Goal: Transaction & Acquisition: Book appointment/travel/reservation

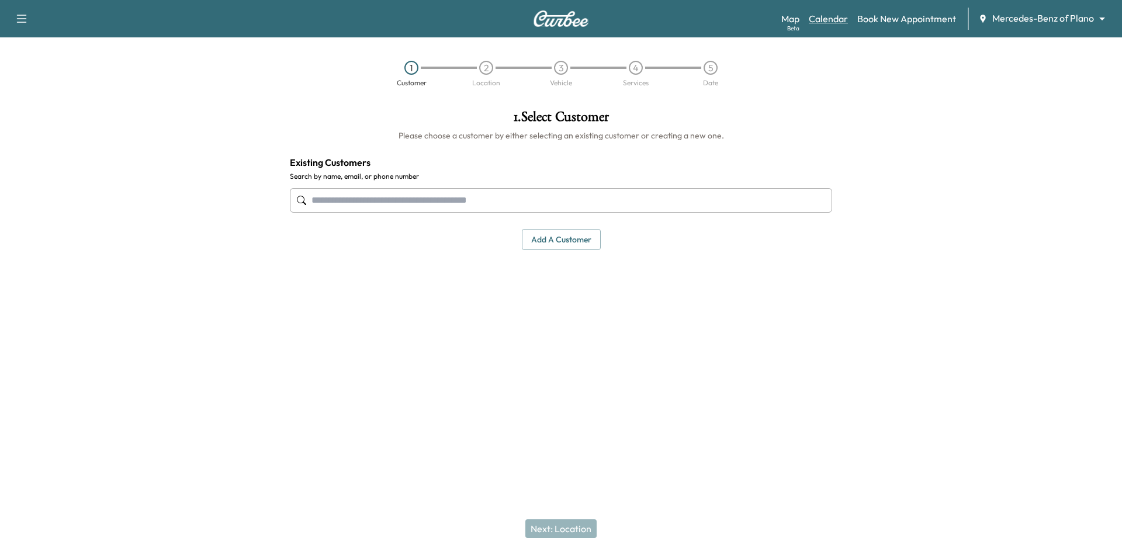
click at [823, 20] on link "Calendar" at bounding box center [828, 19] width 39 height 14
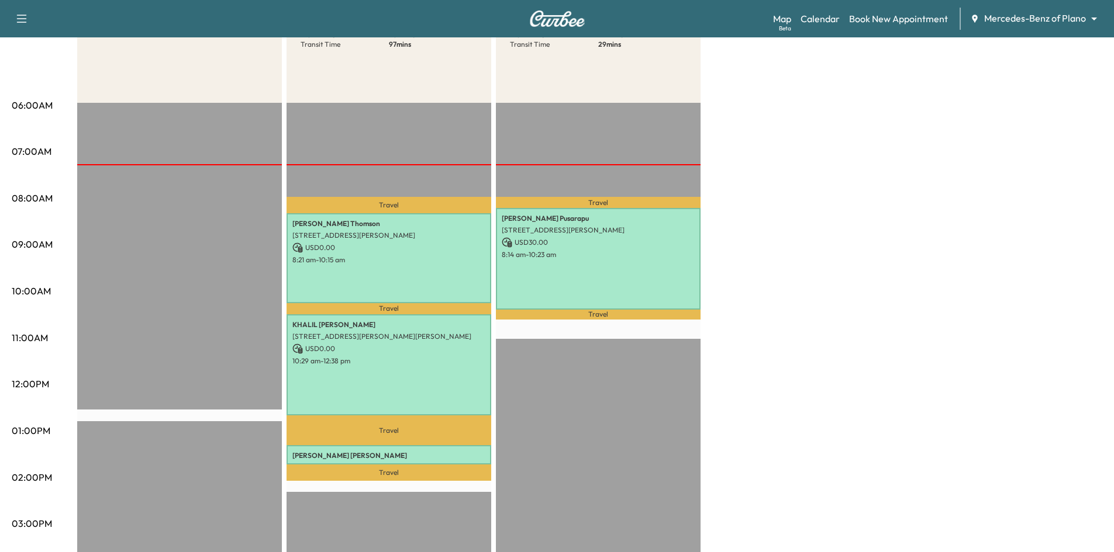
scroll to position [175, 0]
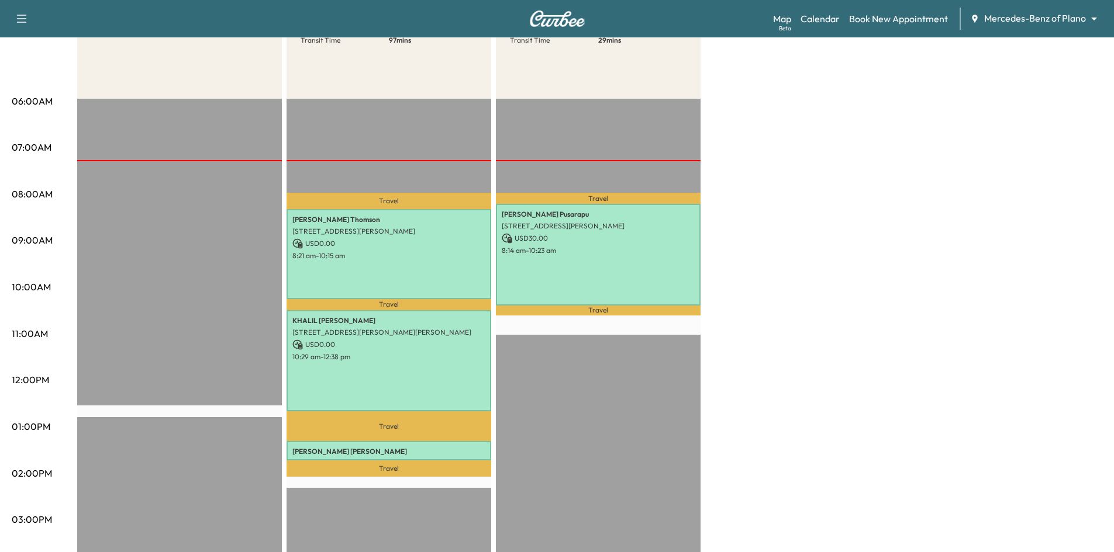
click at [1011, 11] on div "Map Beta Calendar Book New Appointment Mercedes-Benz of Plano ******** ​" at bounding box center [938, 19] width 331 height 22
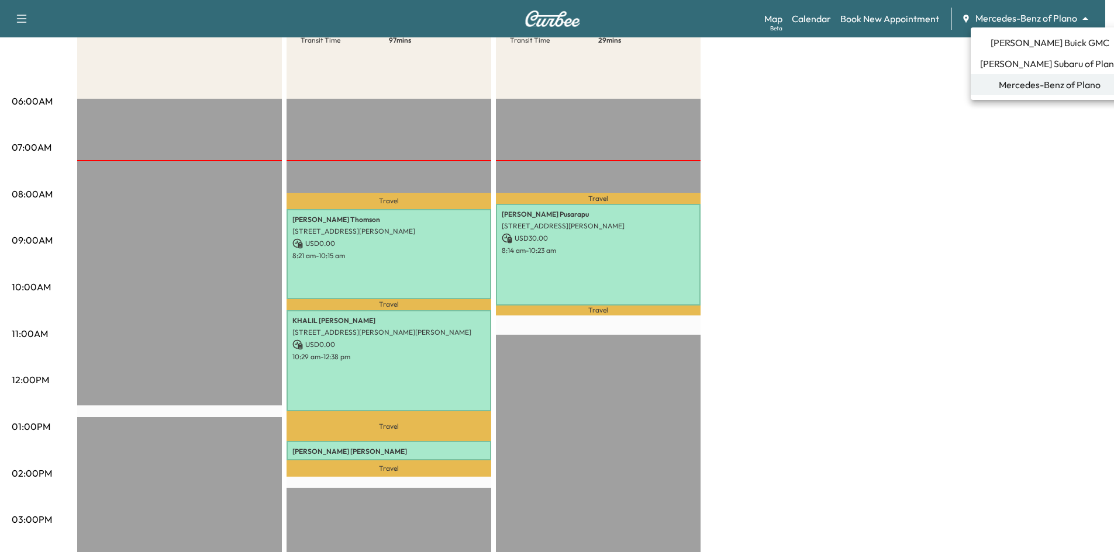
click at [992, 15] on body "Support Log Out Map Beta Calendar Book New Appointment Mercedes-Benz of Plano *…" at bounding box center [557, 101] width 1114 height 552
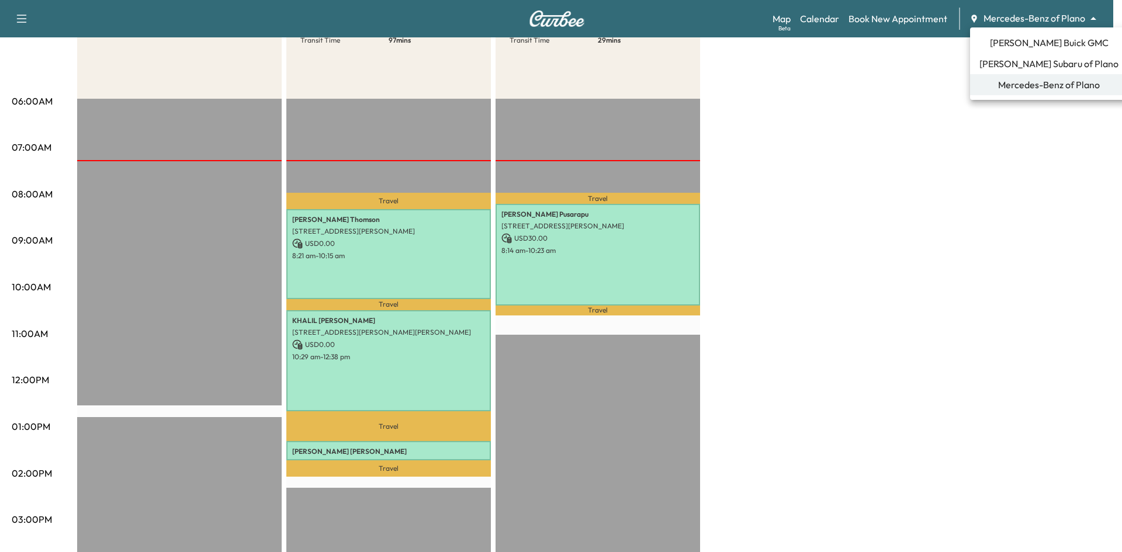
click at [1010, 63] on span "[PERSON_NAME] Subaru of Plano" at bounding box center [1049, 64] width 139 height 14
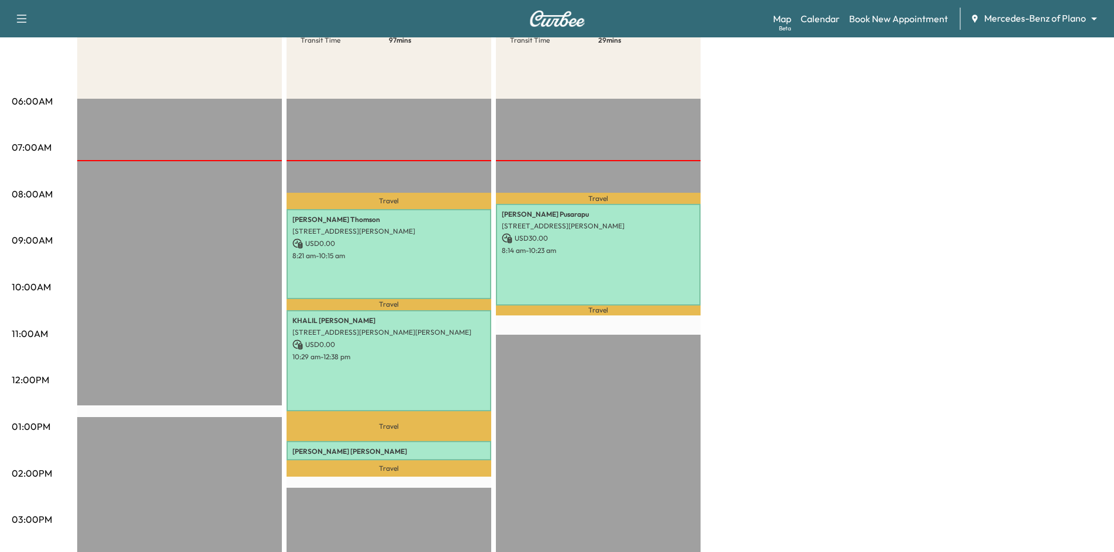
scroll to position [0, 0]
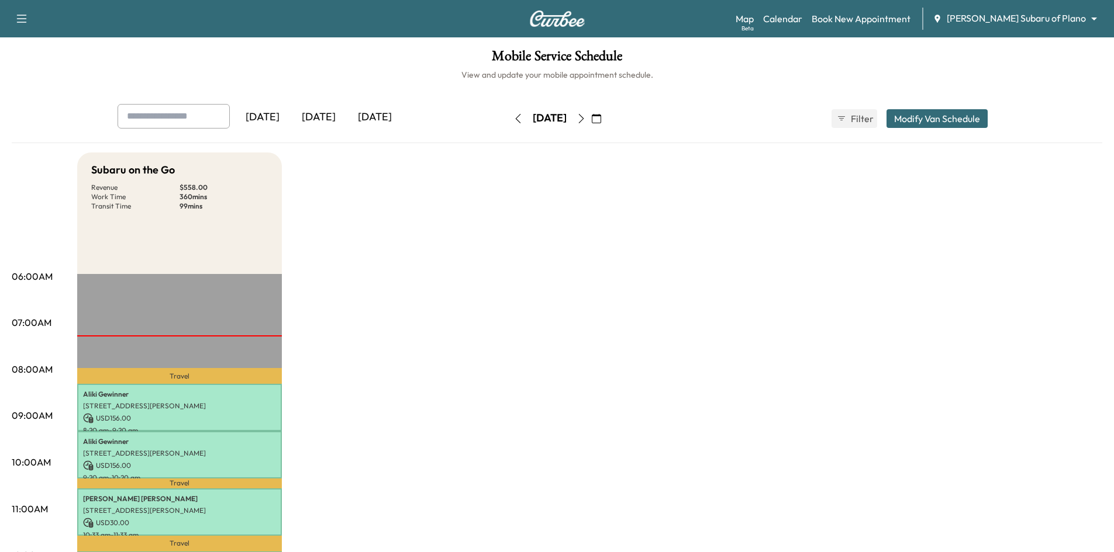
click at [601, 119] on icon "button" at bounding box center [596, 118] width 9 height 9
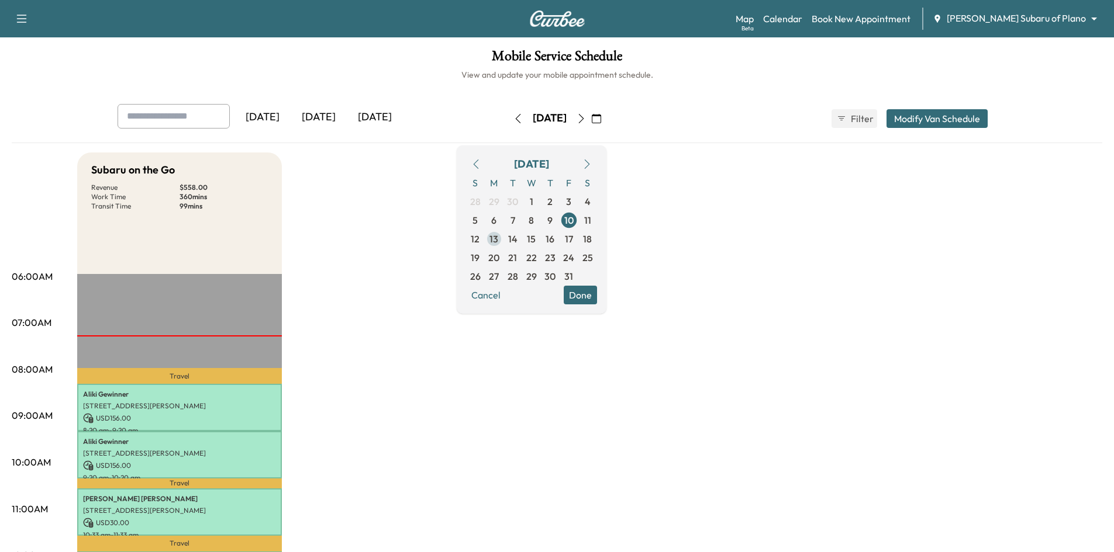
click at [498, 236] on span "13" at bounding box center [493, 239] width 9 height 14
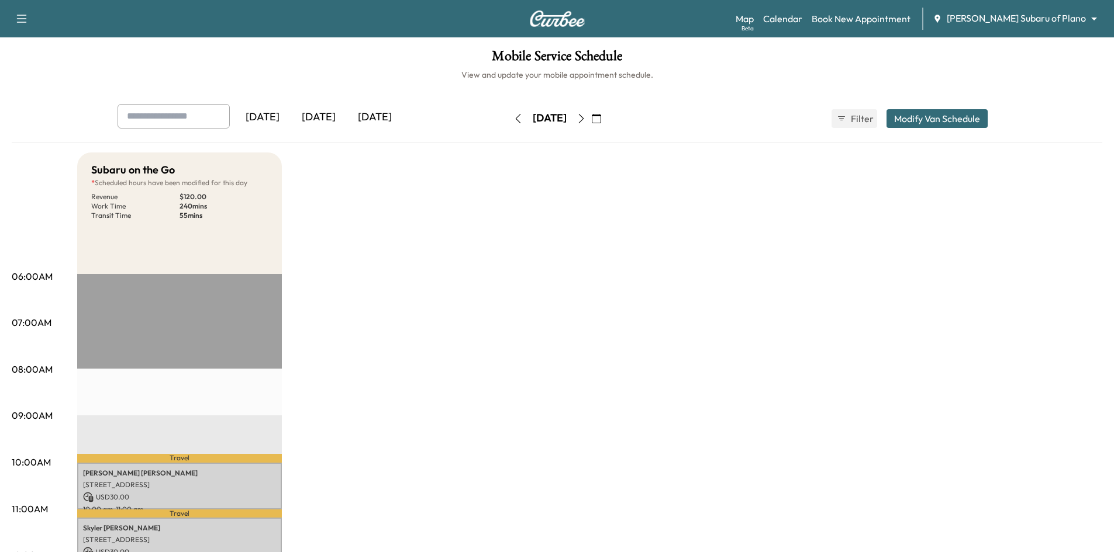
click at [331, 115] on div "[DATE]" at bounding box center [319, 117] width 56 height 27
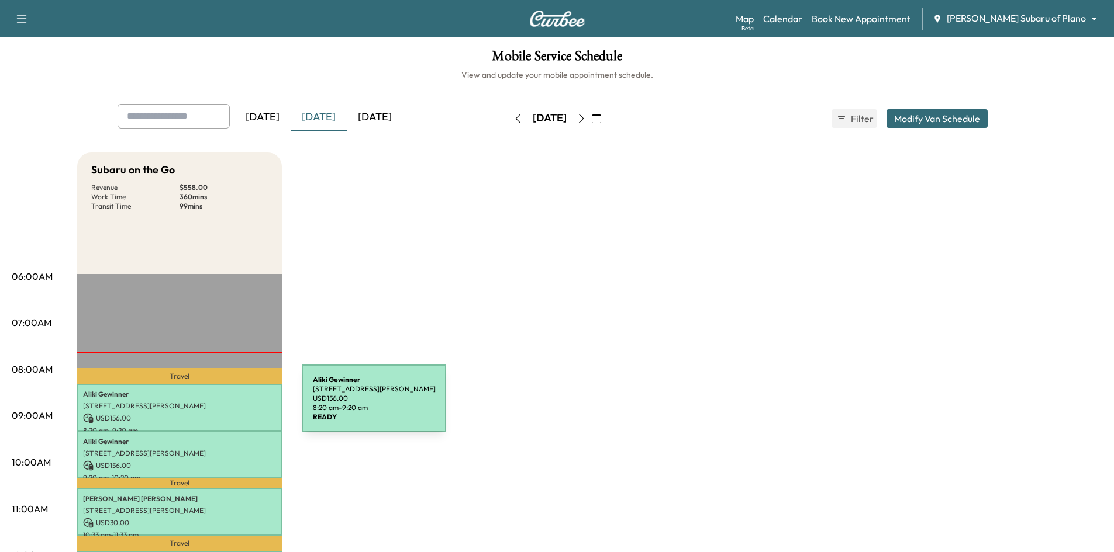
click at [216, 406] on p "4505 CORRAL CT, MCKINNEY, TX 75070, USA" at bounding box center [179, 406] width 193 height 9
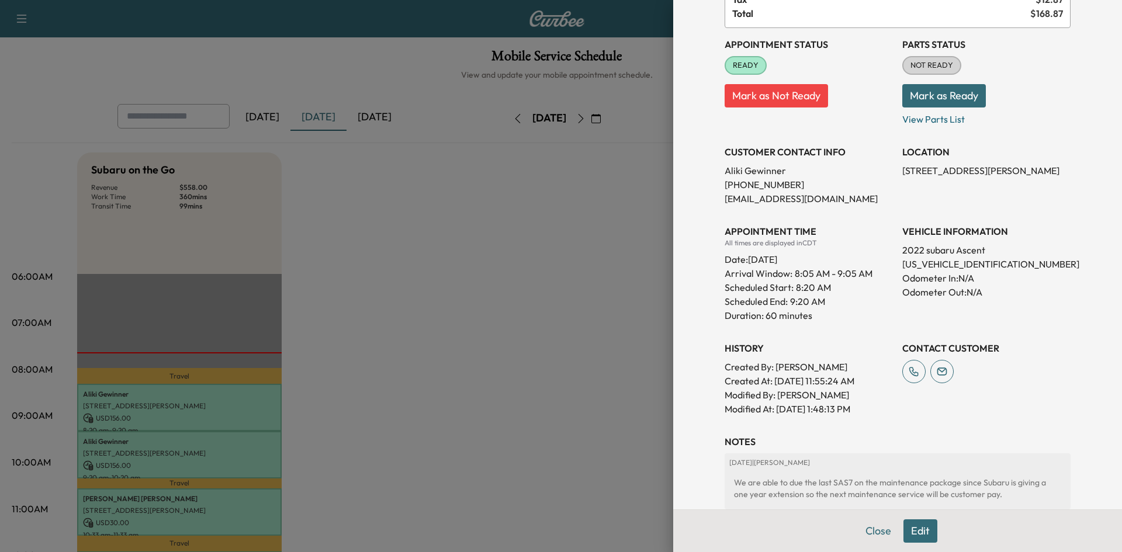
scroll to position [210, 0]
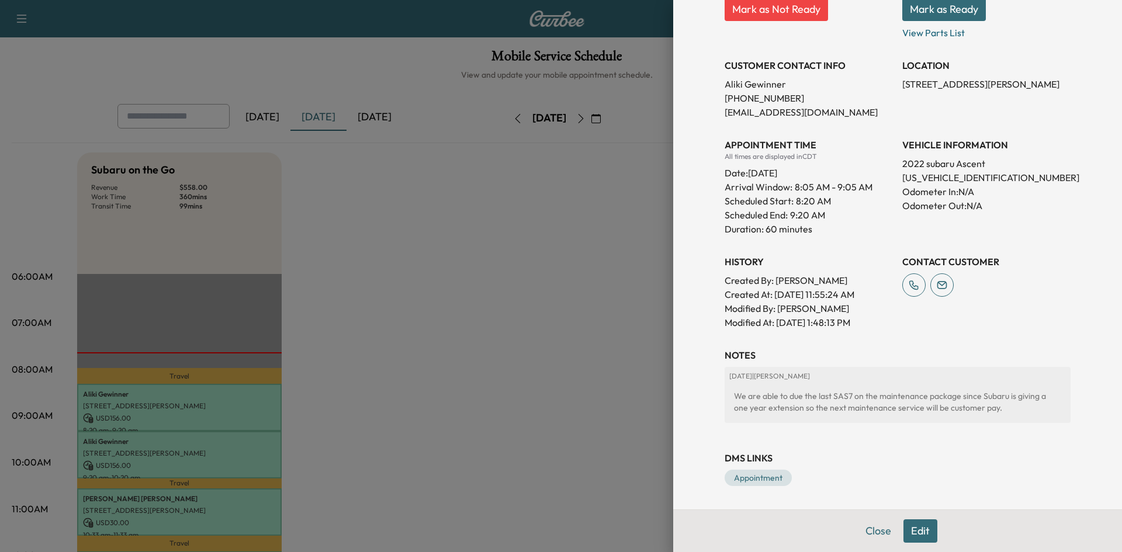
click at [243, 462] on div at bounding box center [561, 276] width 1122 height 552
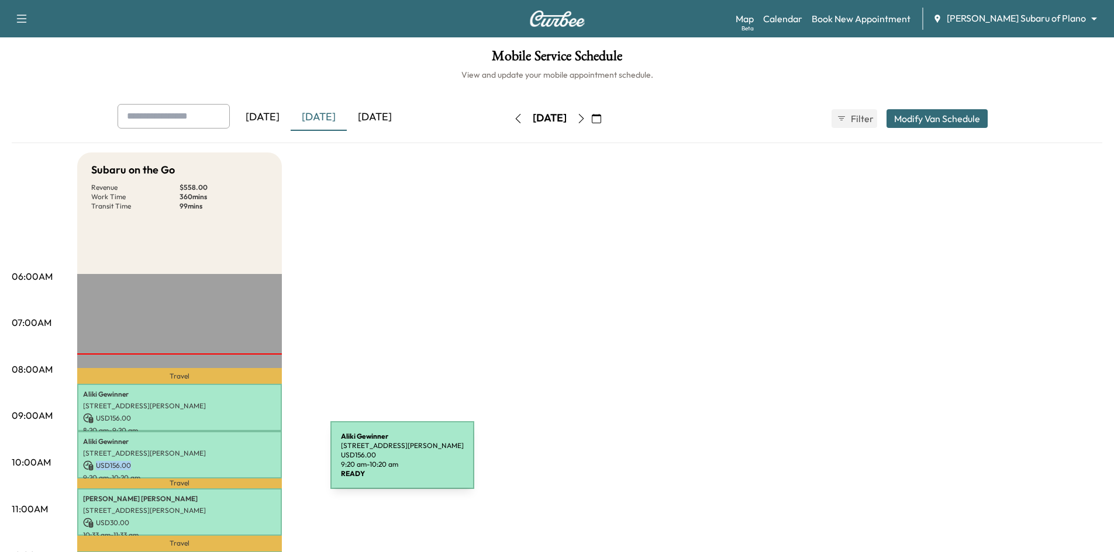
click at [243, 461] on p "USD 156.00" at bounding box center [179, 466] width 193 height 11
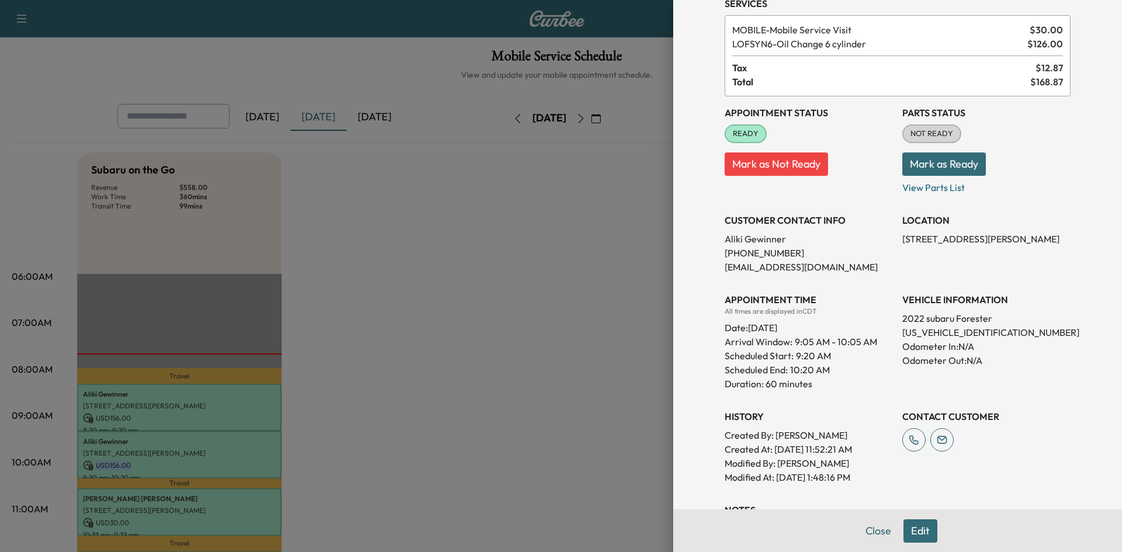
scroll to position [0, 0]
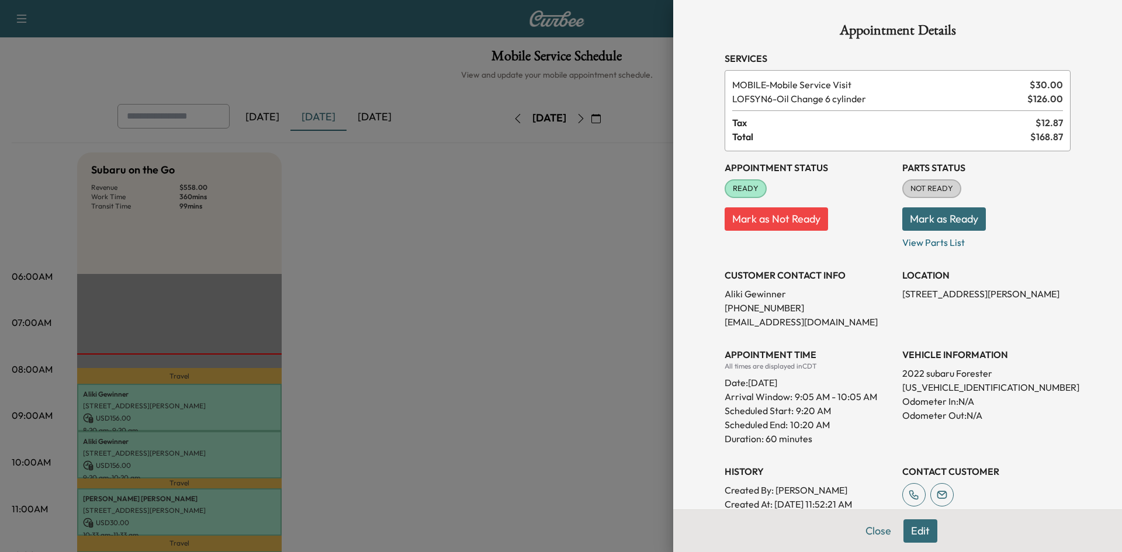
click at [210, 410] on div at bounding box center [561, 276] width 1122 height 552
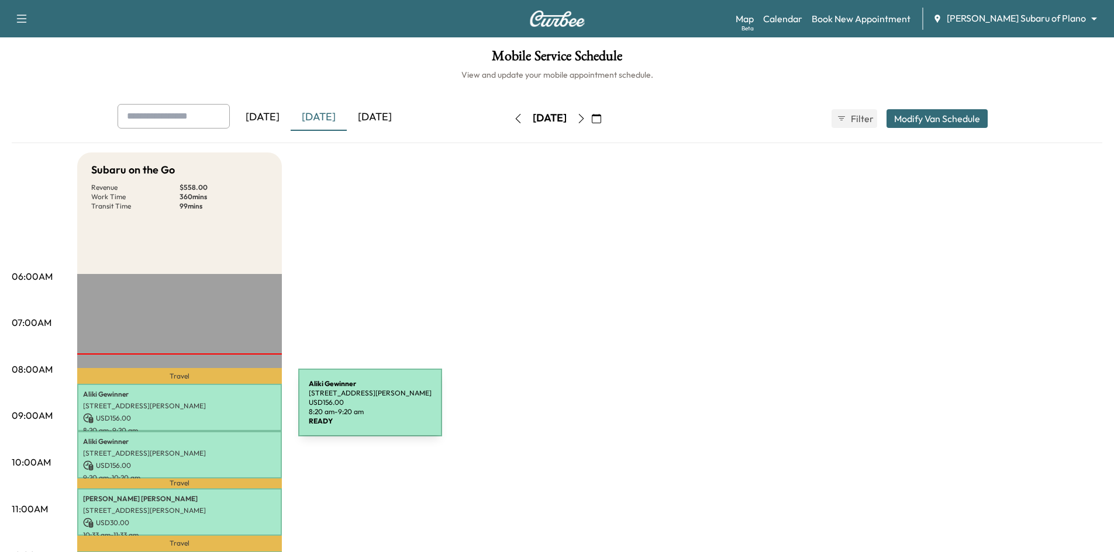
click at [212, 411] on div "Aliki Gewinner 4505 CORRAL CT, MCKINNEY, TX 75070, USA USD 156.00 8:20 am - 9:2…" at bounding box center [179, 407] width 205 height 47
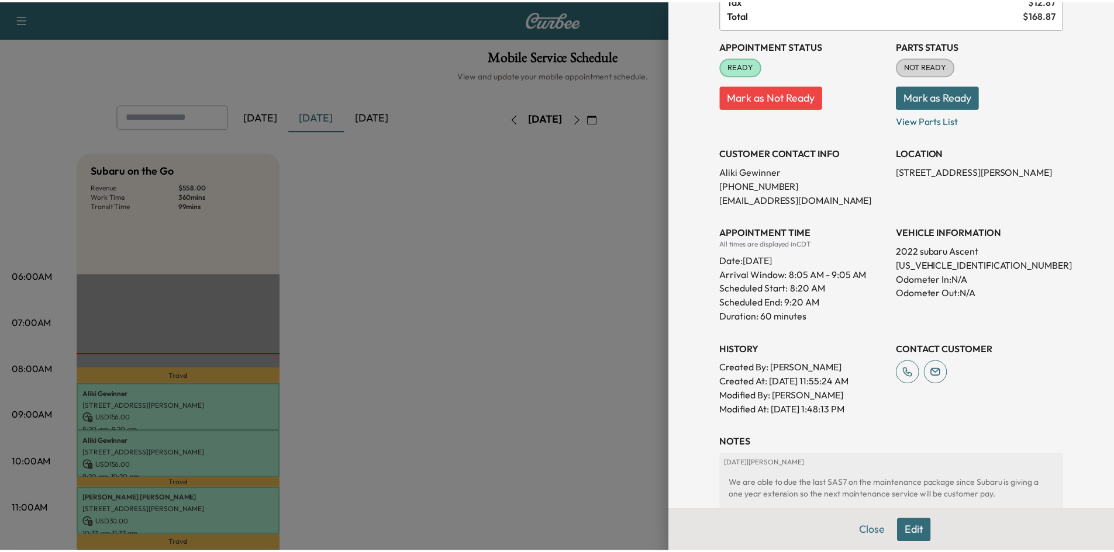
scroll to position [210, 0]
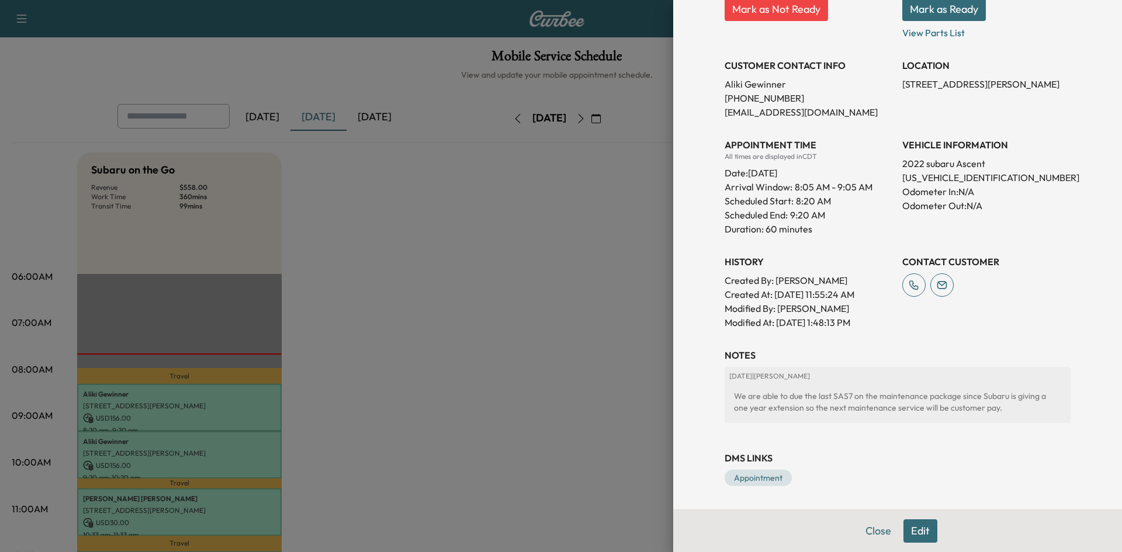
click at [598, 276] on div at bounding box center [561, 276] width 1122 height 552
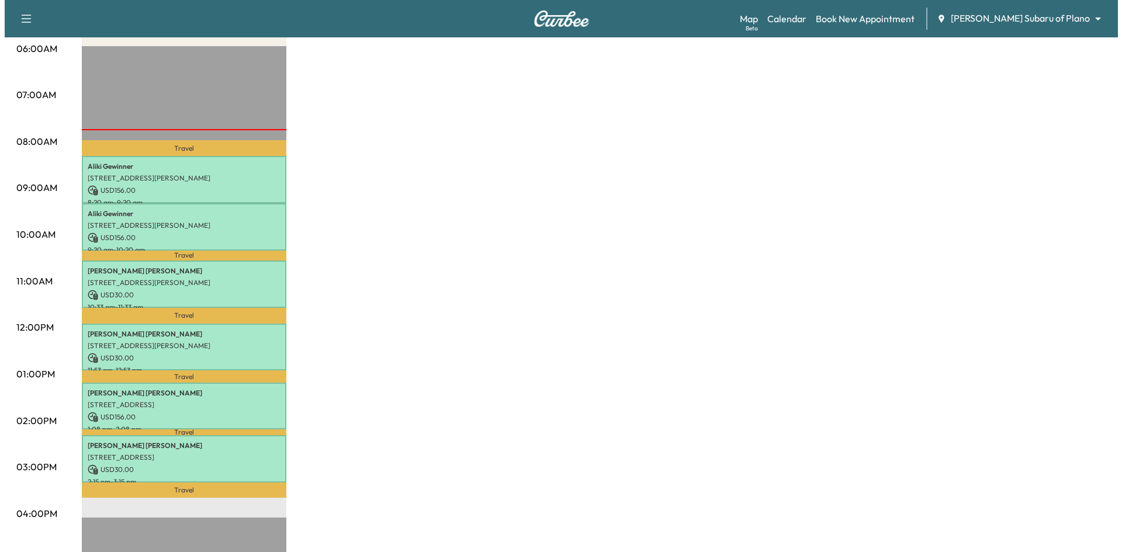
scroll to position [234, 0]
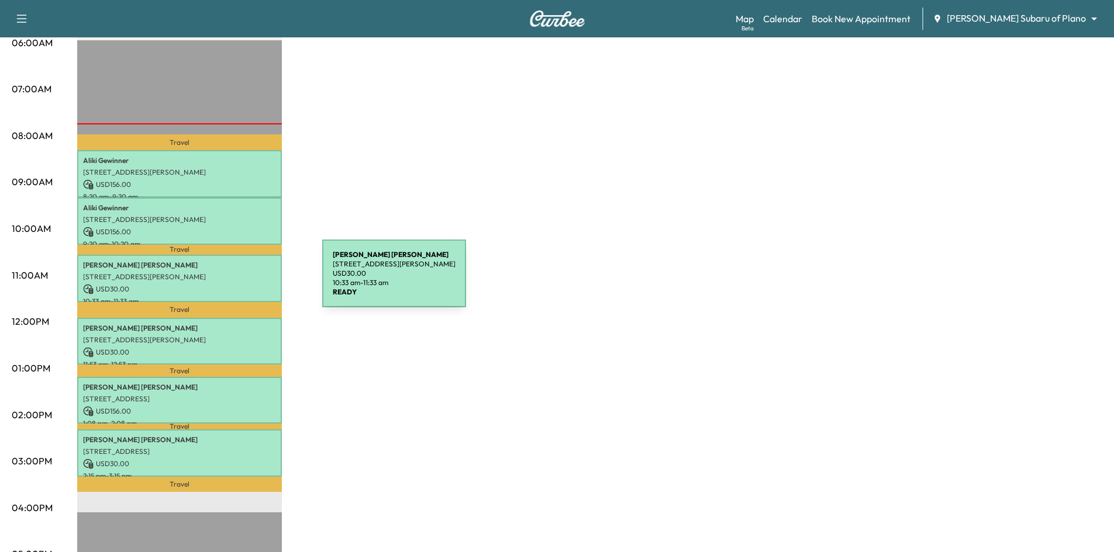
click at [234, 281] on div "Rita dubester 5290 Esquire Trl, McKinney, TX 75069, USA USD 30.00 10:33 am - 11…" at bounding box center [179, 278] width 205 height 47
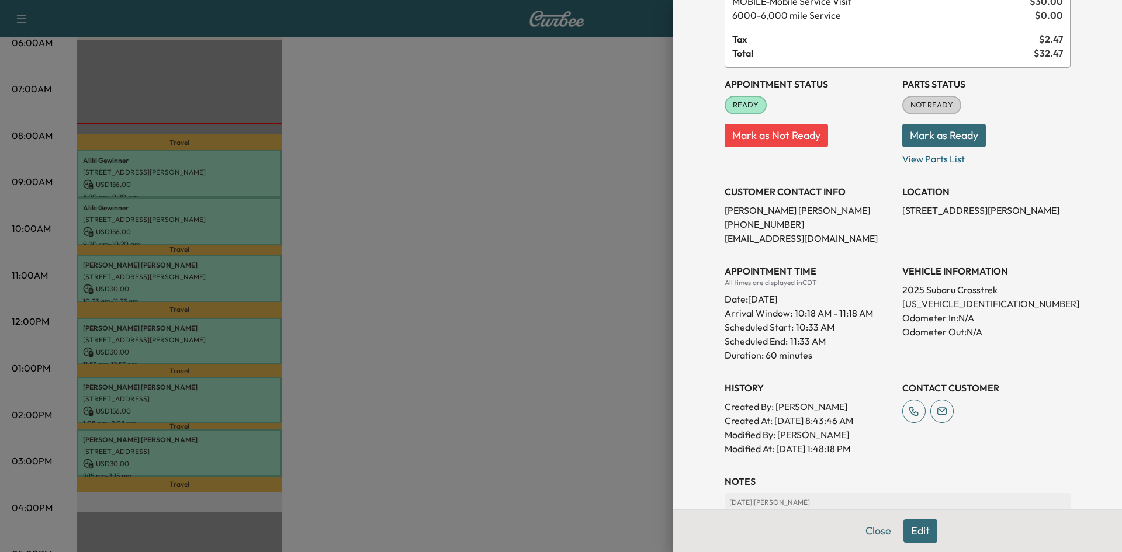
scroll to position [198, 0]
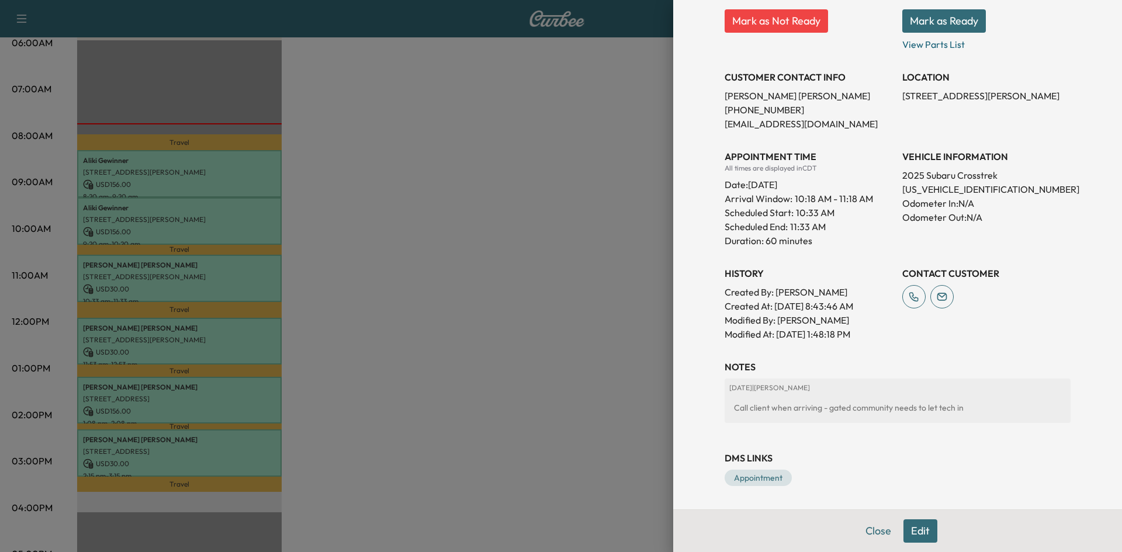
drag, startPoint x: 526, startPoint y: 346, endPoint x: 516, endPoint y: 345, distance: 10.6
click at [526, 346] on div at bounding box center [561, 276] width 1122 height 552
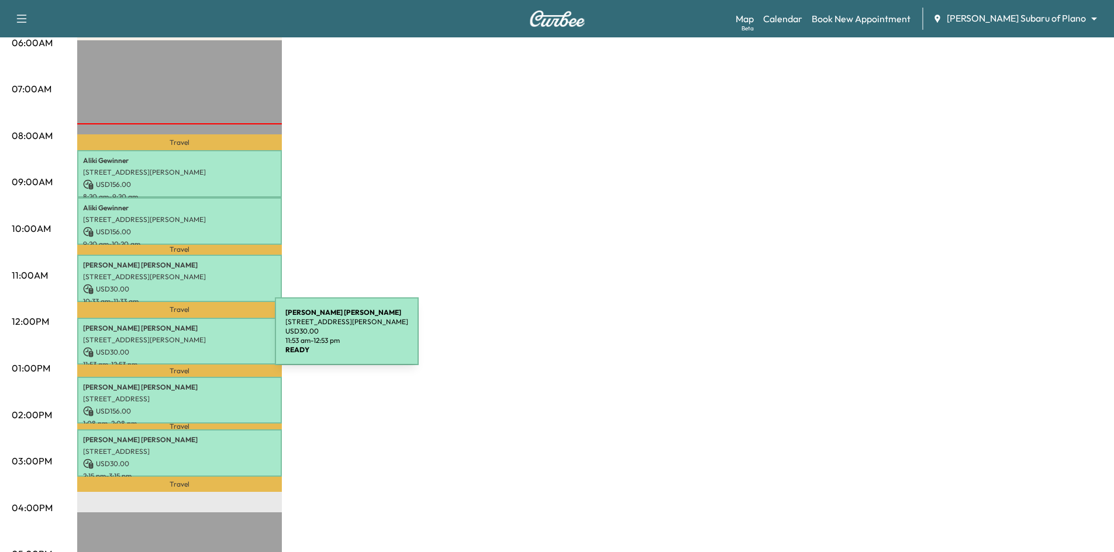
click at [187, 338] on p "1124 Brandy Station, Richardson, TX 75080, United States of America" at bounding box center [179, 340] width 193 height 9
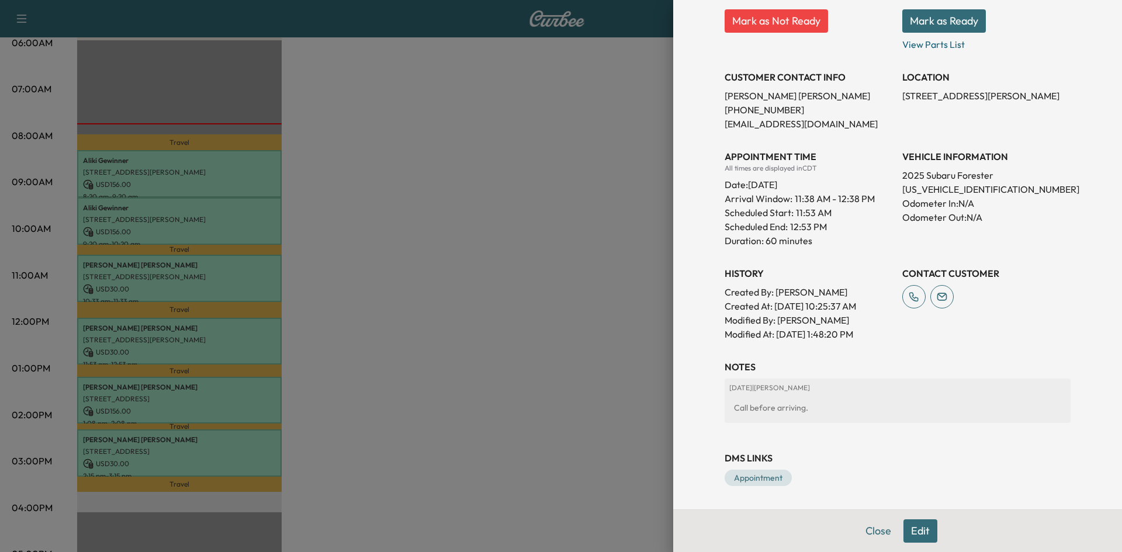
click at [490, 326] on div at bounding box center [561, 276] width 1122 height 552
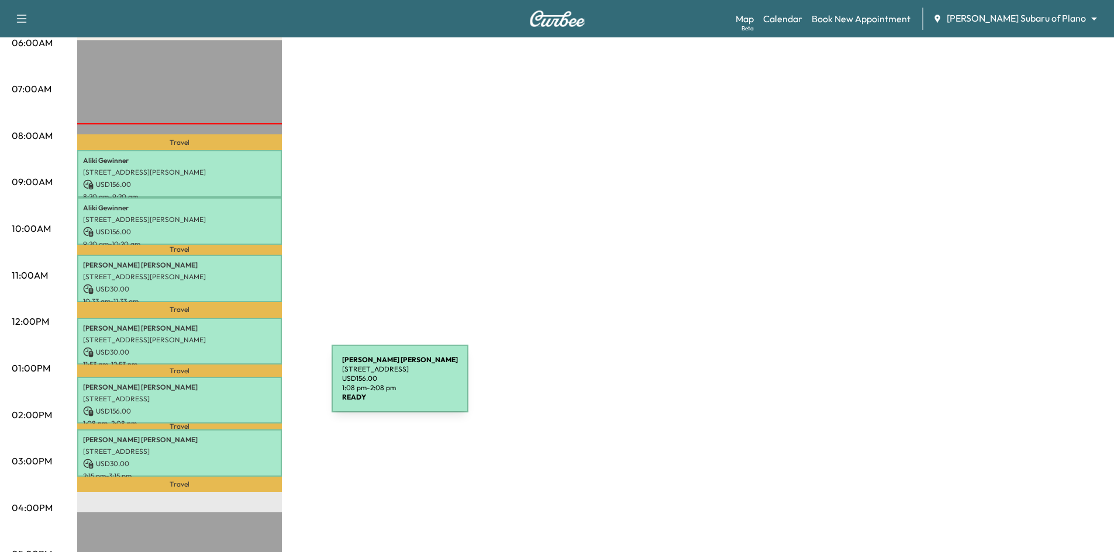
click at [244, 386] on p "Thomas Burris" at bounding box center [179, 387] width 193 height 9
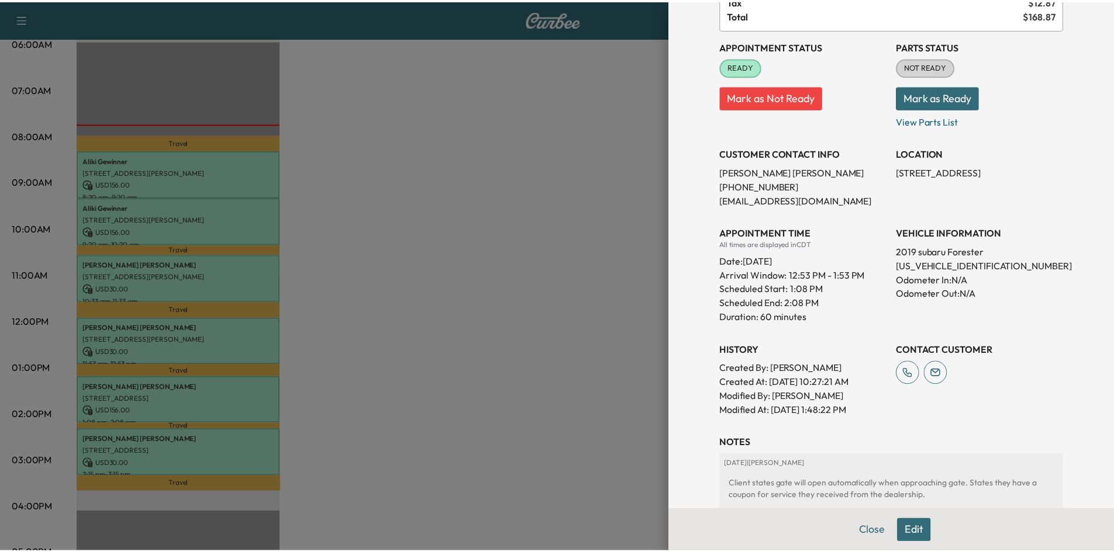
scroll to position [210, 0]
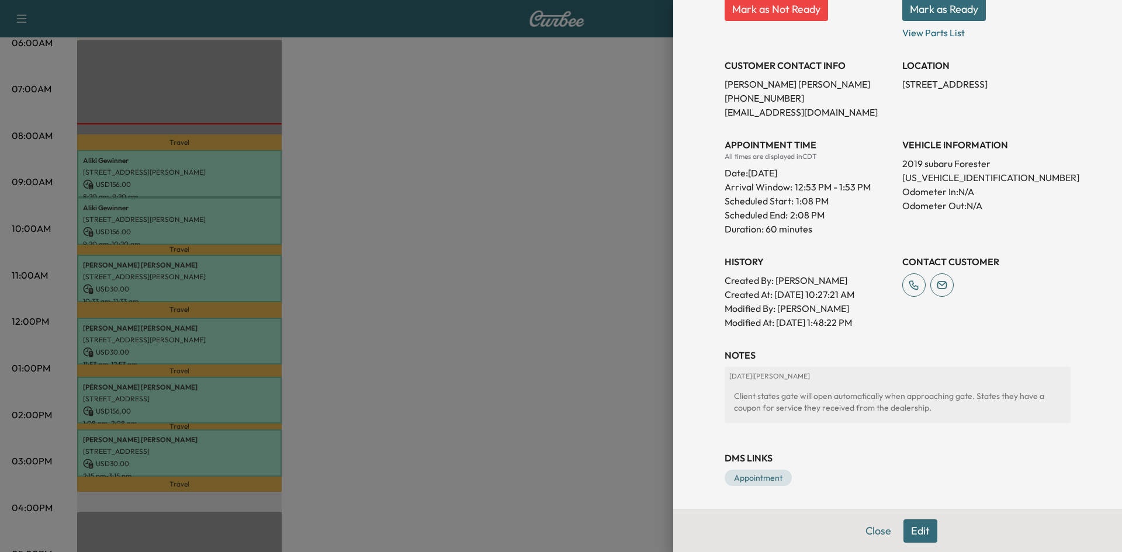
click at [474, 197] on div at bounding box center [561, 276] width 1122 height 552
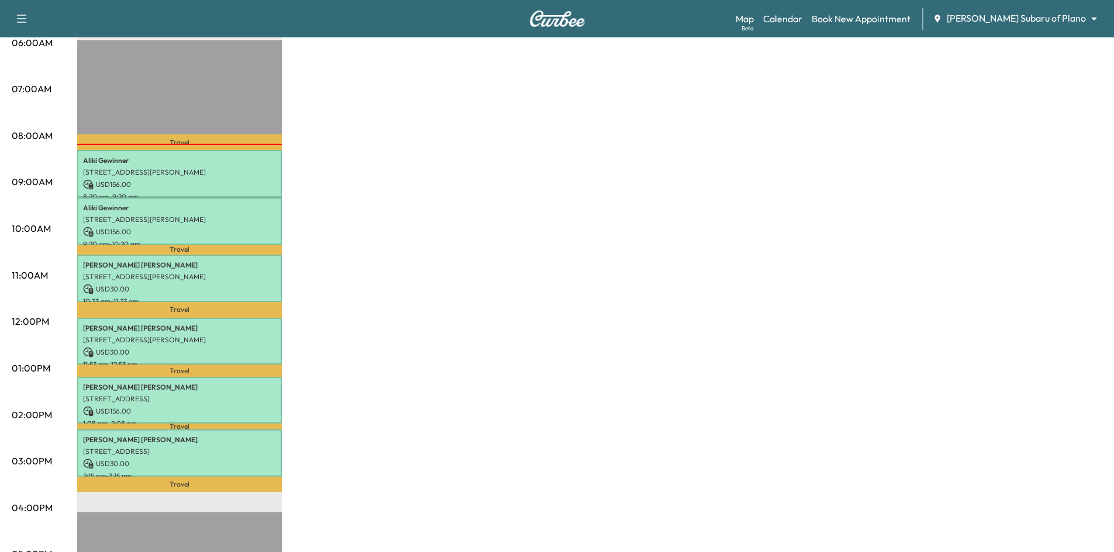
click at [1046, 226] on div "Subaru on the Go Revenue $ 558.00 Work Time 360 mins Transit Time 99 mins Trave…" at bounding box center [589, 357] width 1025 height 877
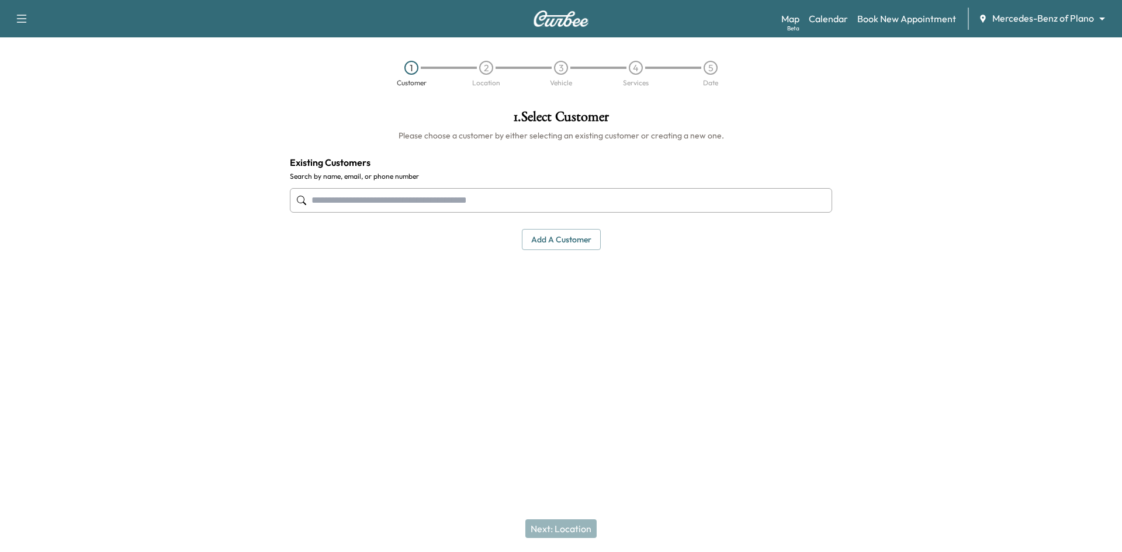
click at [1025, 17] on body "Support Log Out Map Beta Calendar Book New Appointment Mercedes-Benz of Plano *…" at bounding box center [561, 276] width 1122 height 552
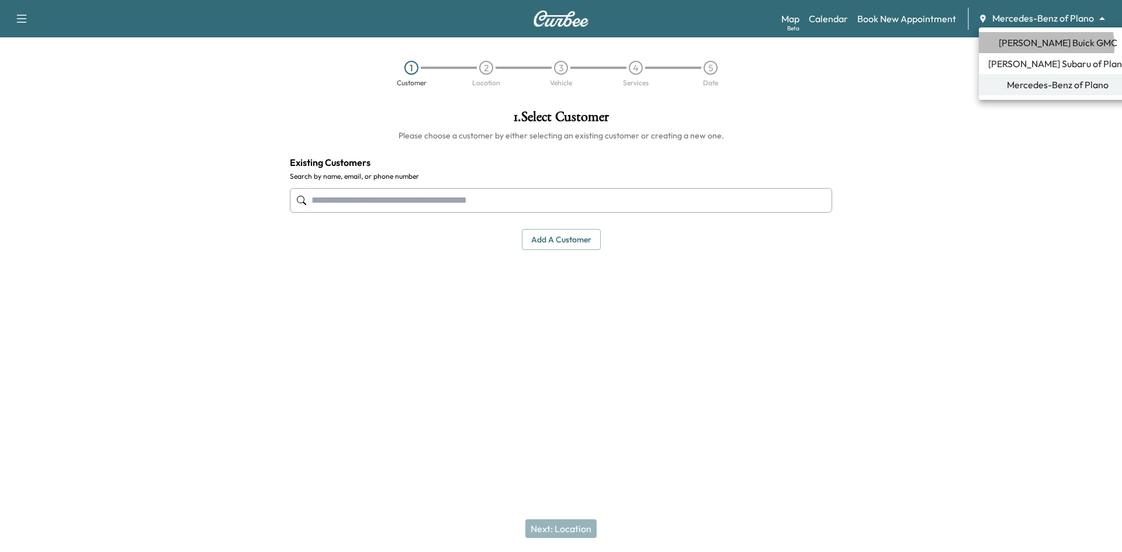
click at [1022, 47] on span "[PERSON_NAME] Buick GMC" at bounding box center [1058, 43] width 119 height 14
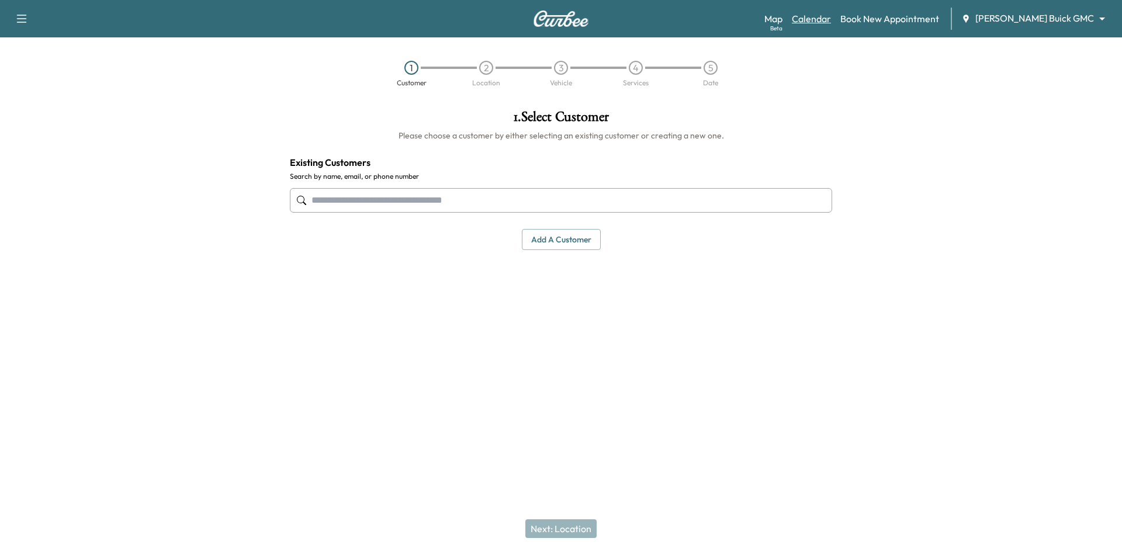
click at [831, 15] on link "Calendar" at bounding box center [811, 19] width 39 height 14
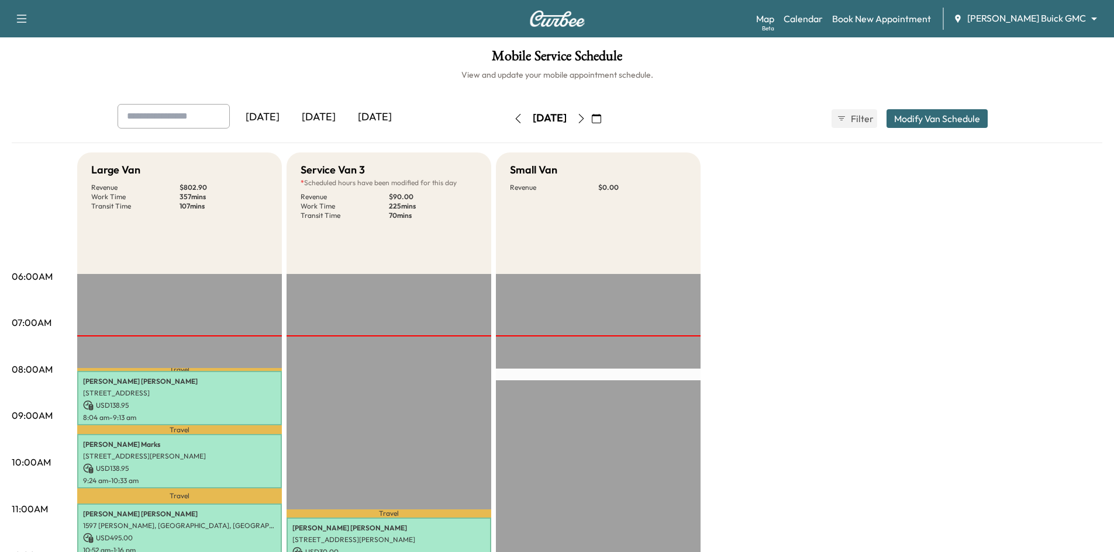
click at [601, 118] on icon "button" at bounding box center [596, 118] width 9 height 9
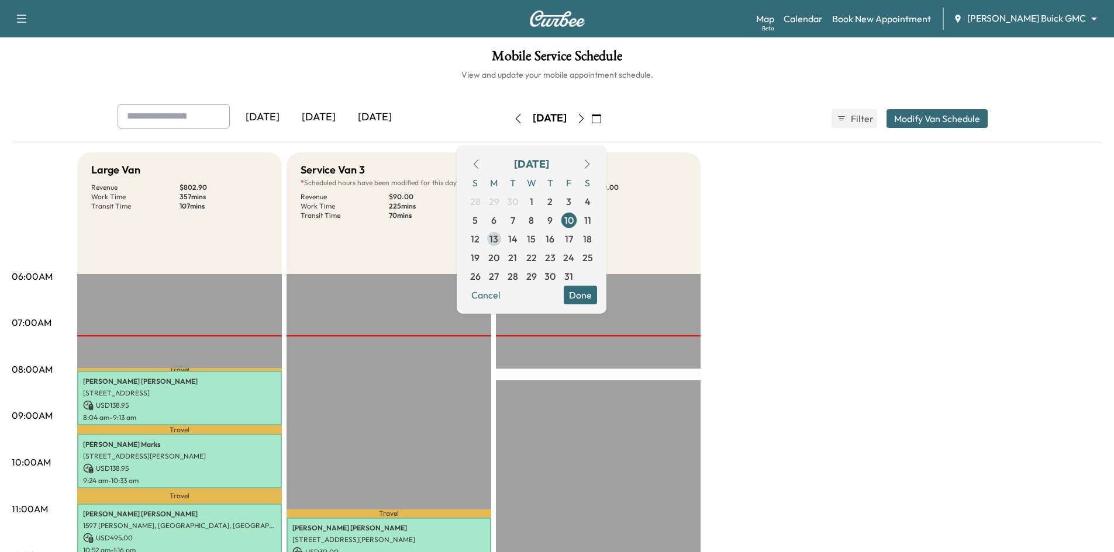
click at [503, 236] on span "13" at bounding box center [494, 239] width 19 height 19
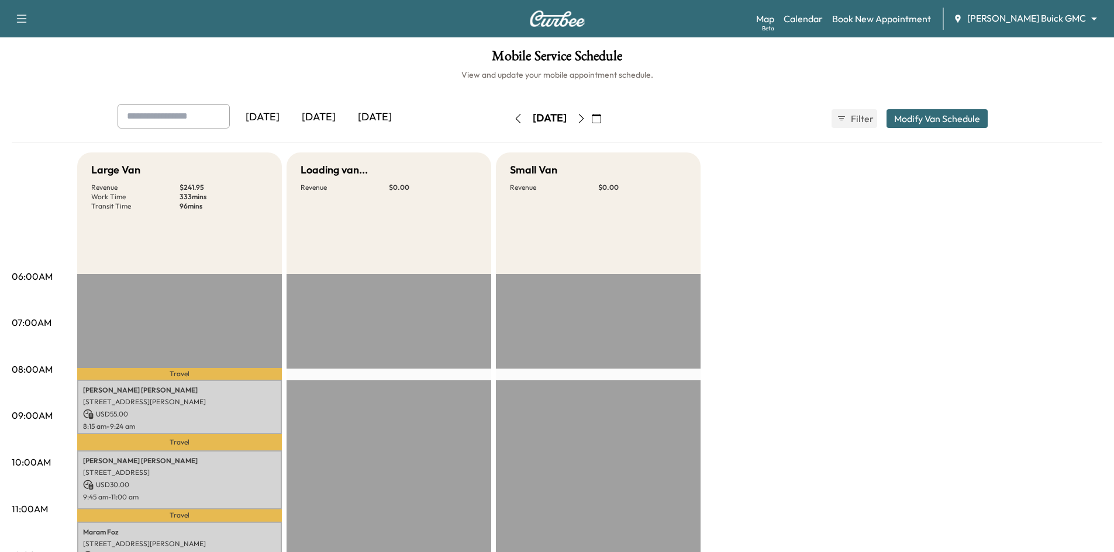
click at [410, 85] on div "Mobile Service Schedule View and update your mobile appointment schedule. Yeste…" at bounding box center [557, 539] width 1114 height 1004
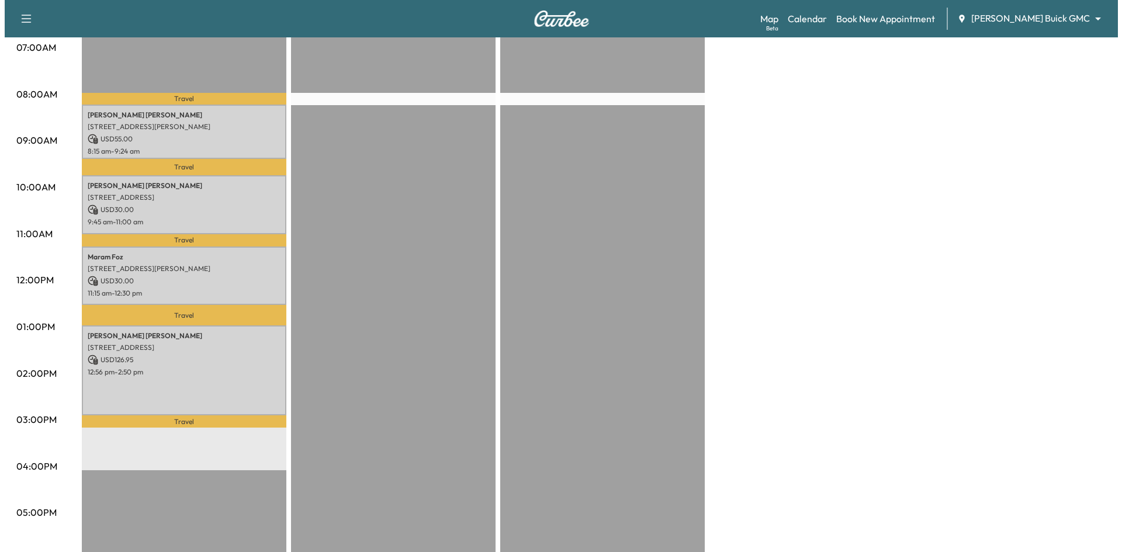
scroll to position [351, 0]
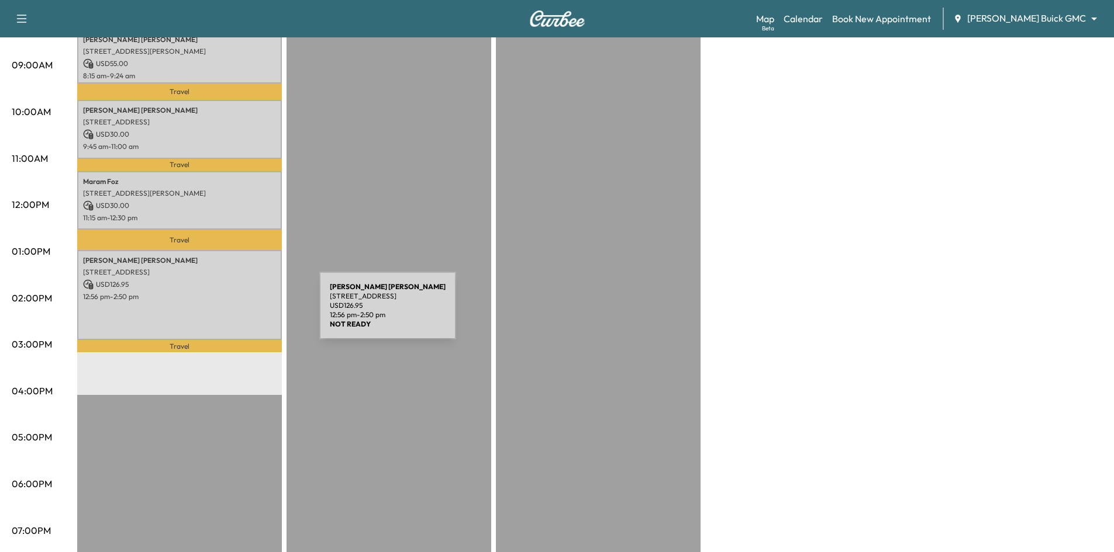
click at [231, 313] on div "Lisa Carrillo 2207 Maserati Dr, Frisco, TX 75034, USA USD 126.95 12:56 pm - 2:5…" at bounding box center [179, 294] width 205 height 89
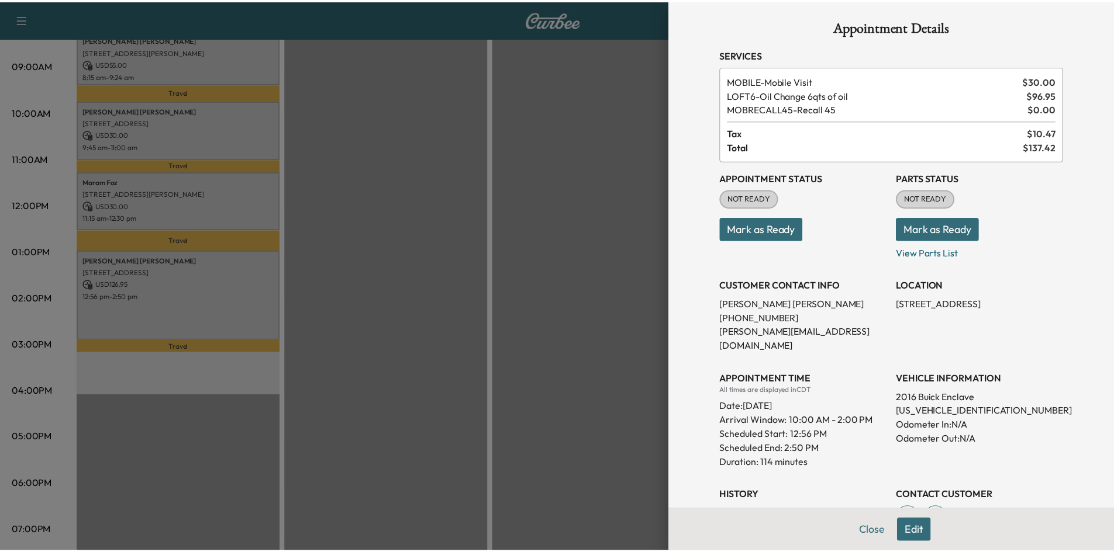
scroll to position [0, 0]
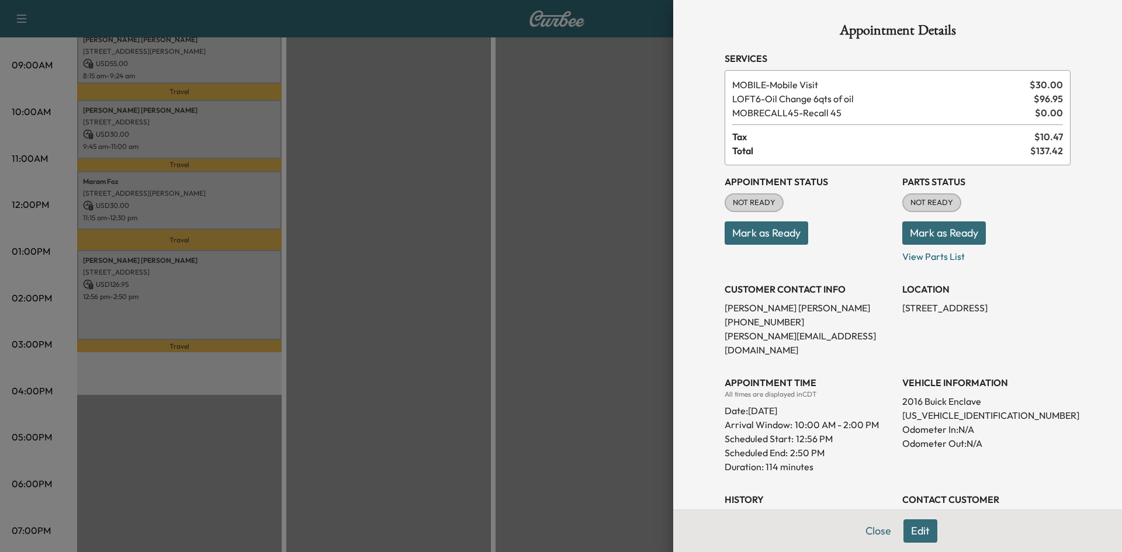
click at [590, 282] on div at bounding box center [561, 276] width 1122 height 552
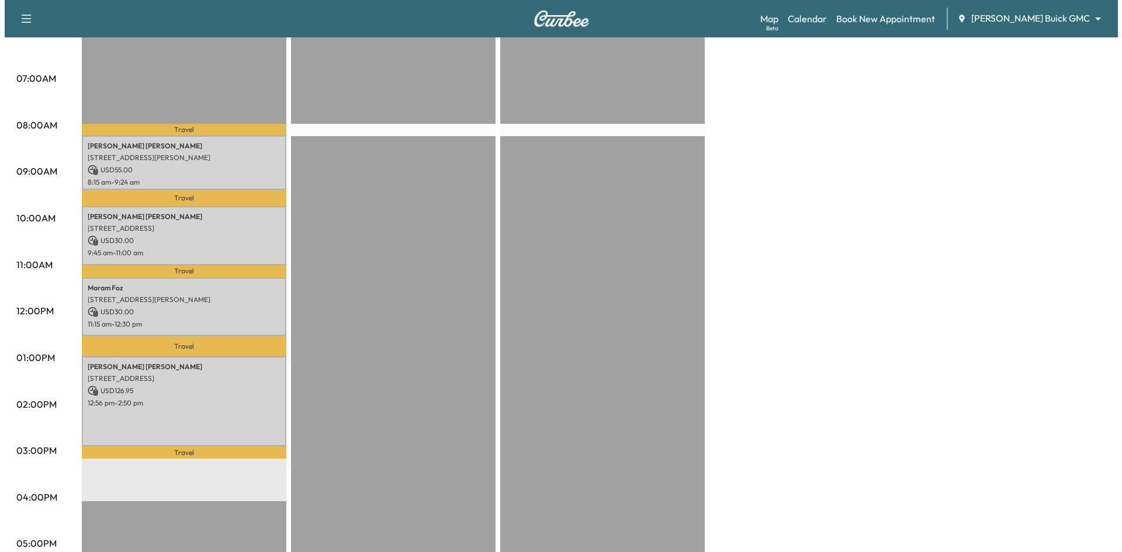
scroll to position [292, 0]
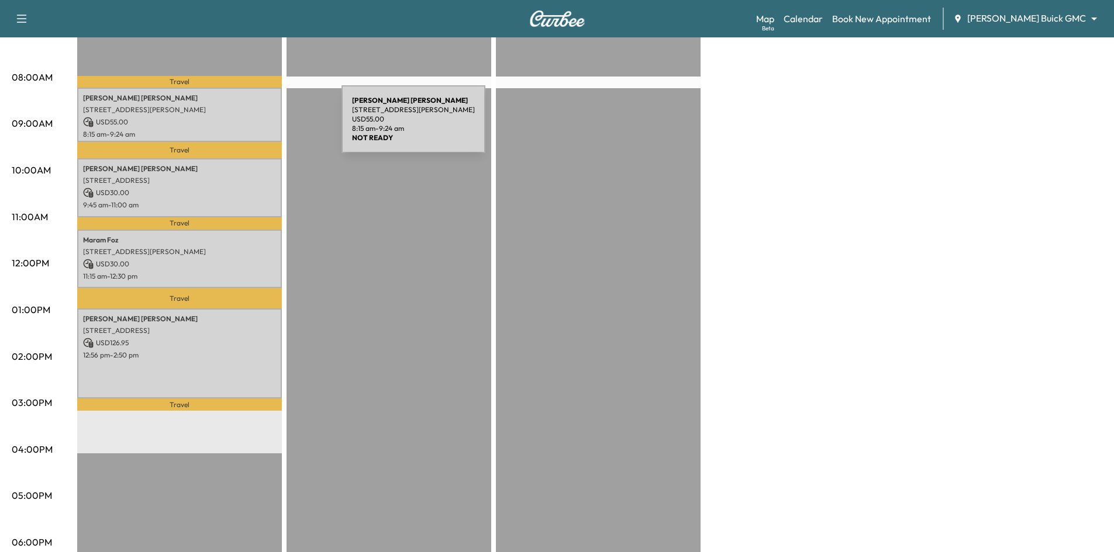
click at [254, 126] on p "USD 55.00" at bounding box center [179, 122] width 193 height 11
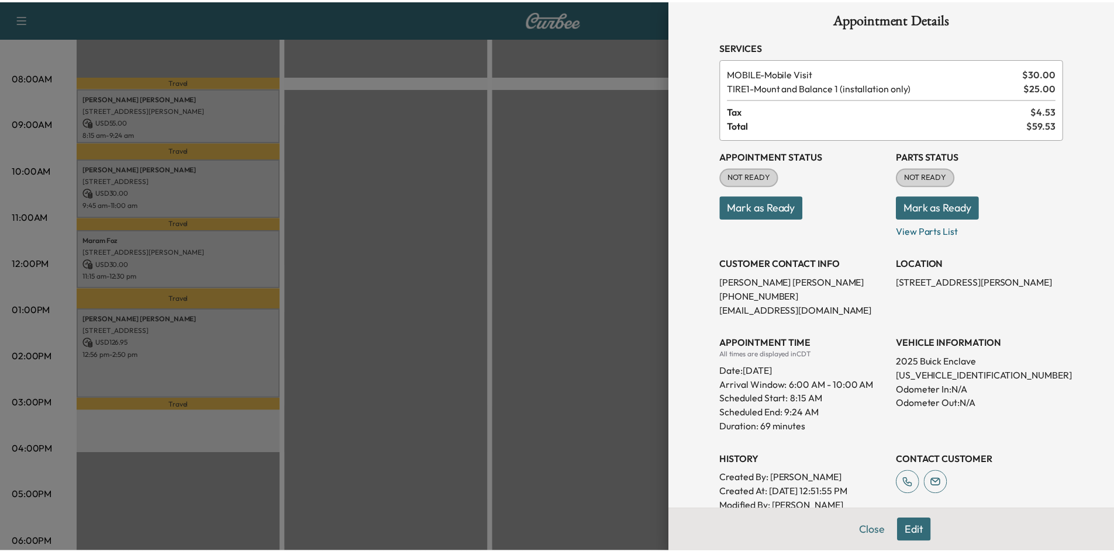
scroll to position [0, 0]
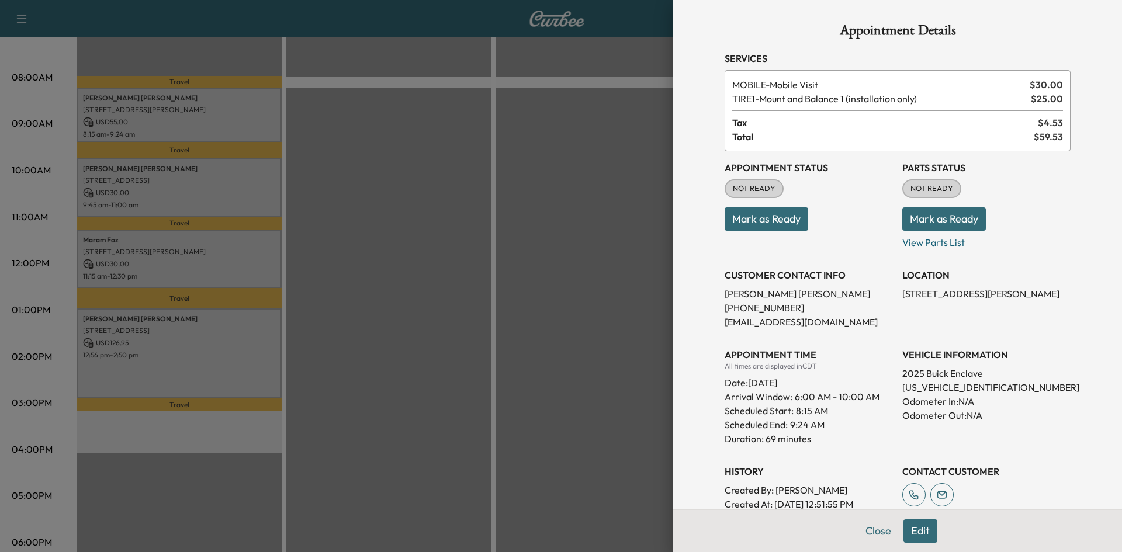
click at [352, 193] on div at bounding box center [561, 276] width 1122 height 552
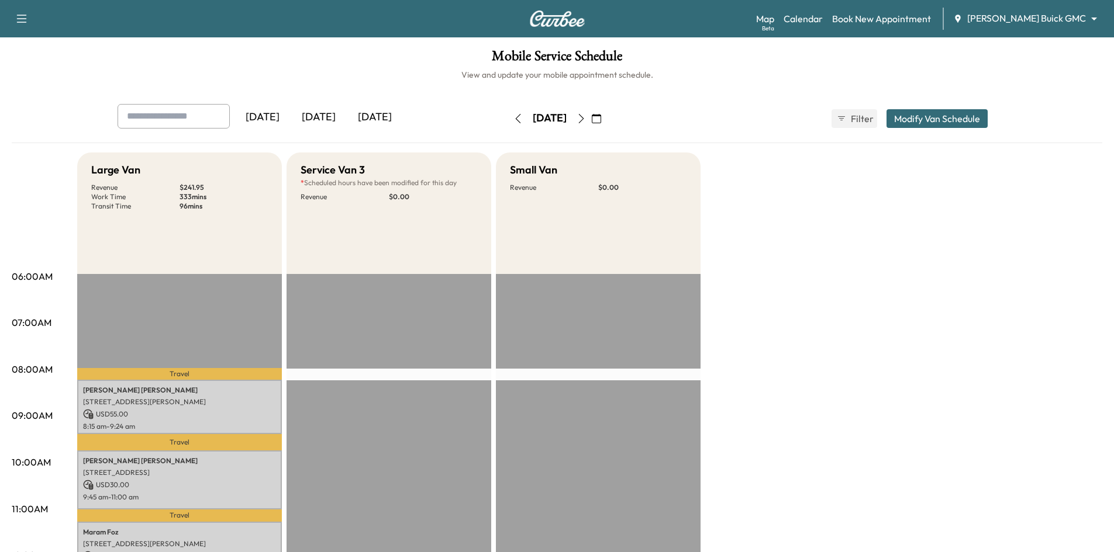
click at [586, 120] on icon "button" at bounding box center [580, 118] width 9 height 9
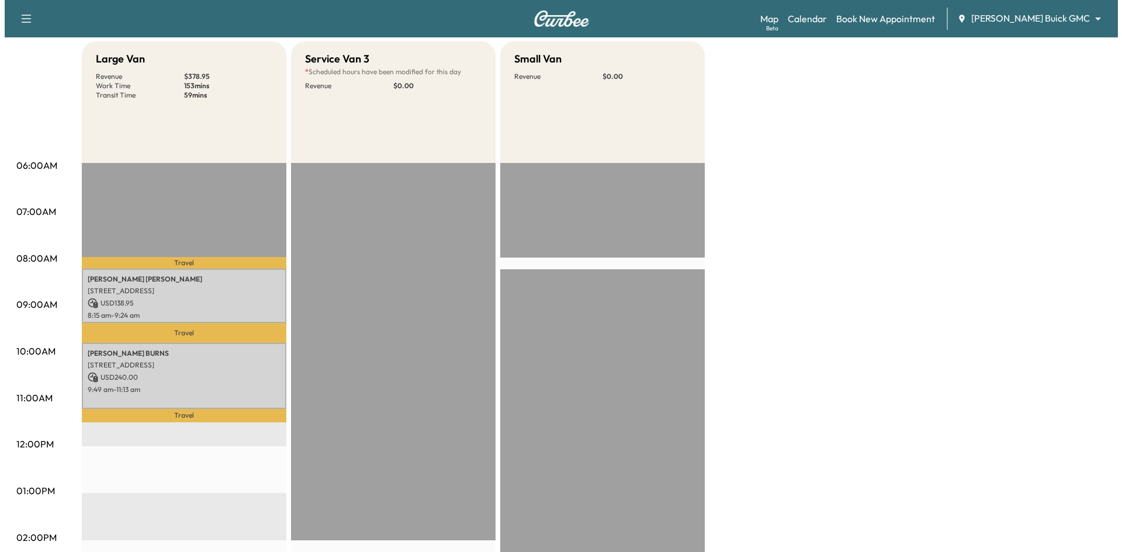
scroll to position [234, 0]
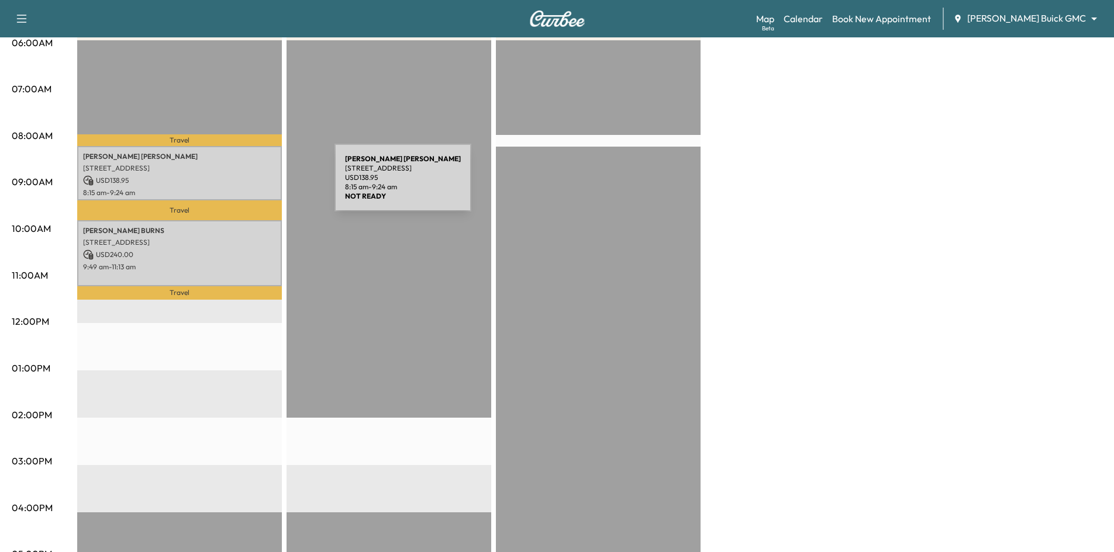
click at [247, 185] on p "USD 138.95" at bounding box center [179, 180] width 193 height 11
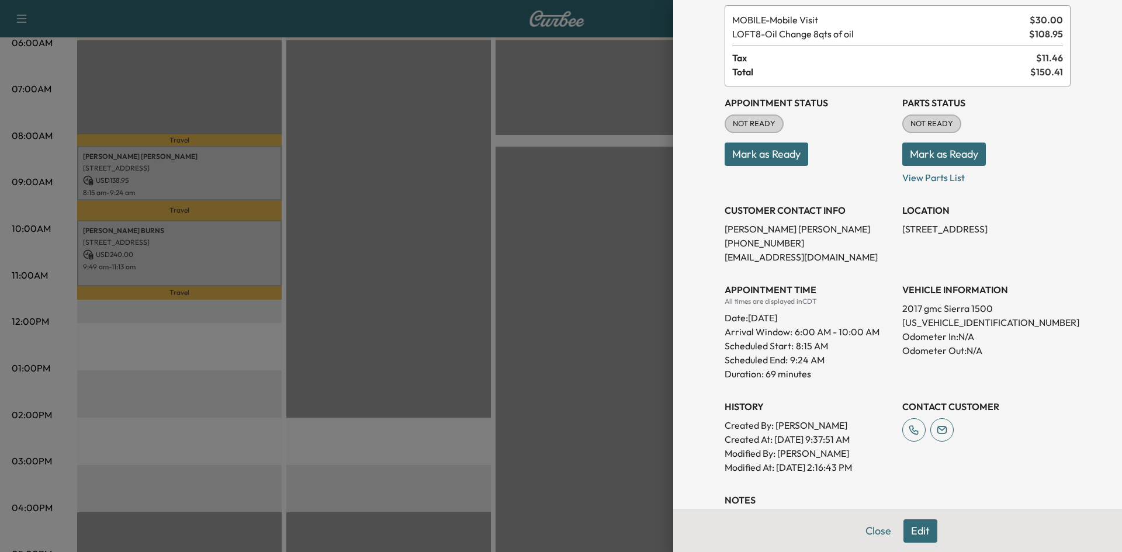
scroll to position [0, 0]
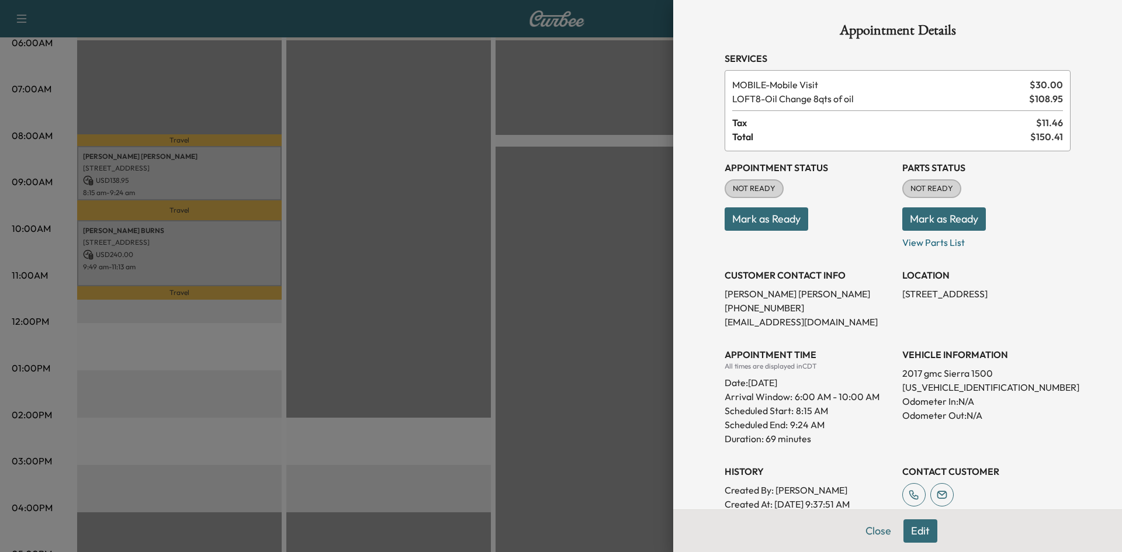
click at [225, 240] on div at bounding box center [561, 276] width 1122 height 552
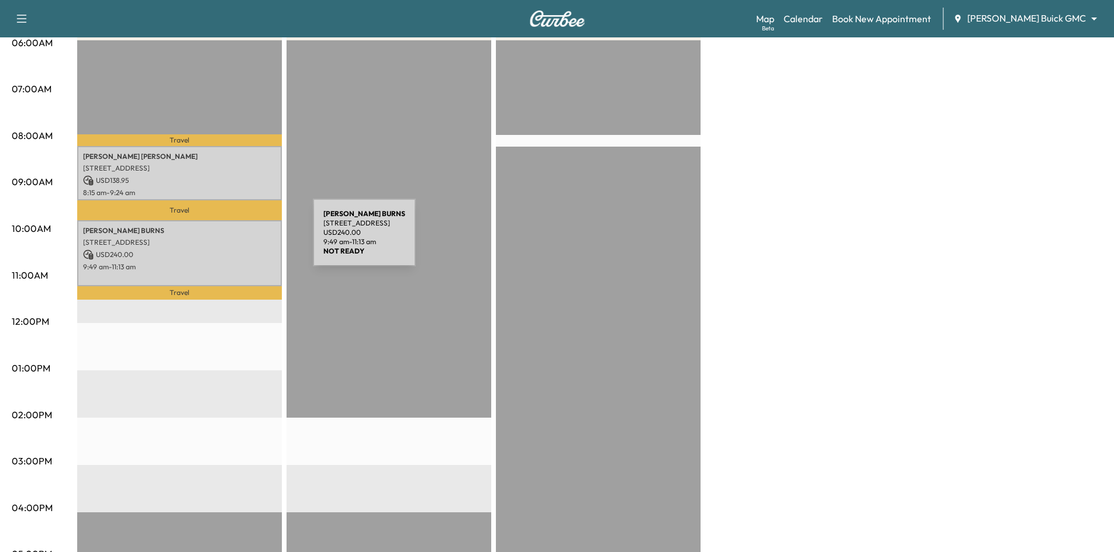
click at [225, 240] on p "6840 Gateridge Dr, Dallas, TX 75254, USA" at bounding box center [179, 242] width 193 height 9
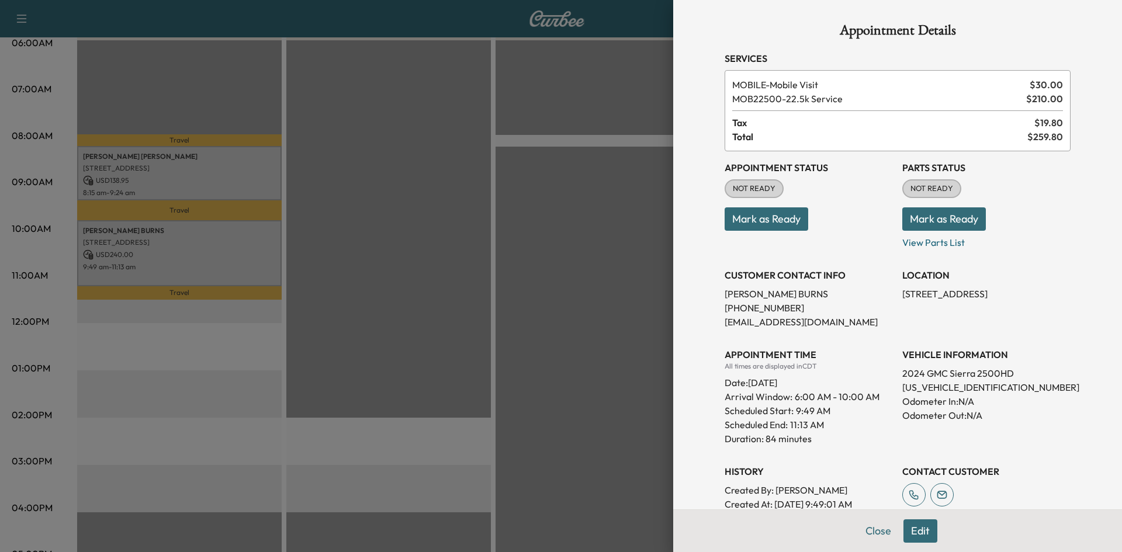
drag, startPoint x: 333, startPoint y: 264, endPoint x: 355, endPoint y: 260, distance: 23.1
click at [337, 262] on div at bounding box center [561, 276] width 1122 height 552
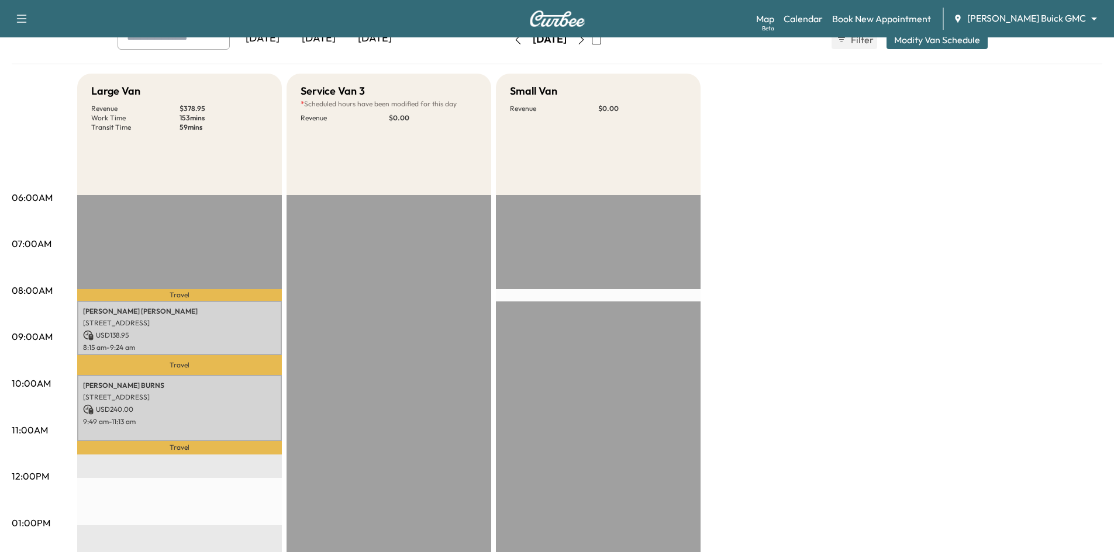
scroll to position [58, 0]
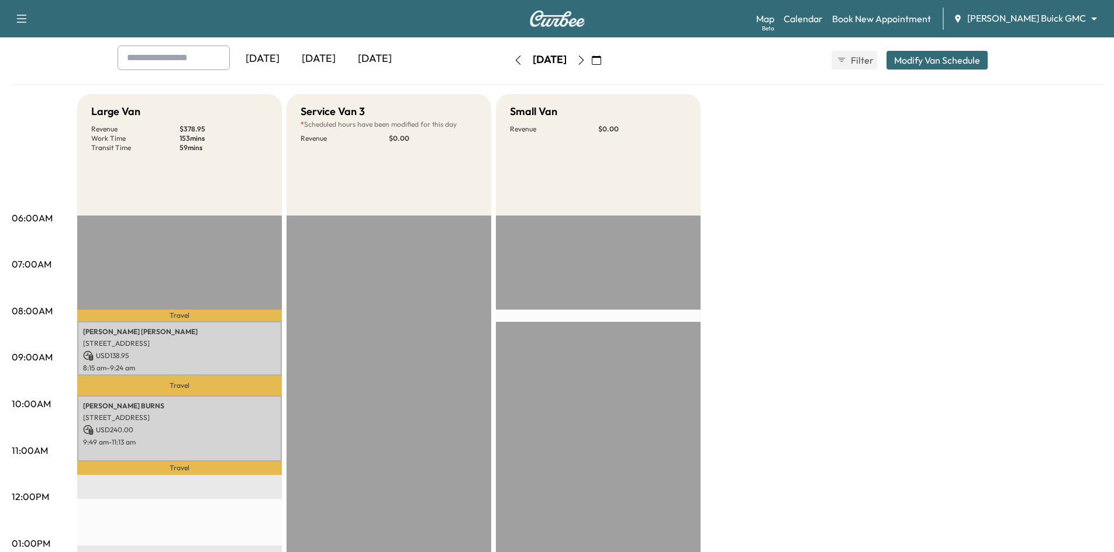
click at [323, 62] on div "[DATE]" at bounding box center [319, 59] width 56 height 27
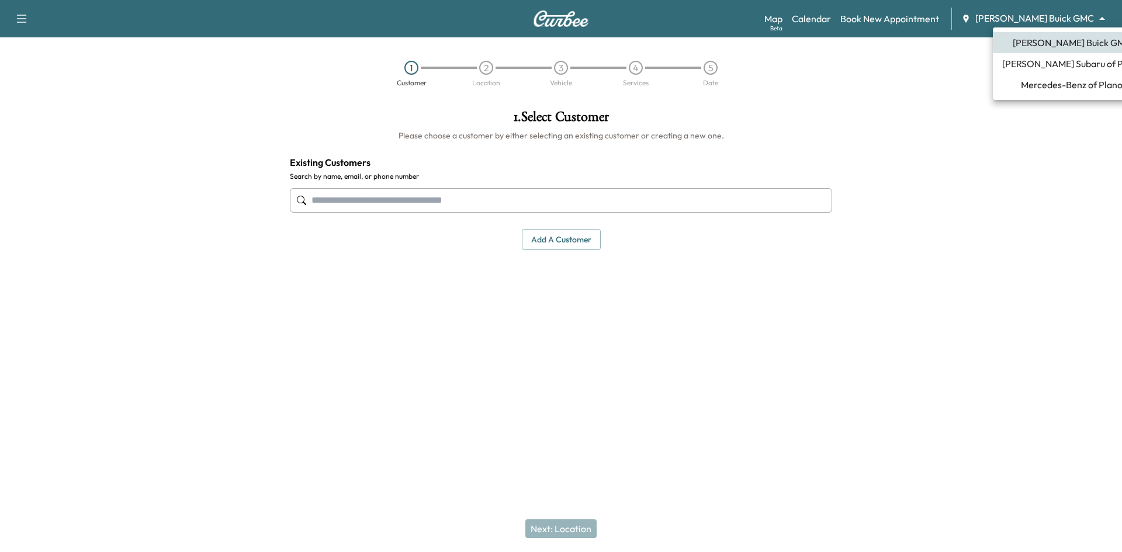
click at [1041, 15] on body "Support Log Out Map Beta Calendar Book New Appointment [PERSON_NAME] Buick GMC …" at bounding box center [561, 276] width 1122 height 552
click at [1037, 84] on span "Mercedes-Benz of Plano" at bounding box center [1072, 85] width 102 height 14
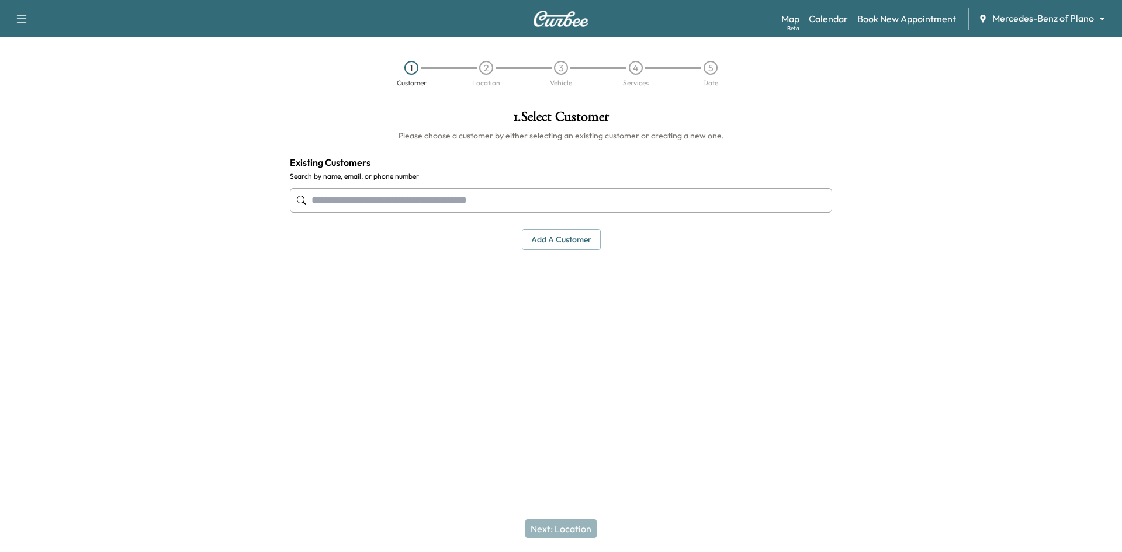
click at [824, 23] on link "Calendar" at bounding box center [828, 19] width 39 height 14
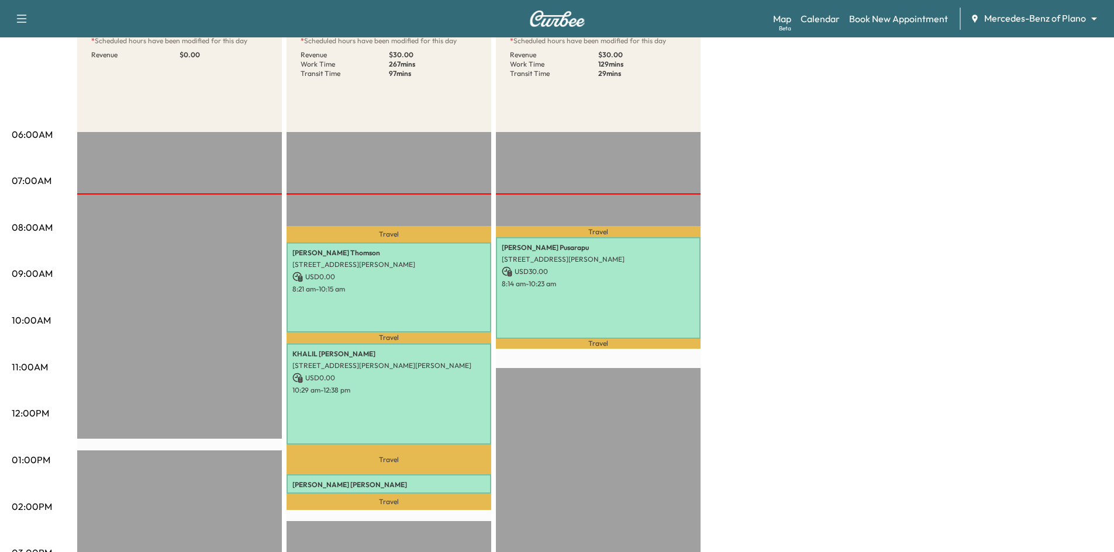
scroll to position [58, 0]
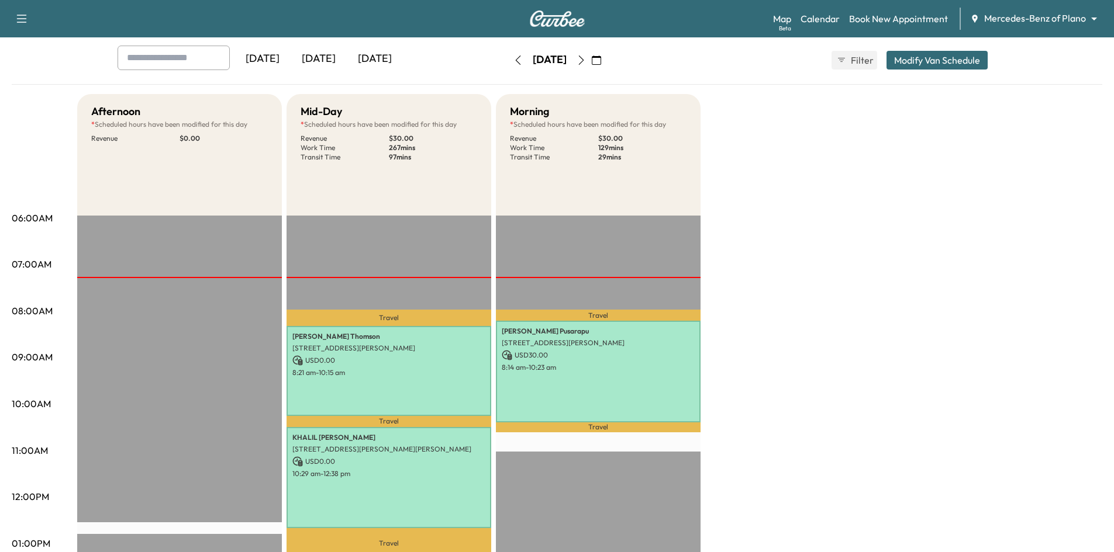
click at [601, 59] on icon "button" at bounding box center [596, 60] width 9 height 9
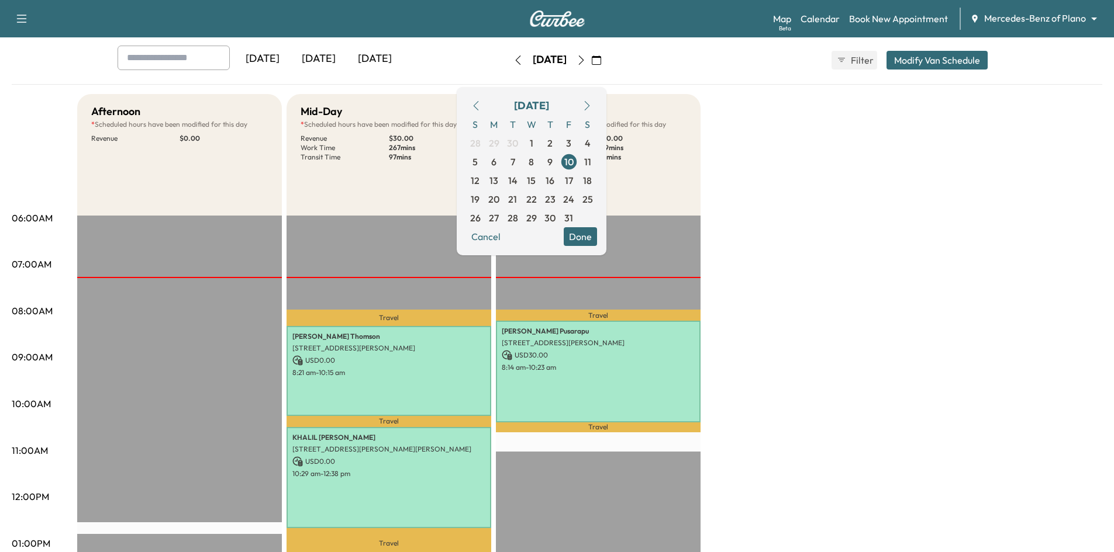
click at [498, 178] on span "13" at bounding box center [493, 181] width 9 height 14
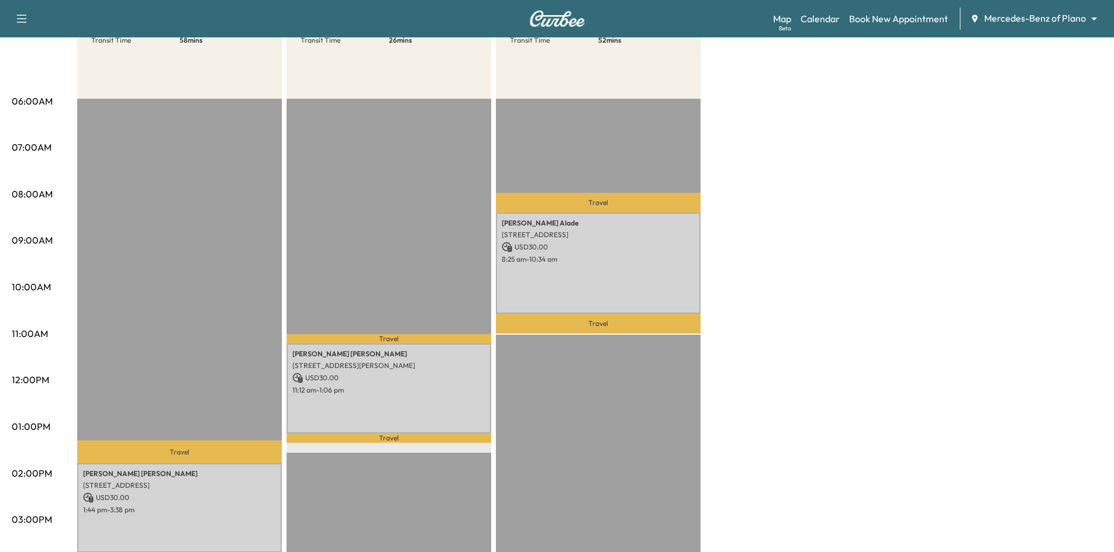
scroll to position [58, 0]
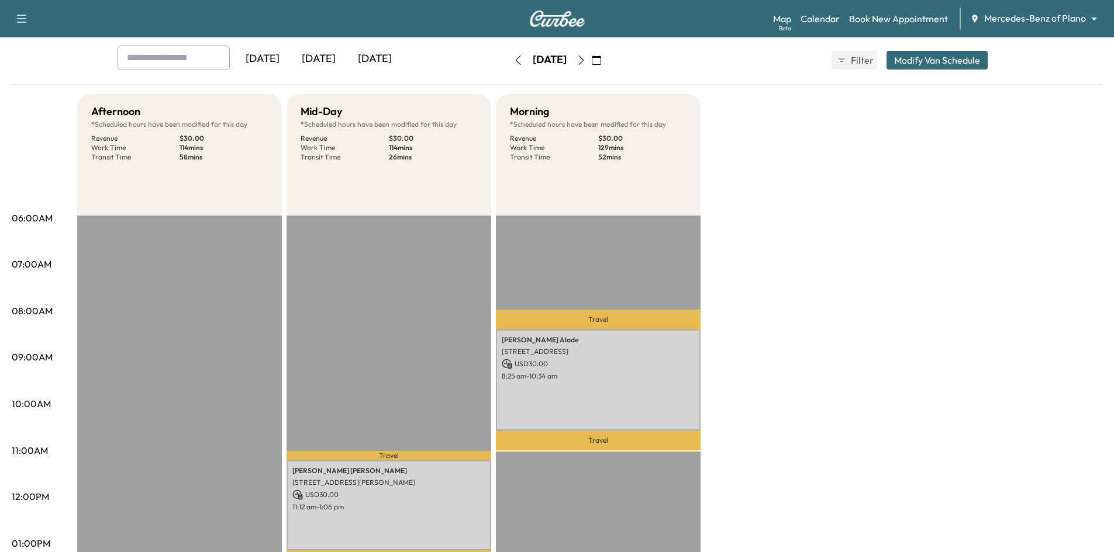
click at [606, 62] on button "button" at bounding box center [596, 60] width 20 height 19
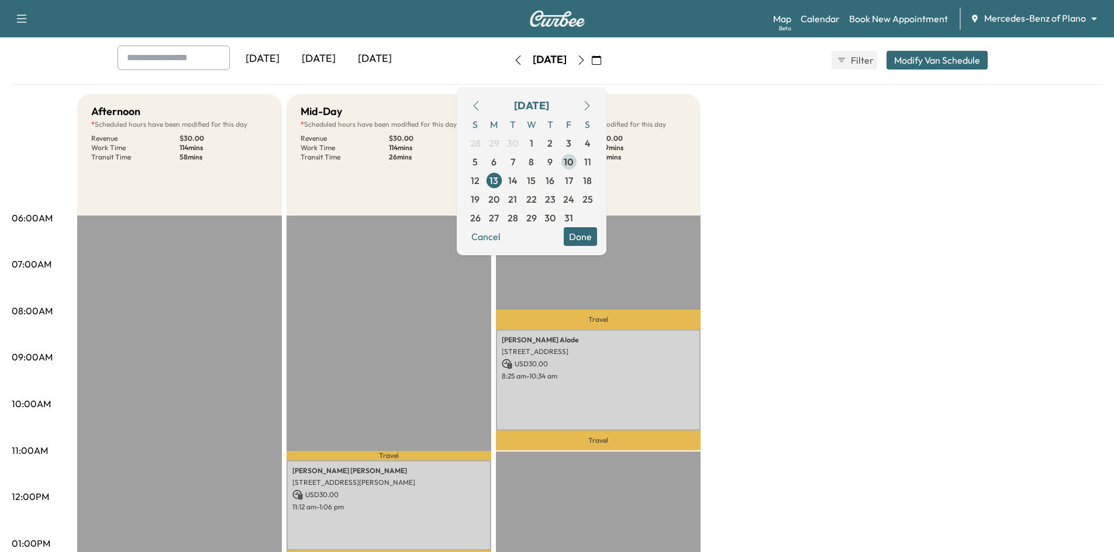
click at [573, 165] on span "10" at bounding box center [569, 162] width 10 height 14
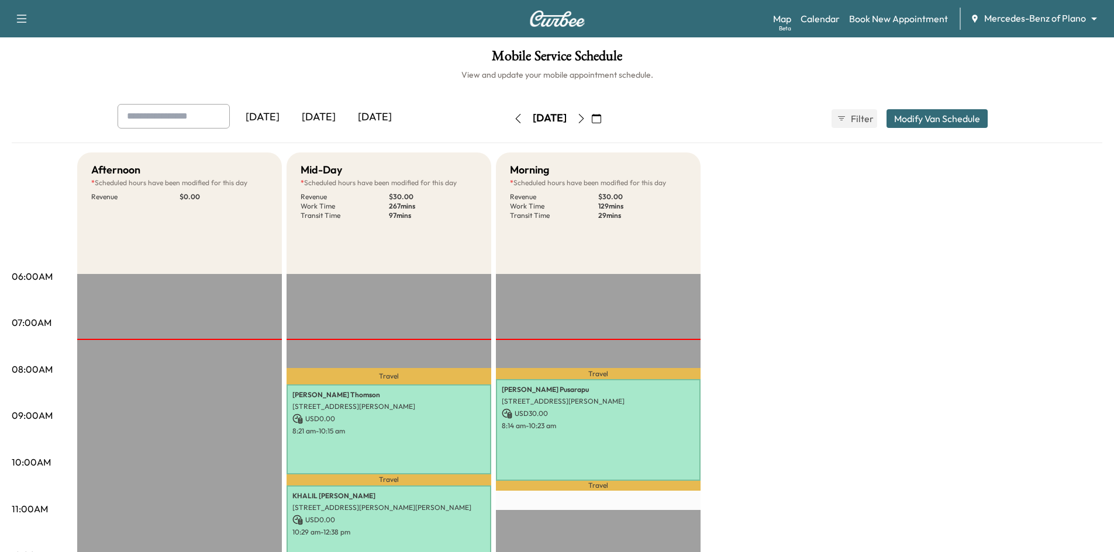
click at [601, 120] on icon "button" at bounding box center [596, 118] width 9 height 9
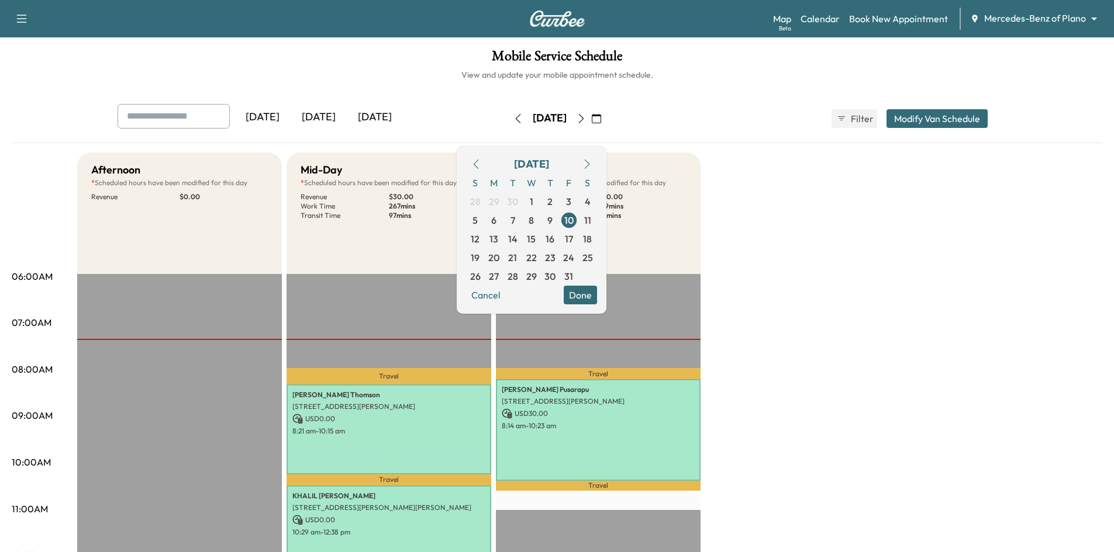
click at [517, 240] on span "14" at bounding box center [512, 239] width 9 height 14
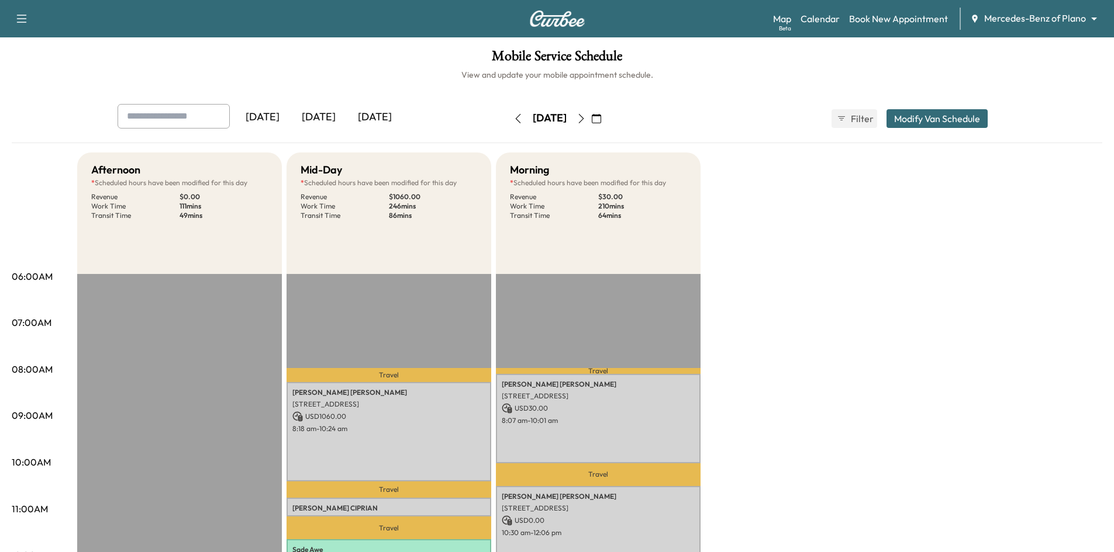
click at [513, 115] on icon "button" at bounding box center [517, 118] width 9 height 9
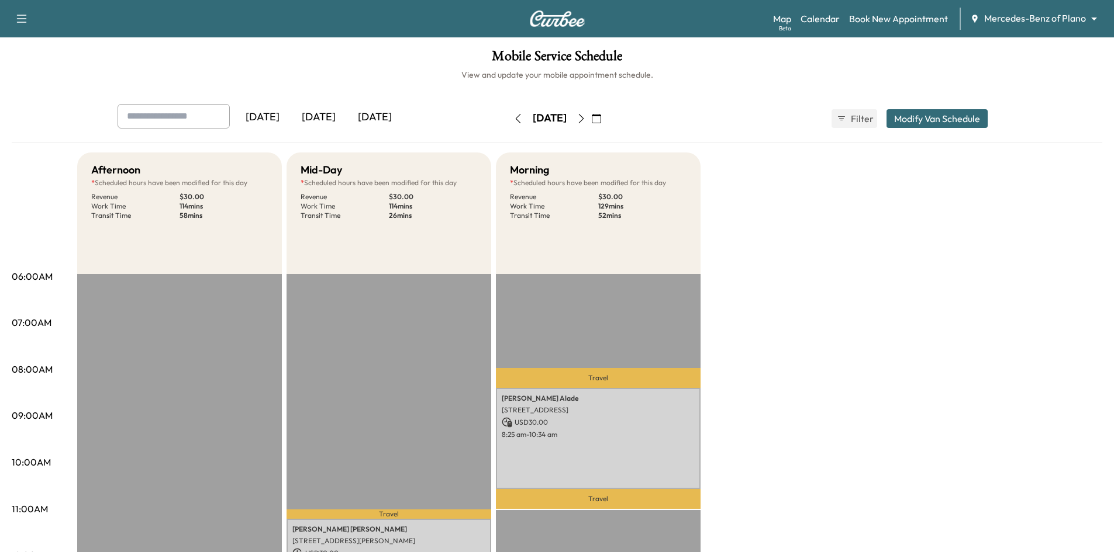
click at [508, 119] on button "button" at bounding box center [518, 118] width 20 height 19
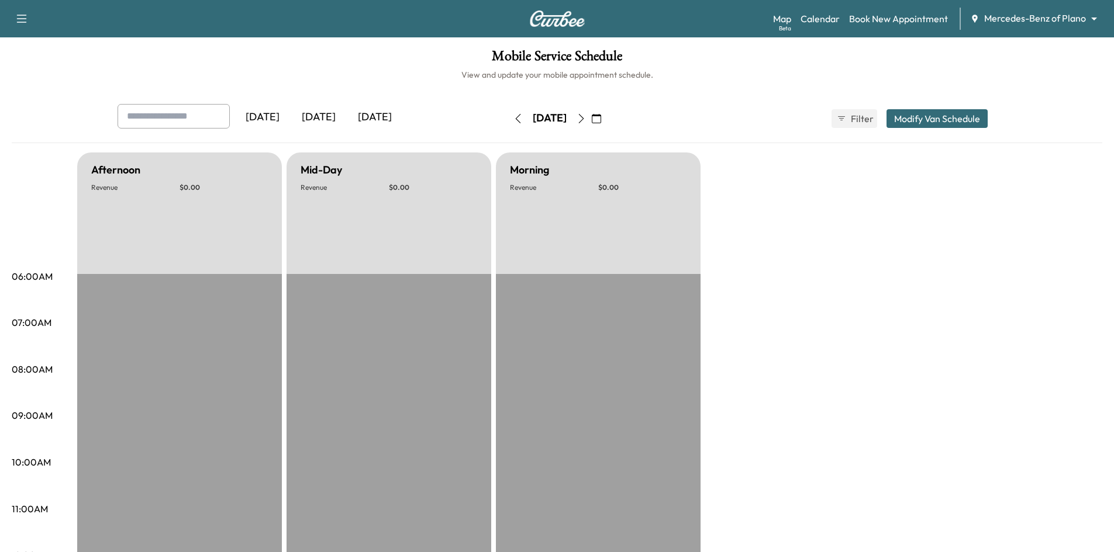
click at [601, 122] on icon "button" at bounding box center [596, 118] width 9 height 9
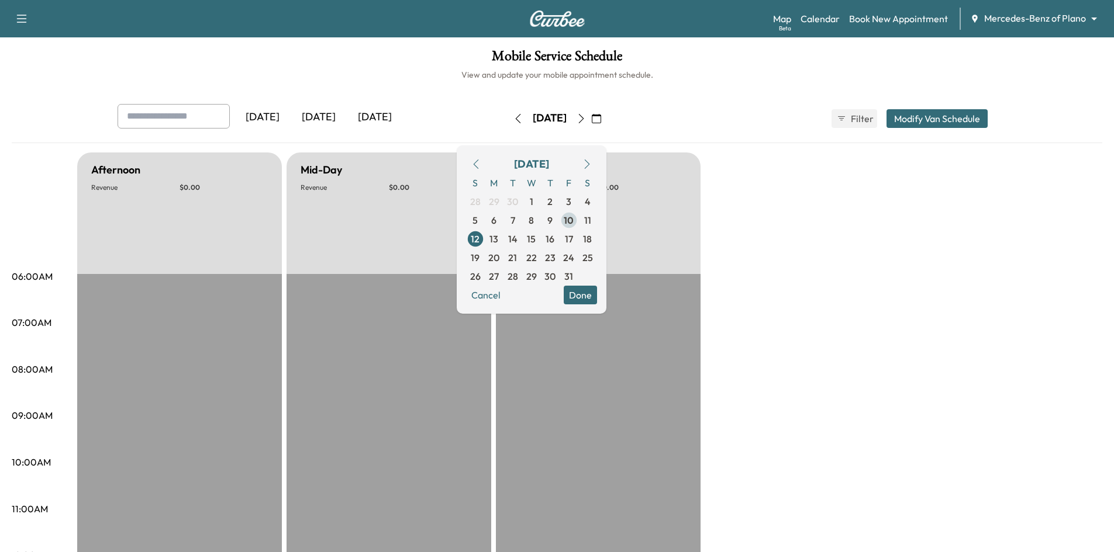
click at [573, 219] on span "10" at bounding box center [569, 220] width 10 height 14
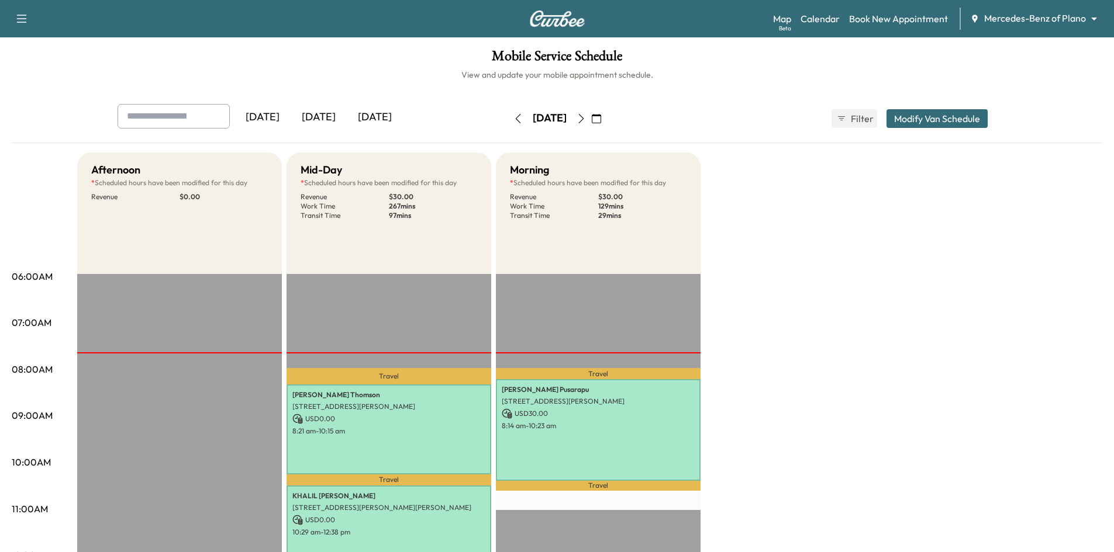
click at [513, 119] on icon "button" at bounding box center [517, 118] width 9 height 9
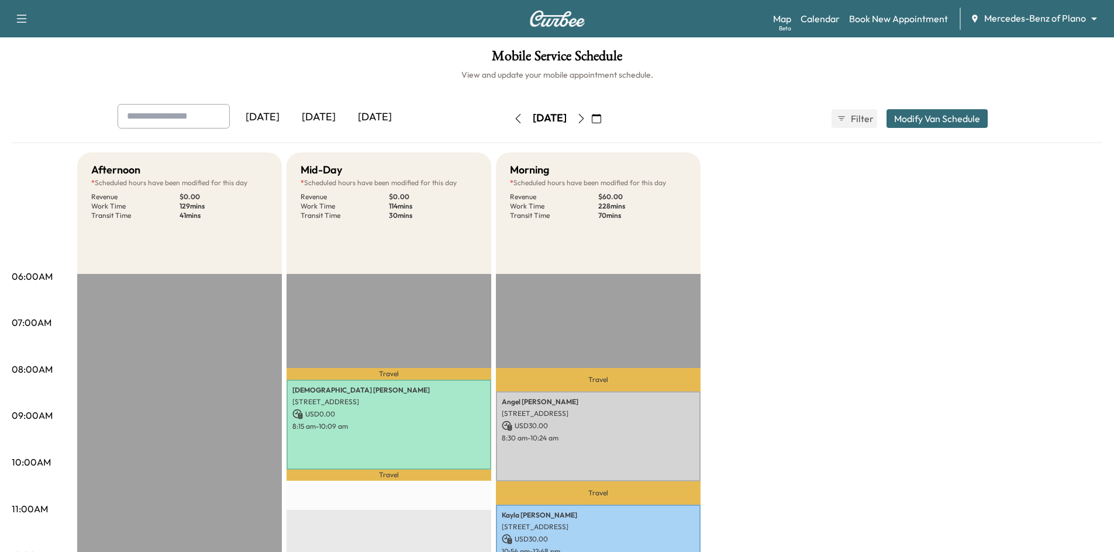
click at [513, 121] on icon "button" at bounding box center [517, 118] width 9 height 9
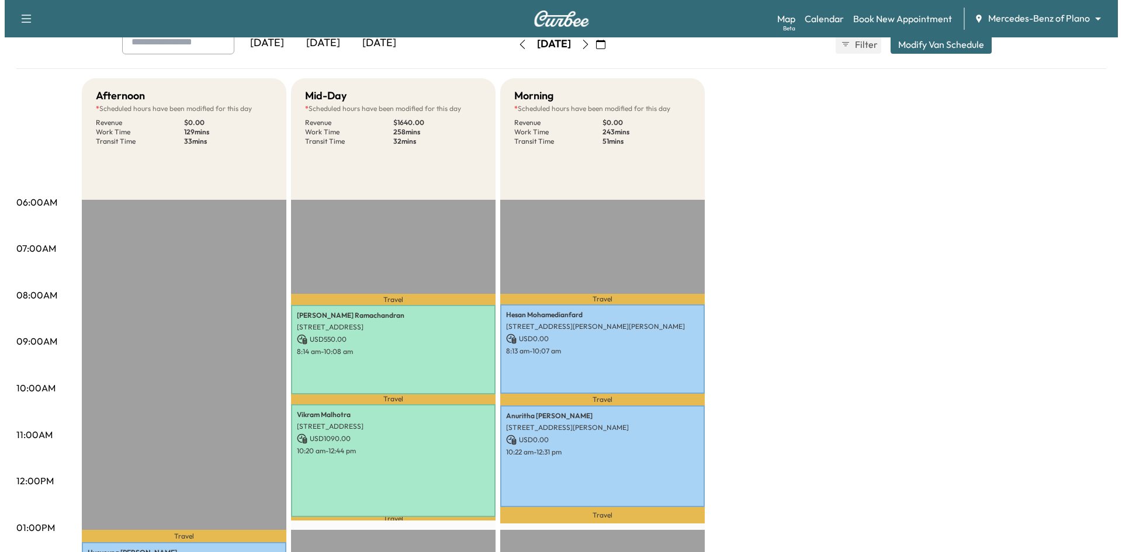
scroll to position [175, 0]
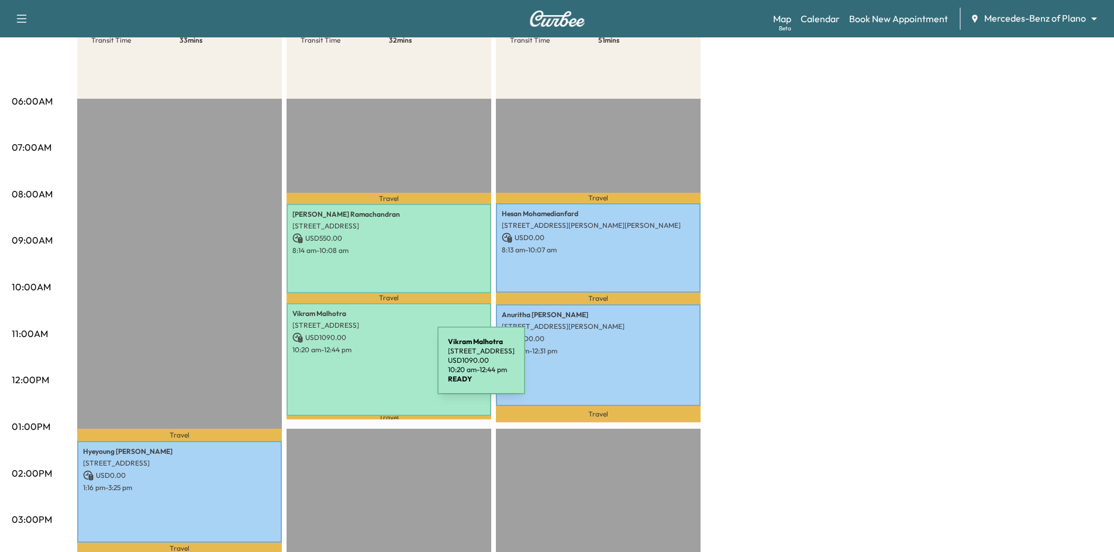
click at [350, 368] on div "Vikram Malhotra 6300 Legacy Dr, Plano, TX 75024, USA USD 1090.00 10:20 am - 12:…" at bounding box center [388, 359] width 205 height 113
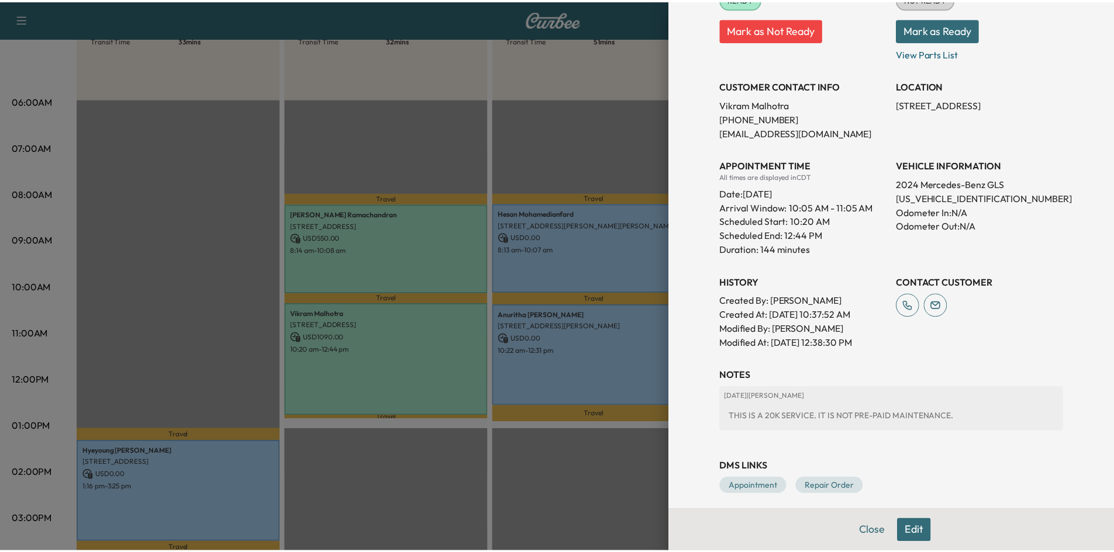
scroll to position [198, 0]
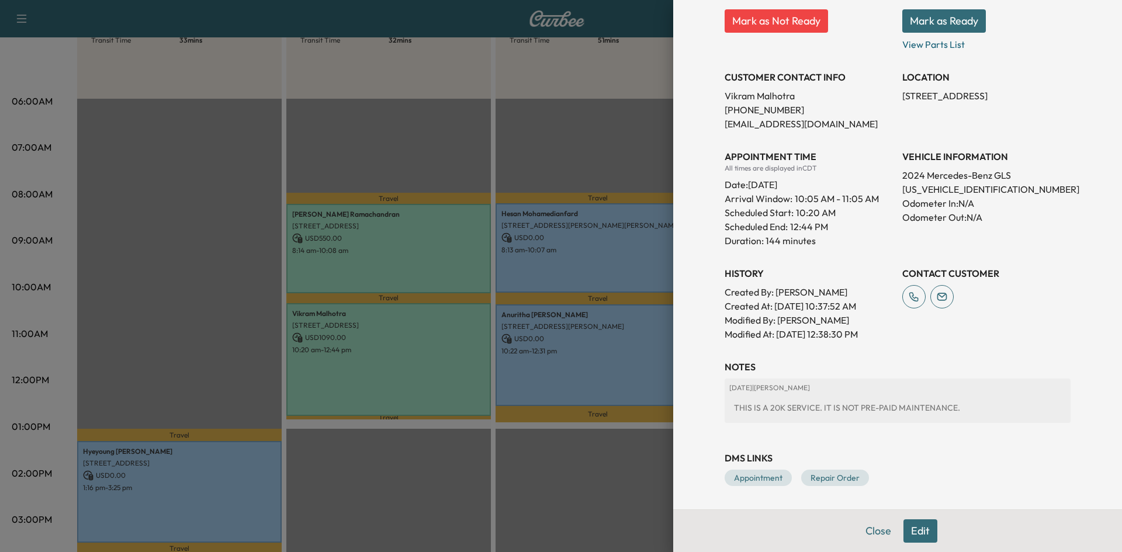
click at [415, 89] on div at bounding box center [561, 276] width 1122 height 552
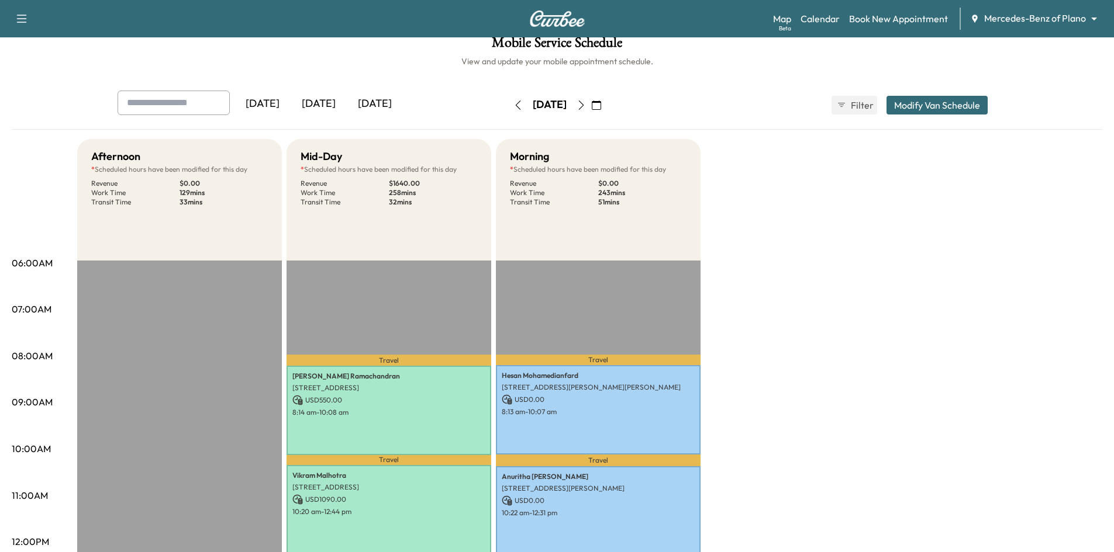
scroll to position [0, 0]
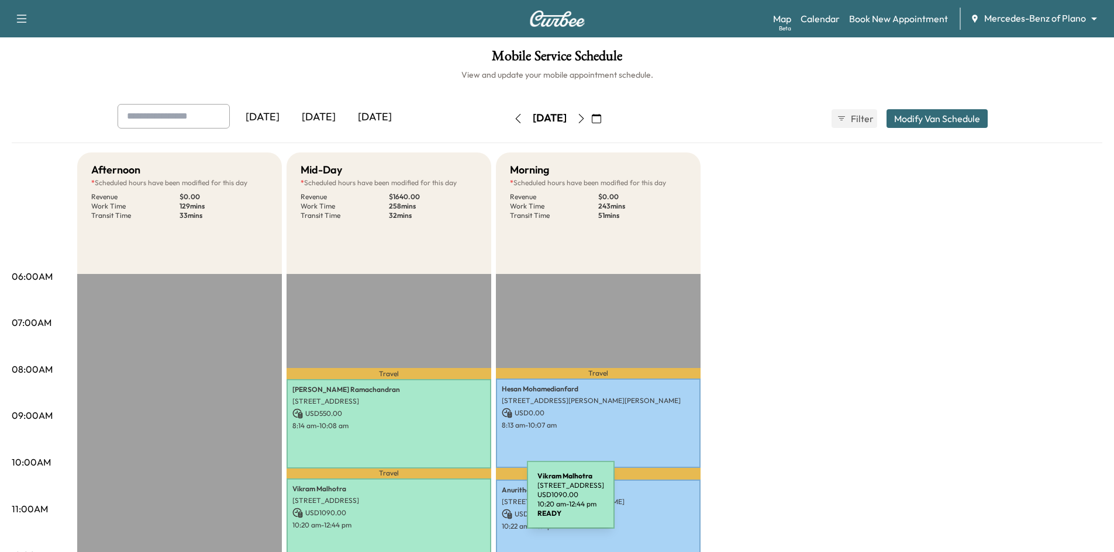
click at [439, 502] on p "6300 Legacy Dr, Plano, TX 75024, USA" at bounding box center [388, 500] width 193 height 9
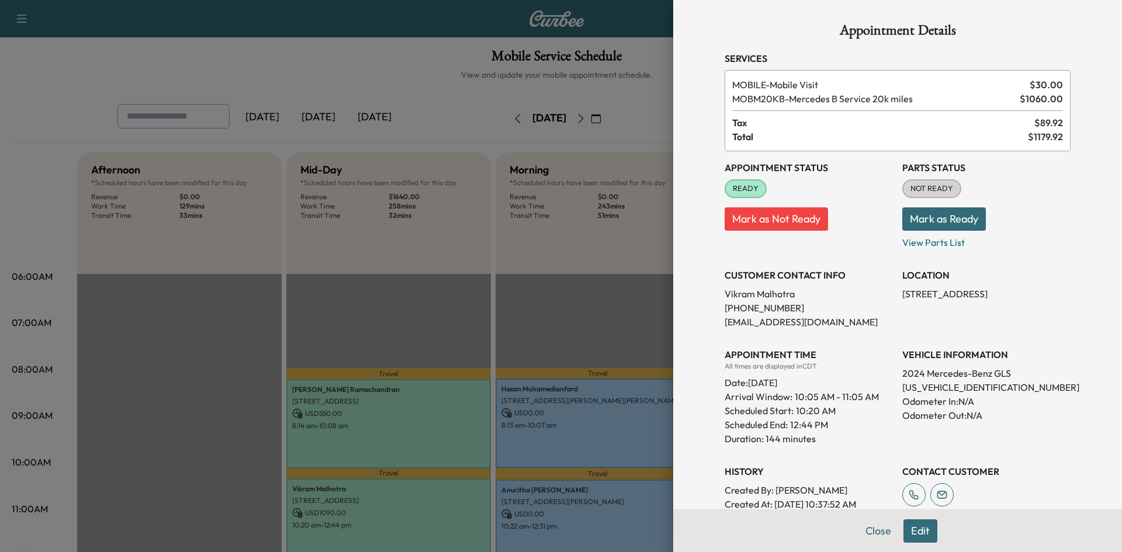
click at [431, 99] on div at bounding box center [561, 276] width 1122 height 552
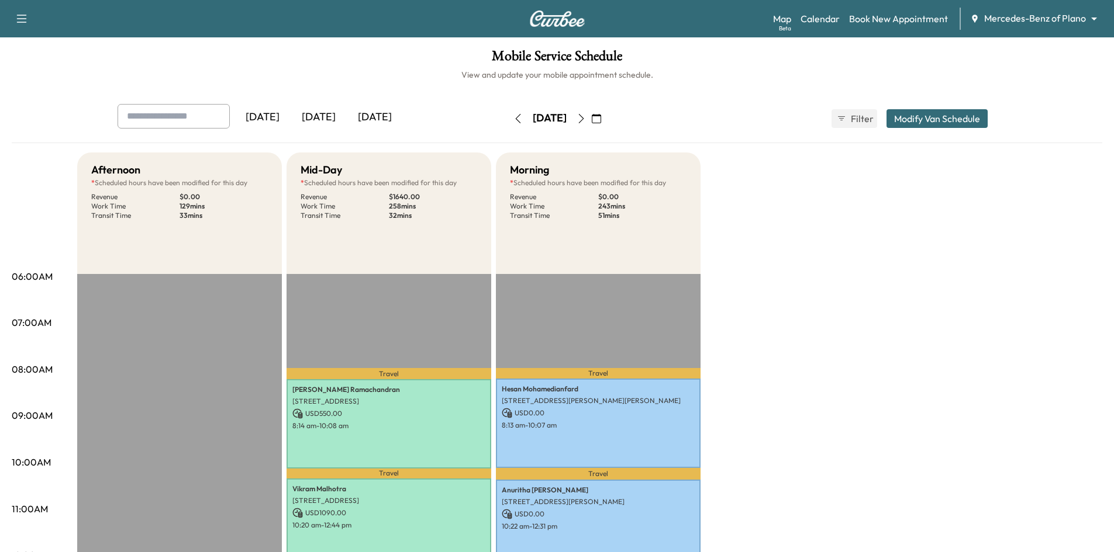
click at [331, 122] on div "[DATE]" at bounding box center [319, 117] width 56 height 27
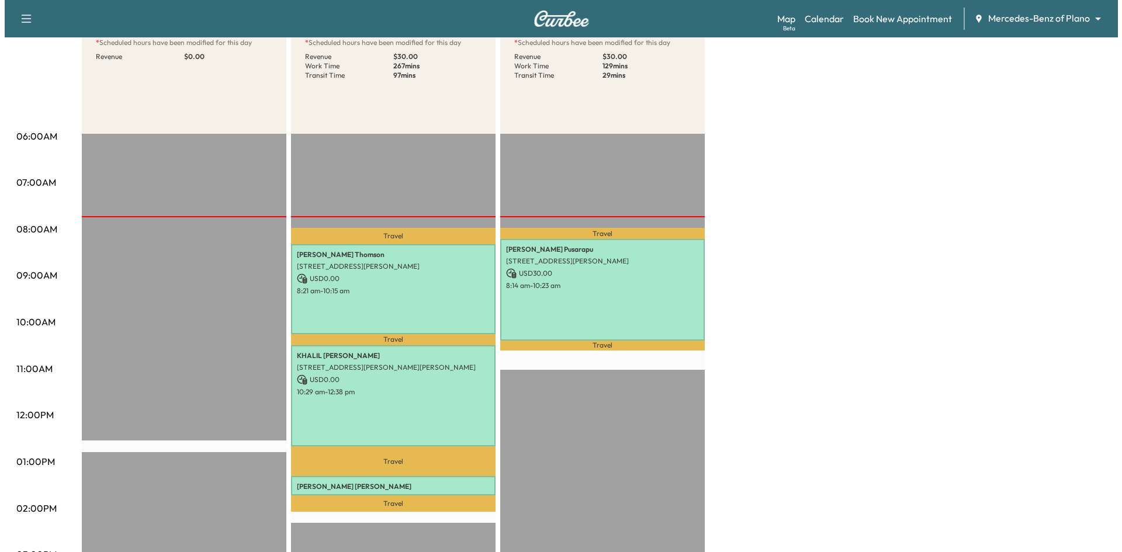
scroll to position [58, 0]
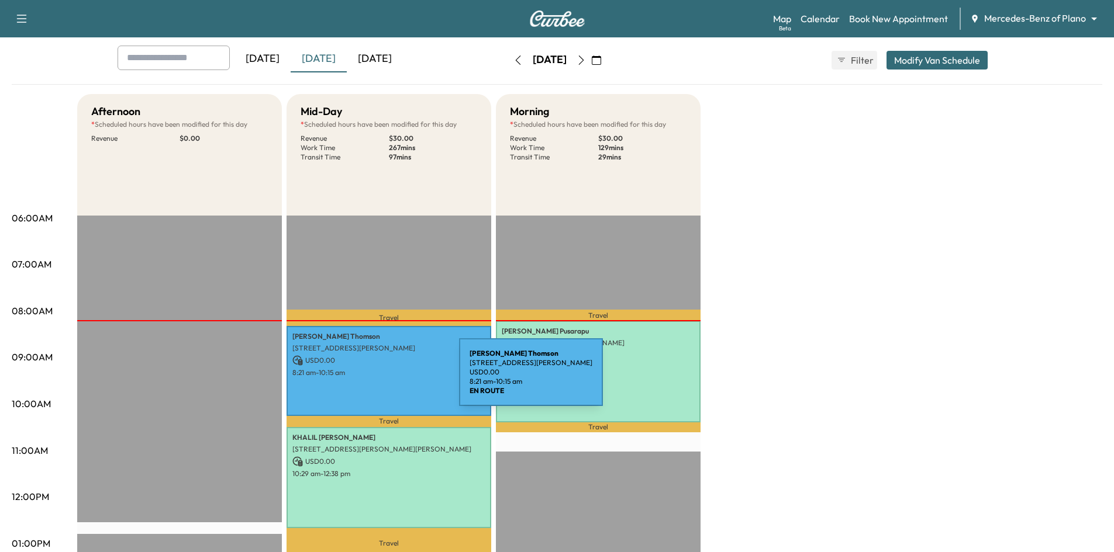
click at [371, 379] on div "Kevin Thomson 1420 Red Oak Trail, McKinney, TX 75069, United States of America …" at bounding box center [388, 370] width 205 height 89
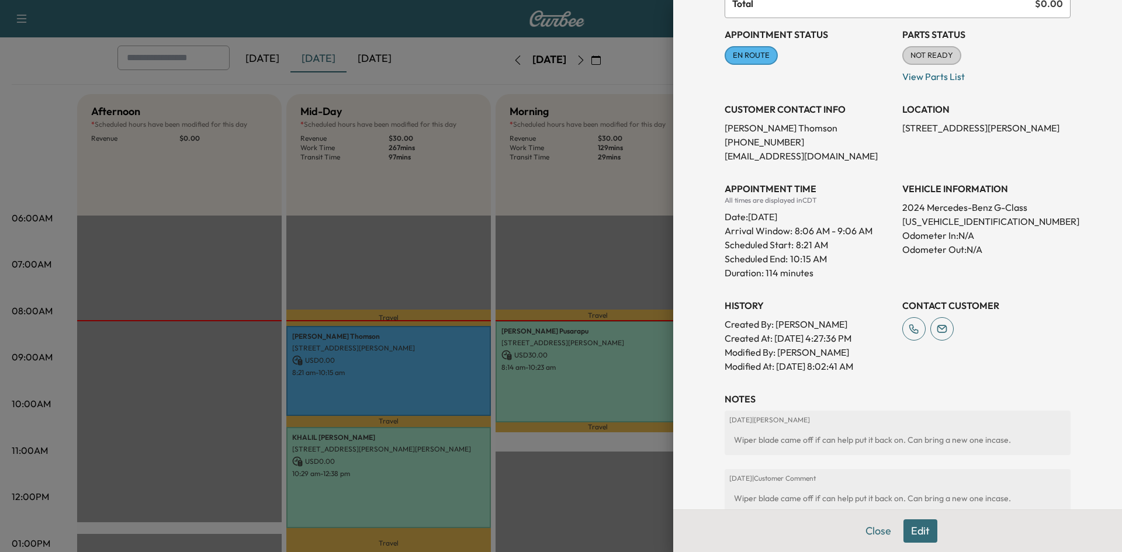
scroll to position [49, 0]
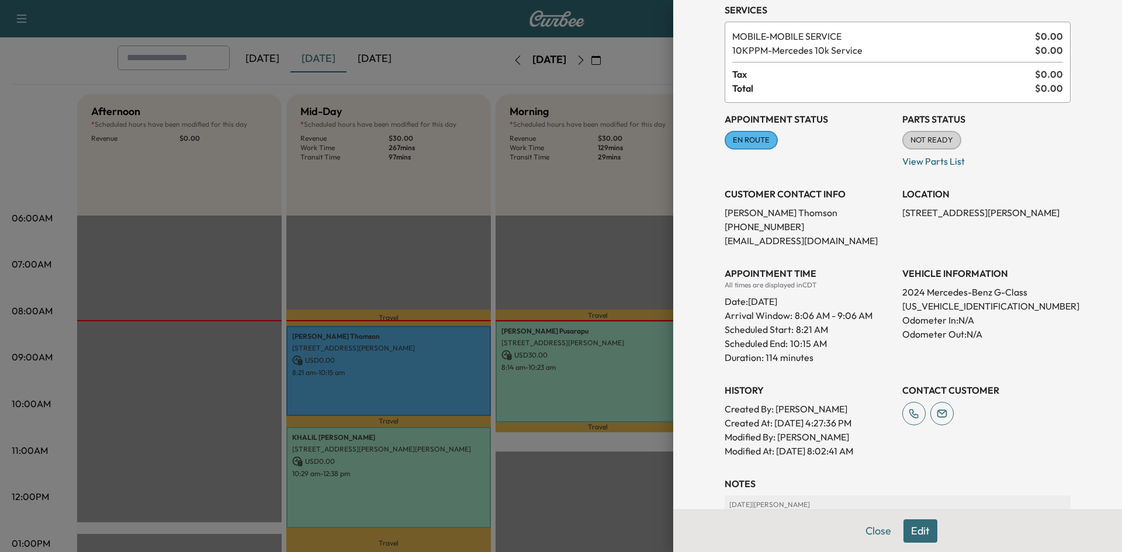
click at [442, 232] on div at bounding box center [561, 276] width 1122 height 552
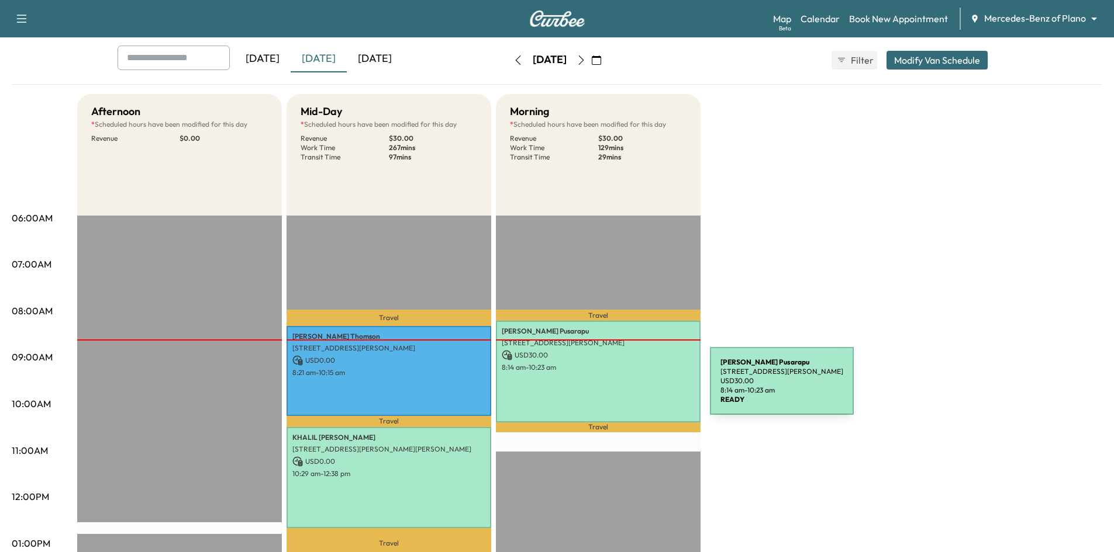
click at [622, 388] on div "Sri Satya Narendra Pusarapu 8555 NICHOLSON DRIVE, FRISCO, TX 75034, USA USD 30.…" at bounding box center [598, 372] width 205 height 102
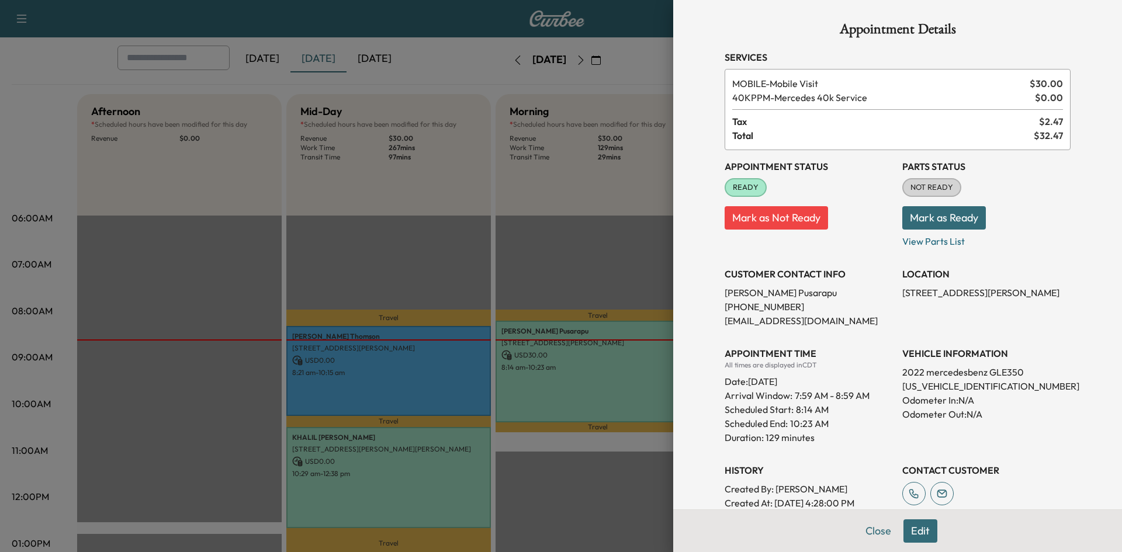
scroll to position [0, 0]
click at [581, 261] on div at bounding box center [561, 276] width 1122 height 552
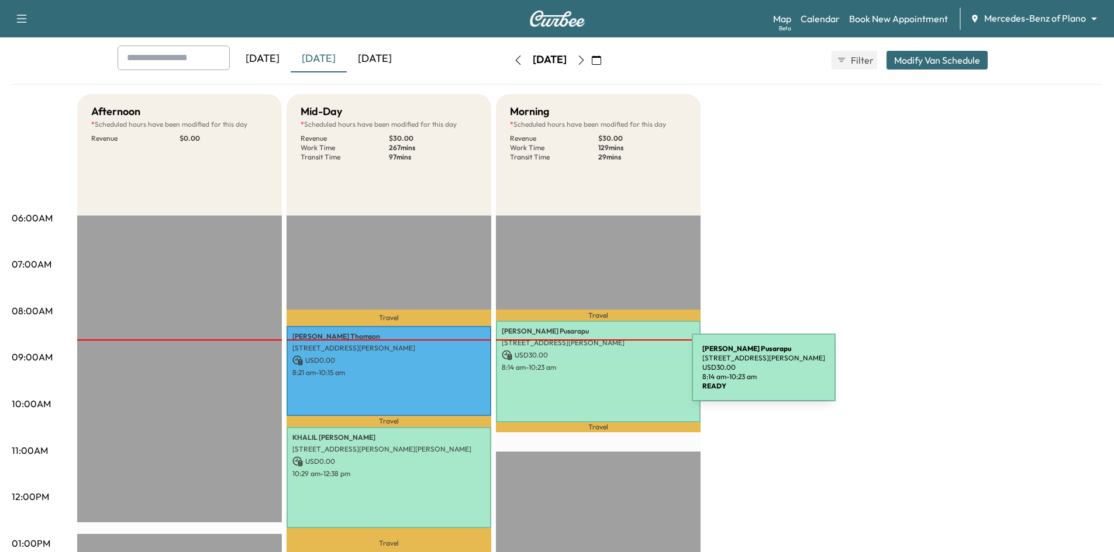
click at [604, 375] on div "Sri Satya Narendra Pusarapu 8555 NICHOLSON DRIVE, FRISCO, TX 75034, USA USD 30.…" at bounding box center [598, 372] width 205 height 102
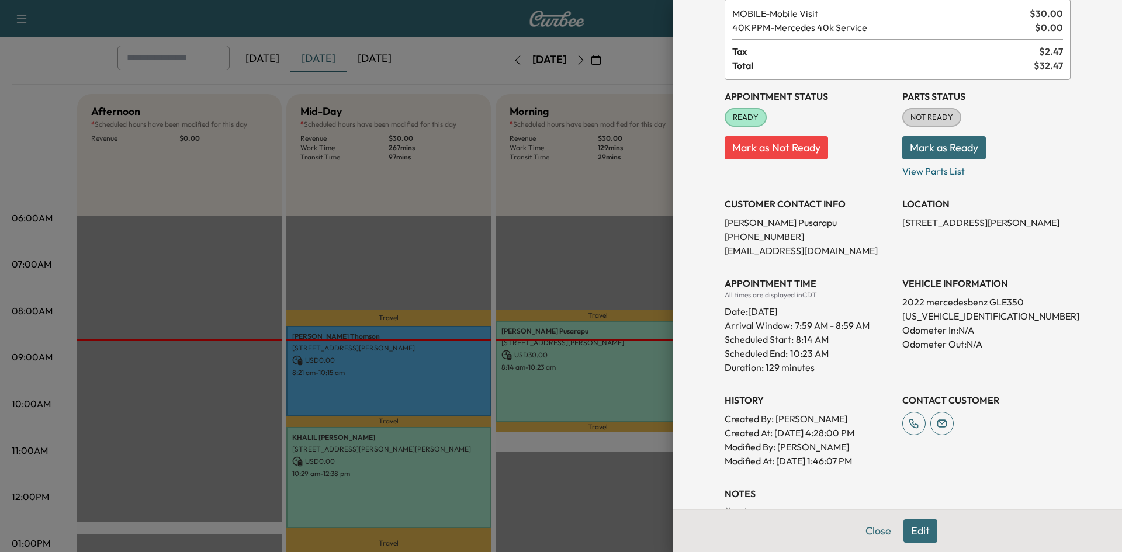
scroll to position [154, 0]
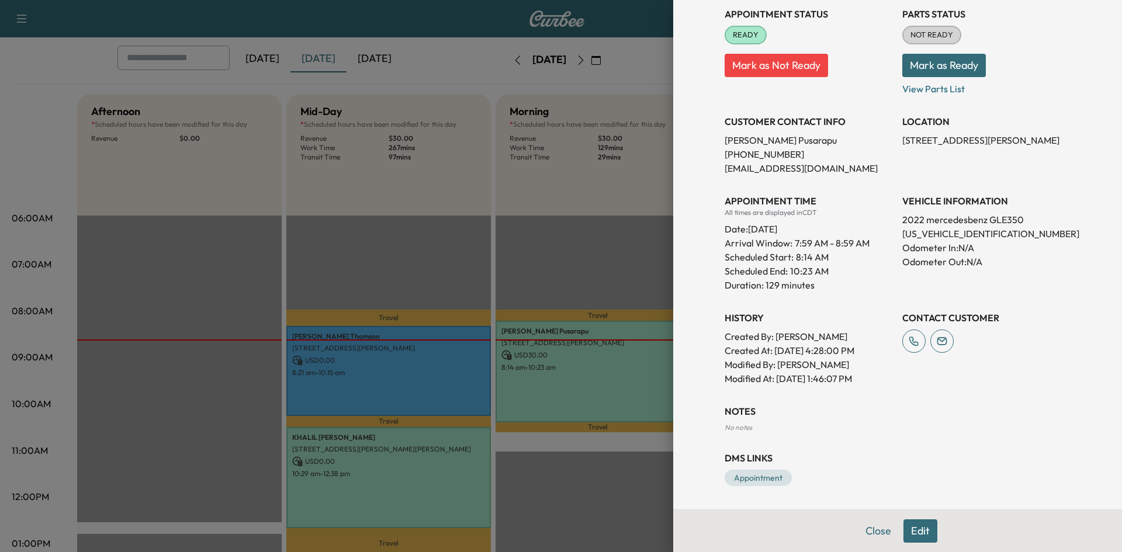
click at [609, 280] on div at bounding box center [561, 276] width 1122 height 552
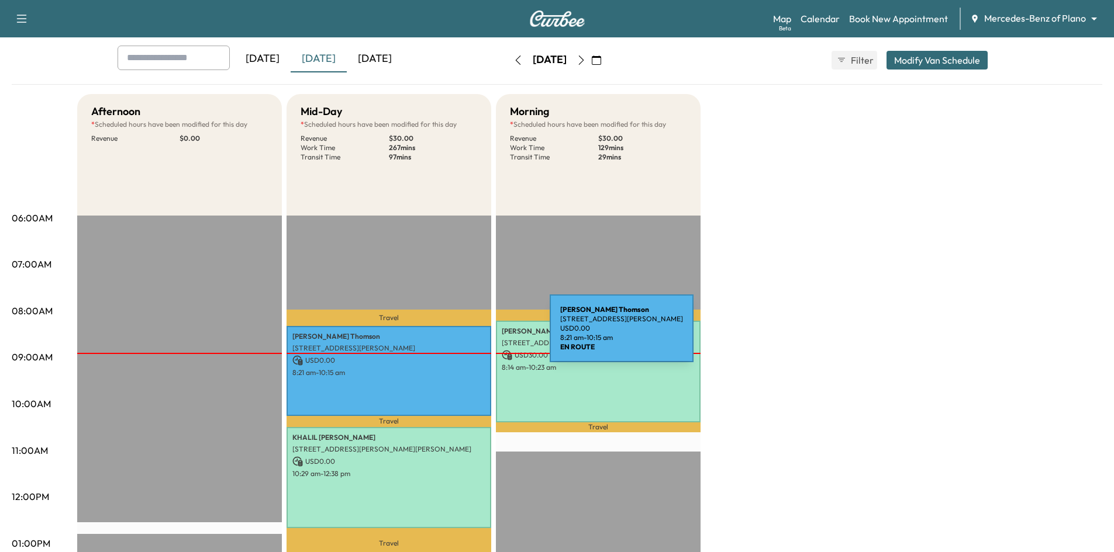
click at [462, 336] on p "Kevin Thomson" at bounding box center [388, 336] width 193 height 9
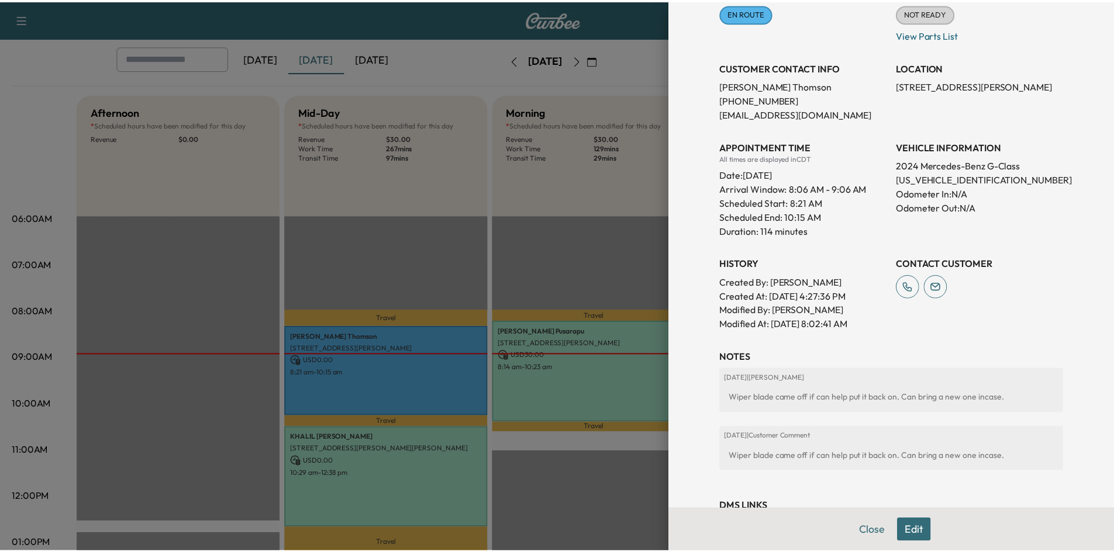
scroll to position [224, 0]
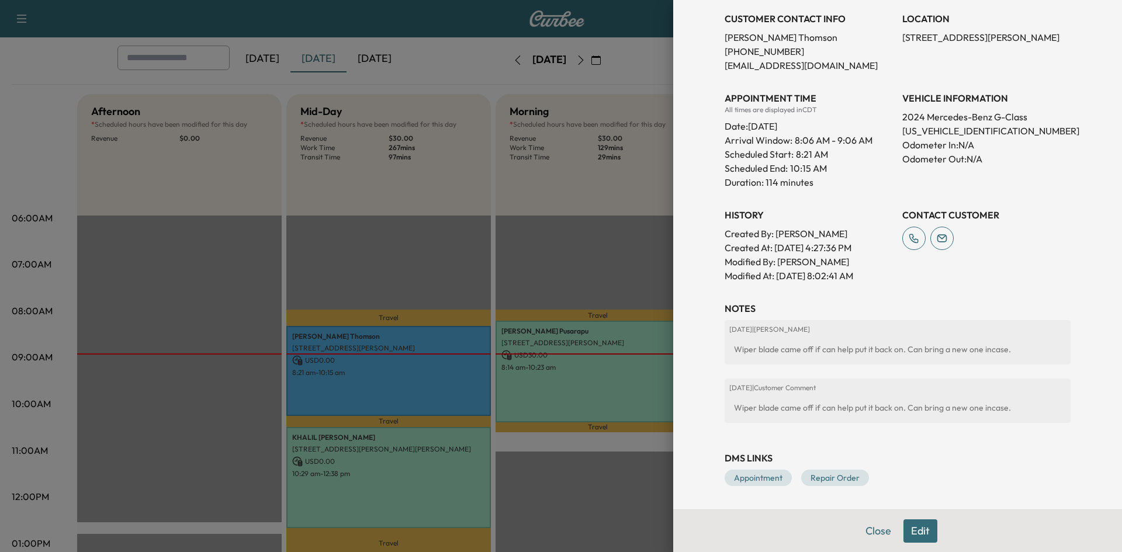
drag, startPoint x: 414, startPoint y: 269, endPoint x: 352, endPoint y: 172, distance: 115.4
click at [414, 269] on div at bounding box center [561, 276] width 1122 height 552
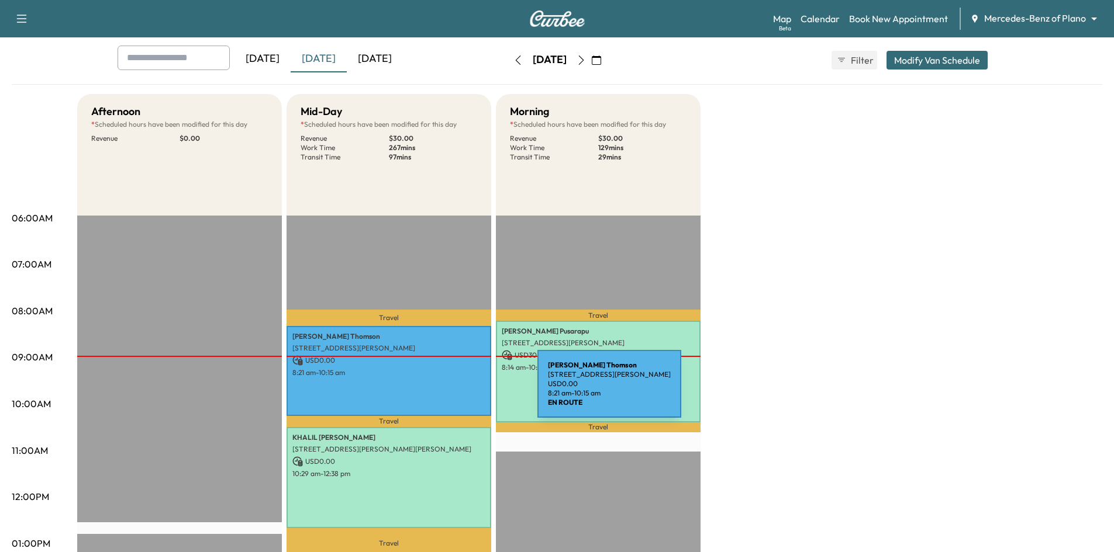
click at [433, 379] on div "Kevin Thomson 1420 Red Oak Trail, McKinney, TX 75069, United States of America …" at bounding box center [388, 370] width 205 height 89
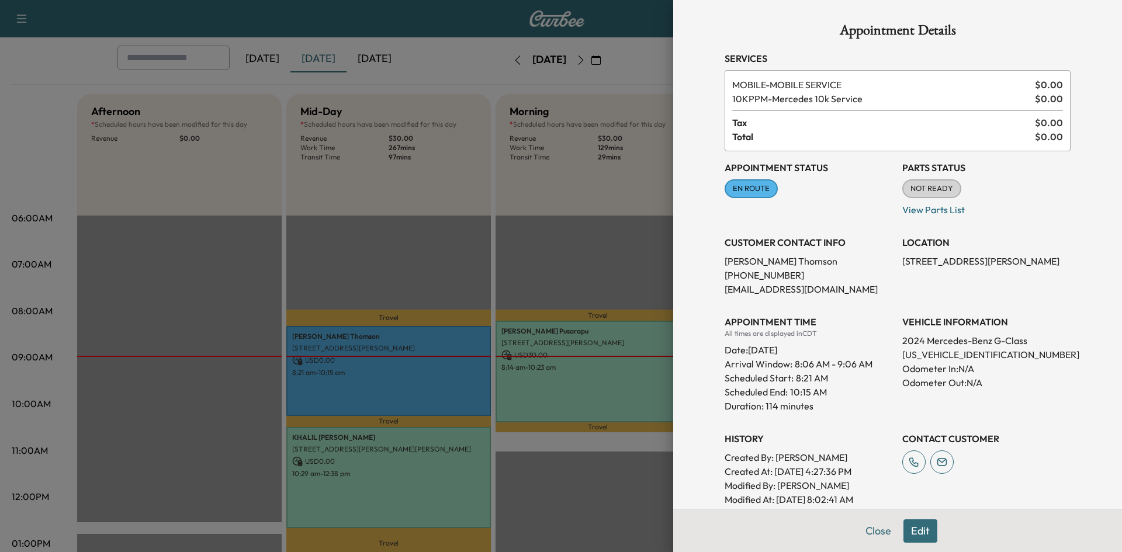
click at [371, 230] on div at bounding box center [561, 276] width 1122 height 552
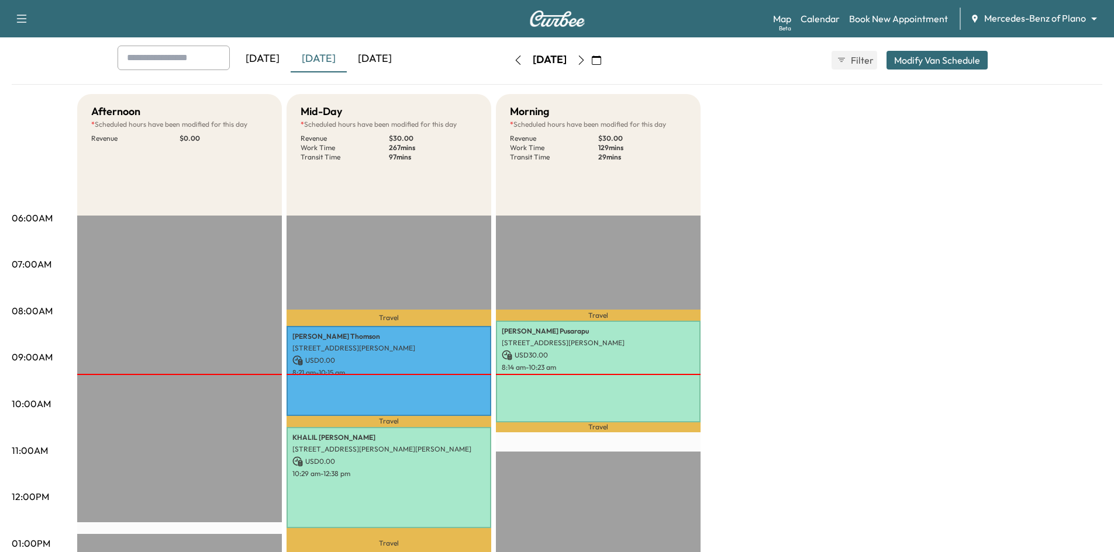
click at [601, 61] on icon "button" at bounding box center [596, 60] width 9 height 9
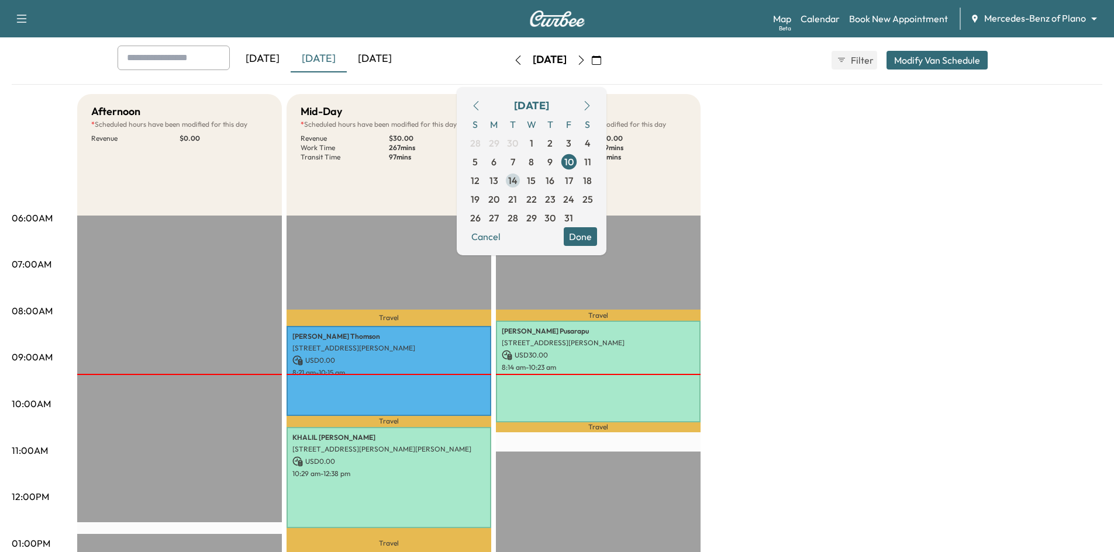
click at [517, 182] on span "14" at bounding box center [512, 181] width 9 height 14
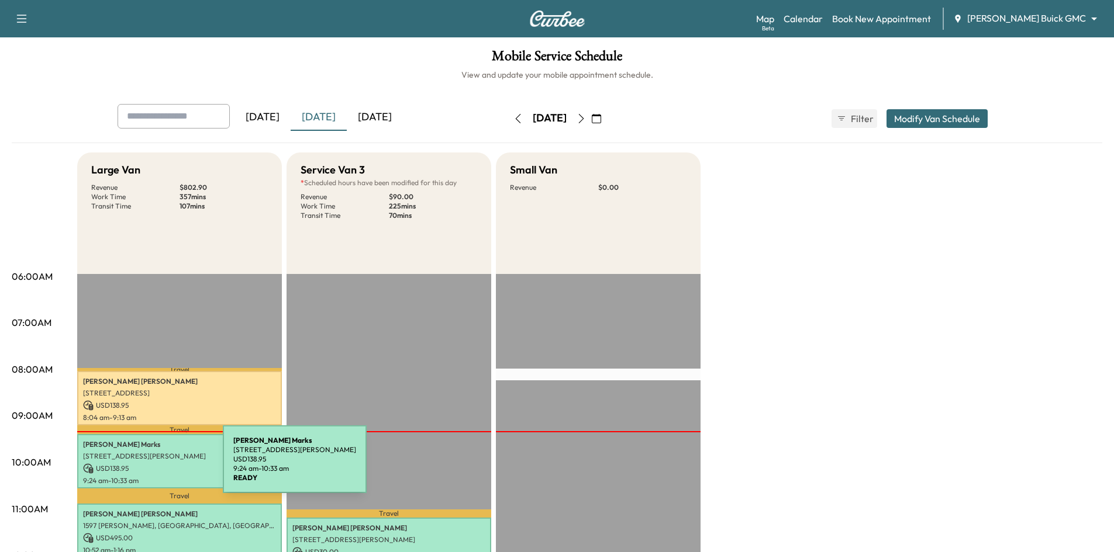
click at [135, 466] on p "USD 138.95" at bounding box center [179, 469] width 193 height 11
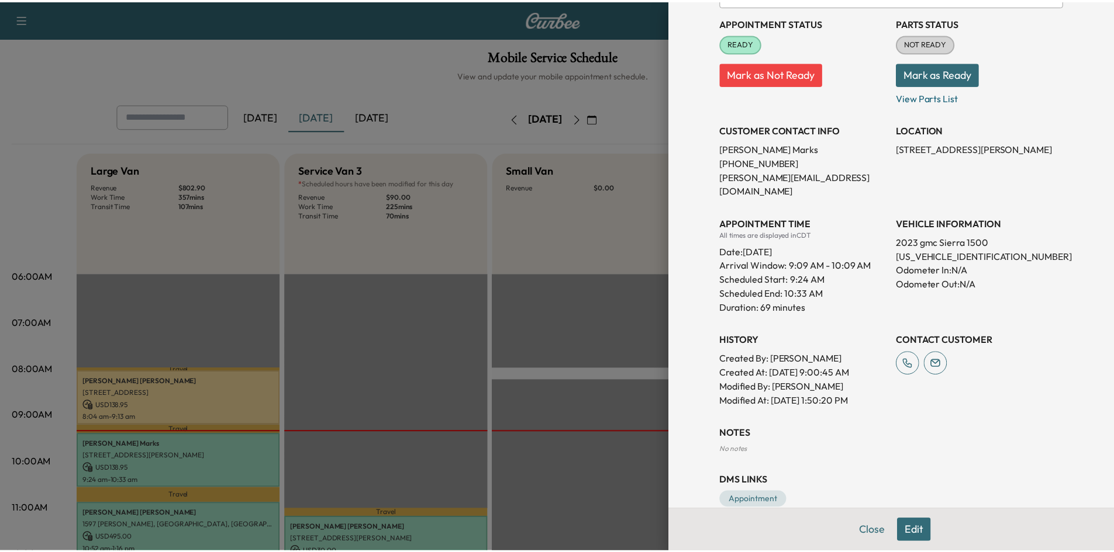
scroll to position [154, 0]
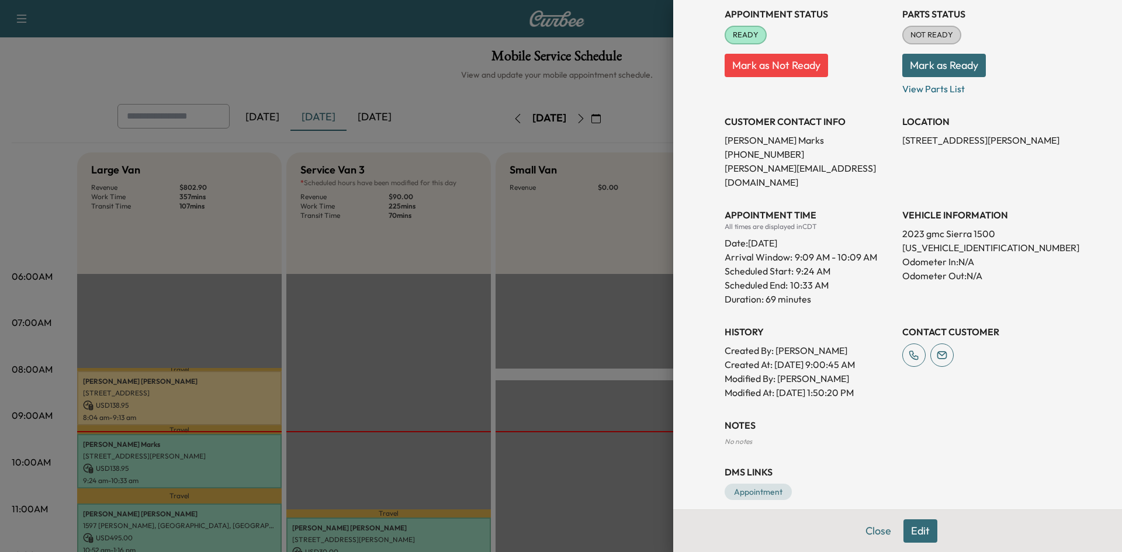
click at [369, 374] on div at bounding box center [561, 276] width 1122 height 552
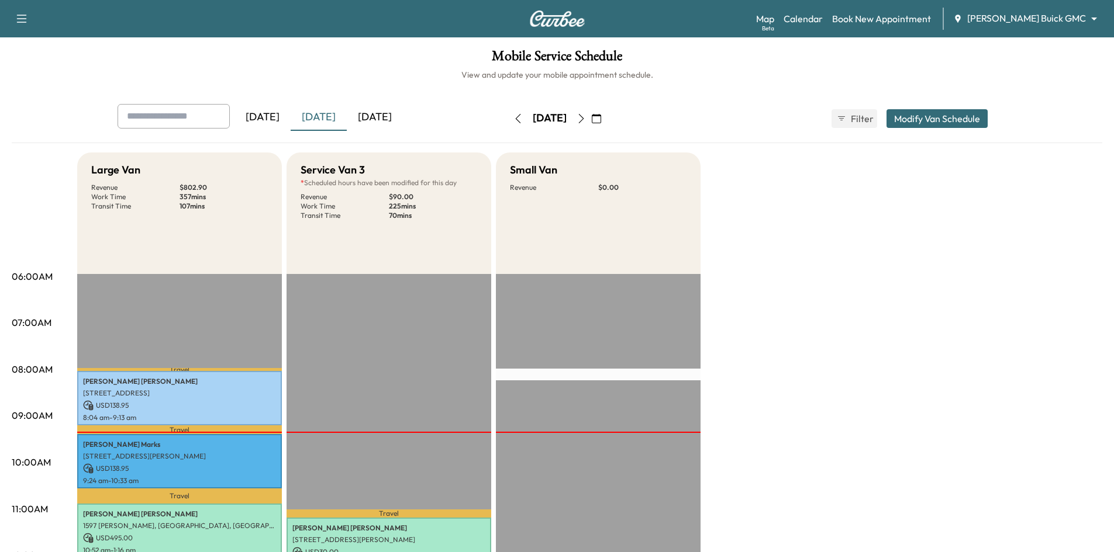
click at [601, 120] on icon "button" at bounding box center [596, 118] width 9 height 9
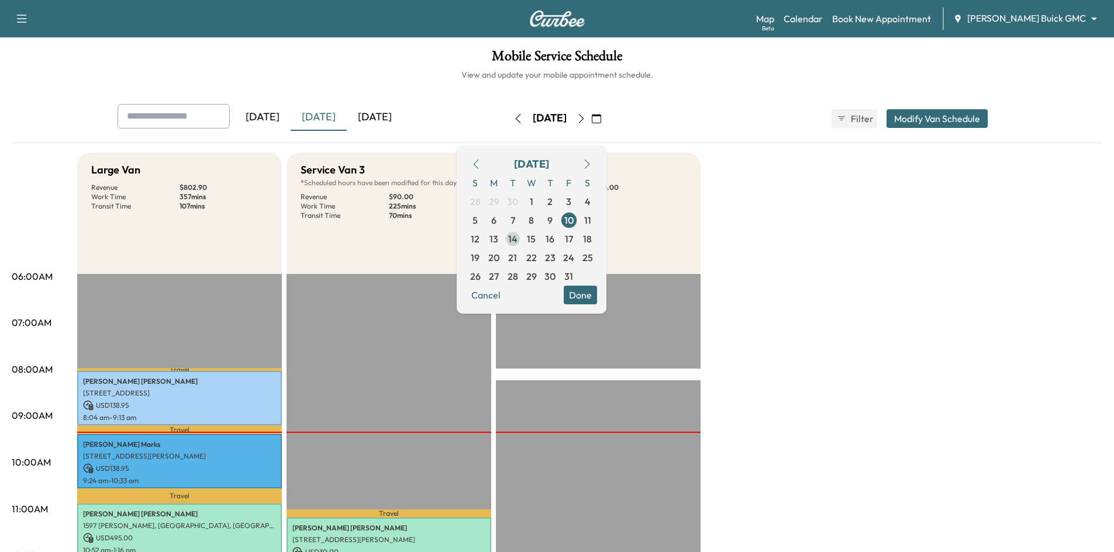
drag, startPoint x: 540, startPoint y: 240, endPoint x: 564, endPoint y: 193, distance: 52.3
click at [517, 240] on span "14" at bounding box center [512, 239] width 9 height 14
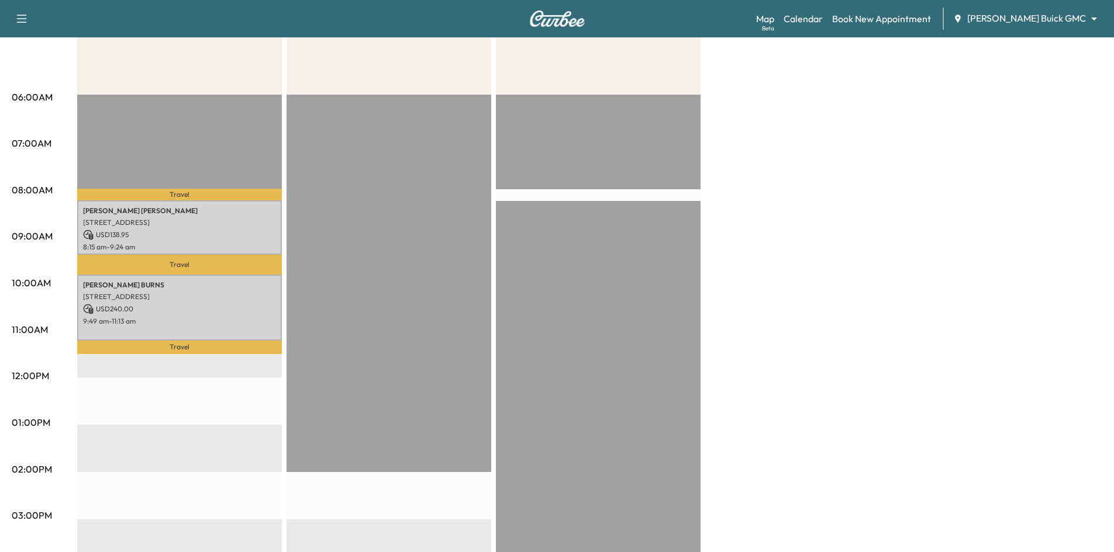
scroll to position [58, 0]
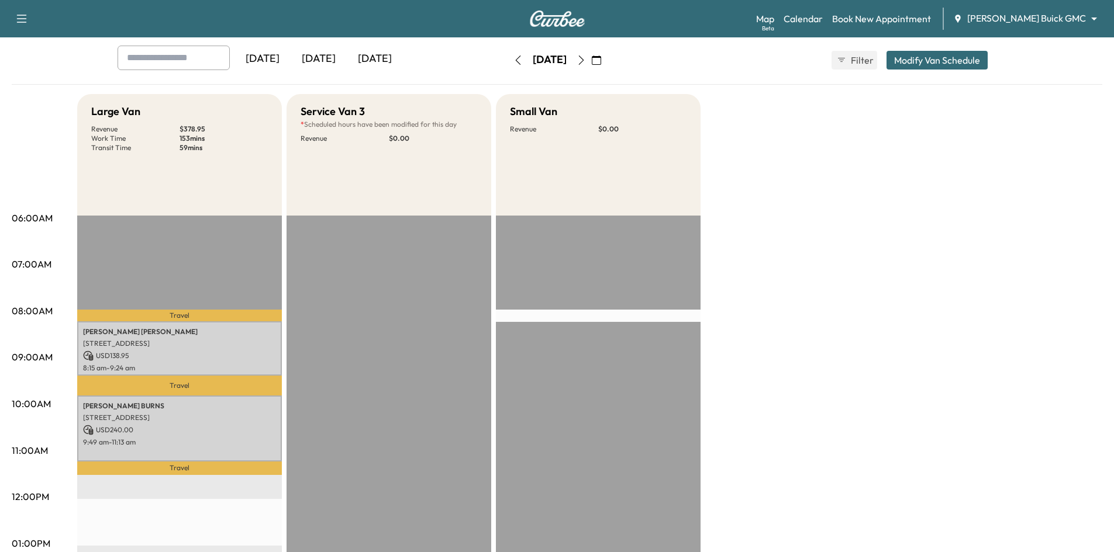
click at [320, 55] on div "[DATE]" at bounding box center [319, 59] width 56 height 27
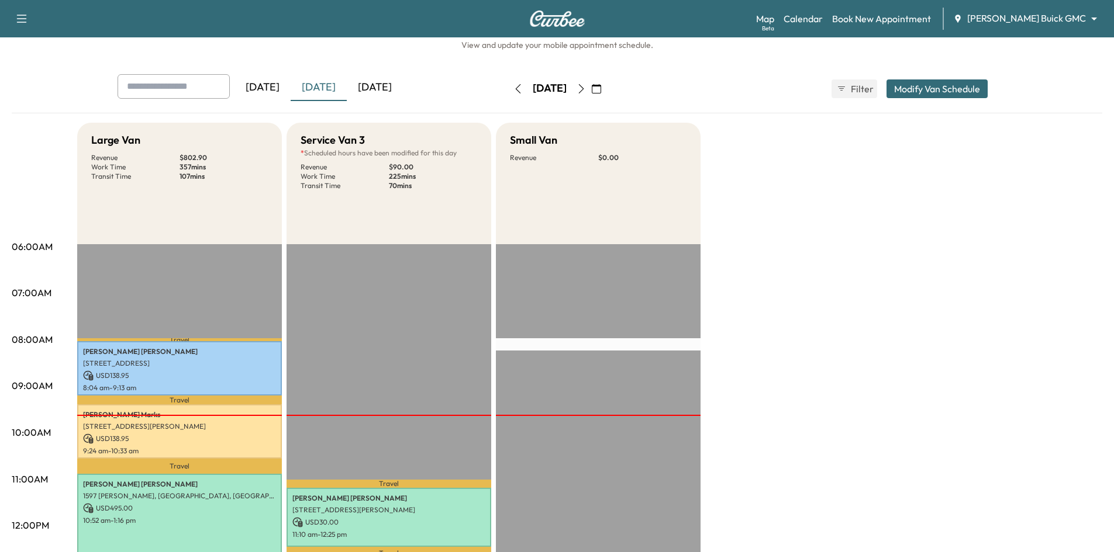
scroll to position [58, 0]
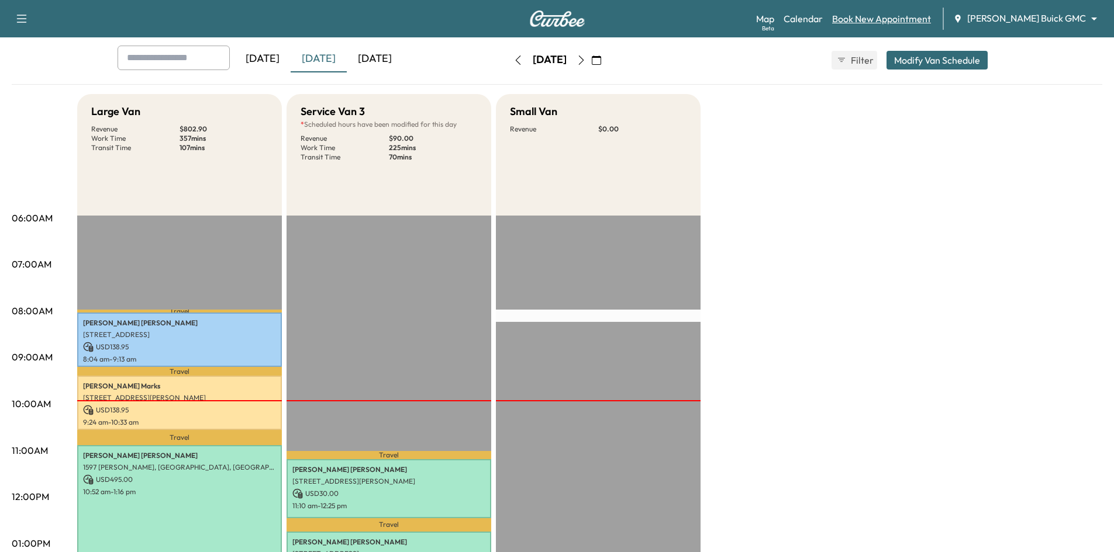
click at [896, 12] on link "Book New Appointment" at bounding box center [881, 19] width 99 height 14
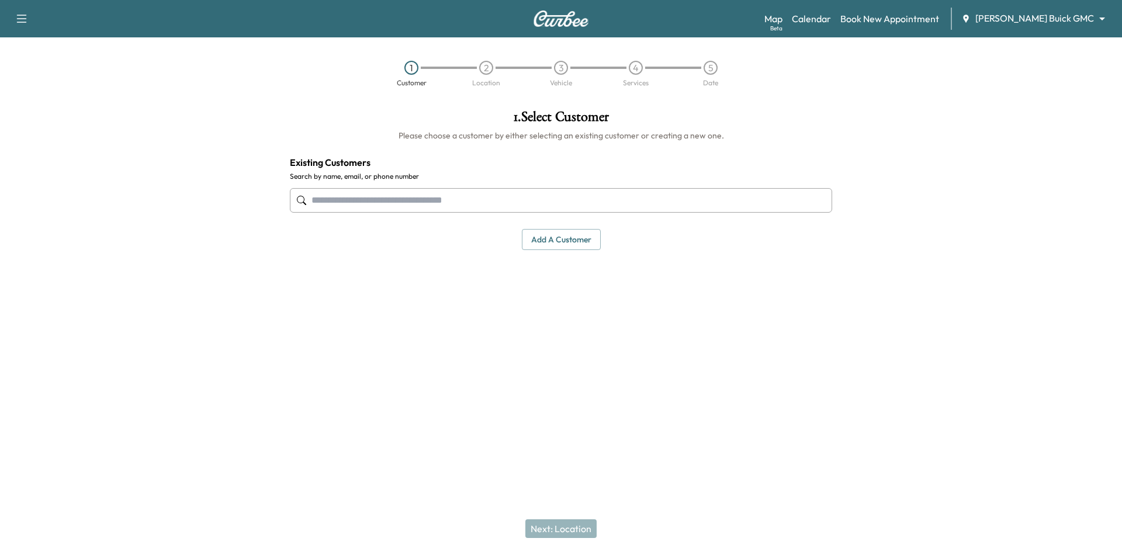
click at [509, 200] on input "text" at bounding box center [561, 200] width 542 height 25
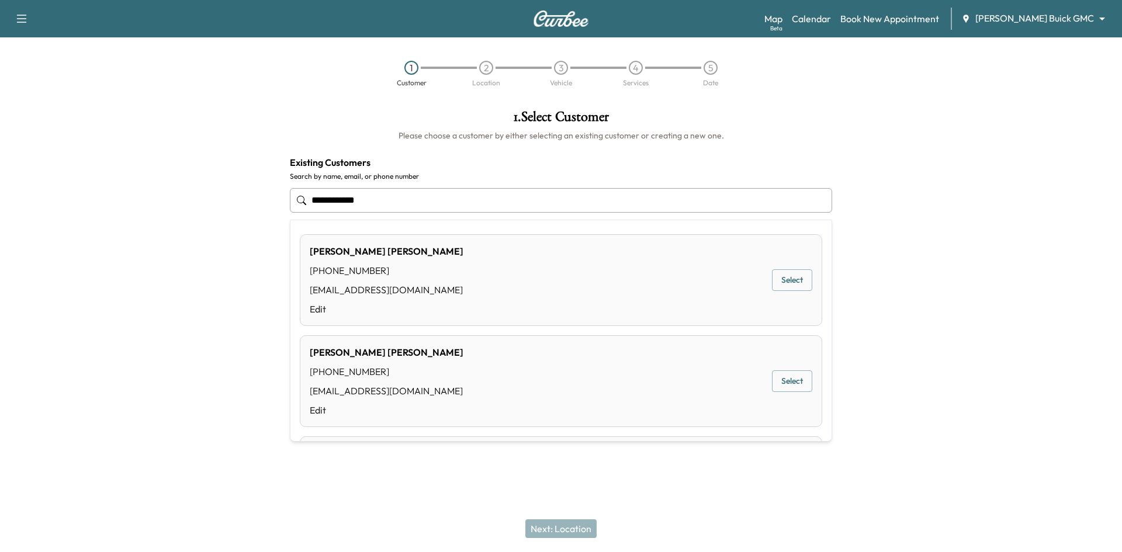
click at [779, 289] on button "Select" at bounding box center [792, 280] width 40 height 22
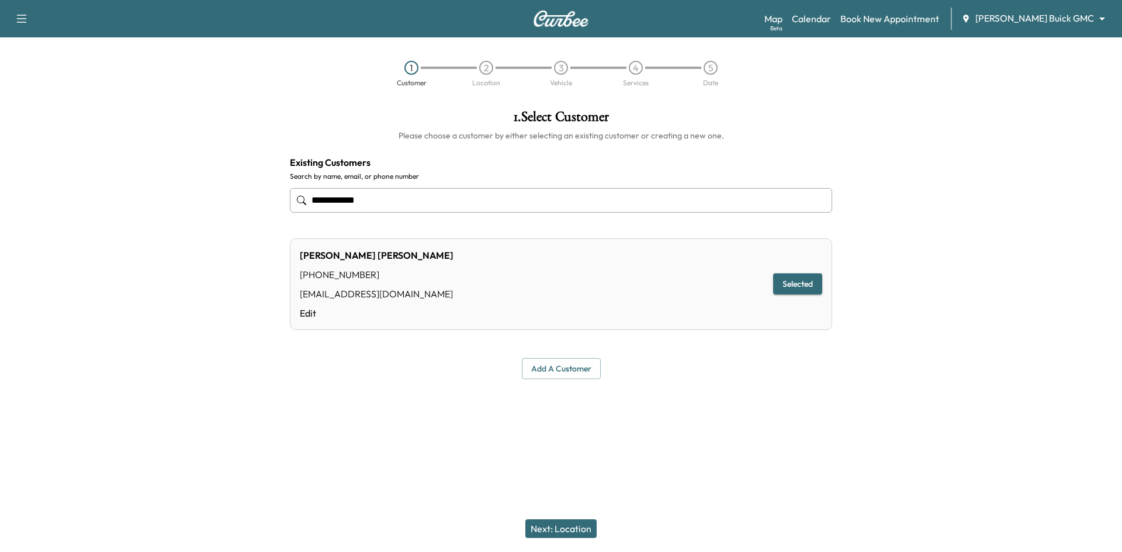
type input "**********"
click at [587, 528] on button "Next: Location" at bounding box center [561, 529] width 71 height 19
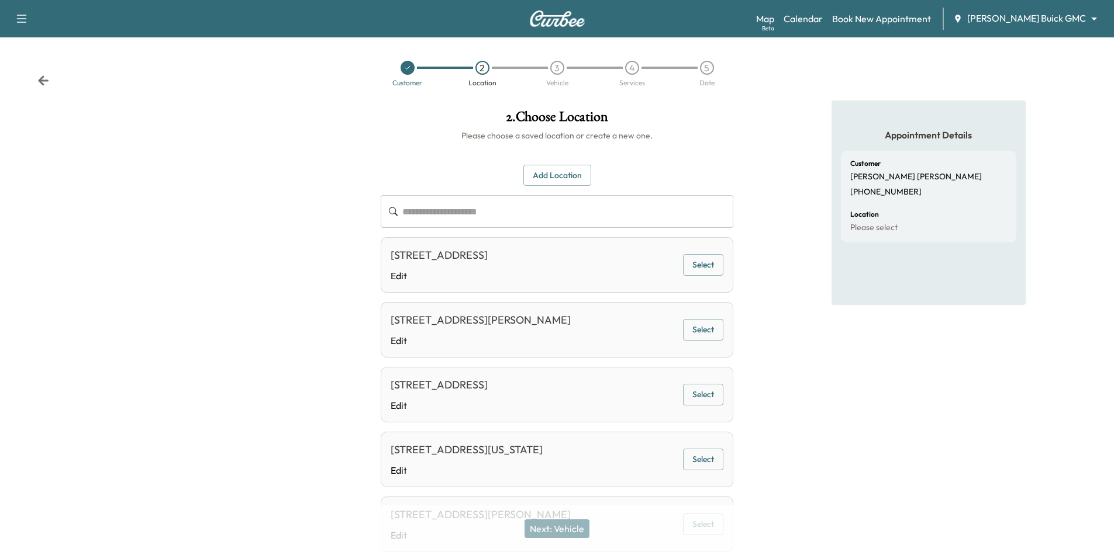
click at [559, 176] on button "Add Location" at bounding box center [557, 176] width 68 height 22
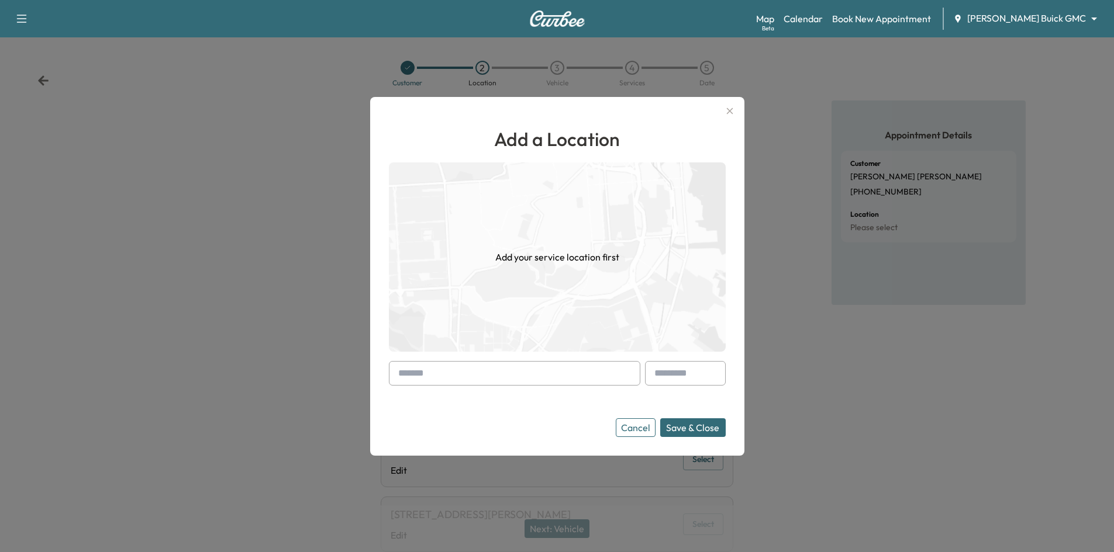
click at [466, 377] on input "text" at bounding box center [514, 373] width 251 height 25
paste input "**********"
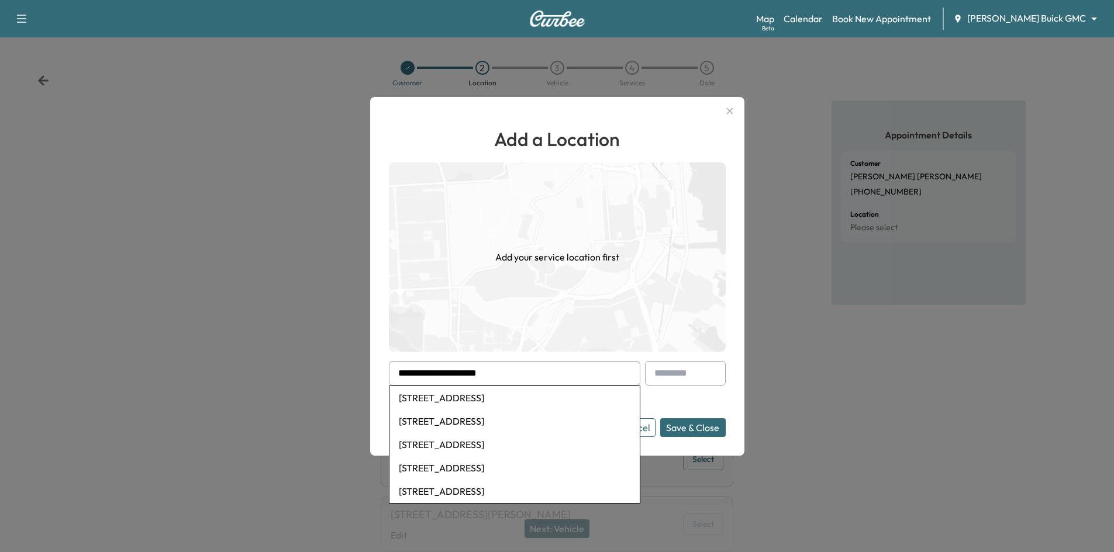
click at [464, 405] on li "6305 Sunningdale Drive, Garland, TX, USA" at bounding box center [514, 397] width 250 height 23
type input "**********"
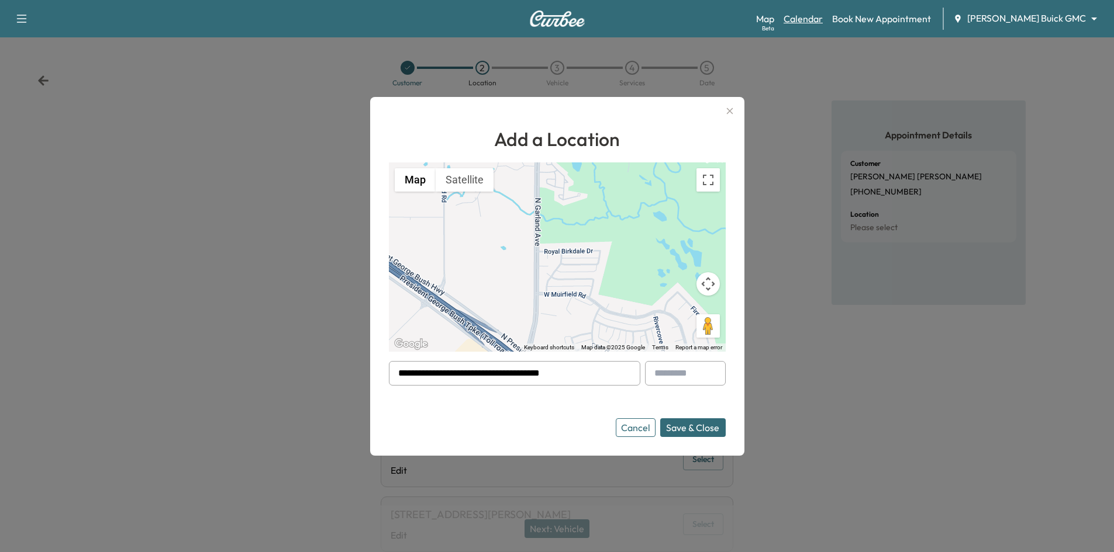
click at [822, 21] on link "Calendar" at bounding box center [802, 19] width 39 height 14
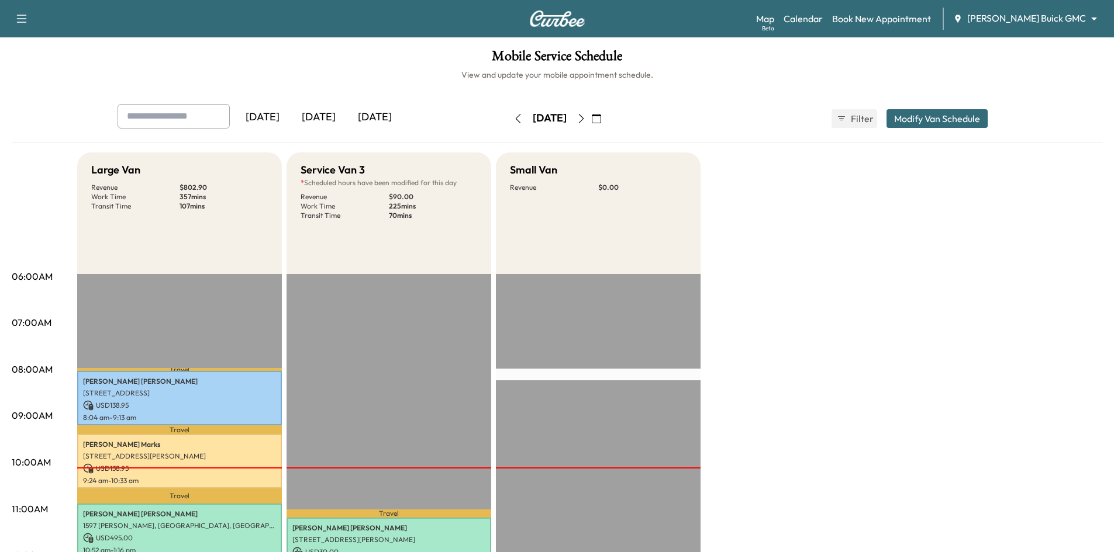
click at [1053, 18] on body "Support Log Out Map Beta Calendar Book New Appointment Ewing Buick GMC ********…" at bounding box center [557, 276] width 1114 height 552
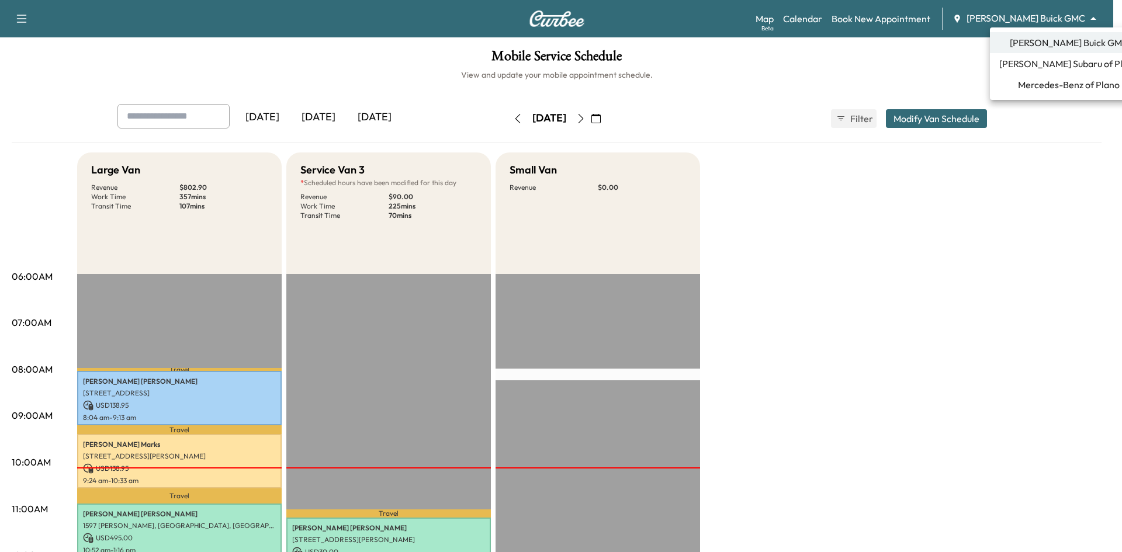
click at [1031, 63] on span "[PERSON_NAME] Subaru of Plano" at bounding box center [1069, 64] width 139 height 14
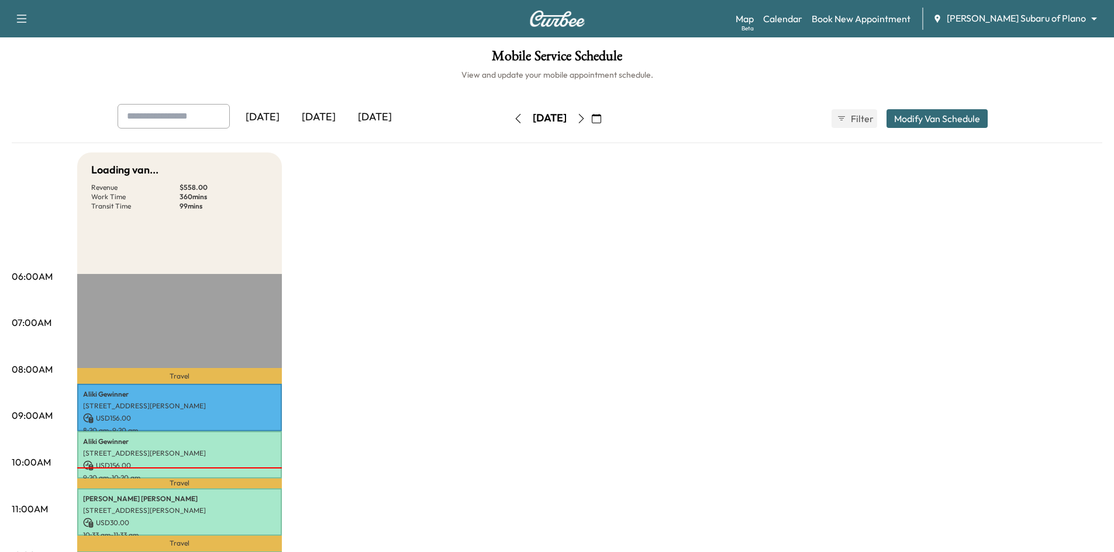
click at [601, 119] on icon "button" at bounding box center [596, 118] width 9 height 9
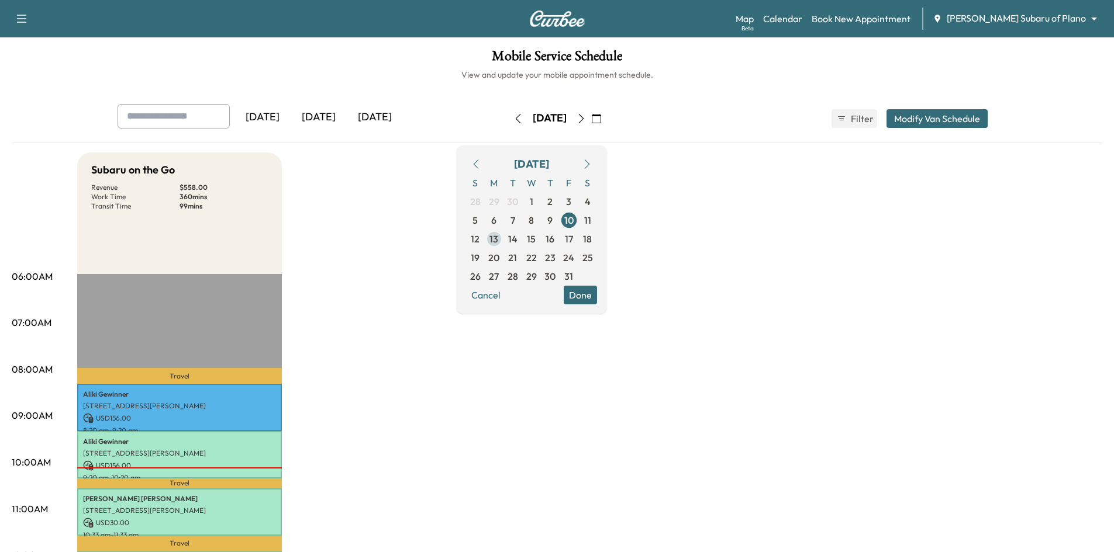
click at [503, 241] on span "13" at bounding box center [494, 239] width 19 height 19
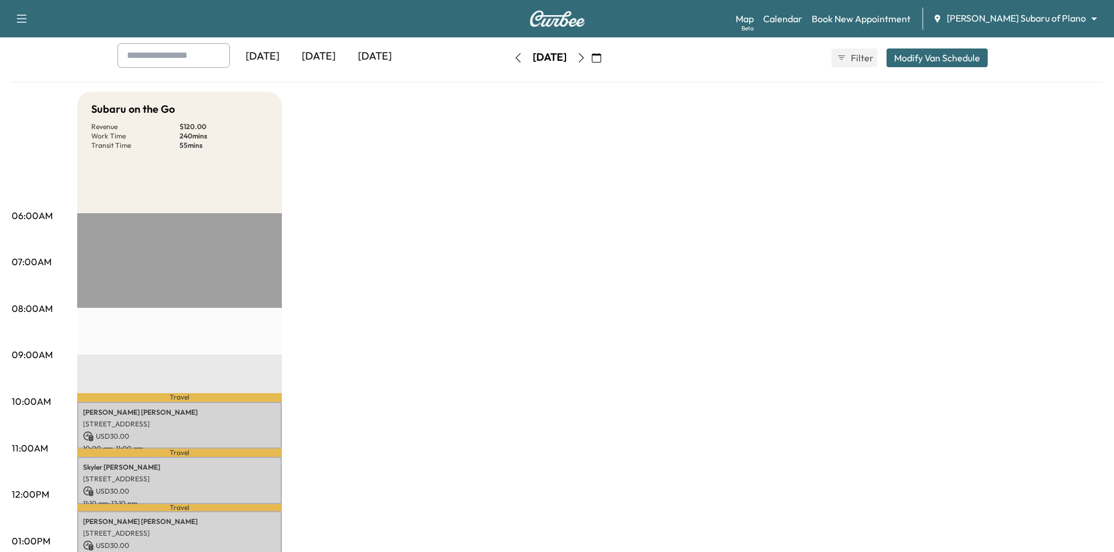
scroll to position [58, 0]
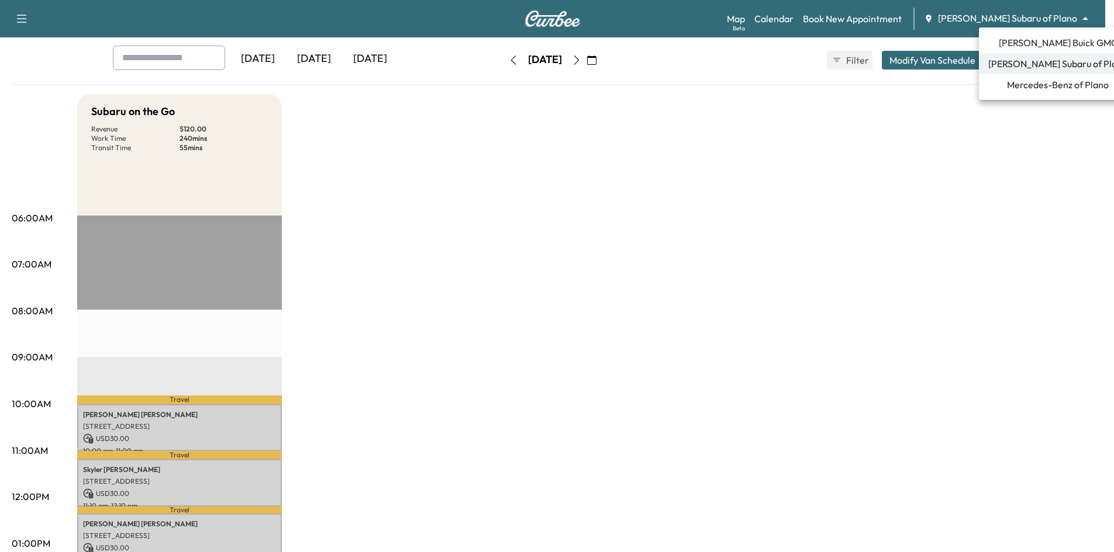
click at [1042, 20] on body "Support Log Out Map Beta Calendar Book New Appointment Ewing Subaru of Plano **…" at bounding box center [557, 218] width 1114 height 552
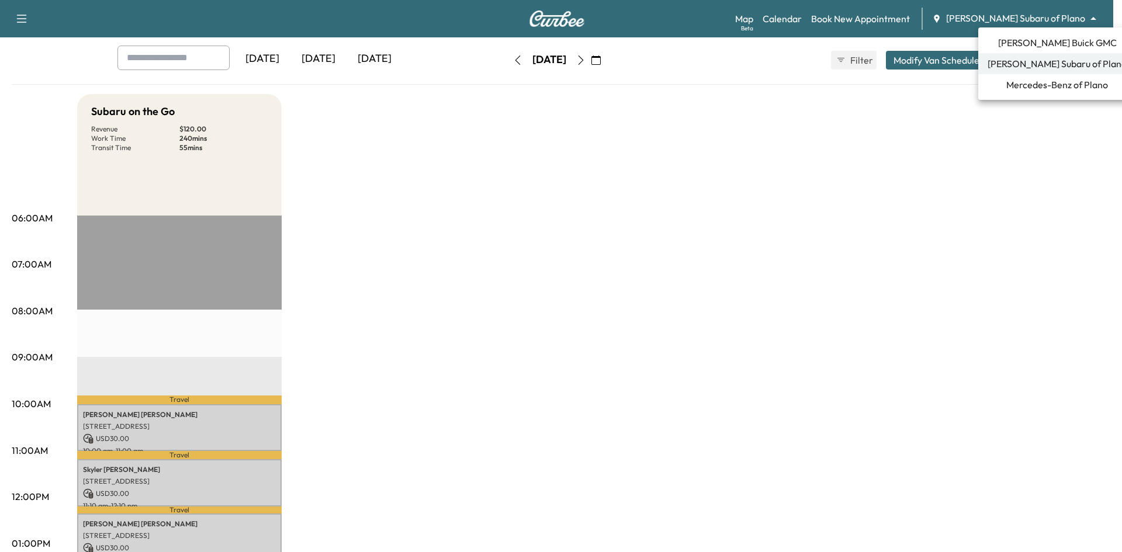
click at [1028, 42] on span "[PERSON_NAME] Buick GMC" at bounding box center [1057, 43] width 119 height 14
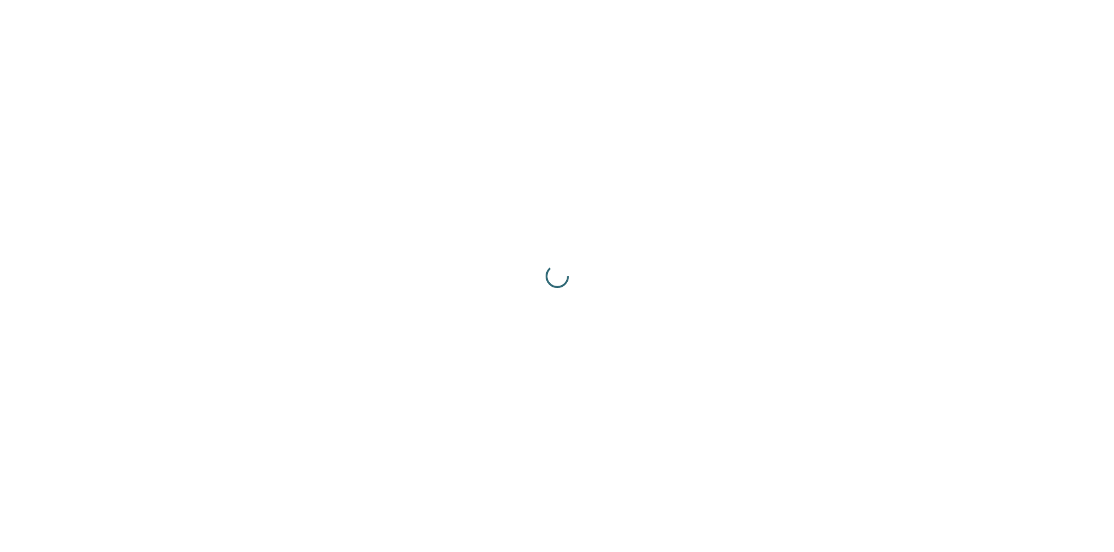
scroll to position [0, 0]
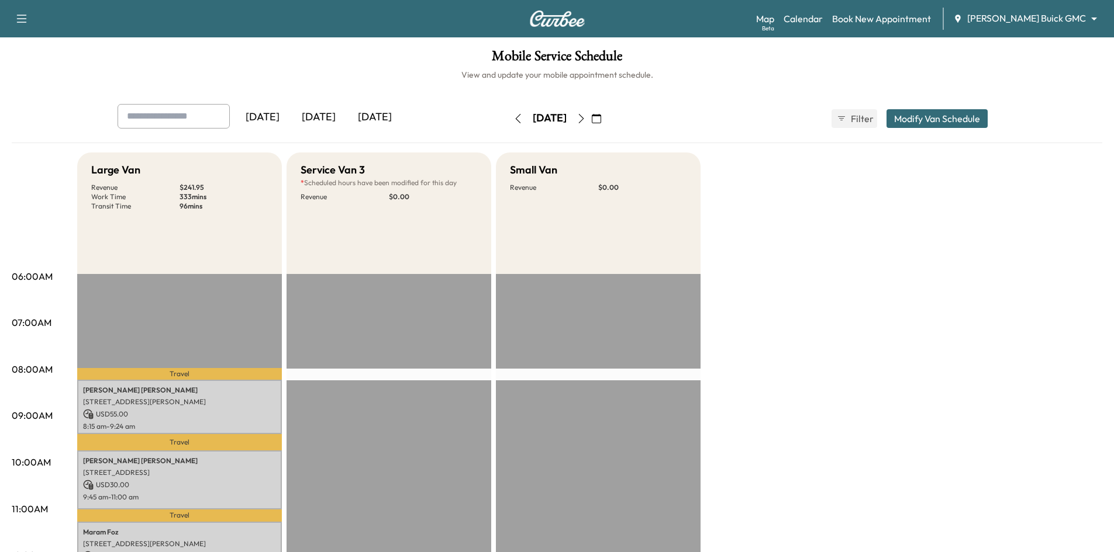
click at [321, 115] on div "[DATE]" at bounding box center [319, 117] width 56 height 27
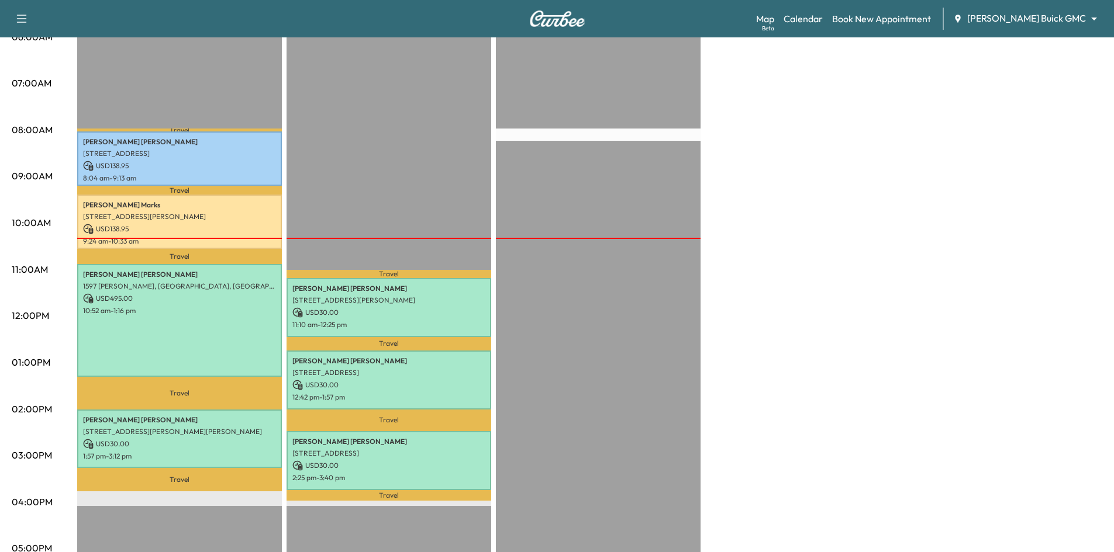
scroll to position [58, 0]
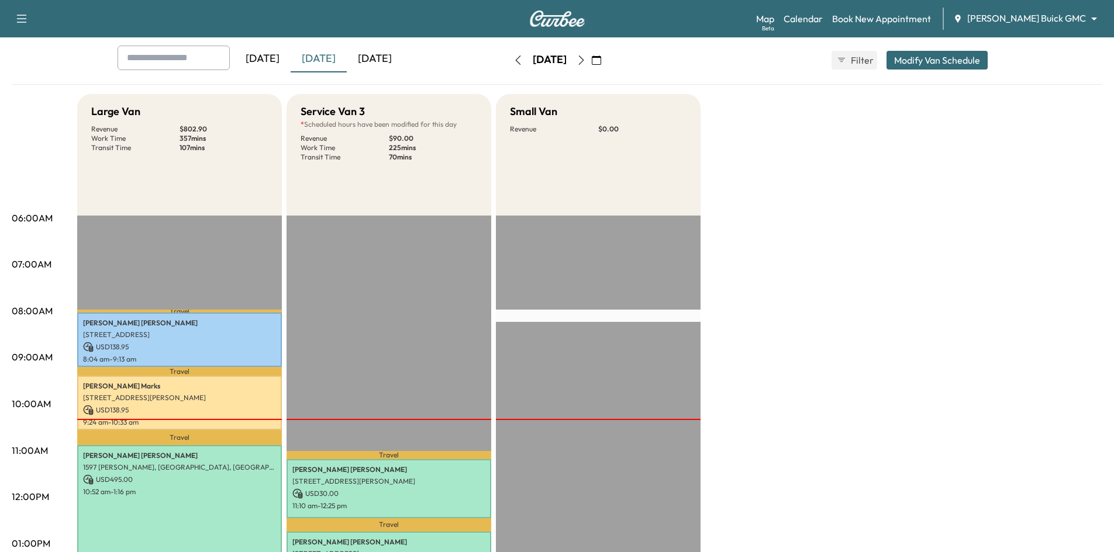
click at [601, 60] on icon "button" at bounding box center [596, 60] width 9 height 9
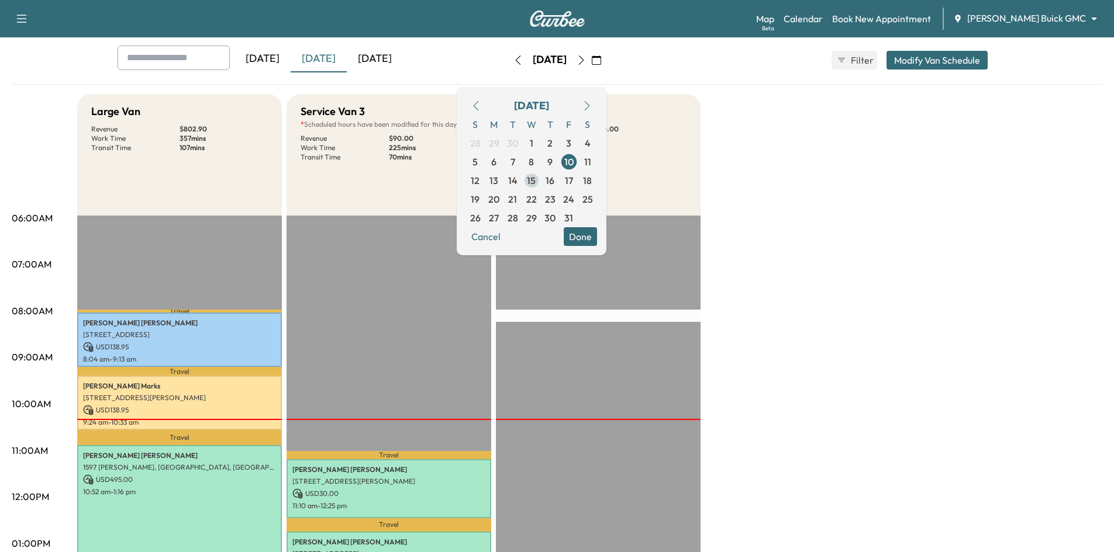
click at [535, 178] on span "15" at bounding box center [531, 181] width 9 height 14
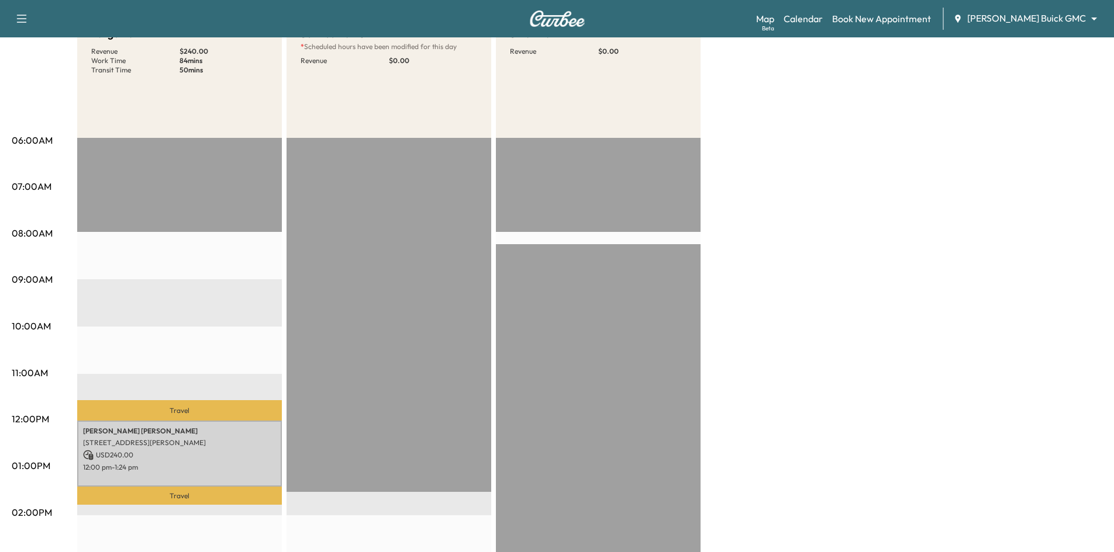
scroll to position [21, 0]
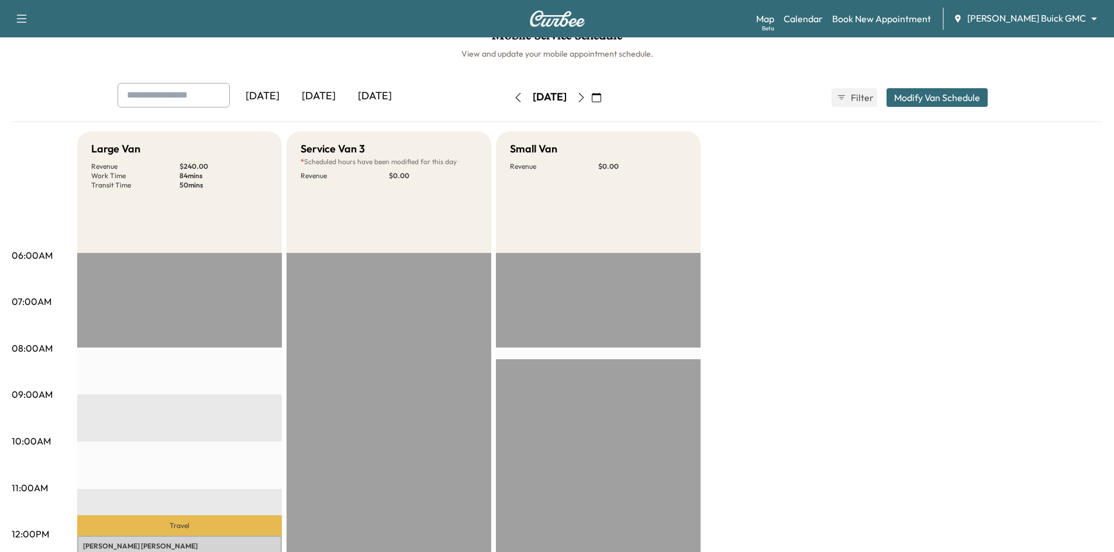
click at [586, 102] on icon "button" at bounding box center [580, 97] width 9 height 9
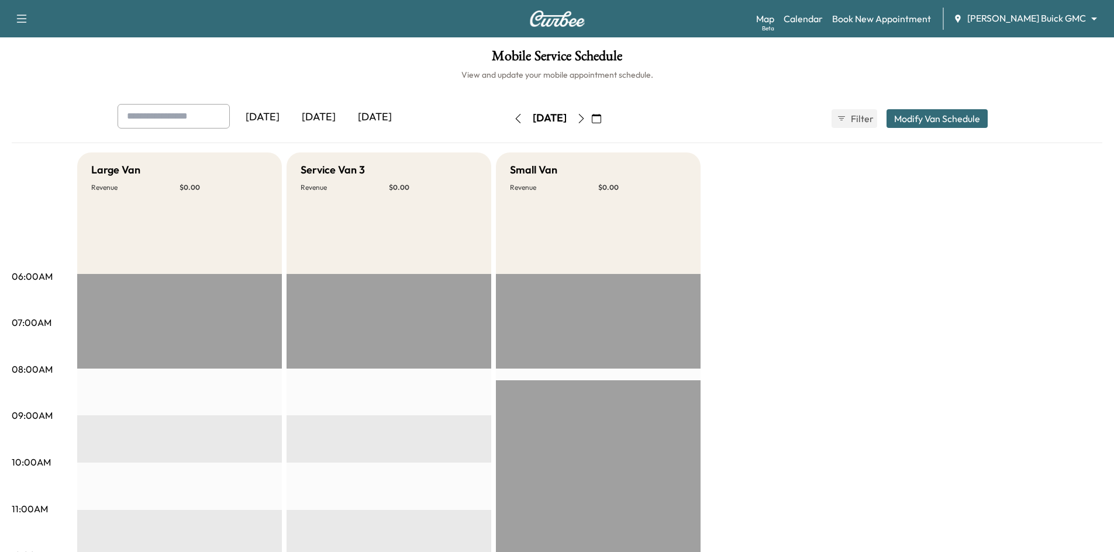
click at [586, 115] on icon "button" at bounding box center [580, 118] width 9 height 9
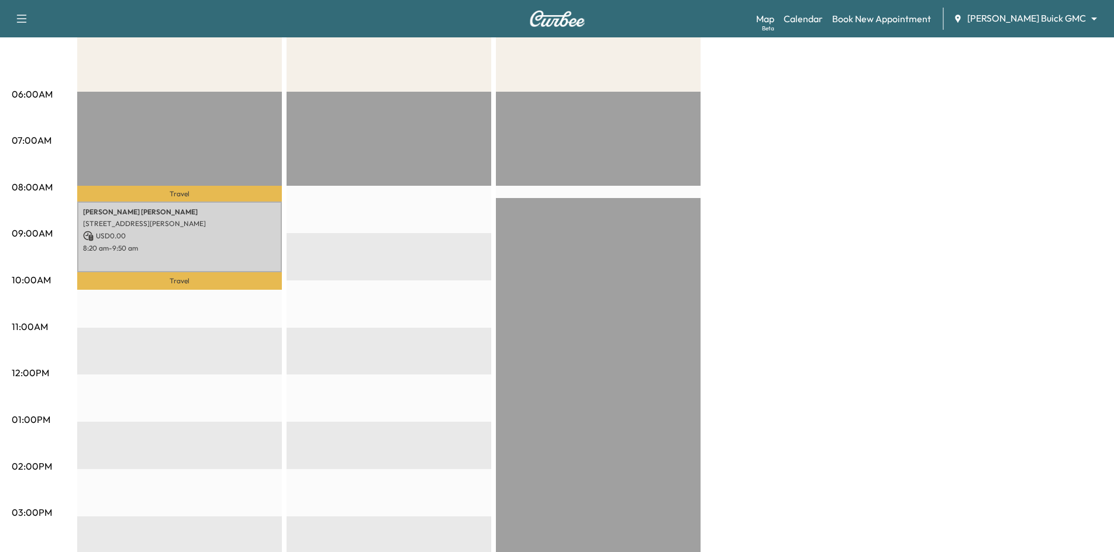
scroll to position [58, 0]
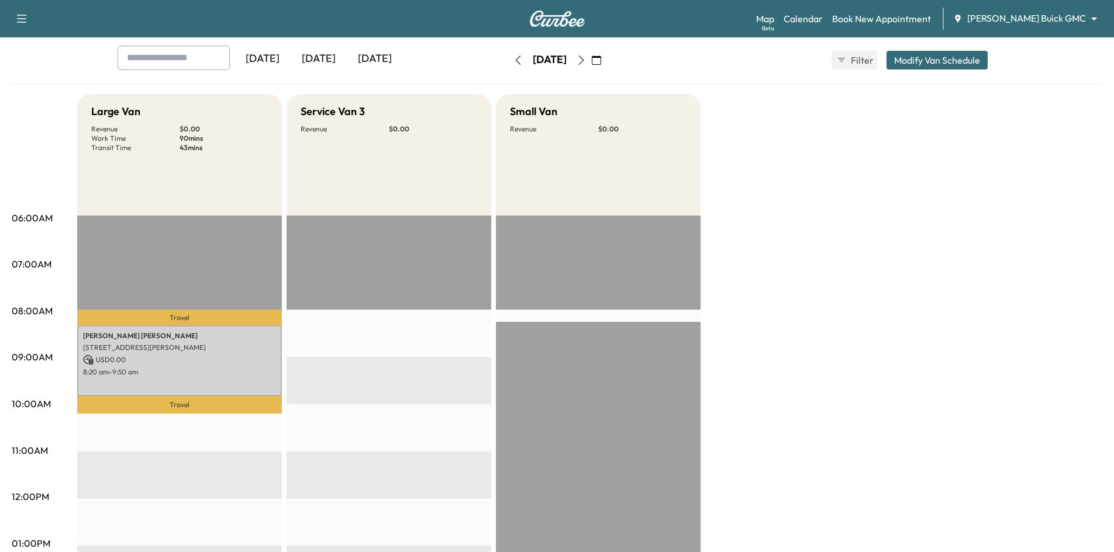
click at [329, 59] on div "[DATE]" at bounding box center [319, 59] width 56 height 27
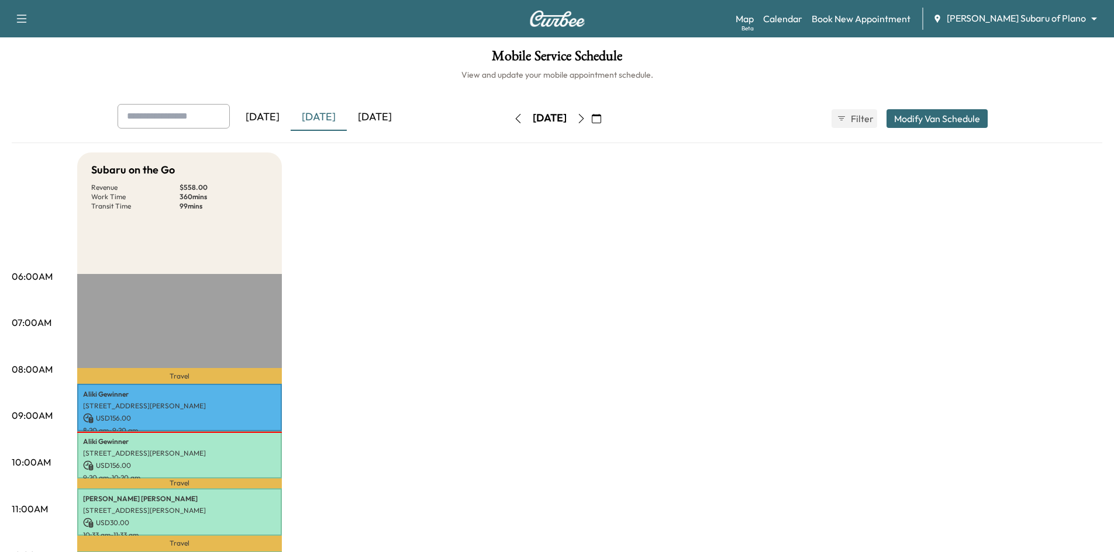
click at [601, 120] on icon "button" at bounding box center [596, 118] width 9 height 9
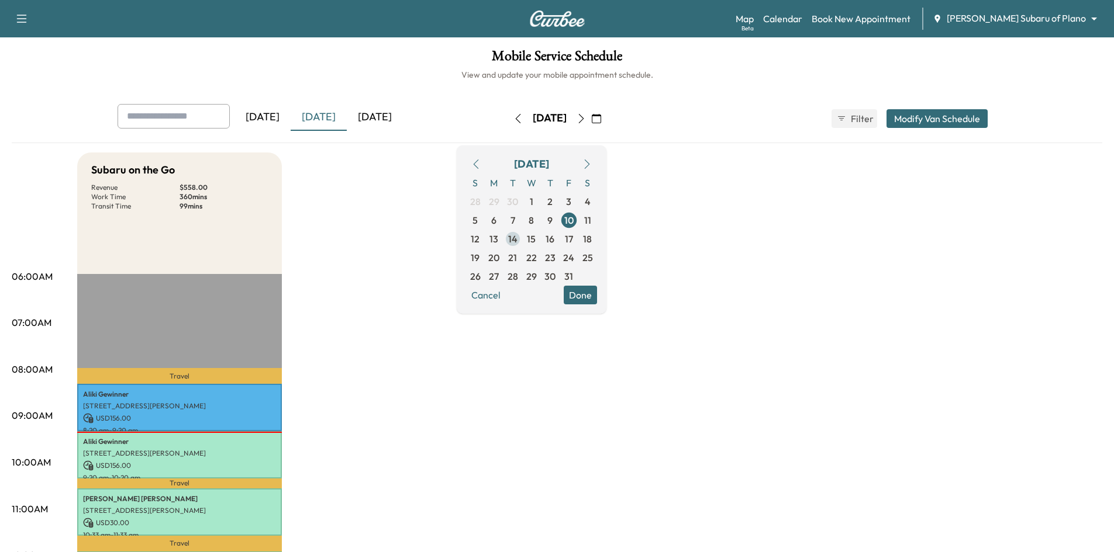
click at [517, 238] on span "14" at bounding box center [512, 239] width 9 height 14
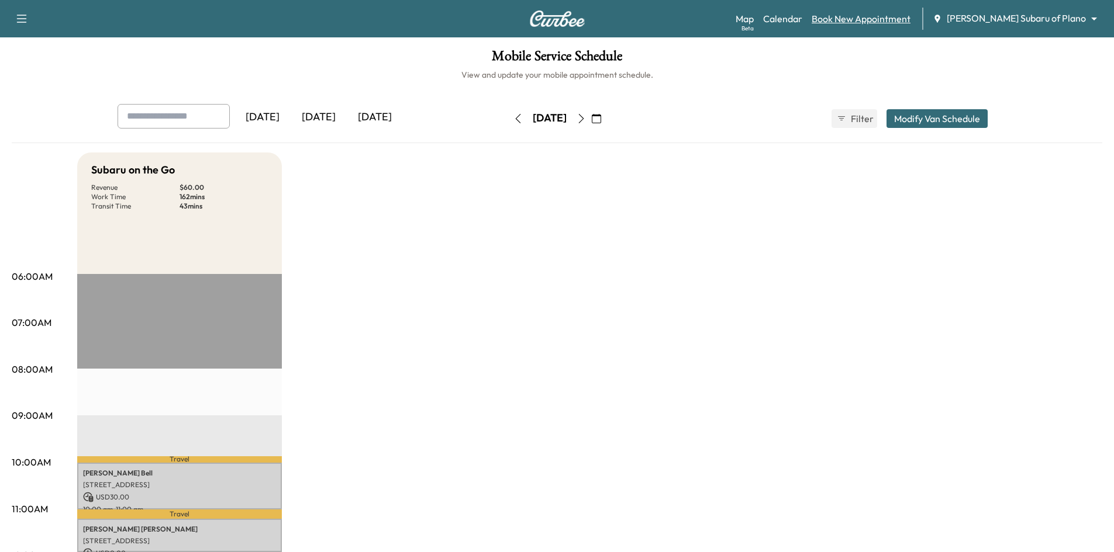
click at [910, 18] on link "Book New Appointment" at bounding box center [860, 19] width 99 height 14
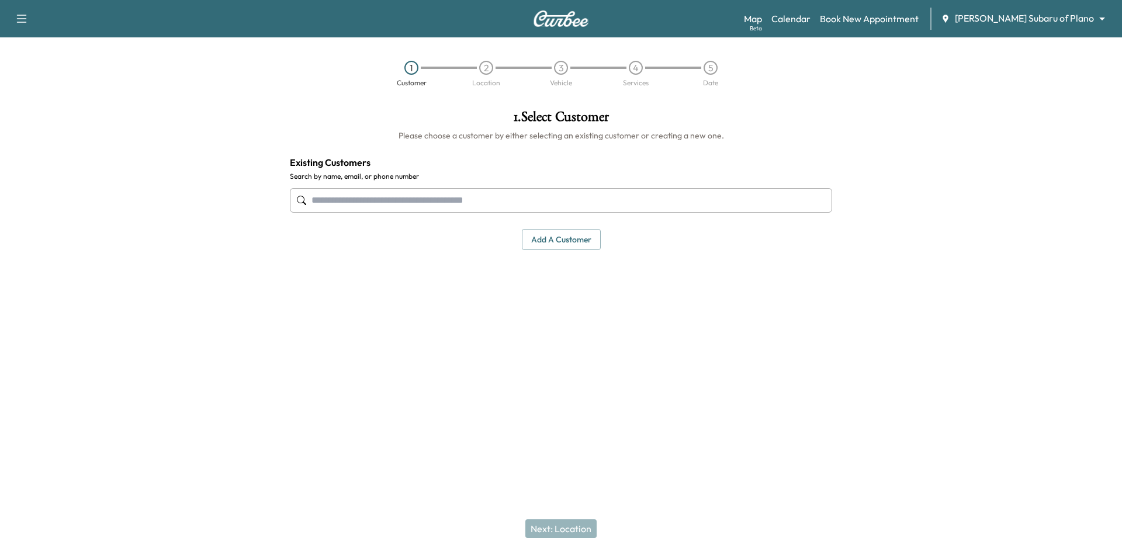
drag, startPoint x: 341, startPoint y: 210, endPoint x: 348, endPoint y: 202, distance: 10.3
click at [344, 207] on input "text" at bounding box center [561, 200] width 542 height 25
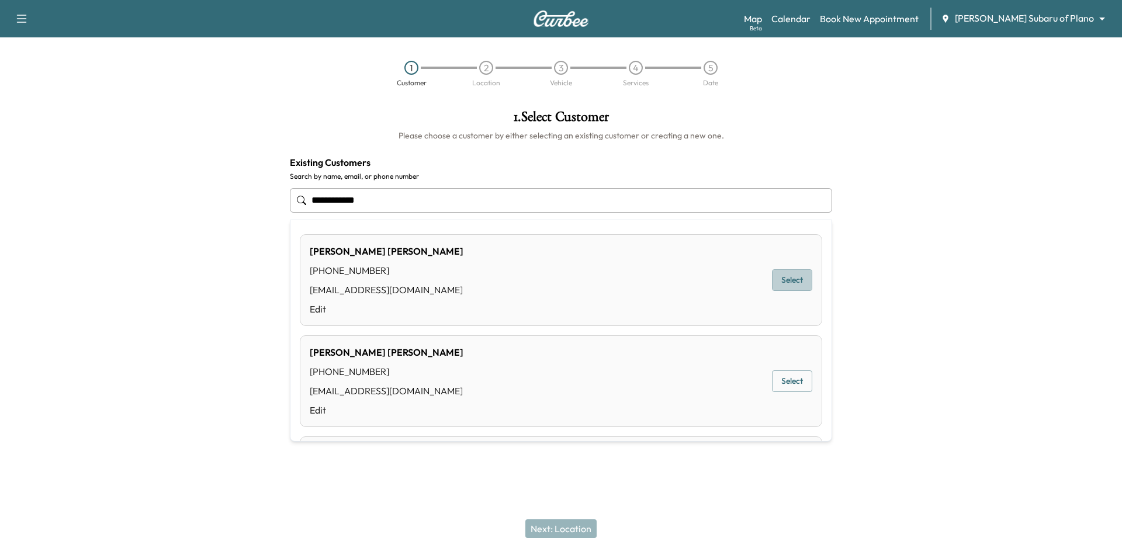
click at [787, 284] on button "Select" at bounding box center [792, 280] width 40 height 22
type input "**********"
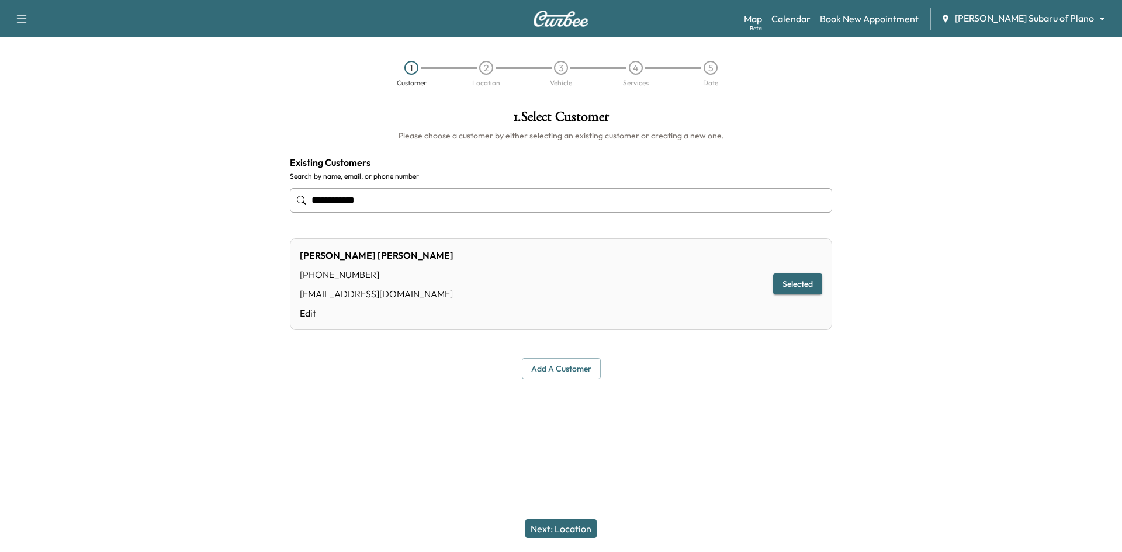
click at [578, 534] on button "Next: Location" at bounding box center [561, 529] width 71 height 19
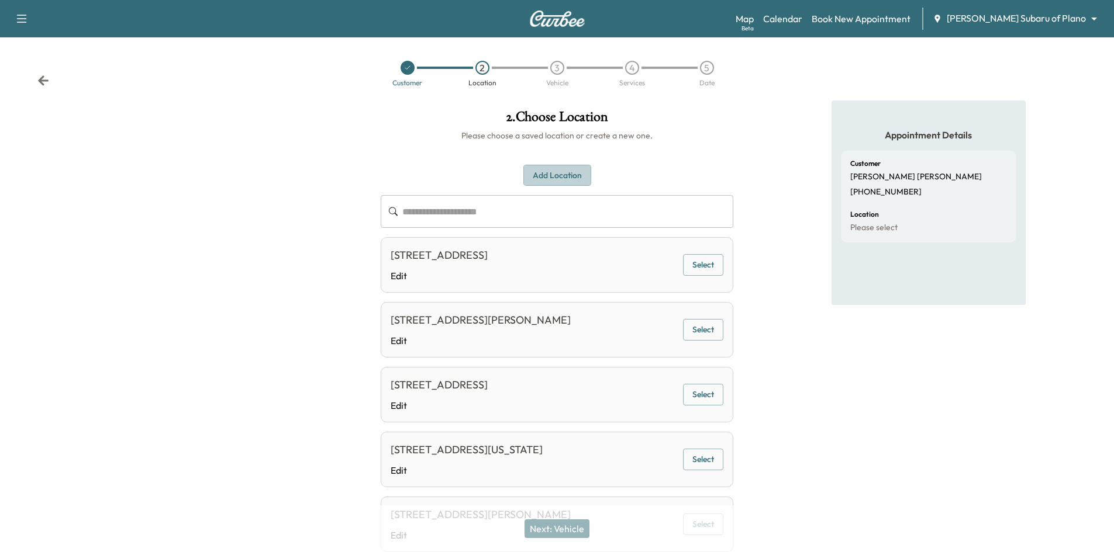
drag, startPoint x: 558, startPoint y: 178, endPoint x: 549, endPoint y: 179, distance: 8.8
click at [556, 179] on button "Add Location" at bounding box center [557, 176] width 68 height 22
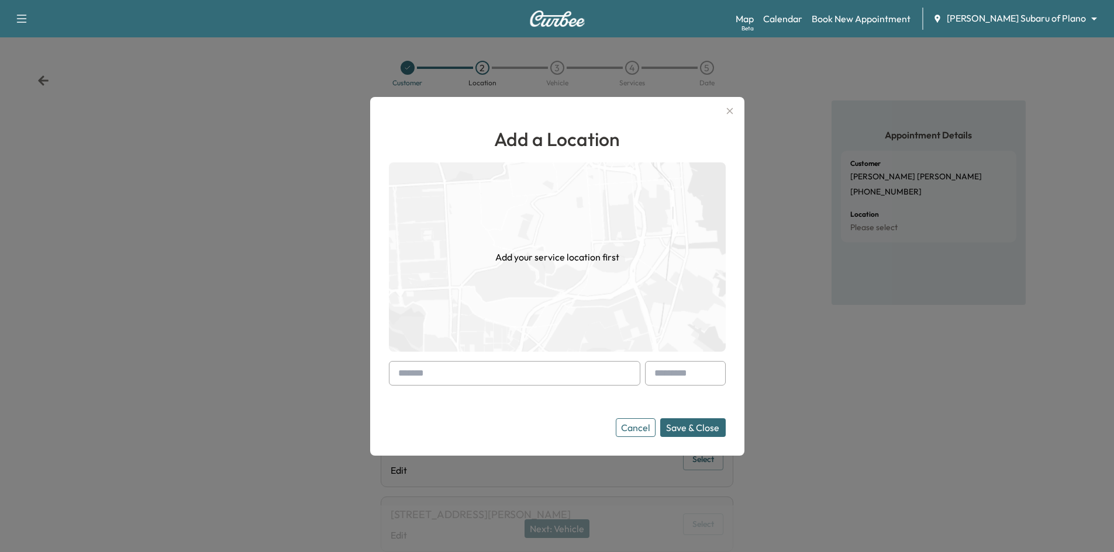
click at [465, 376] on input "text" at bounding box center [514, 373] width 251 height 25
paste input "**********"
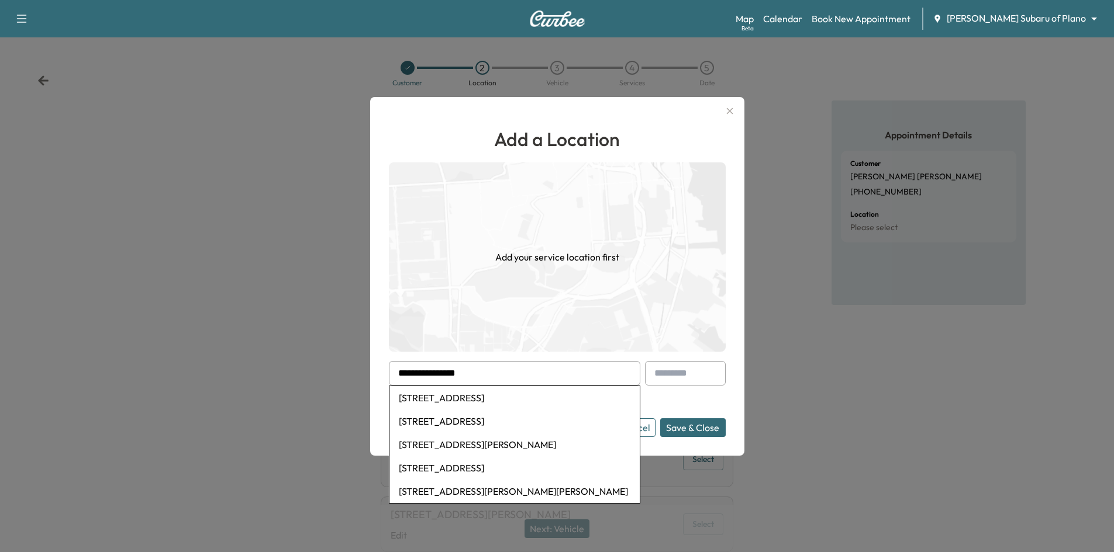
click at [487, 395] on li "17727 Addison Rd, Dallas, TX, USA" at bounding box center [514, 397] width 250 height 23
type input "**********"
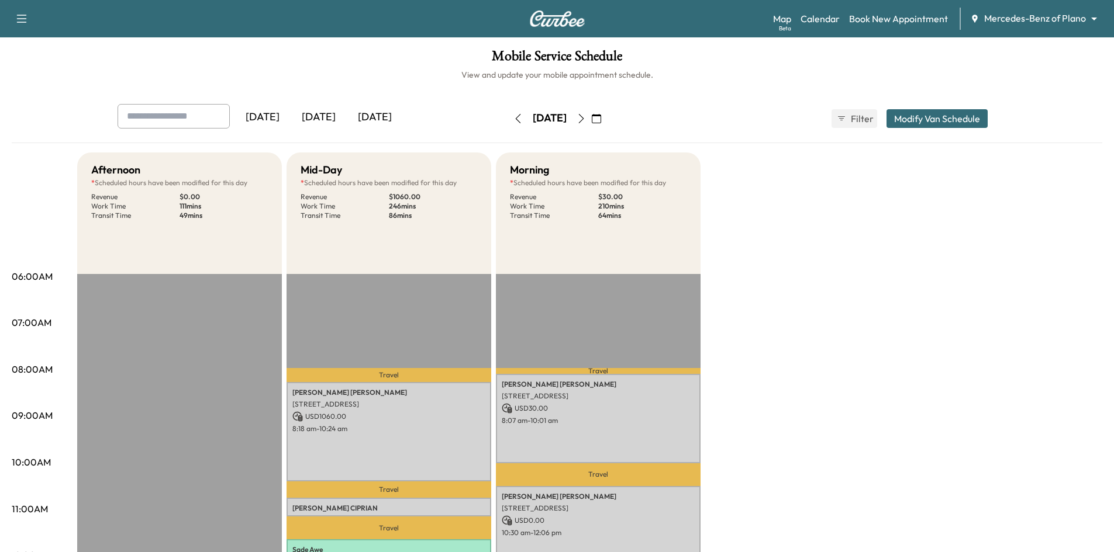
click at [330, 121] on div "[DATE]" at bounding box center [319, 117] width 56 height 27
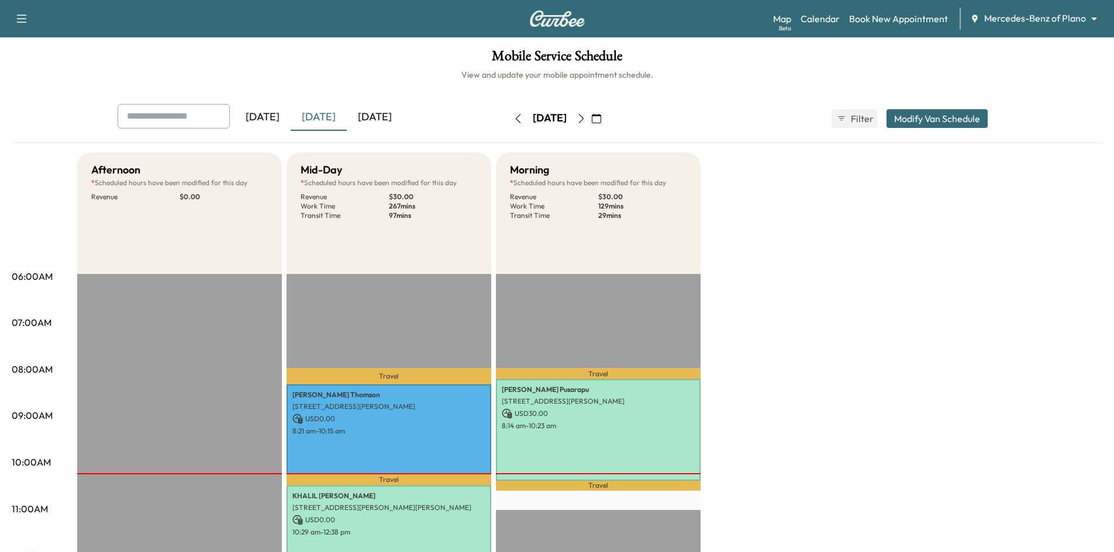
click at [601, 116] on icon "button" at bounding box center [596, 118] width 9 height 9
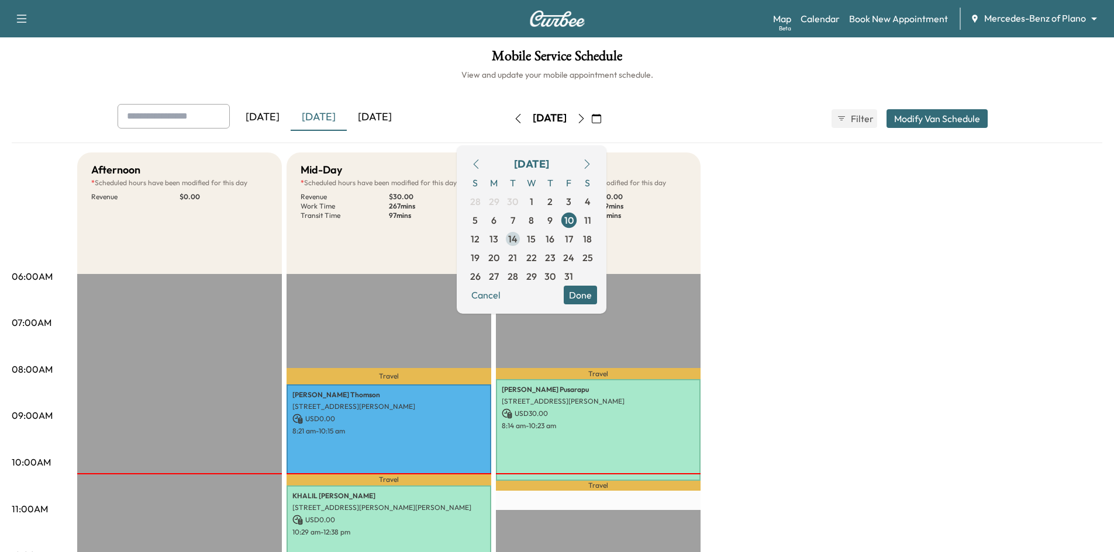
click at [517, 241] on span "14" at bounding box center [512, 239] width 9 height 14
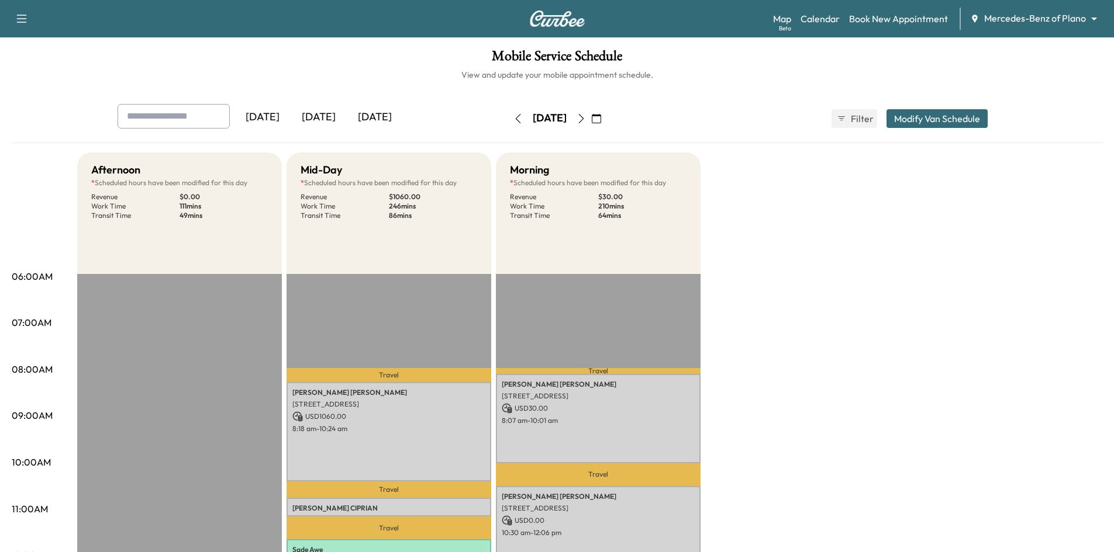
click at [586, 123] on icon "button" at bounding box center [580, 118] width 9 height 9
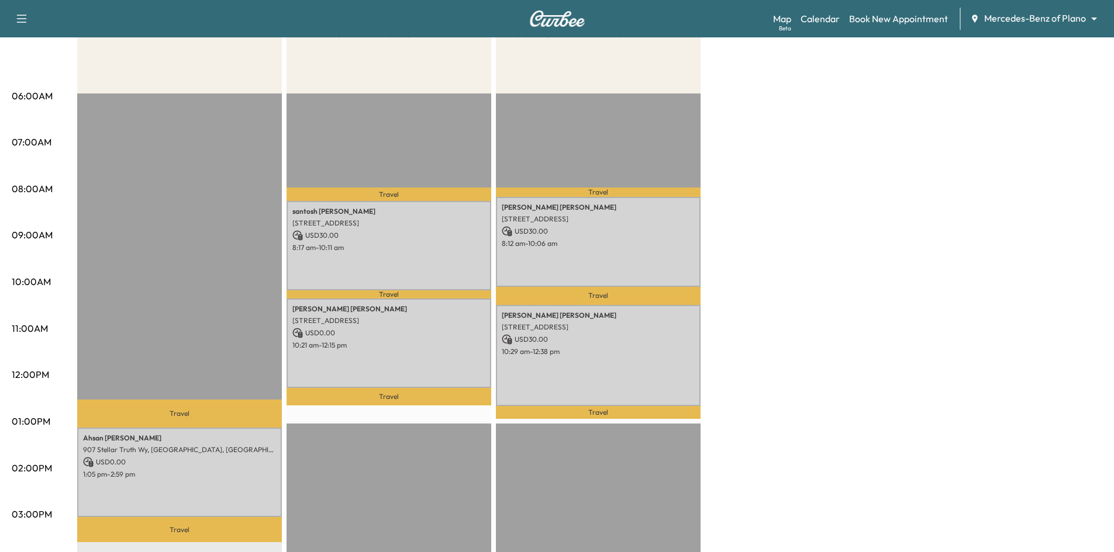
scroll to position [58, 0]
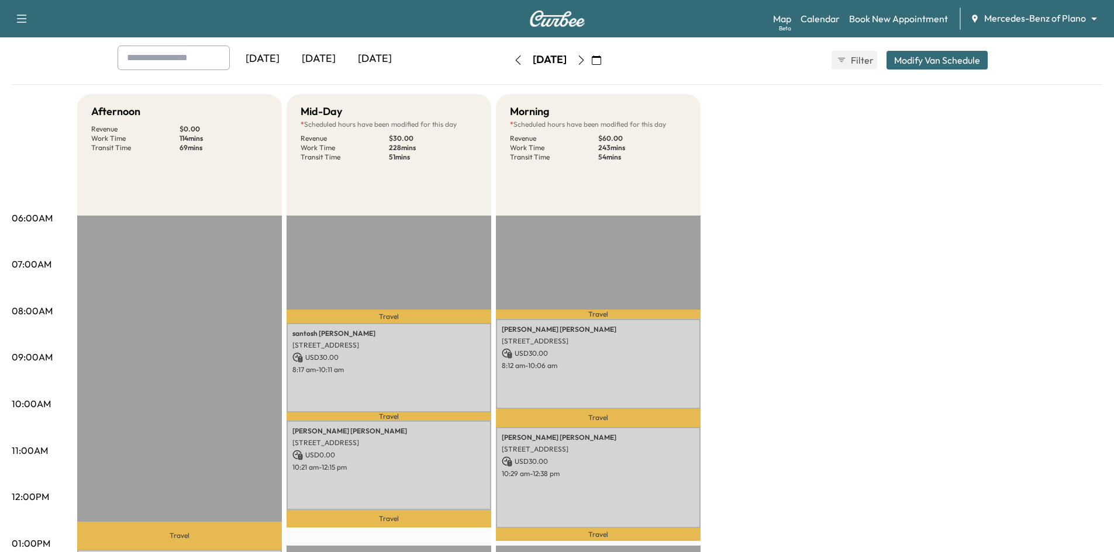
click at [586, 59] on icon "button" at bounding box center [580, 60] width 9 height 9
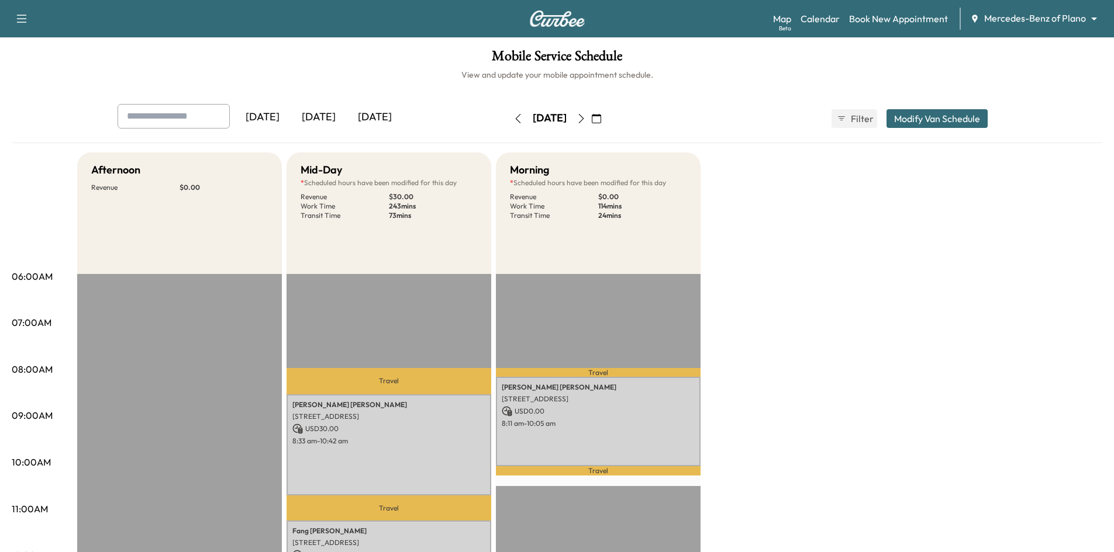
click at [586, 121] on icon "button" at bounding box center [580, 118] width 9 height 9
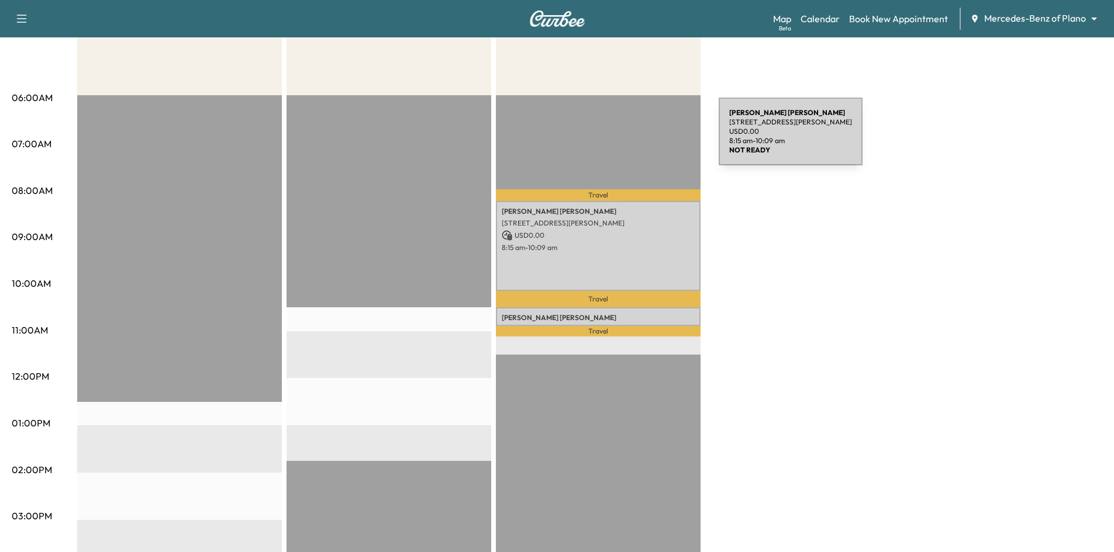
scroll to position [58, 0]
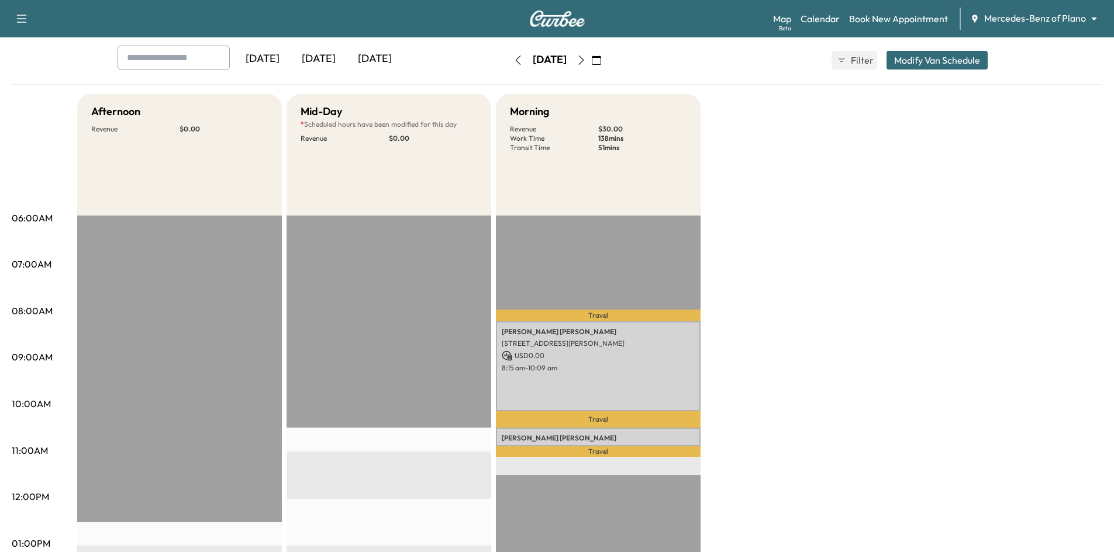
click at [513, 62] on icon "button" at bounding box center [517, 60] width 9 height 9
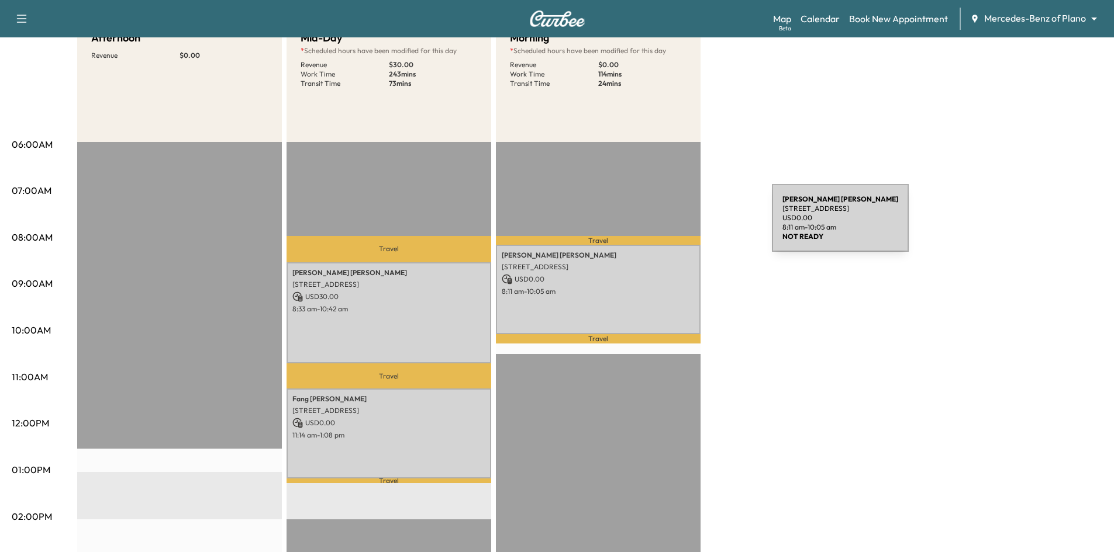
scroll to position [234, 0]
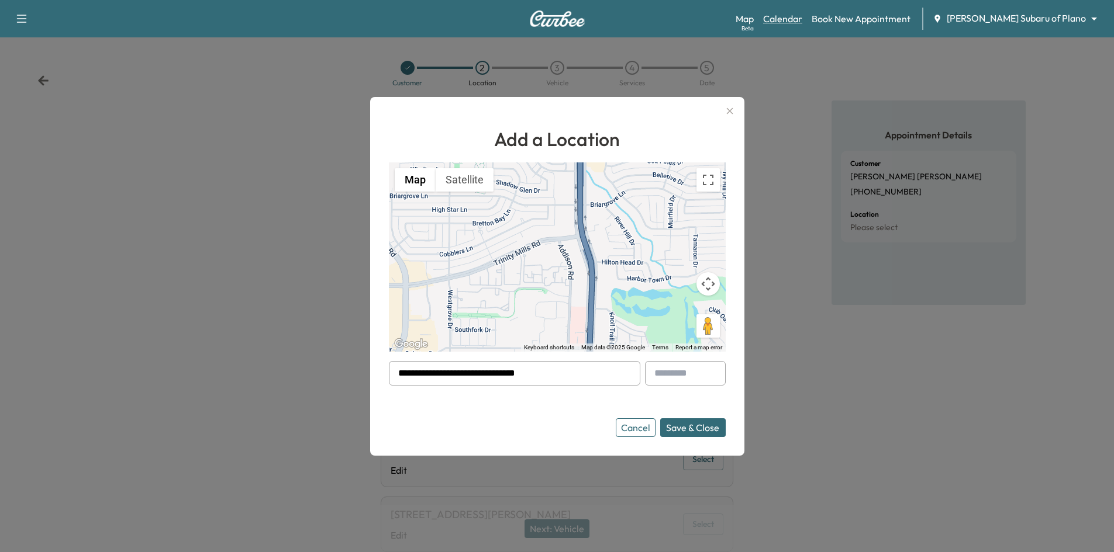
click at [802, 18] on link "Calendar" at bounding box center [782, 19] width 39 height 14
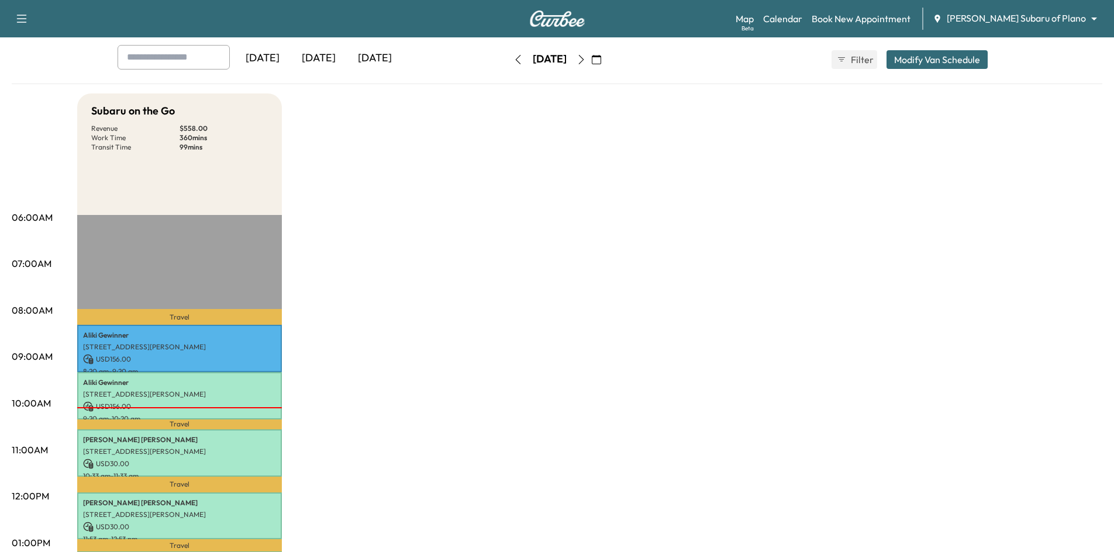
scroll to position [58, 0]
click at [601, 59] on icon "button" at bounding box center [596, 60] width 9 height 9
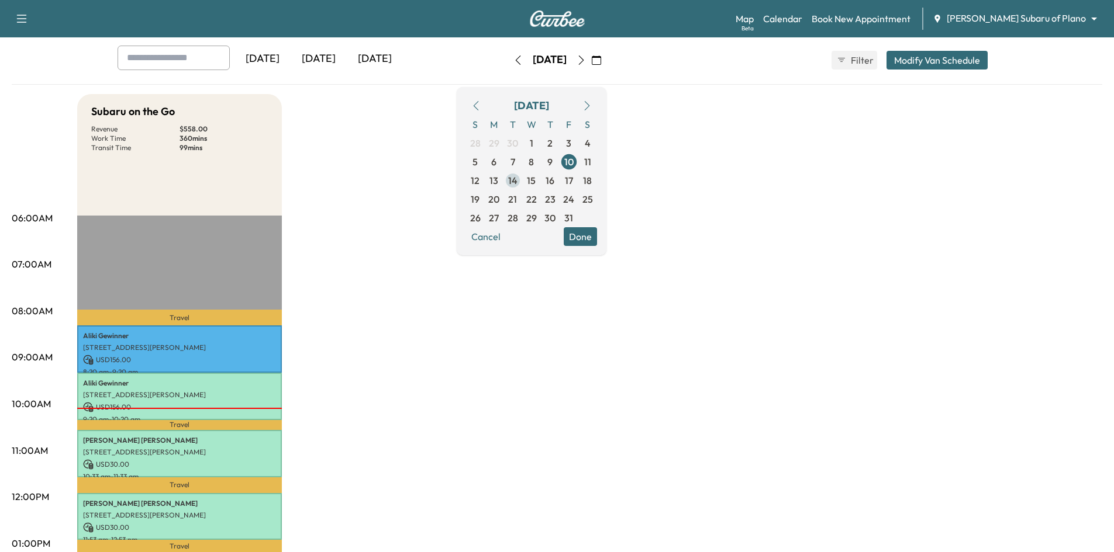
click at [517, 182] on span "14" at bounding box center [512, 181] width 9 height 14
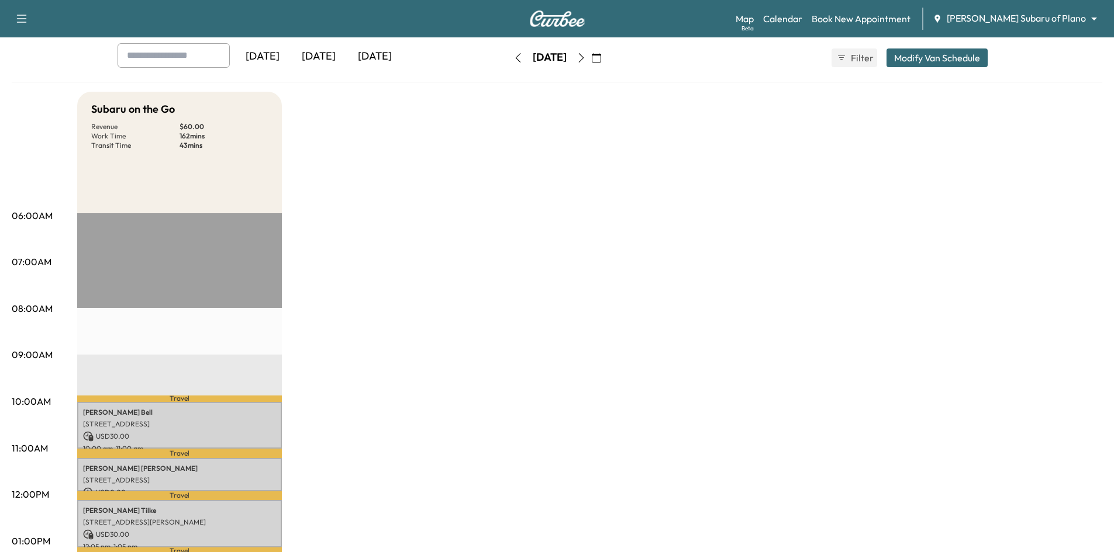
scroll to position [58, 0]
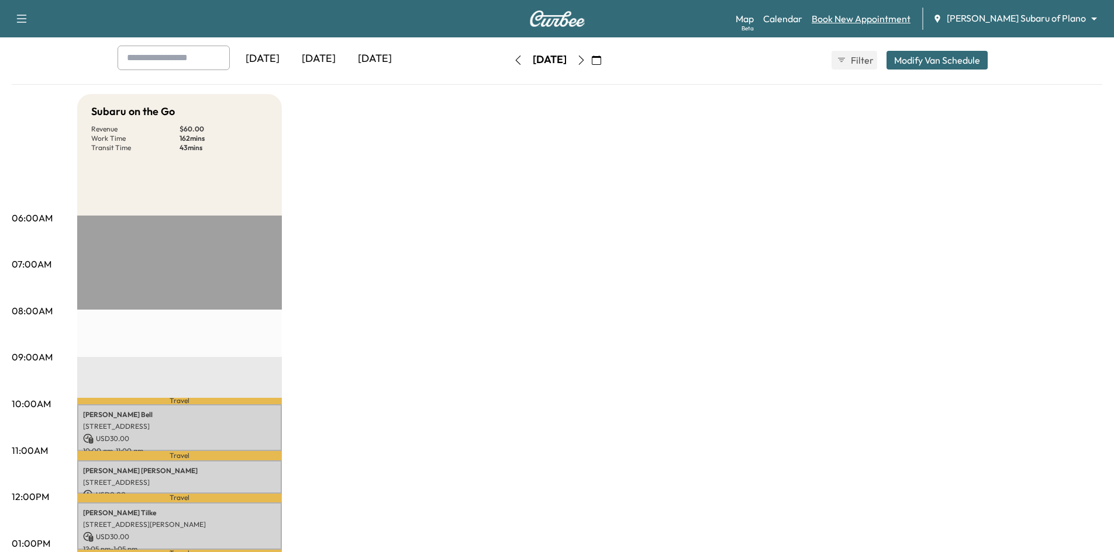
click at [902, 20] on link "Book New Appointment" at bounding box center [860, 19] width 99 height 14
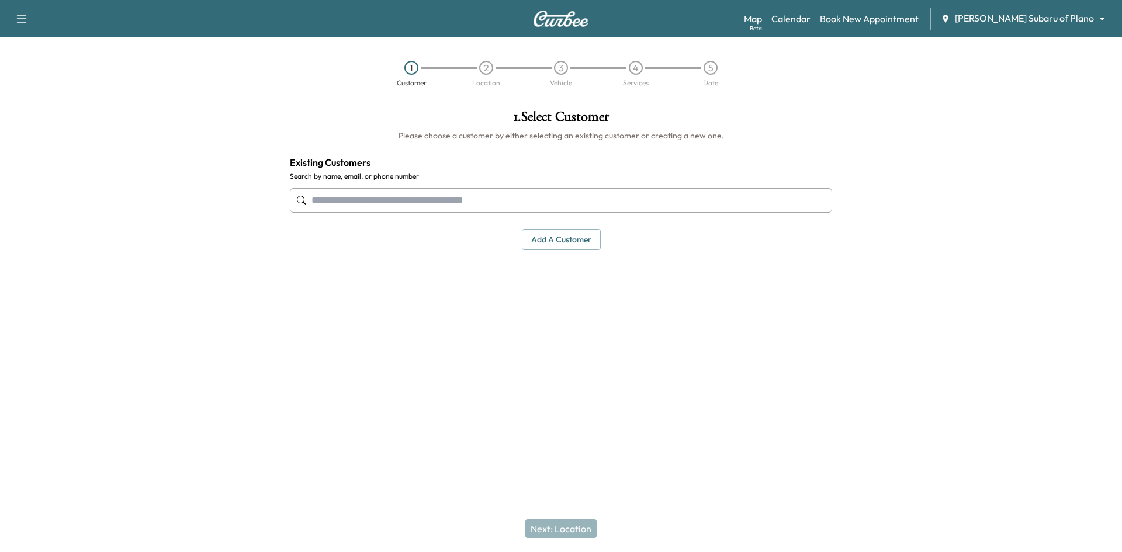
click at [521, 205] on input "text" at bounding box center [561, 200] width 542 height 25
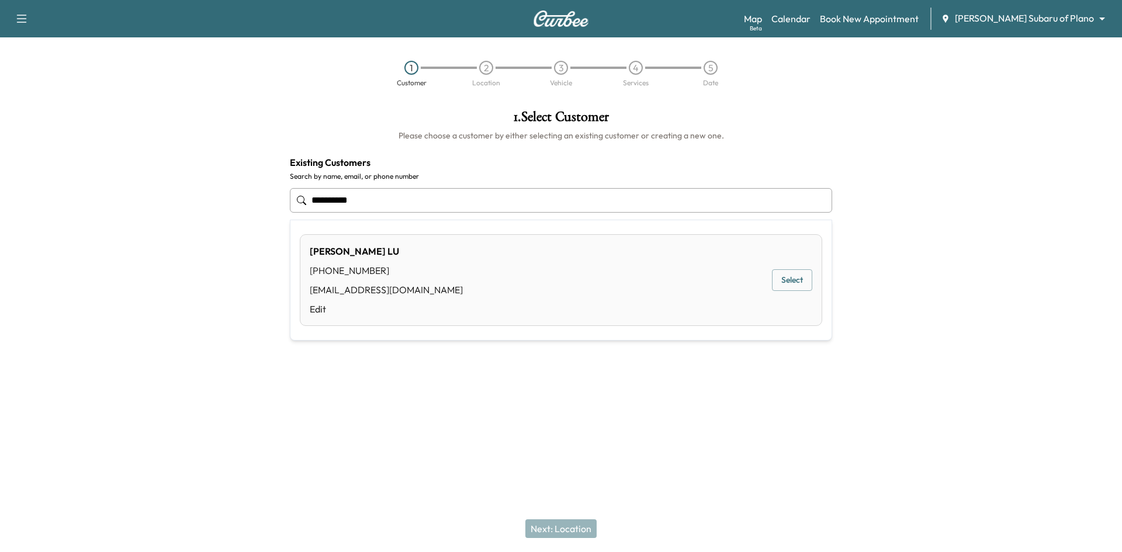
click at [780, 283] on button "Select" at bounding box center [792, 280] width 40 height 22
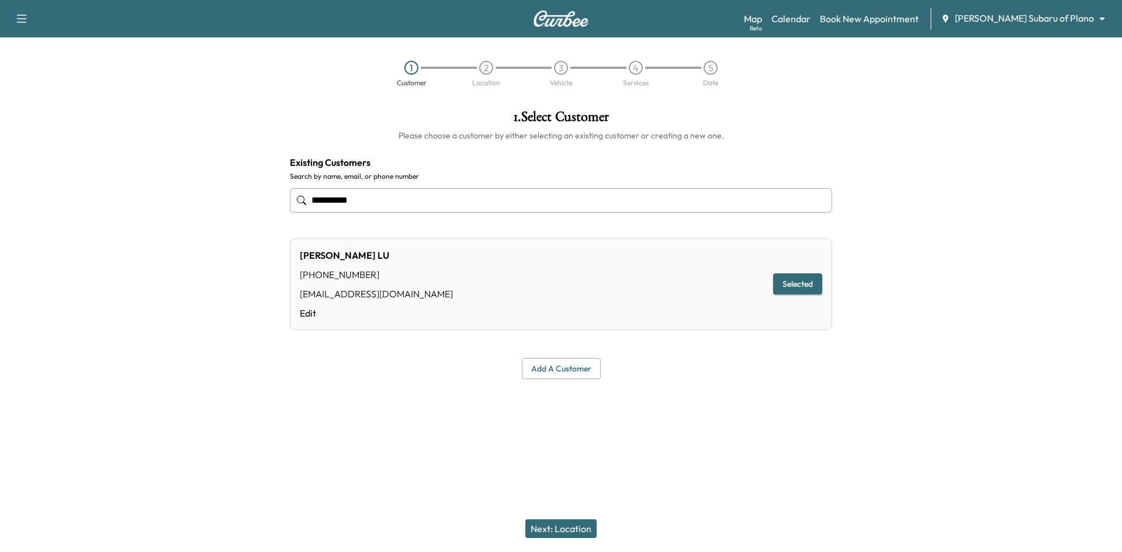
type input "**********"
click at [560, 528] on button "Next: Location" at bounding box center [561, 529] width 71 height 19
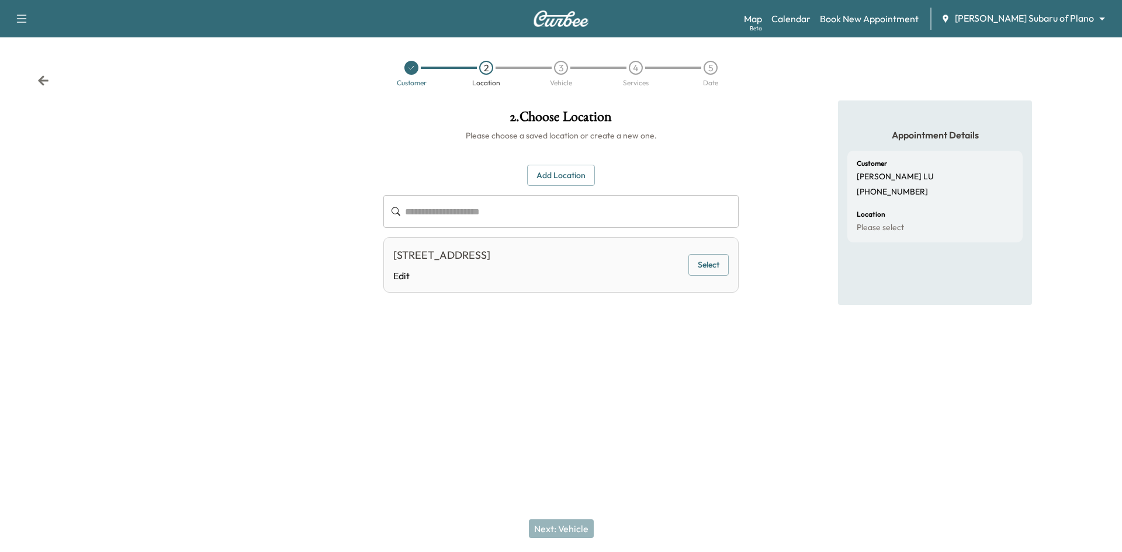
click at [712, 269] on button "Select" at bounding box center [709, 265] width 40 height 22
click at [575, 526] on button "Next: Vehicle" at bounding box center [561, 529] width 65 height 19
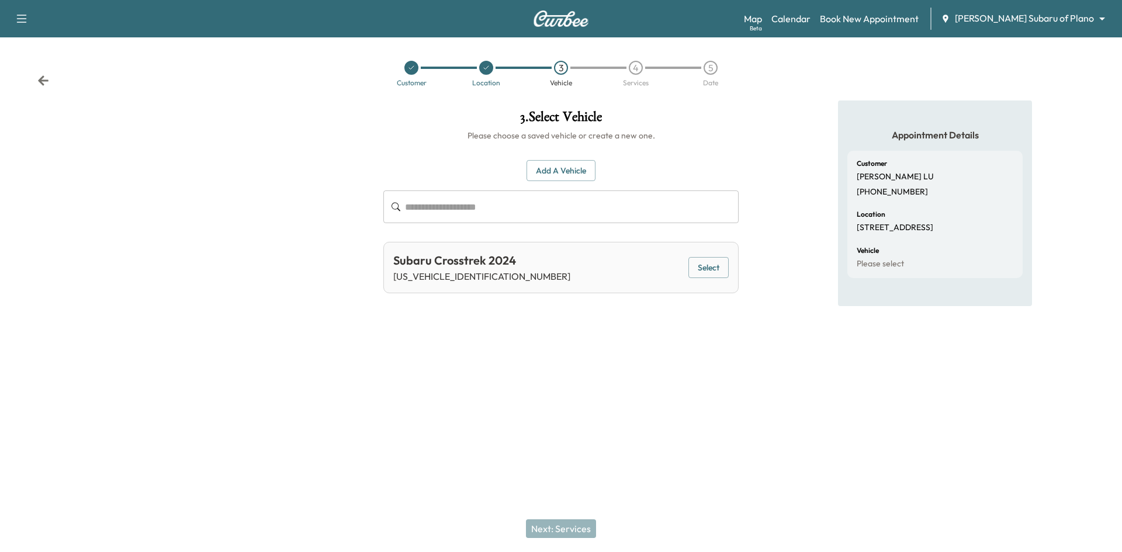
click at [717, 268] on button "Select" at bounding box center [709, 268] width 40 height 22
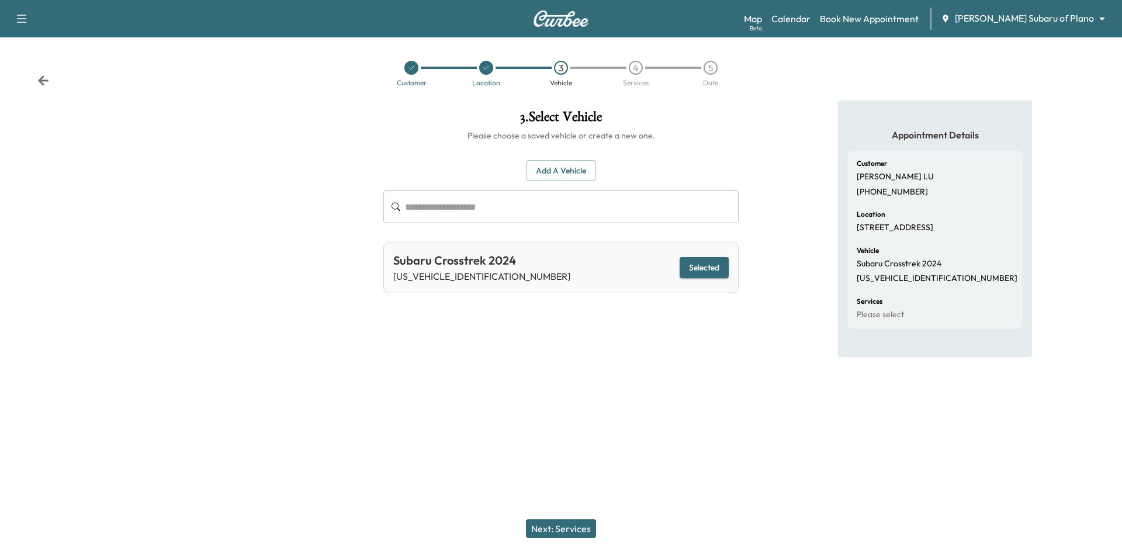
click at [551, 527] on button "Next: Services" at bounding box center [561, 529] width 70 height 19
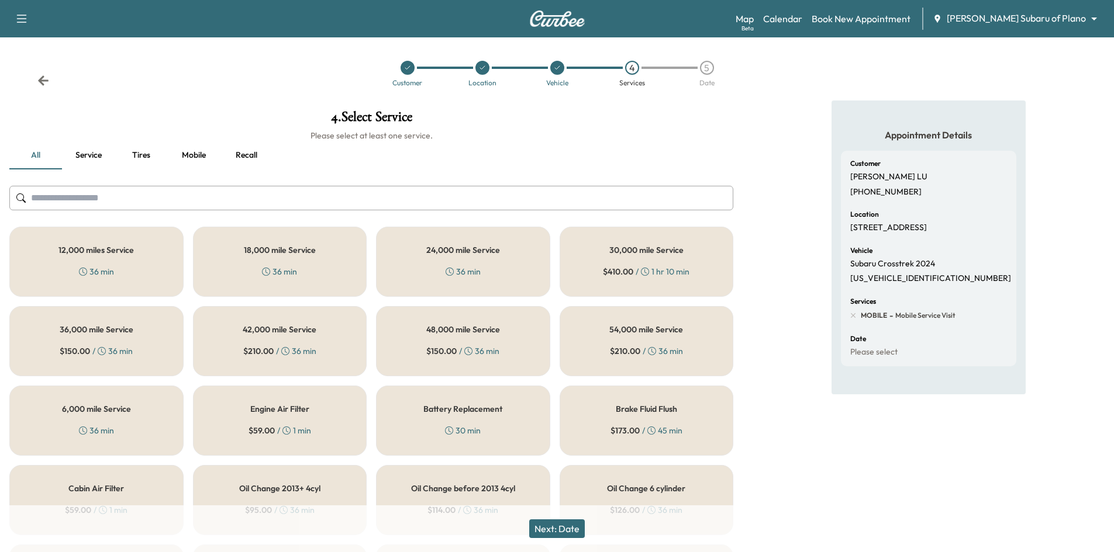
click at [129, 261] on div "12,000 miles Service 36 min" at bounding box center [96, 262] width 174 height 70
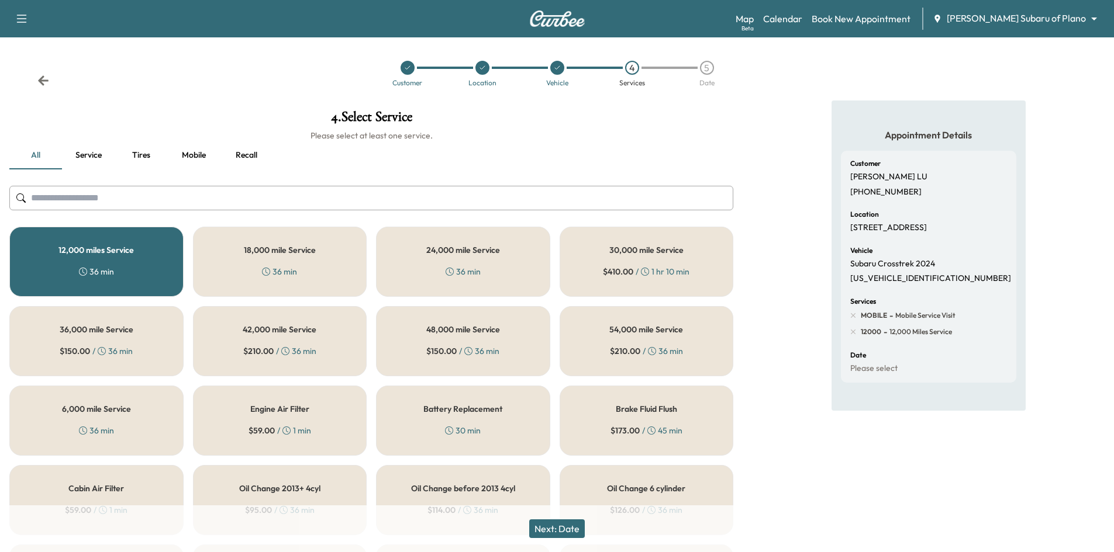
click at [554, 527] on button "Next: Date" at bounding box center [557, 529] width 56 height 19
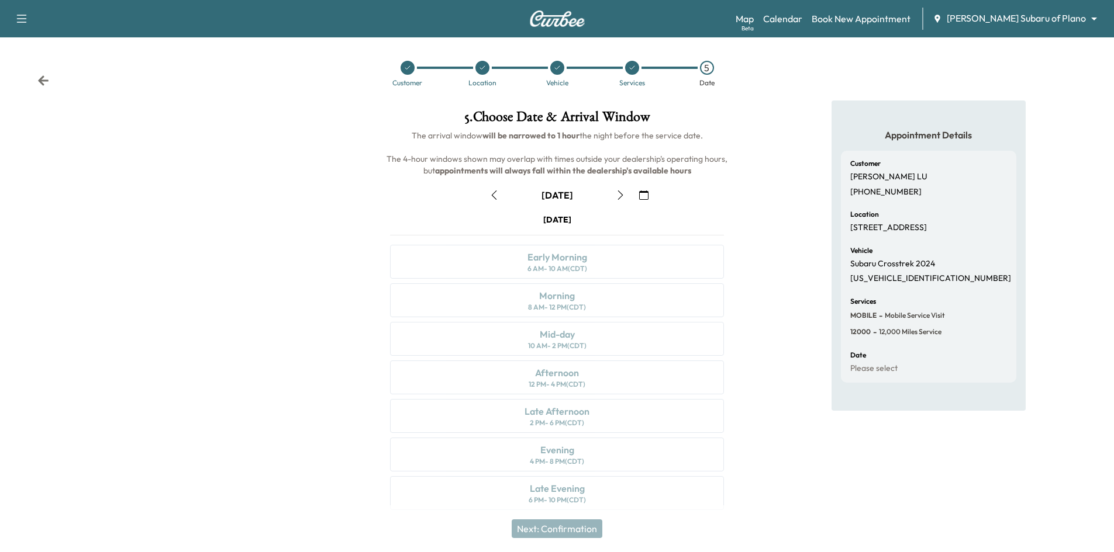
click at [620, 197] on icon "button" at bounding box center [620, 195] width 9 height 9
click at [618, 197] on icon "button" at bounding box center [620, 195] width 9 height 9
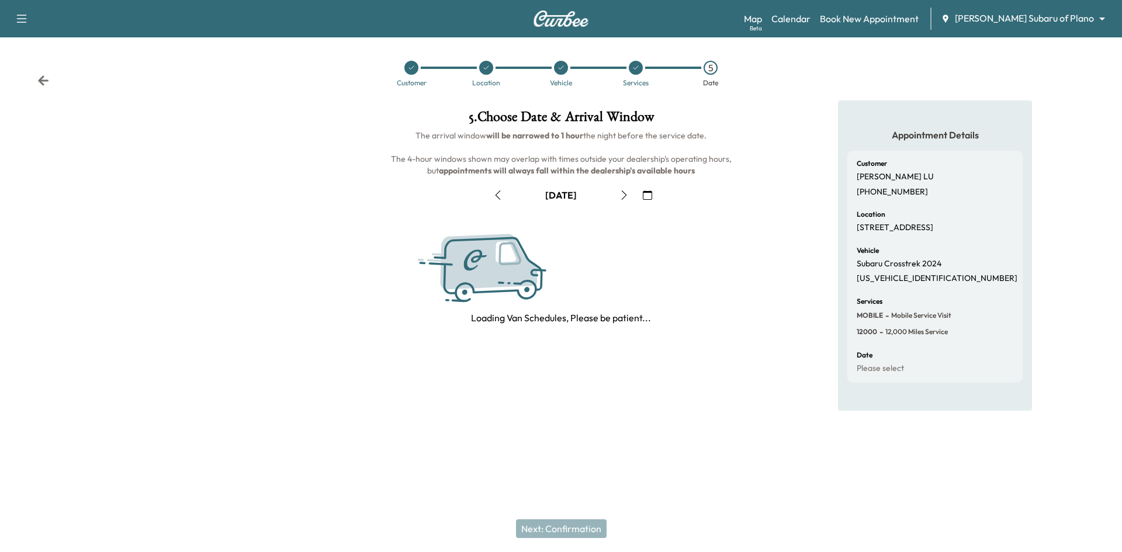
click at [623, 196] on icon "button" at bounding box center [624, 195] width 9 height 9
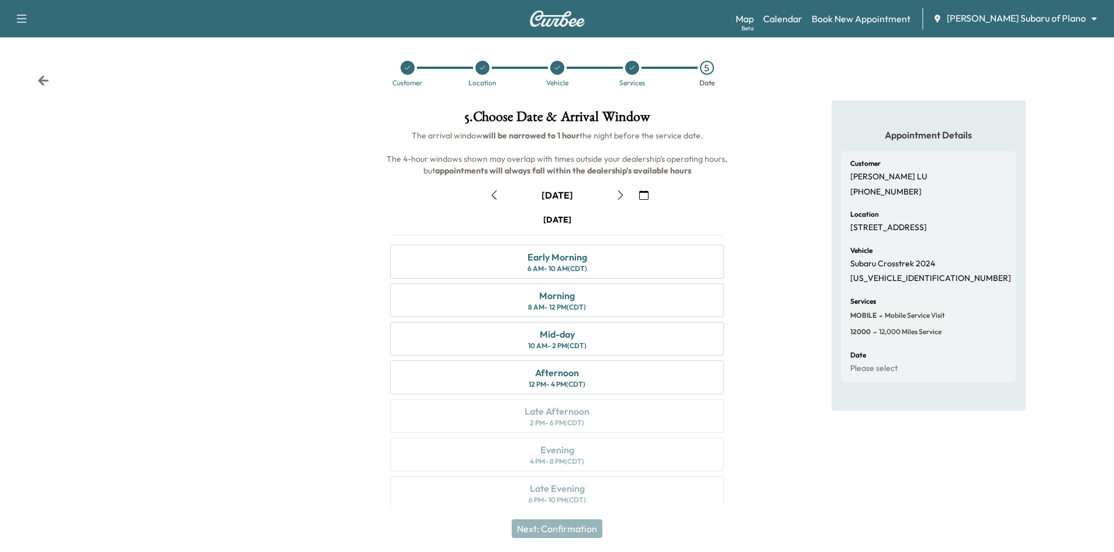
click at [618, 193] on icon "button" at bounding box center [620, 195] width 9 height 9
click at [493, 196] on icon "button" at bounding box center [493, 195] width 9 height 9
click at [633, 338] on div "Mid-day 10 AM - 2 PM (CDT)" at bounding box center [557, 339] width 334 height 34
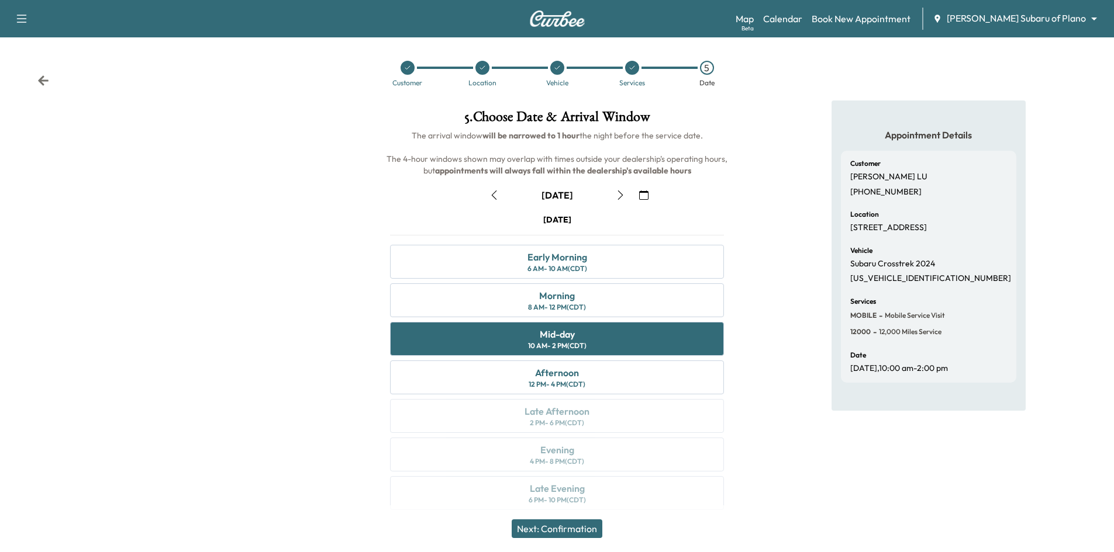
click at [572, 528] on button "Next: Confirmation" at bounding box center [556, 529] width 91 height 19
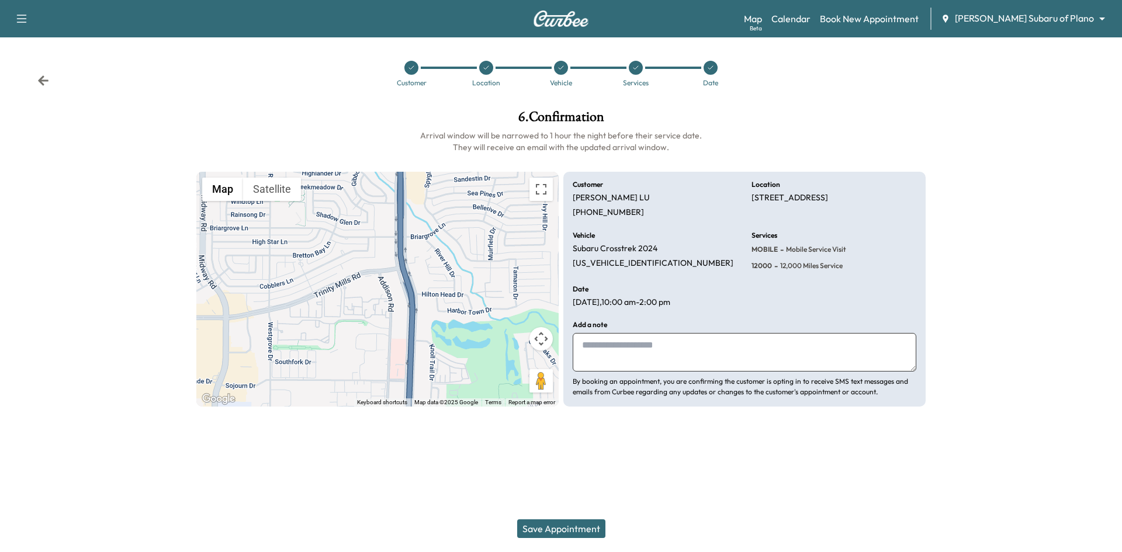
click at [582, 529] on button "Save Appointment" at bounding box center [561, 529] width 88 height 19
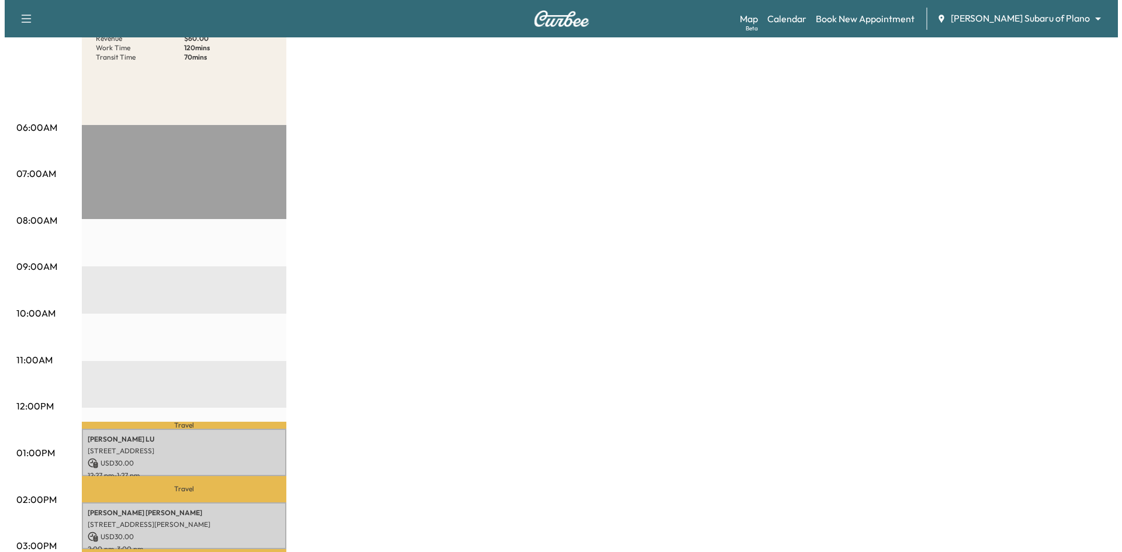
scroll to position [351, 0]
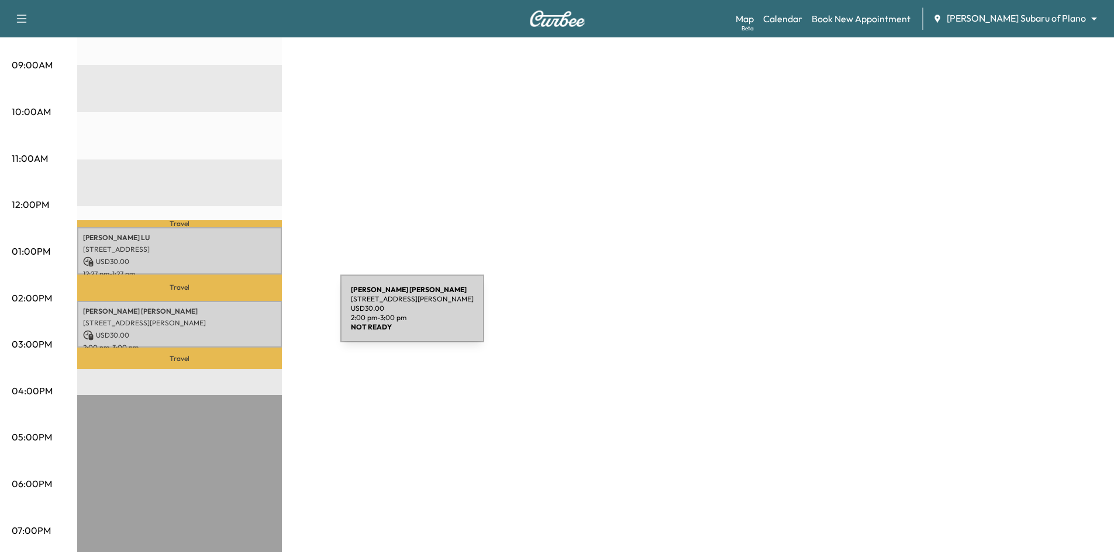
click at [252, 319] on p "2103 Cedar Creek Drive, Melissa, TX 75454, US" at bounding box center [179, 323] width 193 height 9
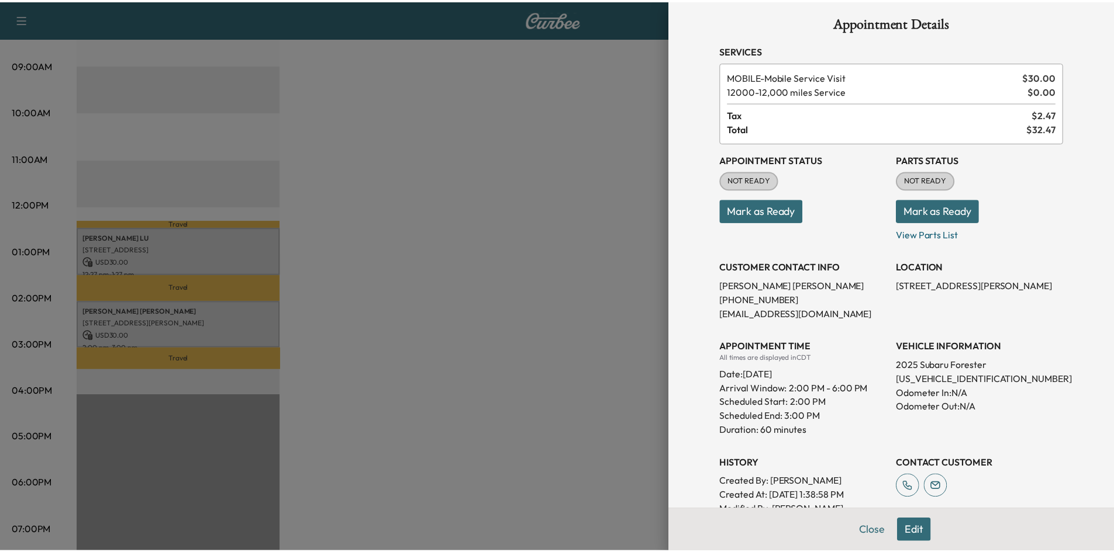
scroll to position [0, 0]
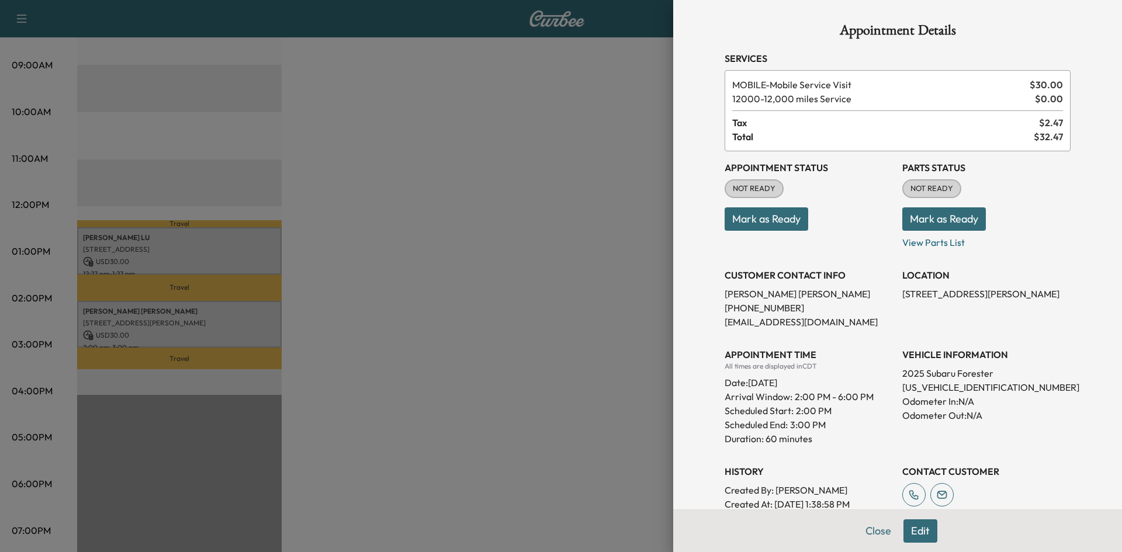
click at [443, 282] on div at bounding box center [561, 276] width 1122 height 552
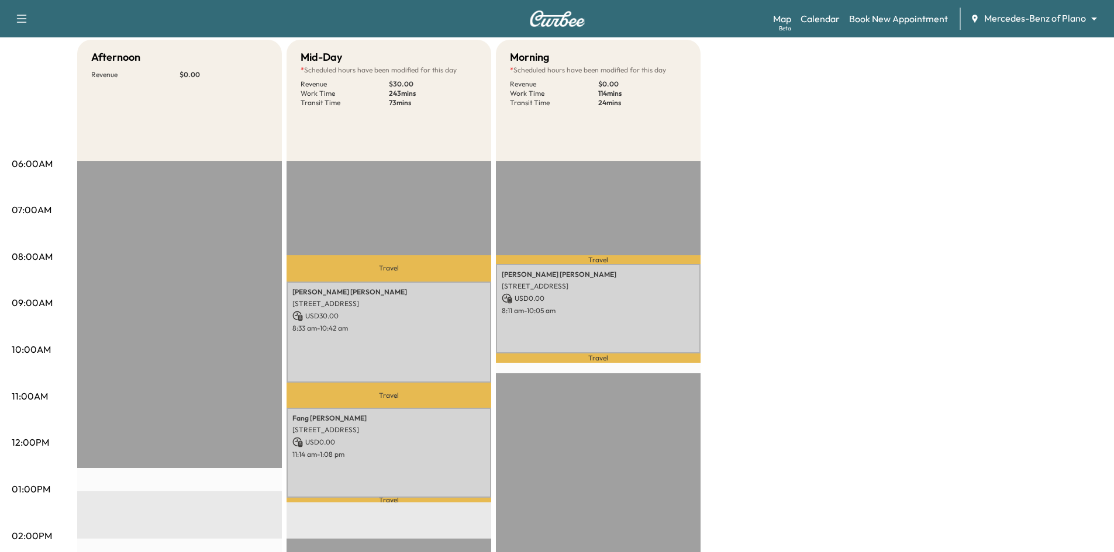
scroll to position [175, 0]
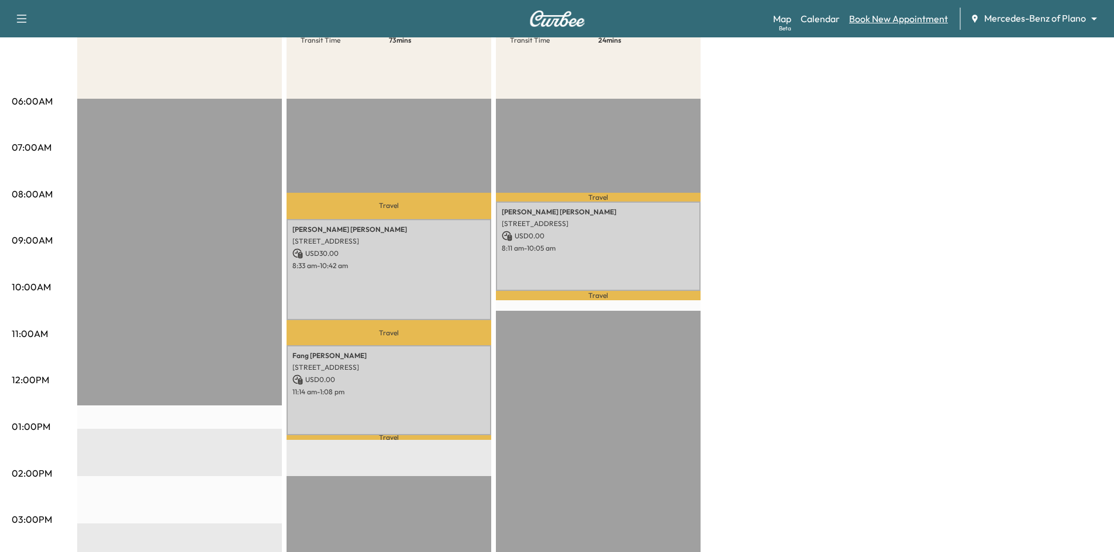
click at [910, 18] on link "Book New Appointment" at bounding box center [898, 19] width 99 height 14
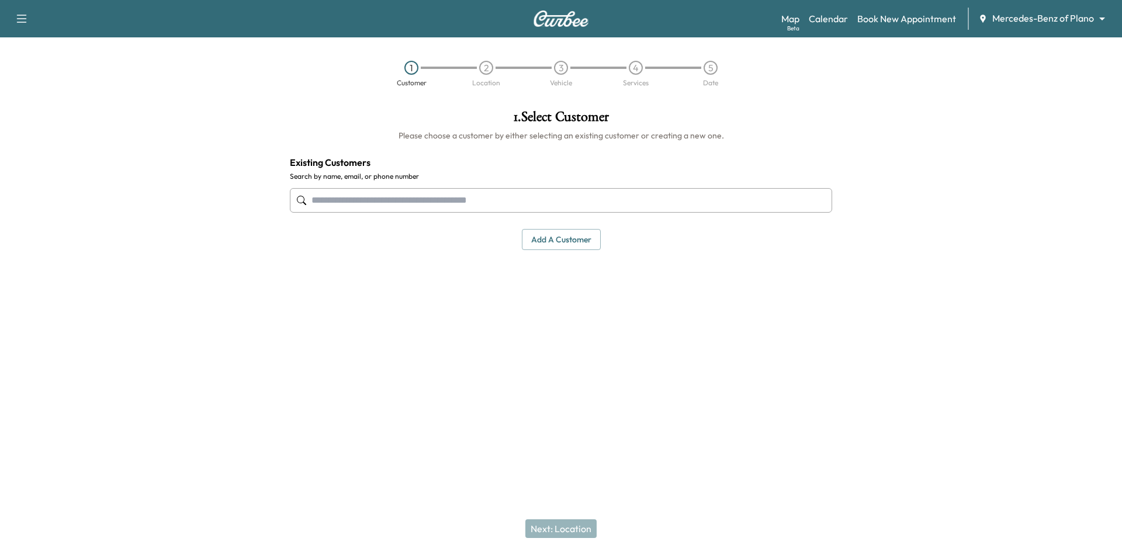
click at [655, 199] on input "text" at bounding box center [561, 200] width 542 height 25
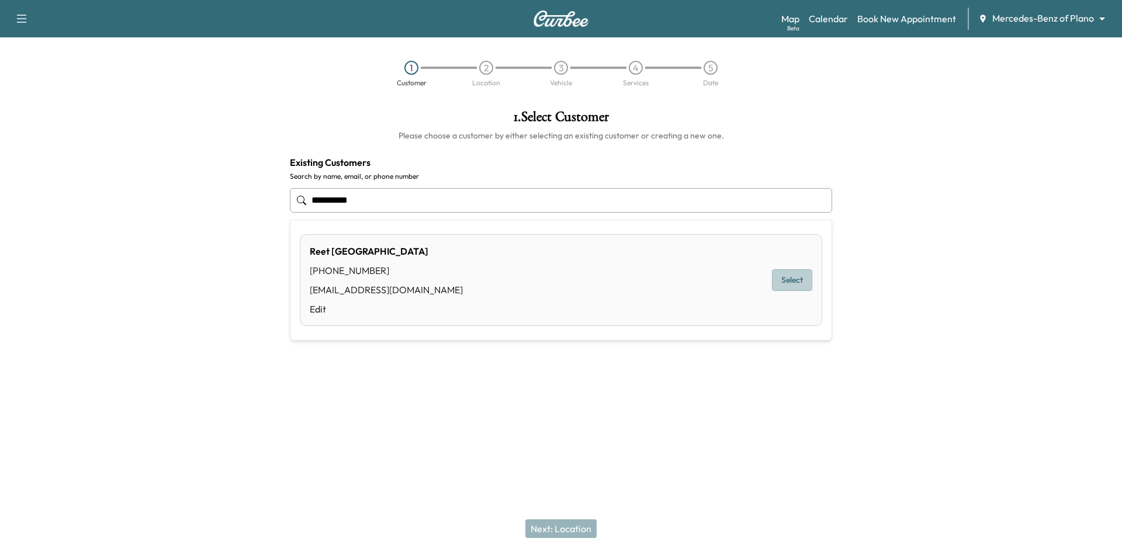
click at [783, 282] on button "Select" at bounding box center [792, 280] width 40 height 22
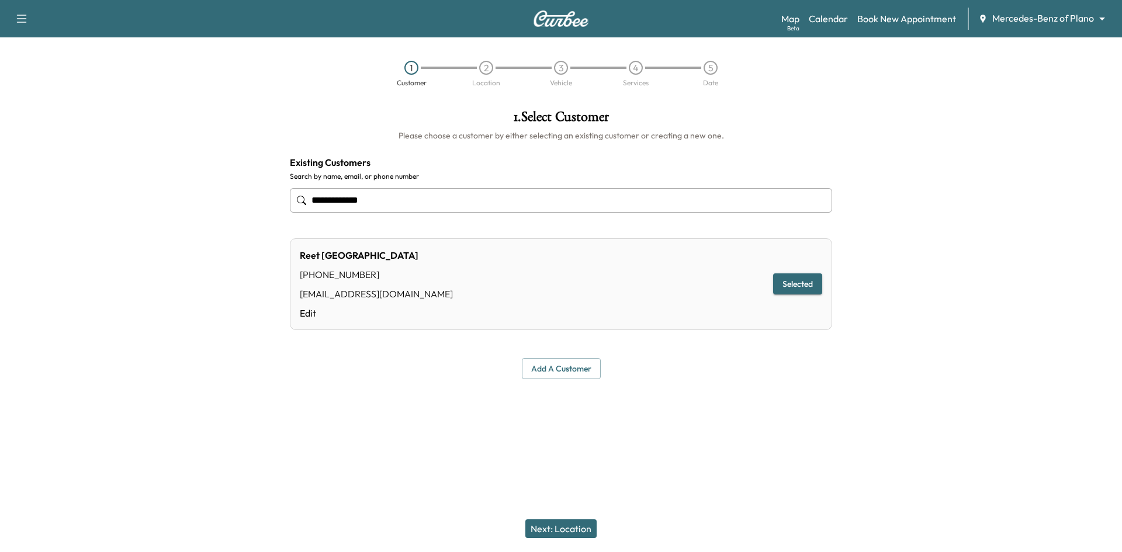
type input "**********"
click at [564, 537] on button "Next: Location" at bounding box center [561, 529] width 71 height 19
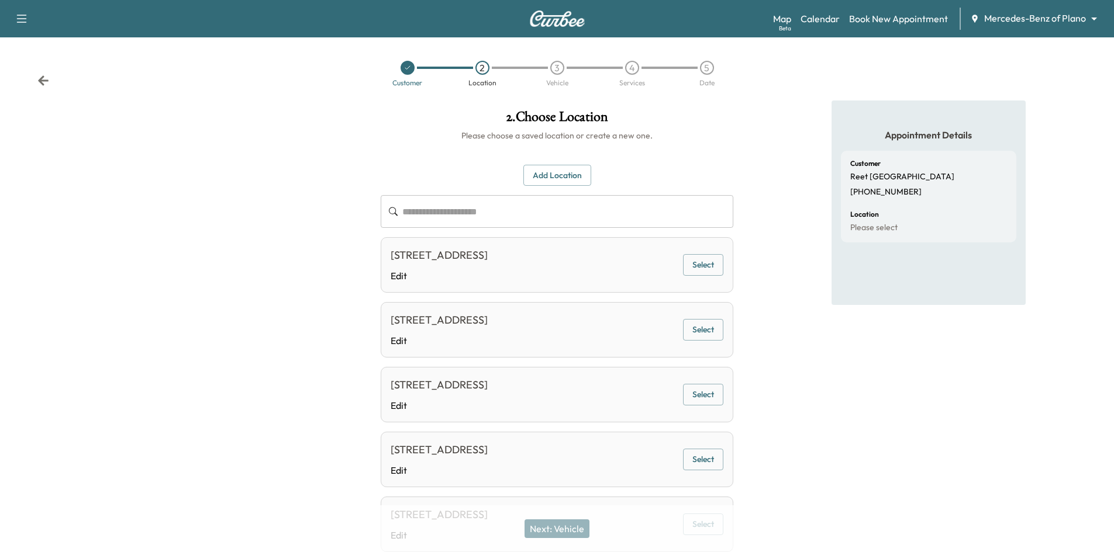
click at [688, 261] on button "Select" at bounding box center [703, 265] width 40 height 22
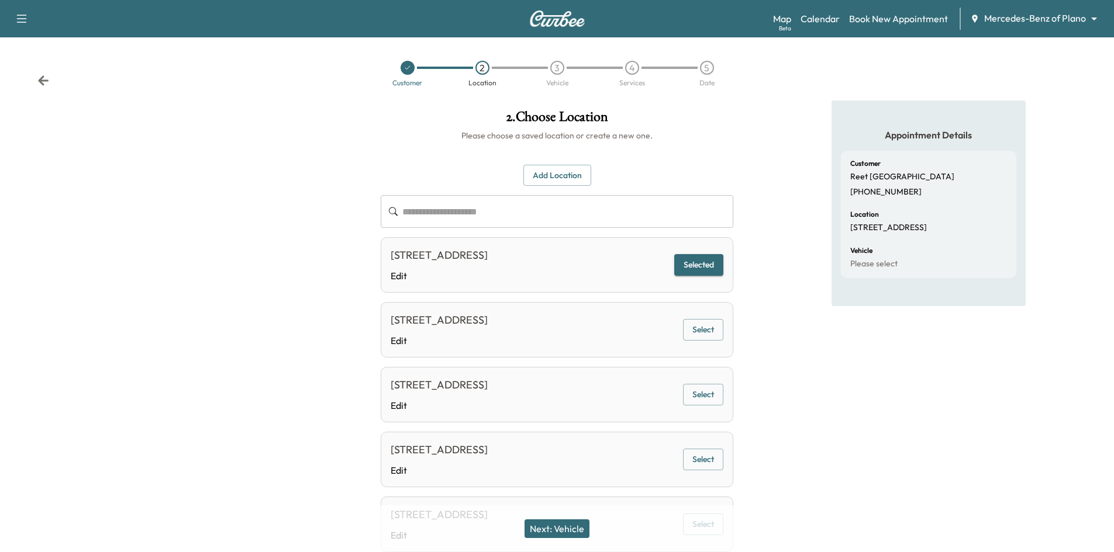
drag, startPoint x: 573, startPoint y: 527, endPoint x: 592, endPoint y: 514, distance: 22.7
click at [573, 527] on button "Next: Vehicle" at bounding box center [556, 529] width 65 height 19
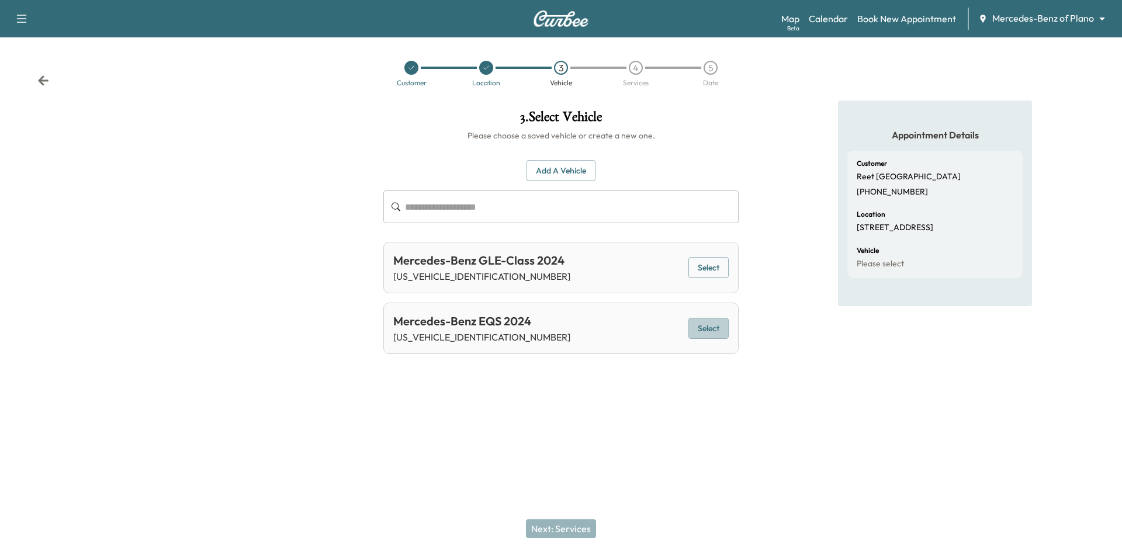
click at [707, 328] on button "Select" at bounding box center [709, 329] width 40 height 22
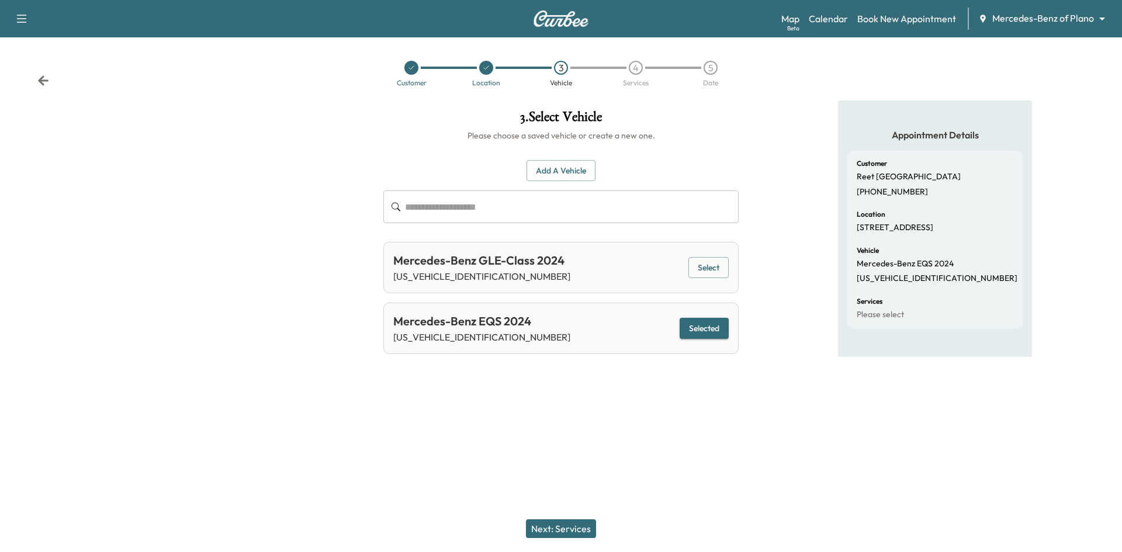
drag, startPoint x: 568, startPoint y: 533, endPoint x: 575, endPoint y: 523, distance: 12.2
click at [566, 534] on button "Next: Services" at bounding box center [561, 529] width 70 height 19
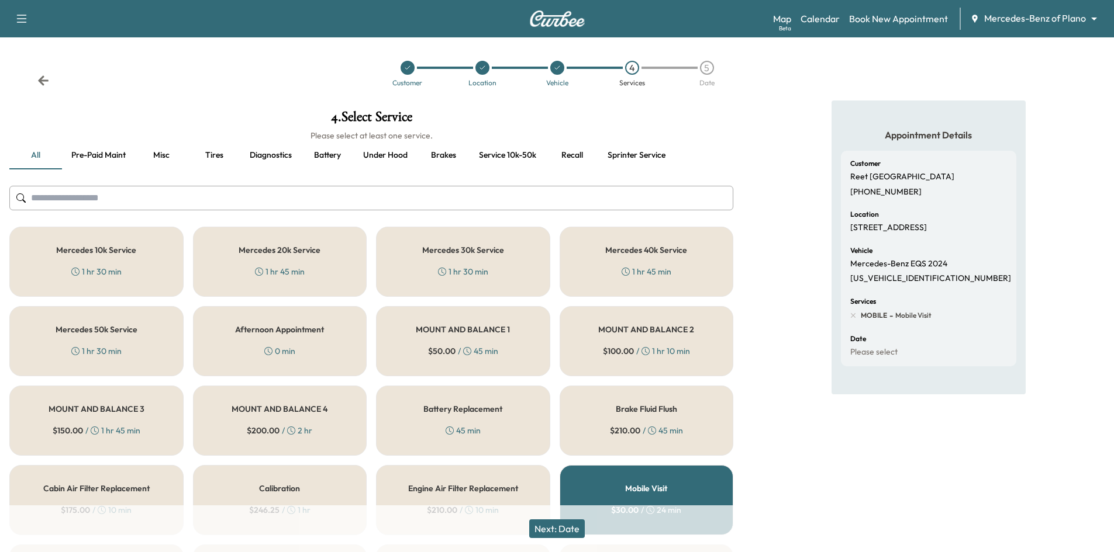
click at [313, 260] on div "Mercedes 20k Service 1 hr 45 min" at bounding box center [280, 262] width 174 height 70
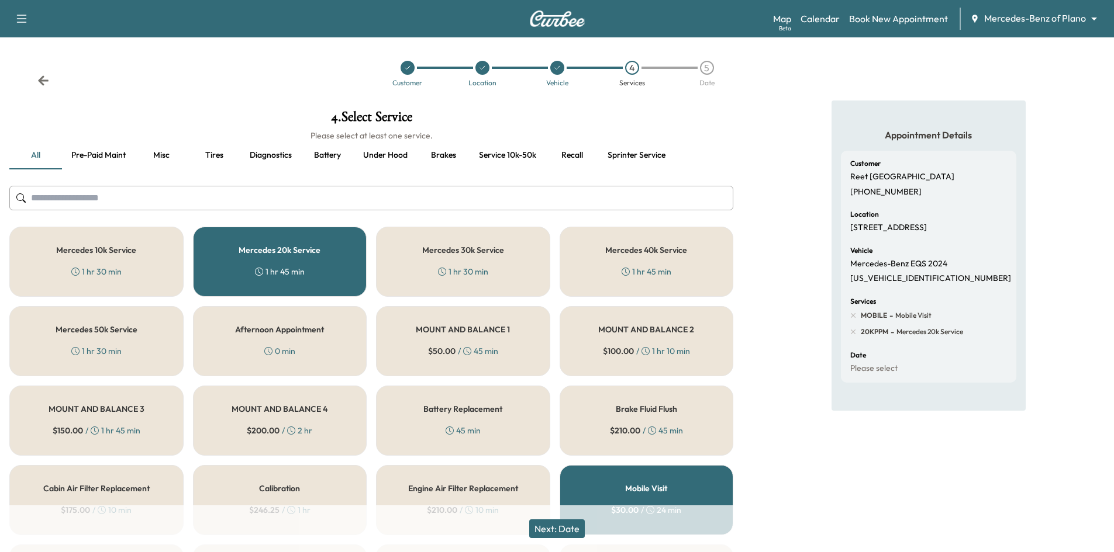
click at [577, 152] on button "Recall" at bounding box center [571, 155] width 53 height 28
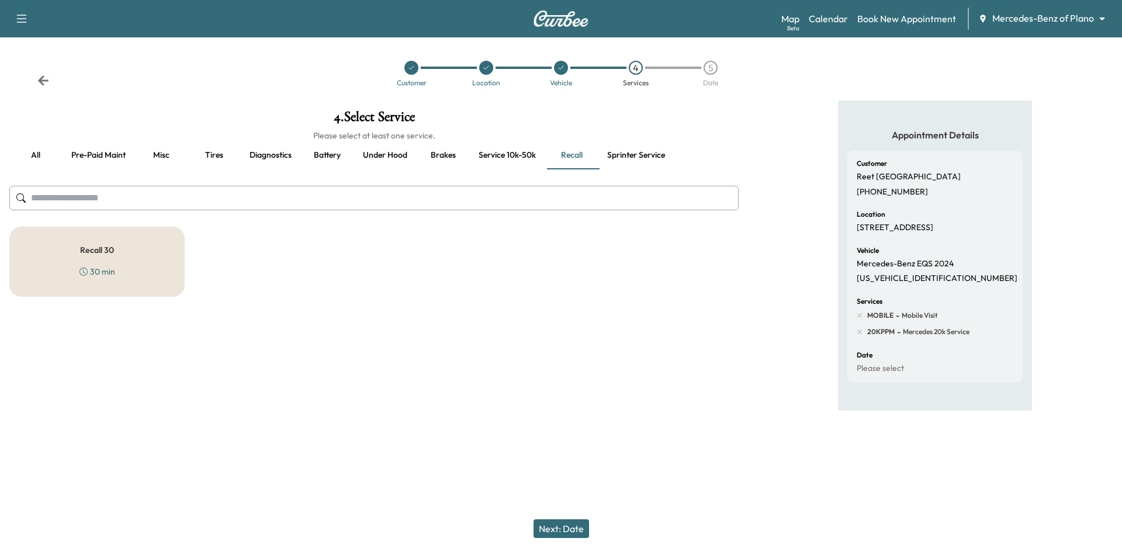
click at [150, 274] on div "Recall 30 30 min" at bounding box center [96, 262] width 175 height 70
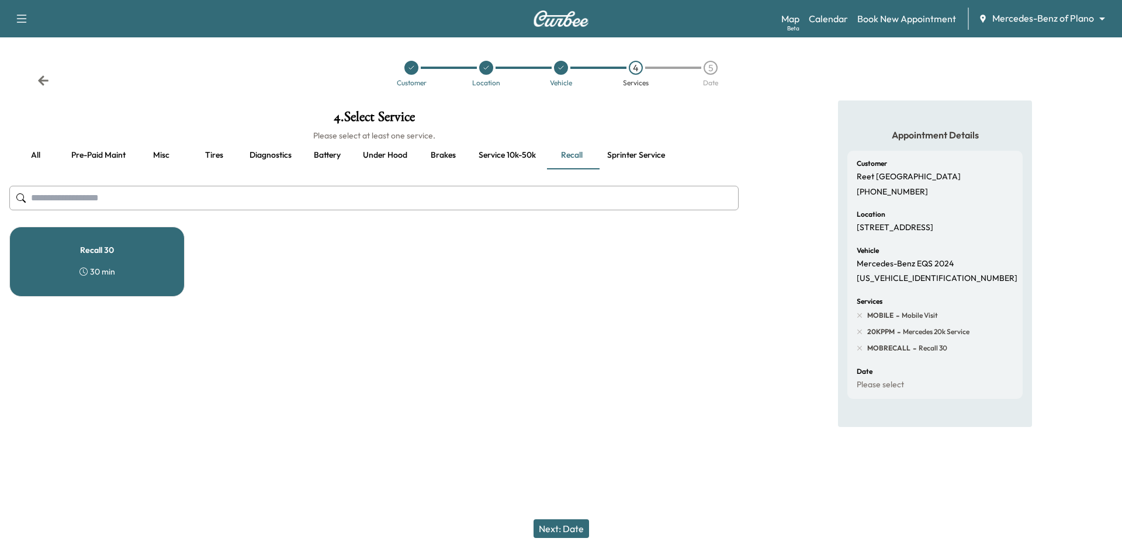
click at [564, 528] on button "Next: Date" at bounding box center [562, 529] width 56 height 19
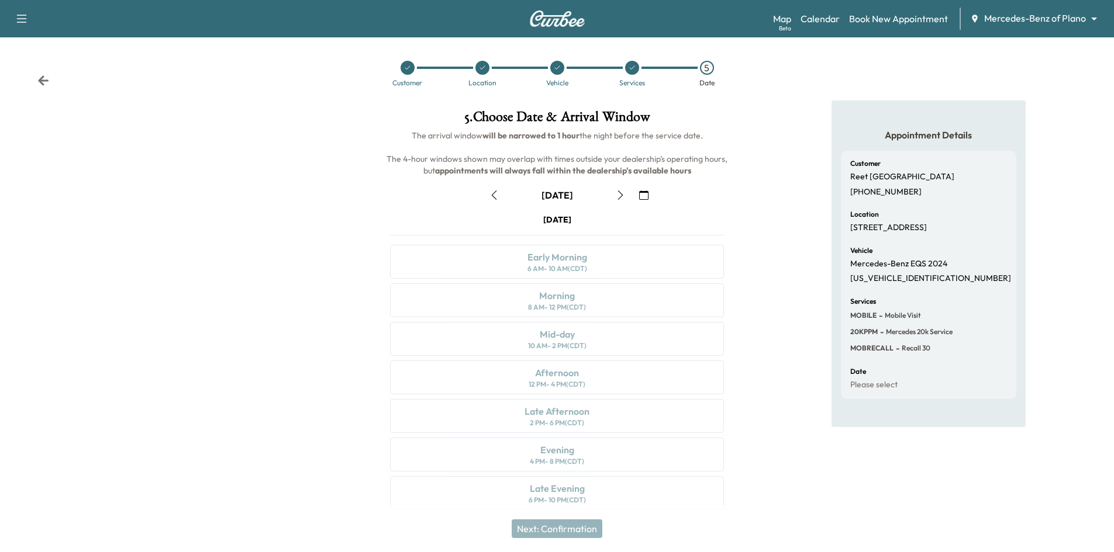
click at [620, 195] on icon "button" at bounding box center [620, 195] width 9 height 9
click at [622, 195] on icon "button" at bounding box center [619, 195] width 5 height 9
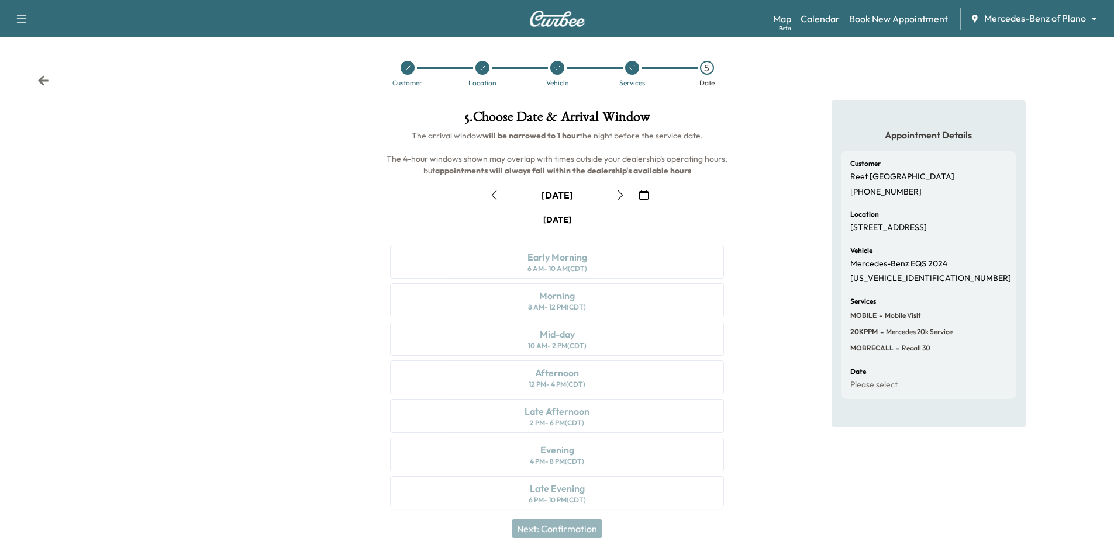
click at [628, 66] on icon at bounding box center [631, 67] width 7 height 7
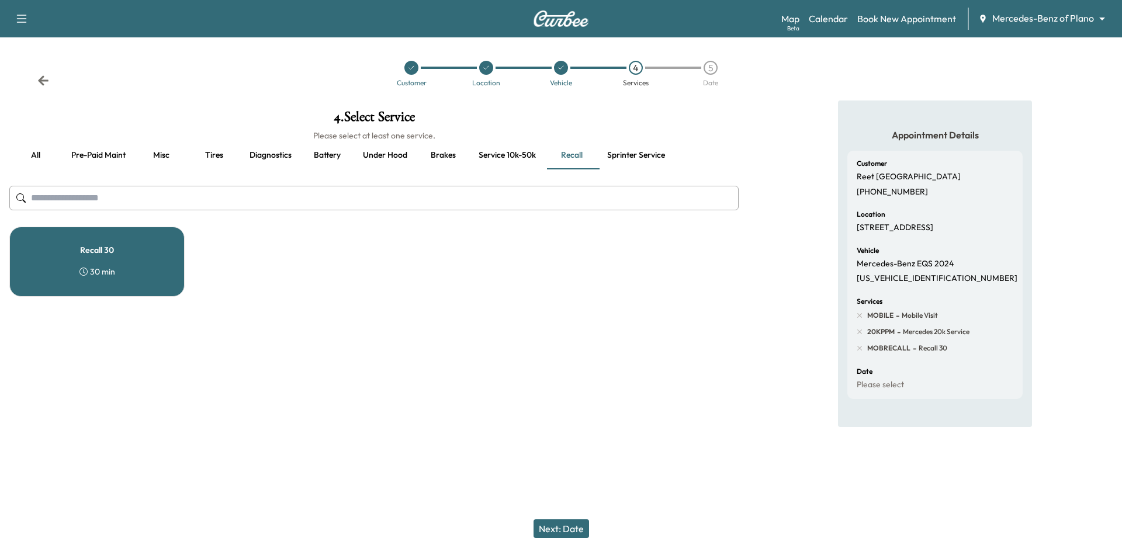
click at [132, 256] on div "Recall 30 30 min" at bounding box center [96, 262] width 175 height 70
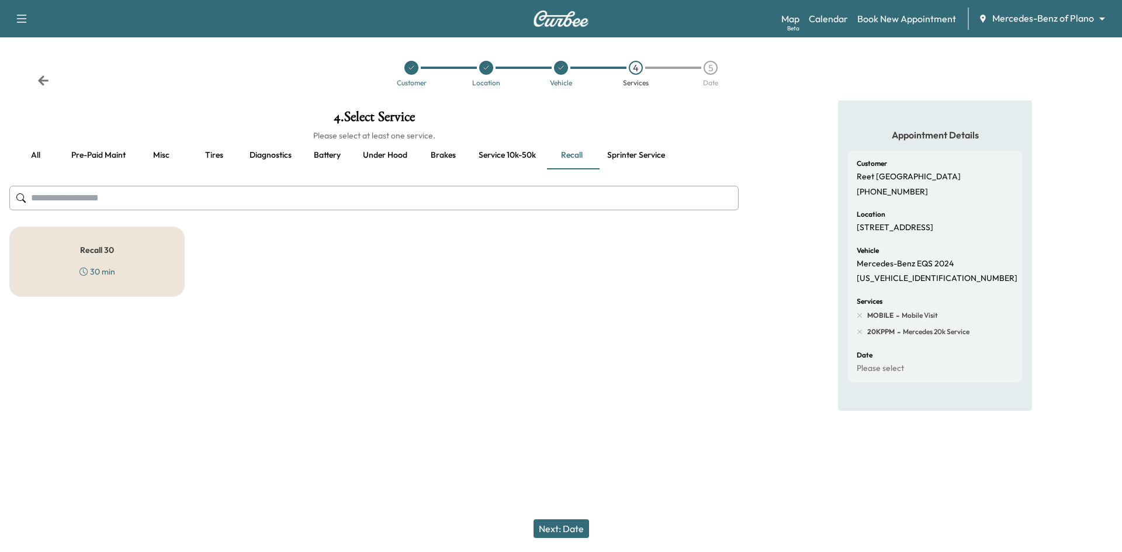
click at [561, 535] on button "Next: Date" at bounding box center [562, 529] width 56 height 19
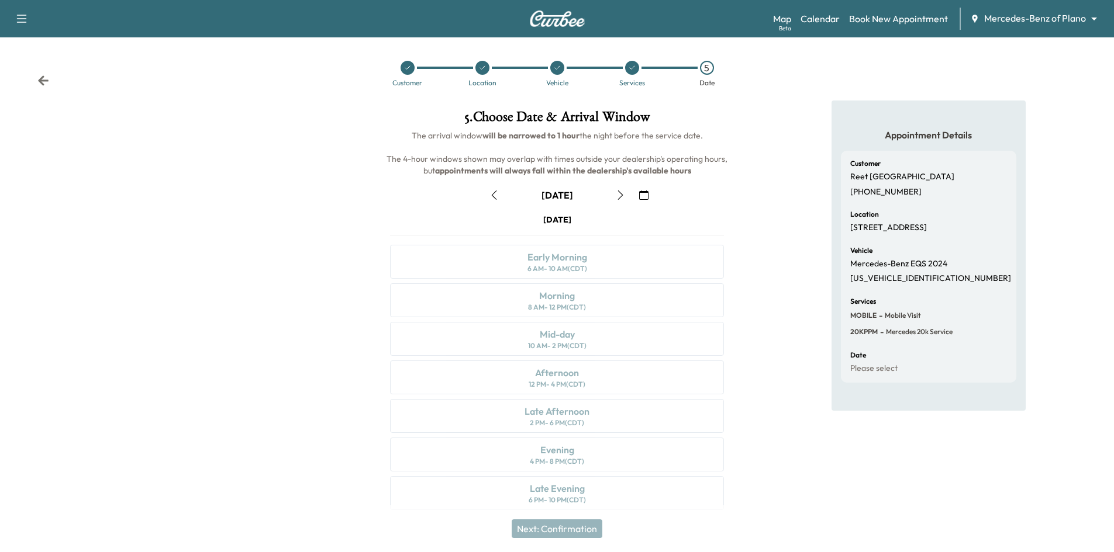
click at [641, 194] on icon "button" at bounding box center [643, 195] width 9 height 9
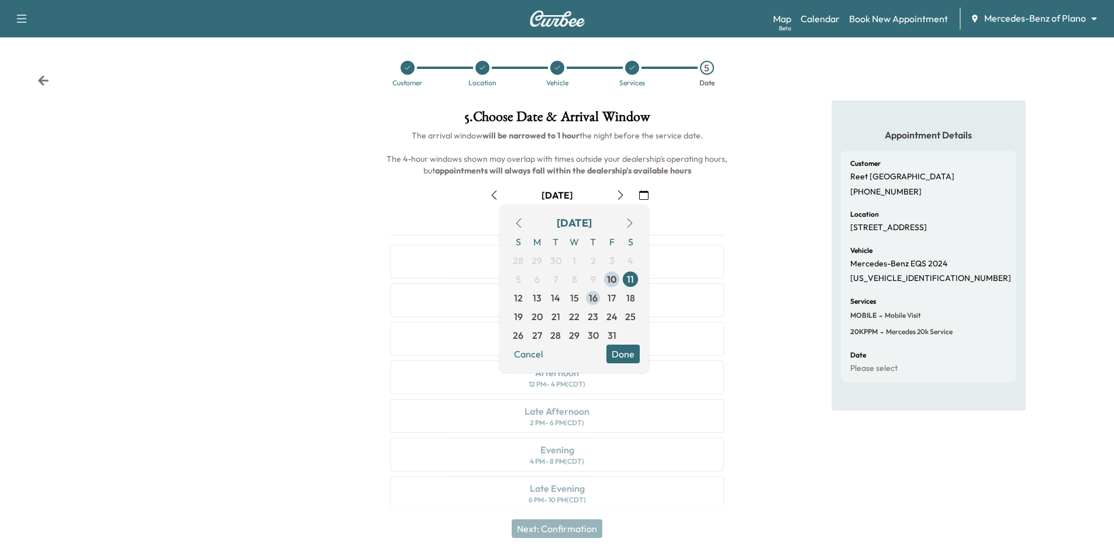
click at [597, 302] on span "16" at bounding box center [593, 298] width 9 height 14
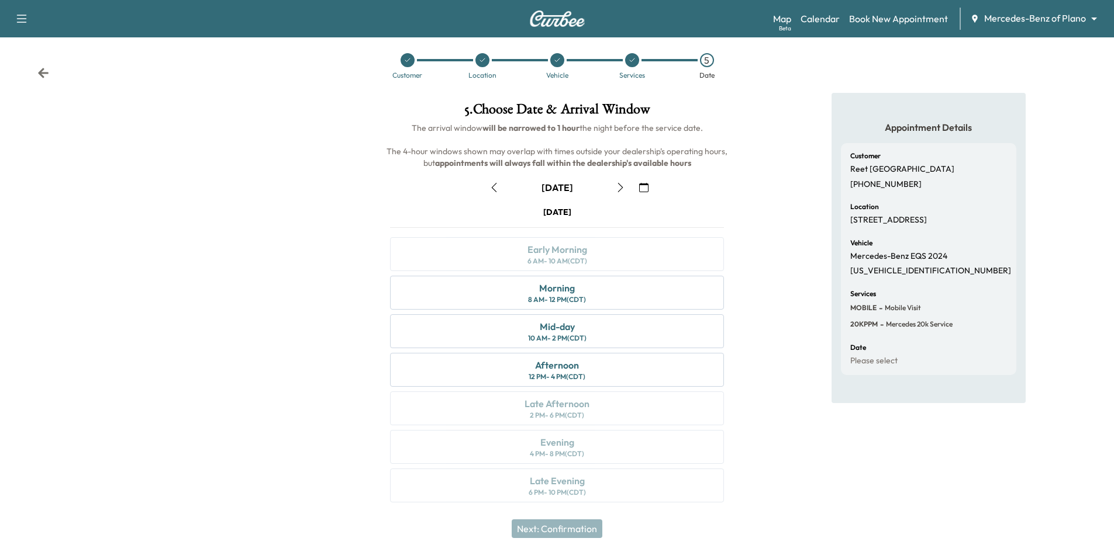
scroll to position [9, 0]
click at [808, 20] on link "Calendar" at bounding box center [819, 19] width 39 height 14
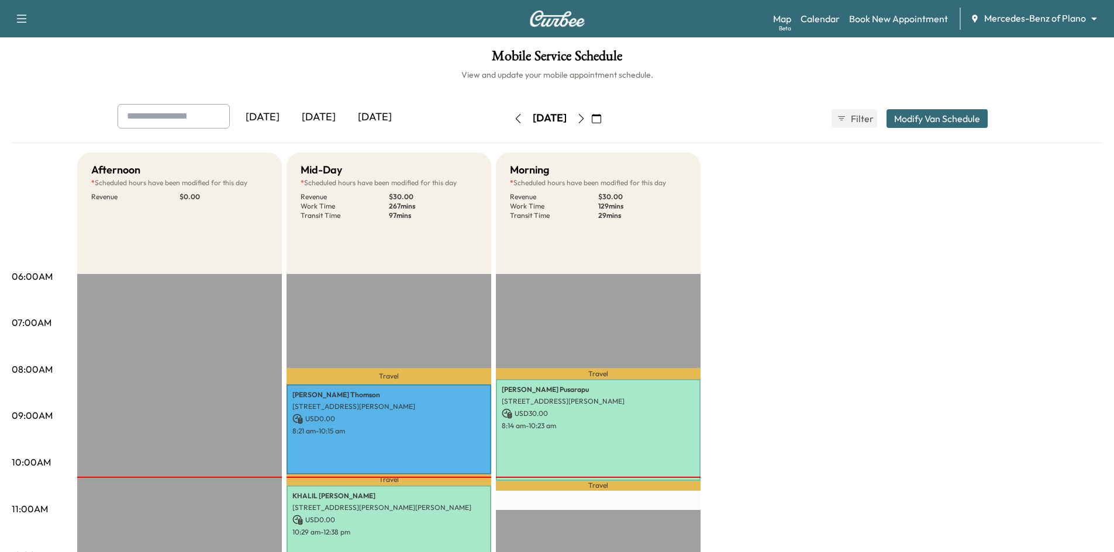
click at [586, 123] on icon "button" at bounding box center [580, 118] width 9 height 9
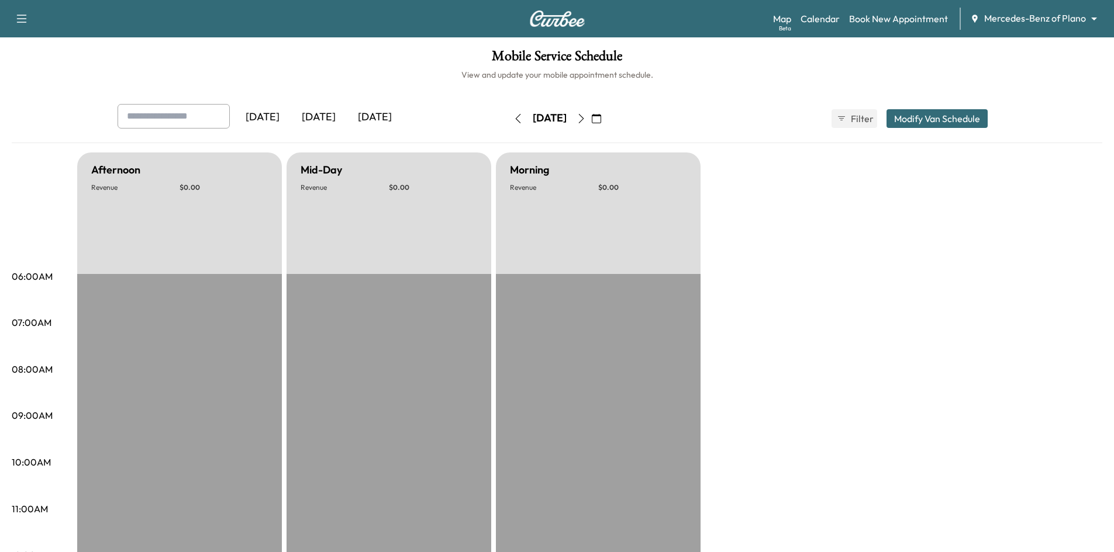
click at [513, 118] on icon "button" at bounding box center [517, 118] width 9 height 9
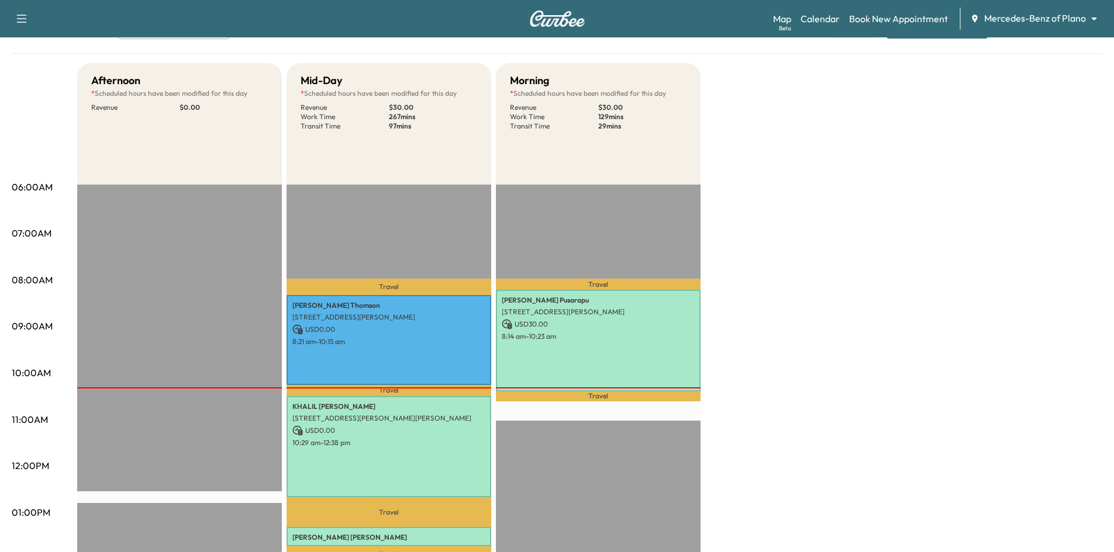
scroll to position [58, 0]
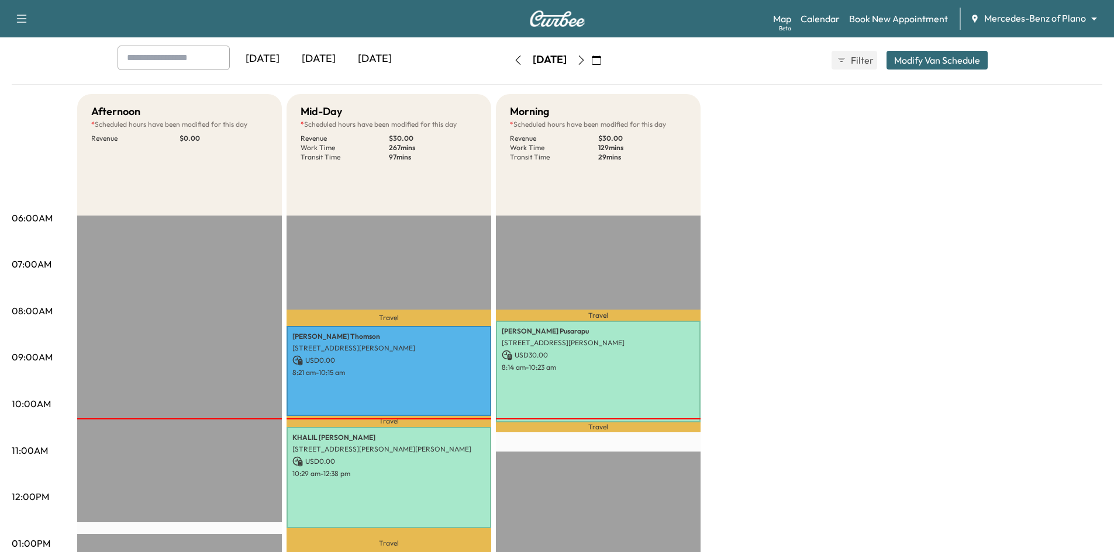
click at [601, 59] on icon "button" at bounding box center [596, 60] width 9 height 9
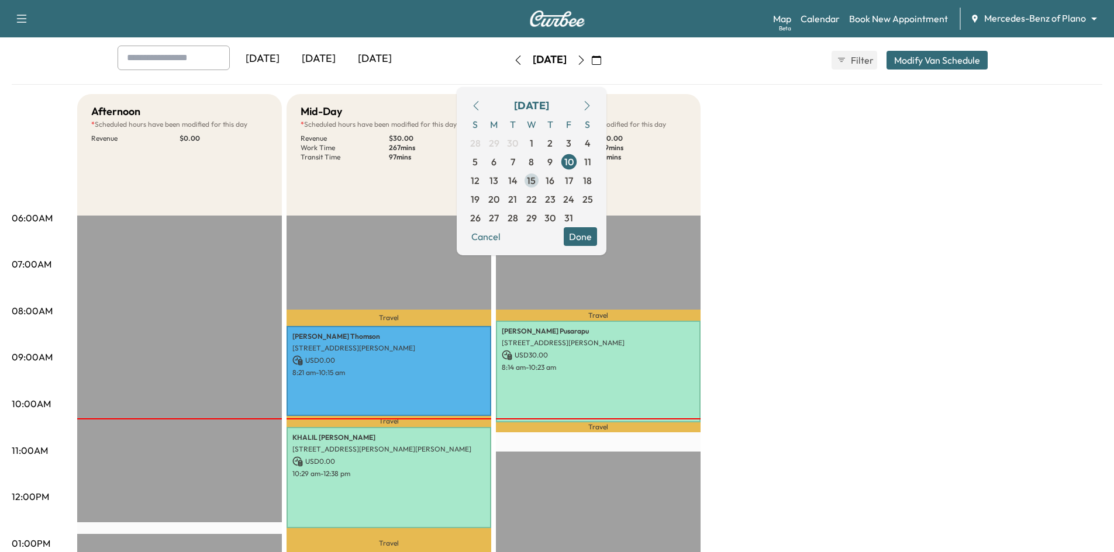
click at [535, 183] on span "15" at bounding box center [531, 181] width 9 height 14
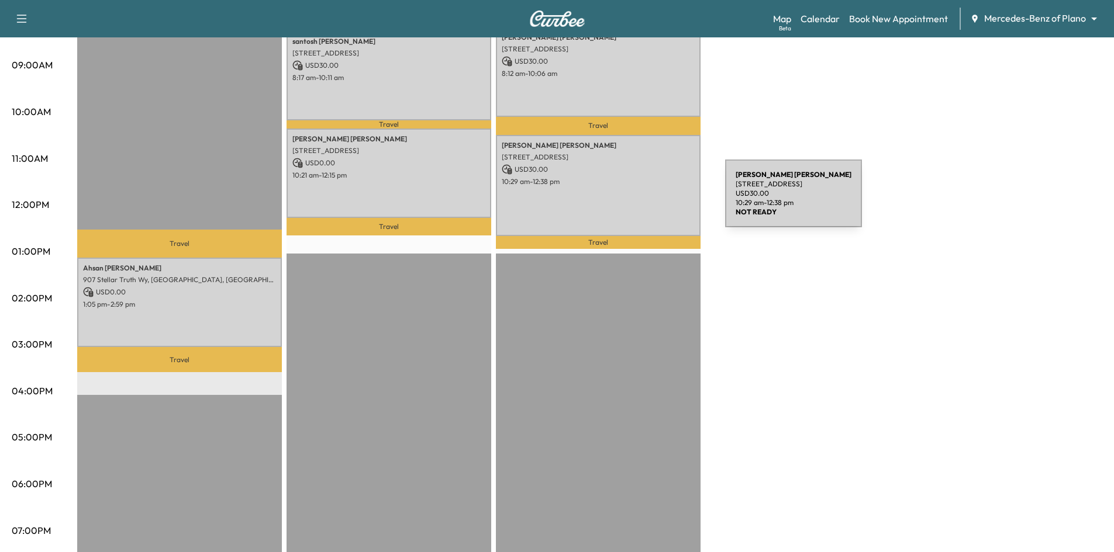
scroll to position [58, 0]
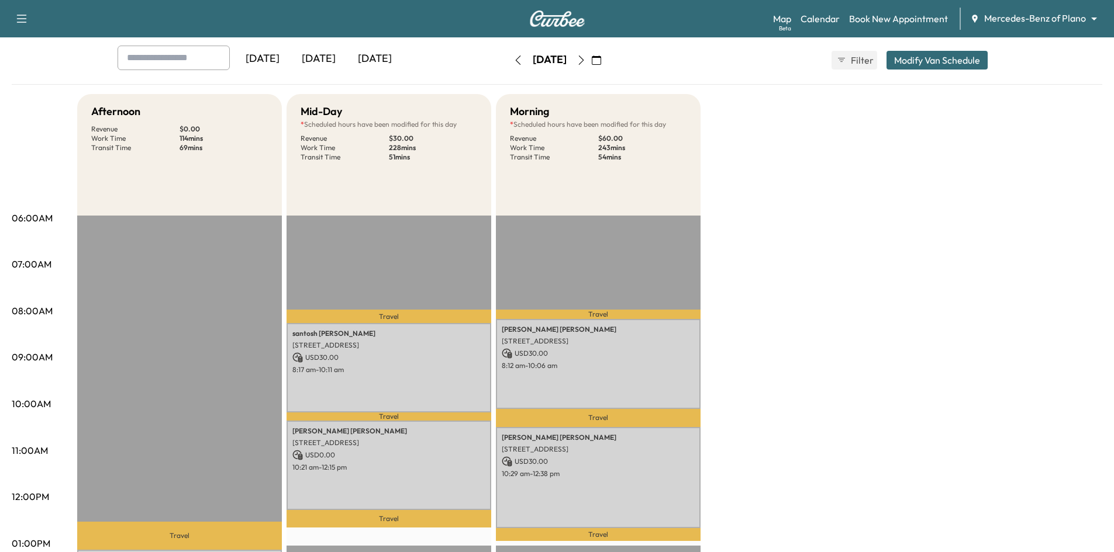
click at [586, 63] on icon "button" at bounding box center [580, 60] width 9 height 9
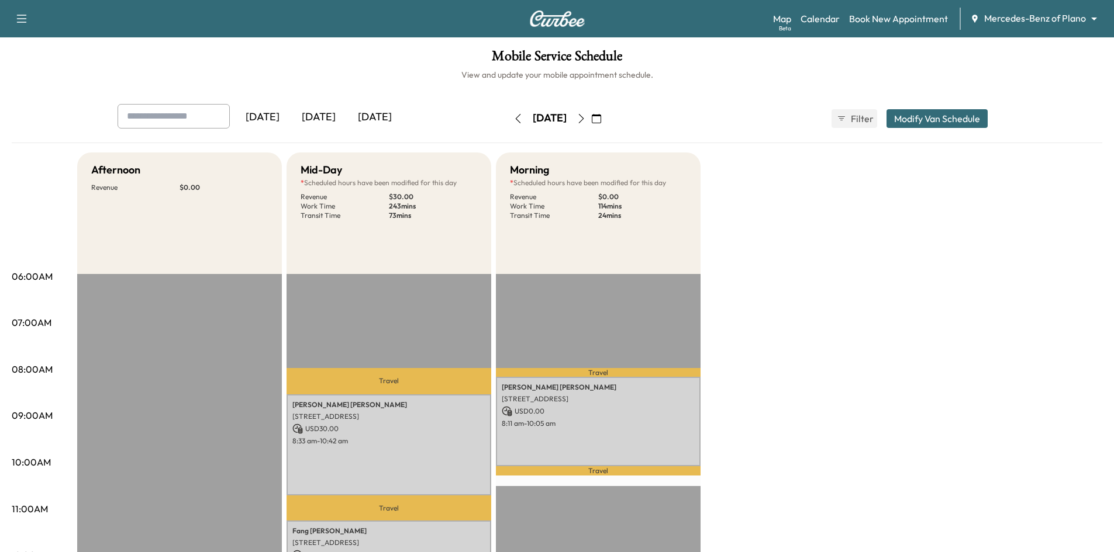
click at [586, 118] on icon "button" at bounding box center [580, 118] width 9 height 9
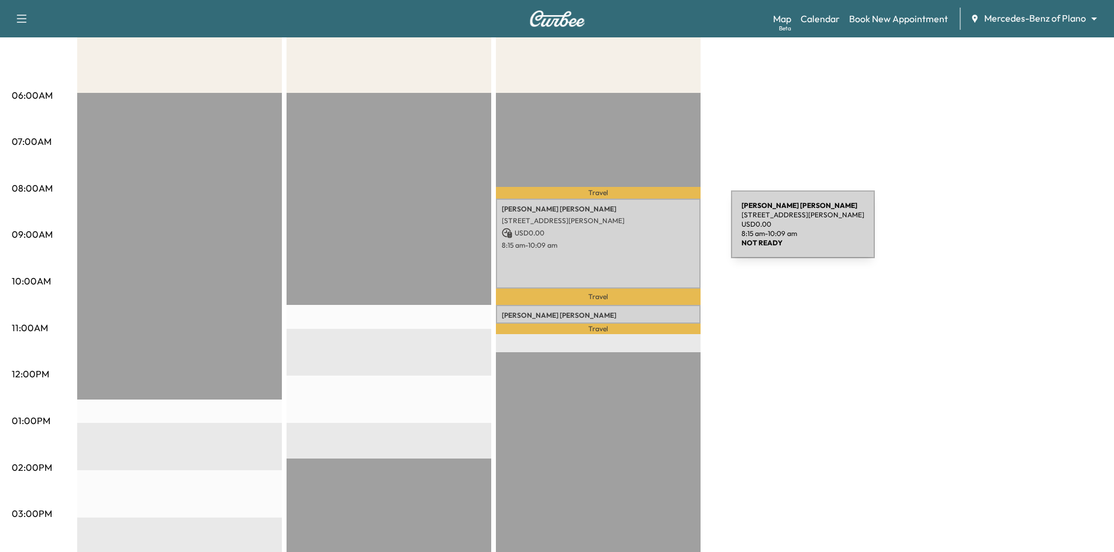
scroll to position [58, 0]
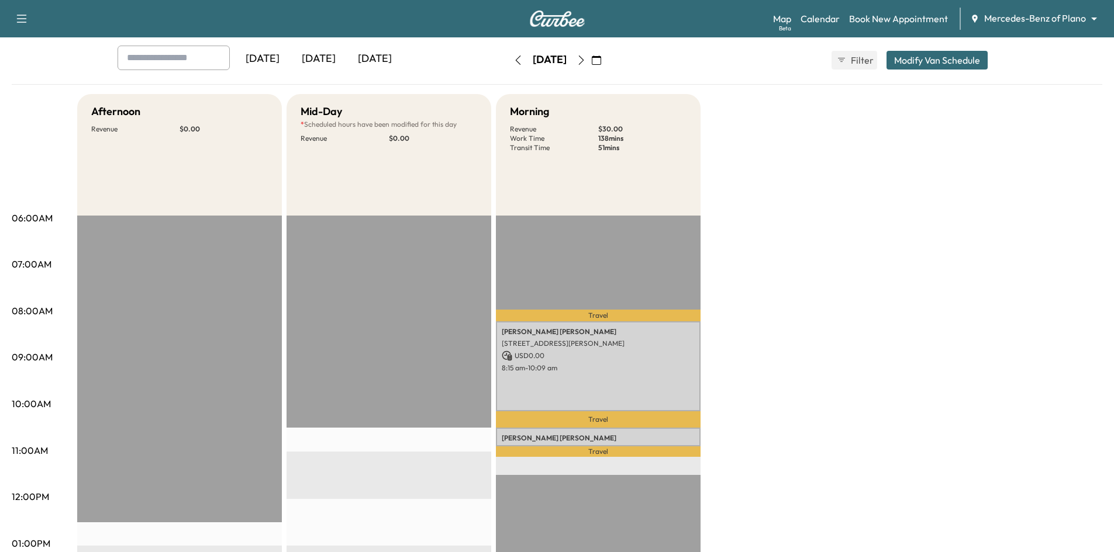
click at [513, 60] on icon "button" at bounding box center [517, 60] width 9 height 9
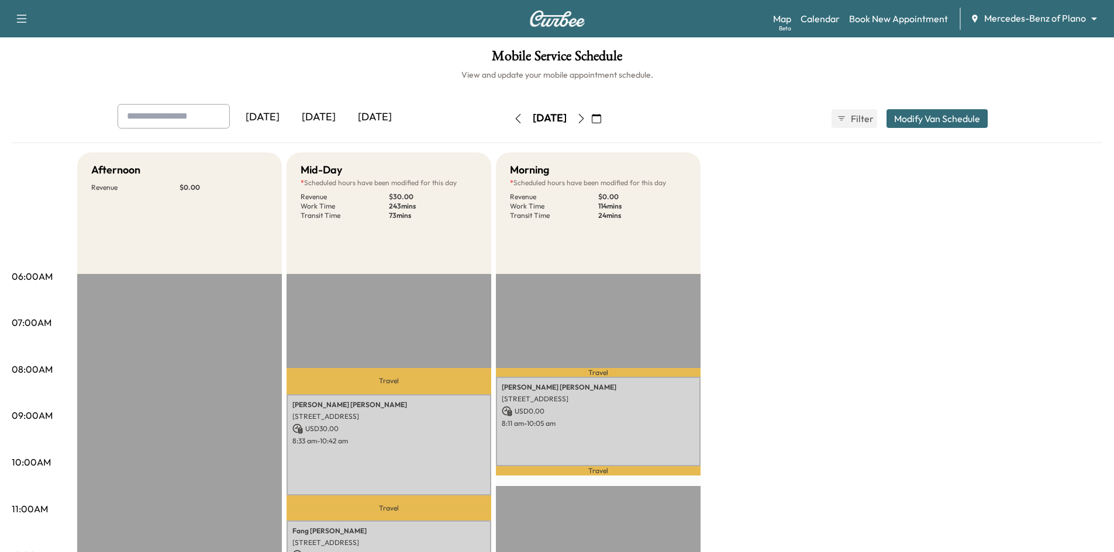
click at [513, 122] on icon "button" at bounding box center [517, 118] width 9 height 9
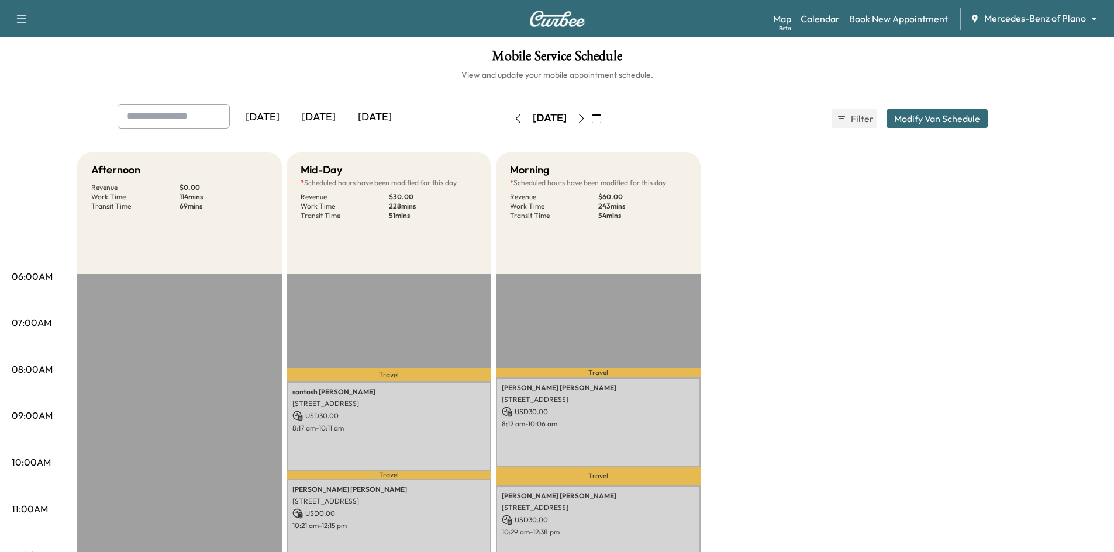
click at [601, 122] on icon "button" at bounding box center [596, 118] width 9 height 9
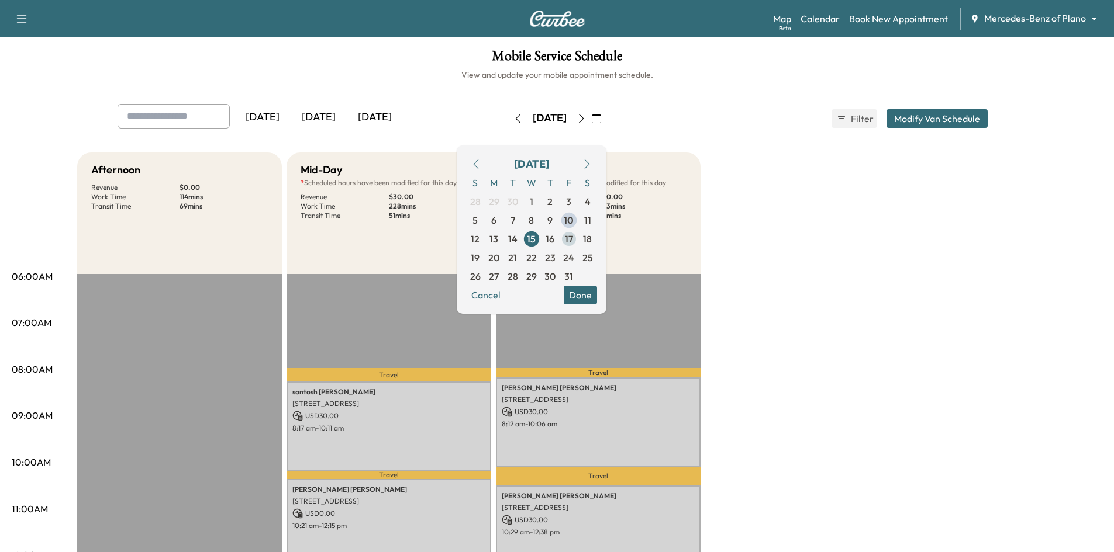
click at [573, 241] on span "17" at bounding box center [569, 239] width 8 height 14
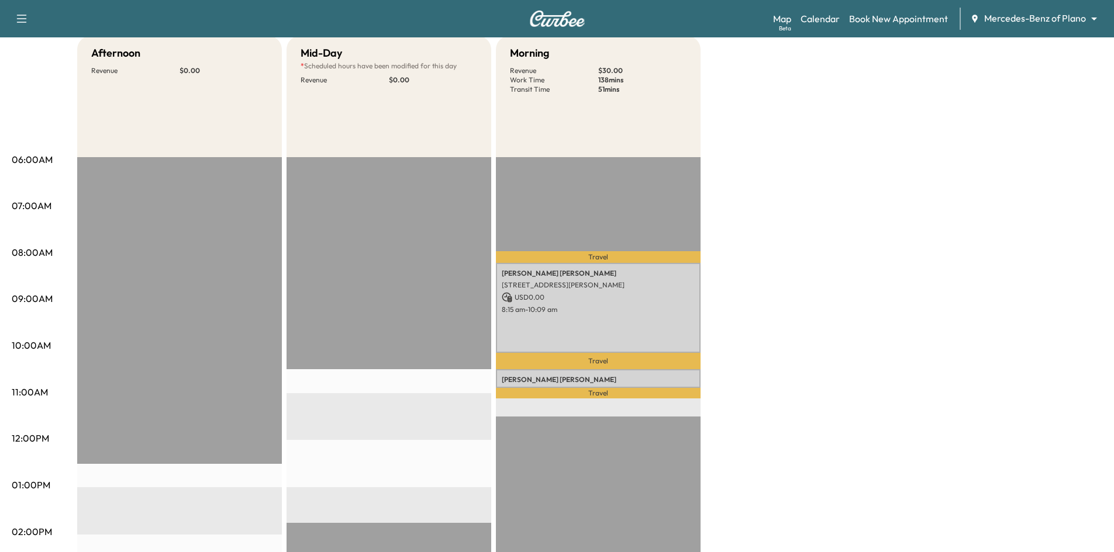
scroll to position [58, 0]
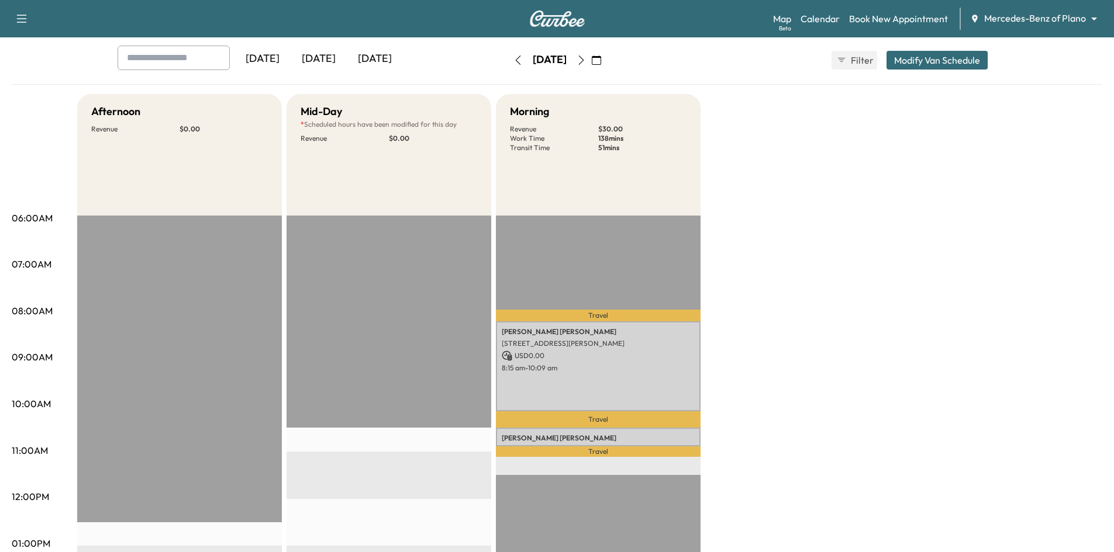
click at [508, 65] on button "button" at bounding box center [518, 60] width 20 height 19
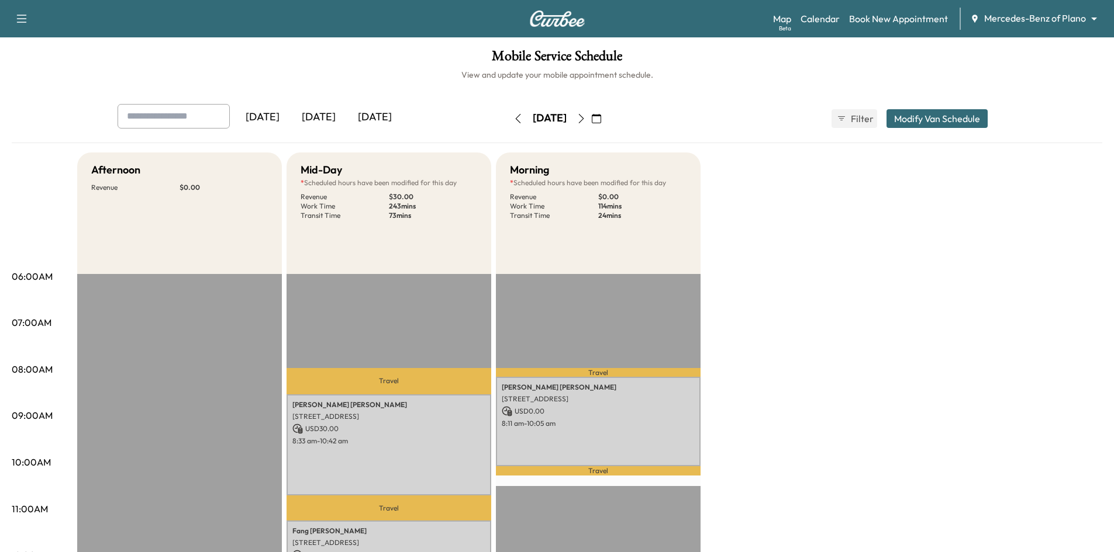
click at [323, 114] on div "[DATE]" at bounding box center [319, 117] width 56 height 27
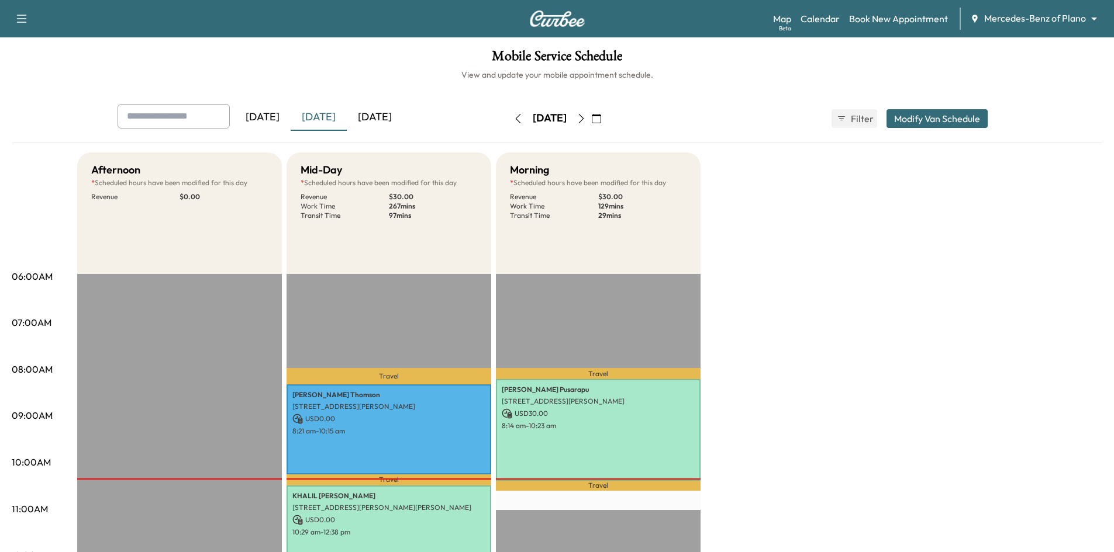
drag, startPoint x: 164, startPoint y: 125, endPoint x: 174, endPoint y: 123, distance: 10.1
click at [165, 125] on input "text" at bounding box center [173, 116] width 112 height 25
drag, startPoint x: 197, startPoint y: 115, endPoint x: 122, endPoint y: 115, distance: 74.8
click at [122, 115] on div "**********" at bounding box center [173, 116] width 112 height 25
type input "**********"
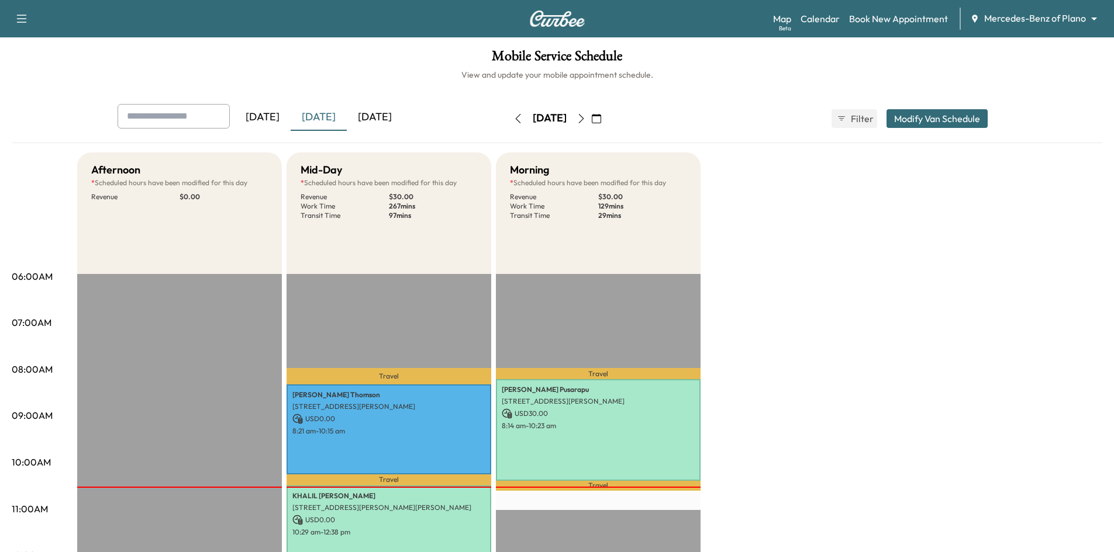
click at [601, 119] on icon "button" at bounding box center [596, 118] width 9 height 9
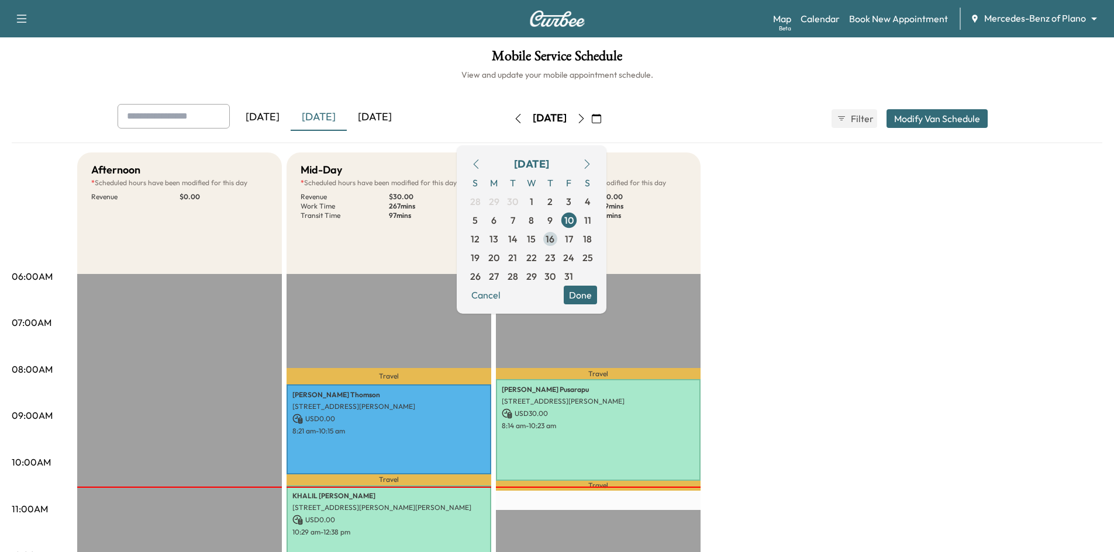
click at [554, 238] on span "16" at bounding box center [549, 239] width 9 height 14
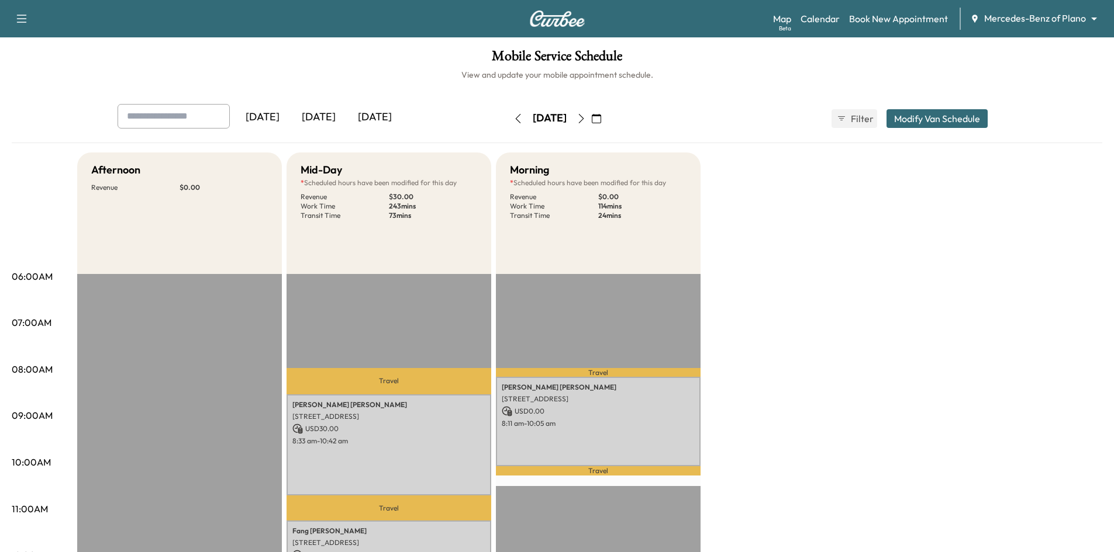
click at [586, 118] on icon "button" at bounding box center [580, 118] width 9 height 9
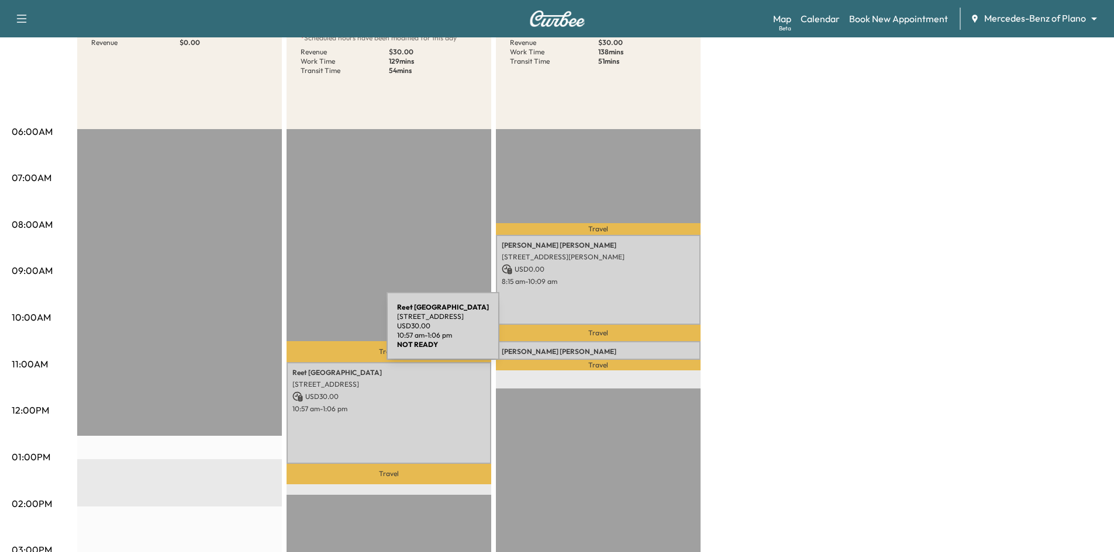
scroll to position [58, 0]
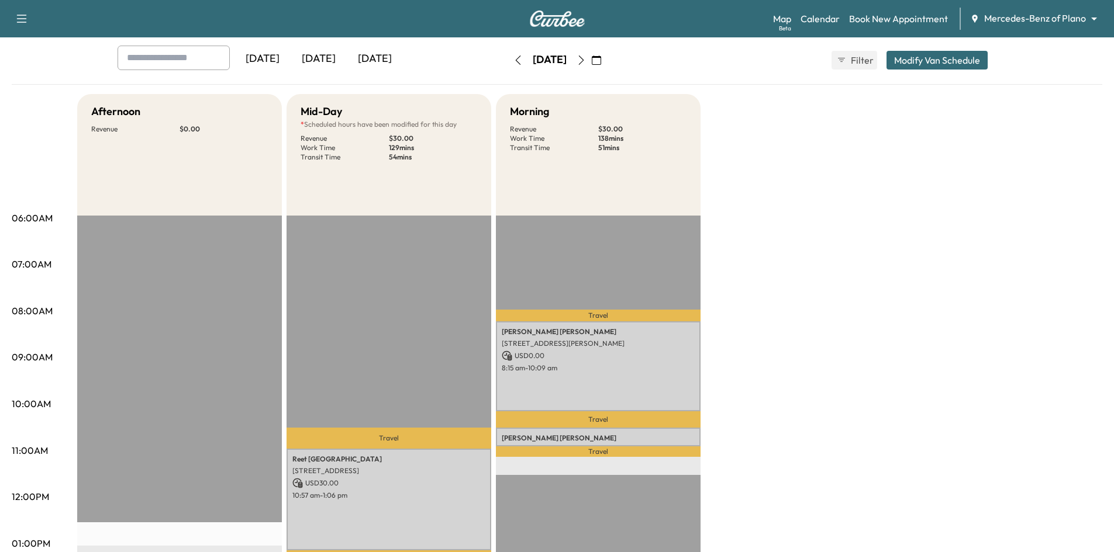
click at [515, 57] on icon "button" at bounding box center [517, 60] width 5 height 9
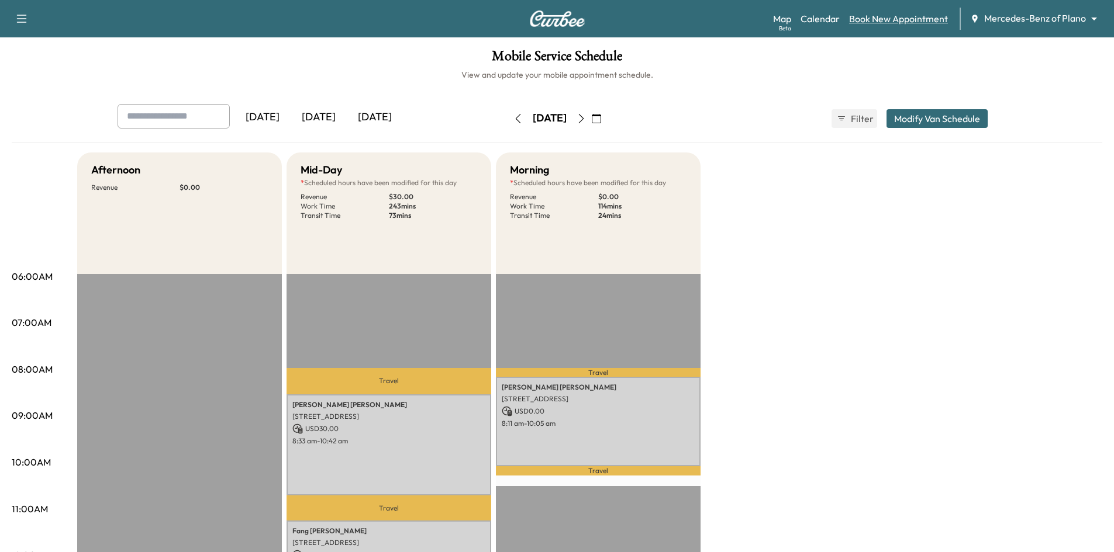
click at [899, 18] on link "Book New Appointment" at bounding box center [898, 19] width 99 height 14
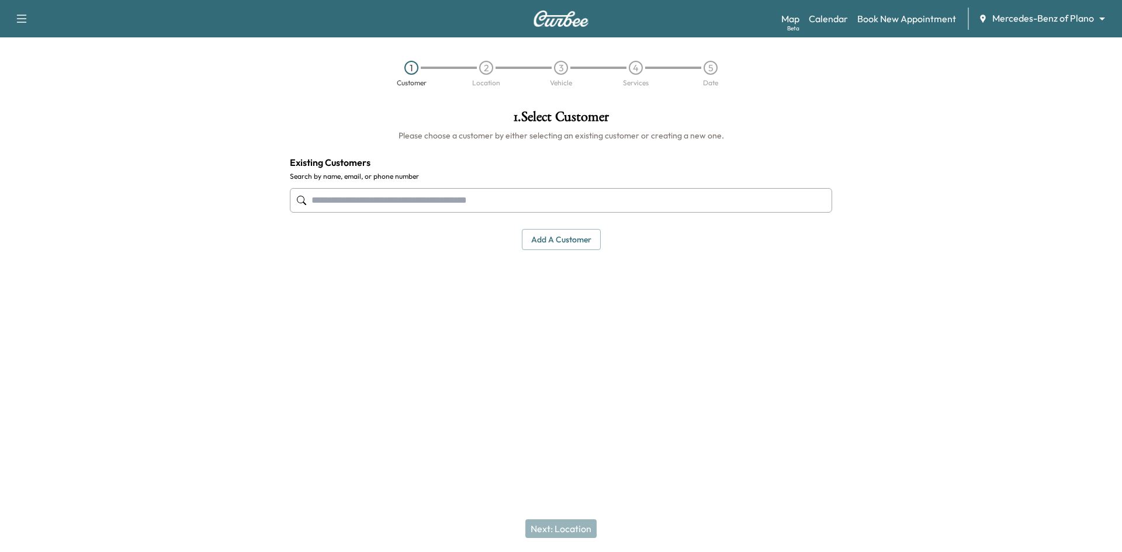
click at [710, 198] on input "text" at bounding box center [561, 200] width 542 height 25
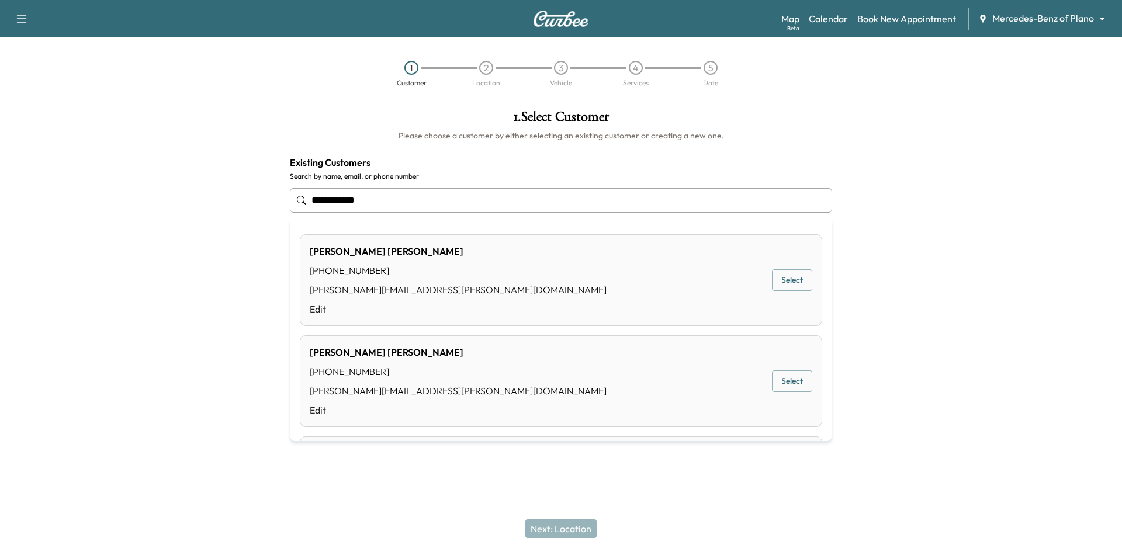
click at [786, 276] on button "Select" at bounding box center [792, 280] width 40 height 22
type input "**********"
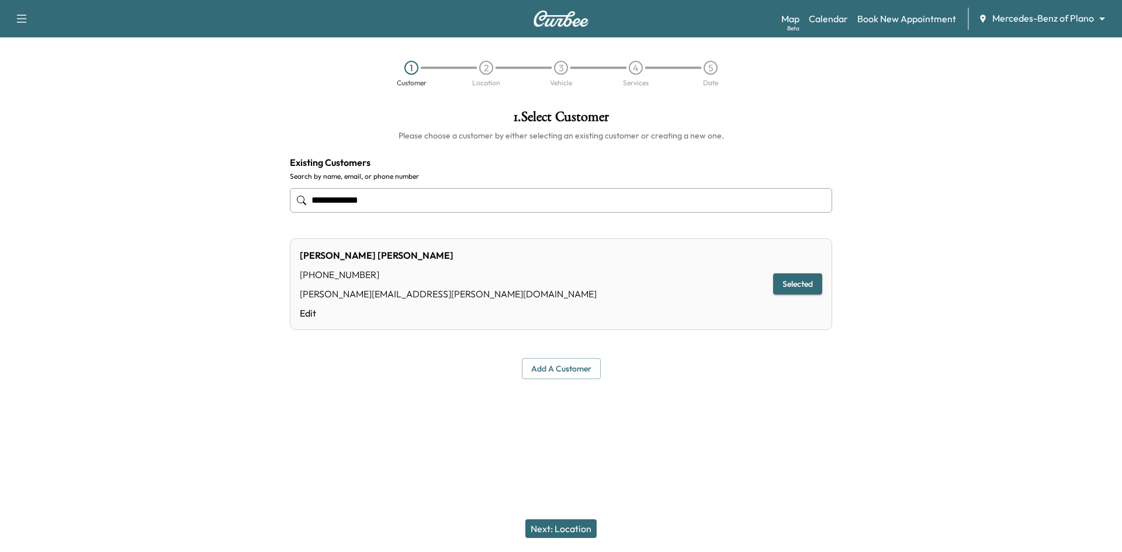
drag, startPoint x: 582, startPoint y: 527, endPoint x: 602, endPoint y: 430, distance: 99.0
click at [582, 526] on button "Next: Location" at bounding box center [561, 529] width 71 height 19
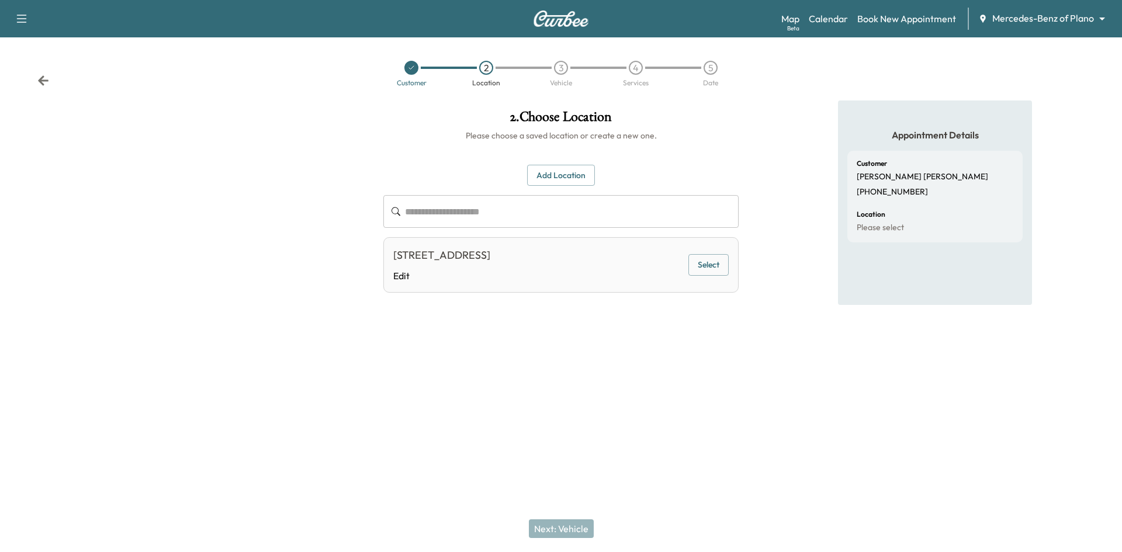
click at [715, 265] on button "Select" at bounding box center [709, 265] width 40 height 22
click at [558, 529] on button "Next: Vehicle" at bounding box center [561, 529] width 65 height 19
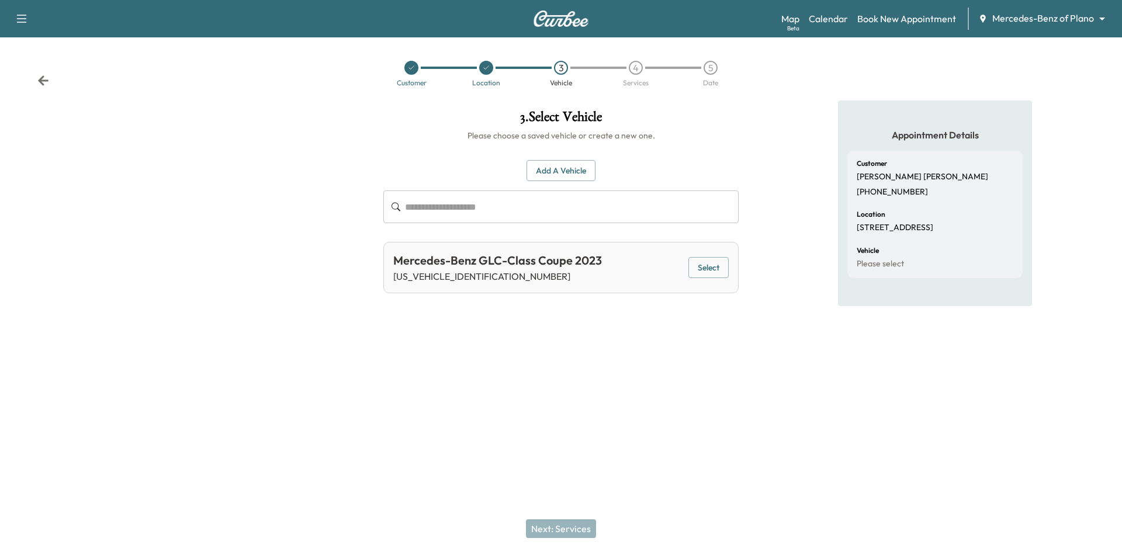
click at [715, 272] on button "Select" at bounding box center [709, 268] width 40 height 22
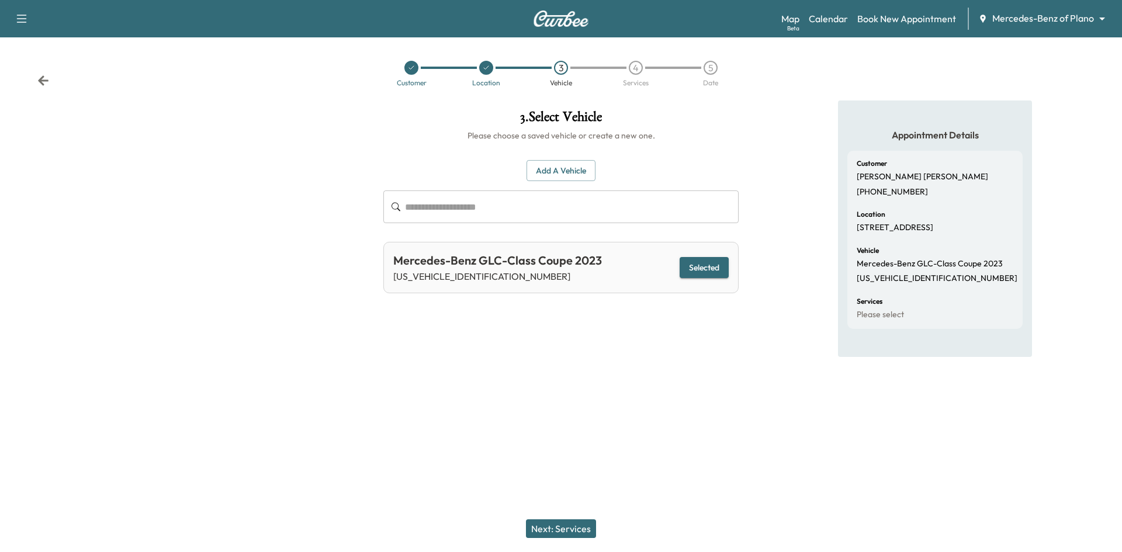
click at [590, 530] on button "Next: Services" at bounding box center [561, 529] width 70 height 19
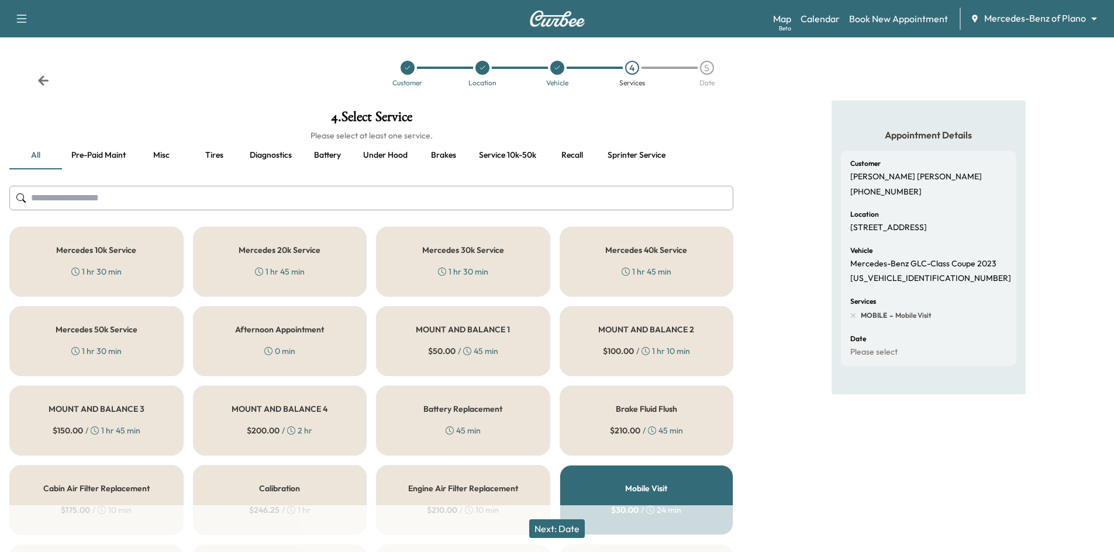
click at [343, 273] on div "Mercedes 20k Service 1 hr 45 min" at bounding box center [280, 262] width 174 height 70
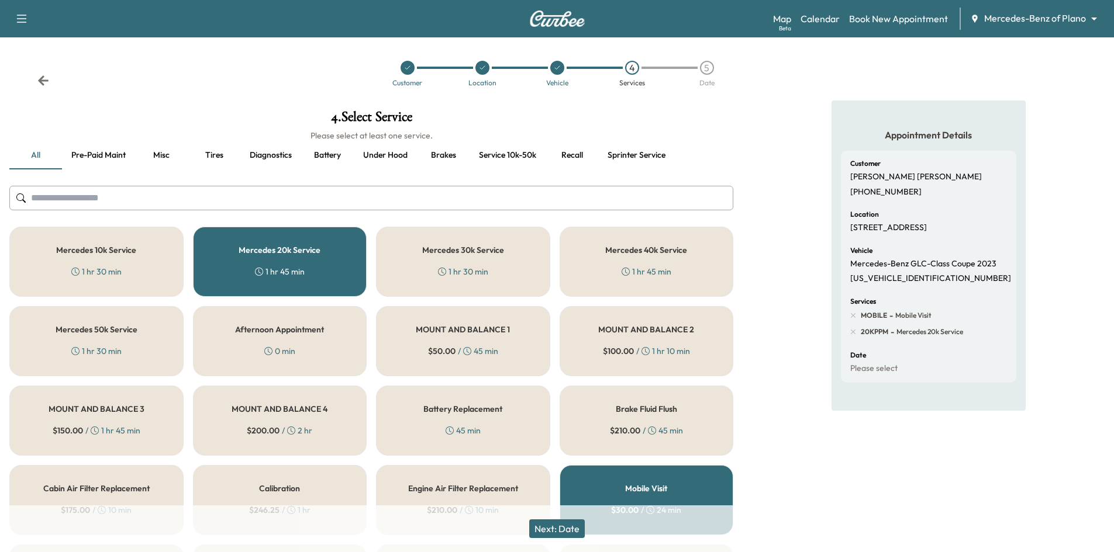
click at [303, 258] on div "Mercedes 20k Service 1 hr 45 min" at bounding box center [280, 262] width 174 height 70
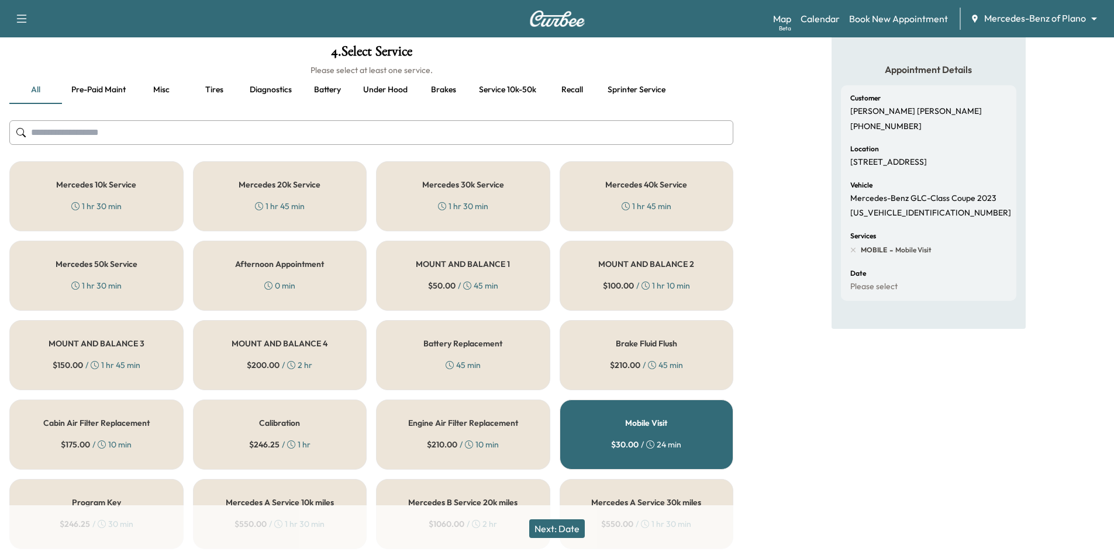
scroll to position [234, 0]
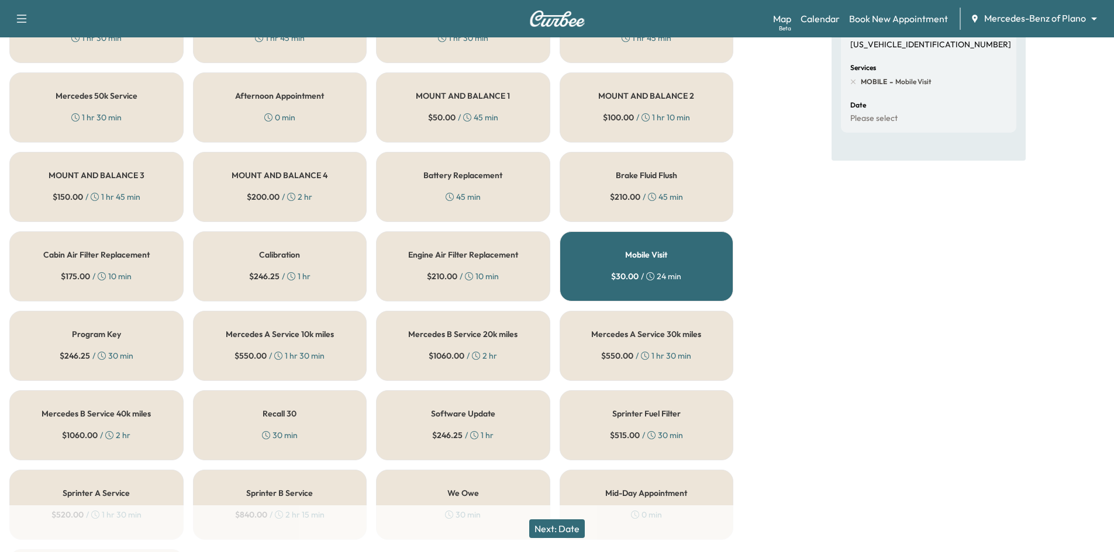
click at [908, 50] on p "[US_VEHICLE_IDENTIFICATION_NUMBER]" at bounding box center [930, 45] width 161 height 11
copy p "[US_VEHICLE_IDENTIFICATION_NUMBER]"
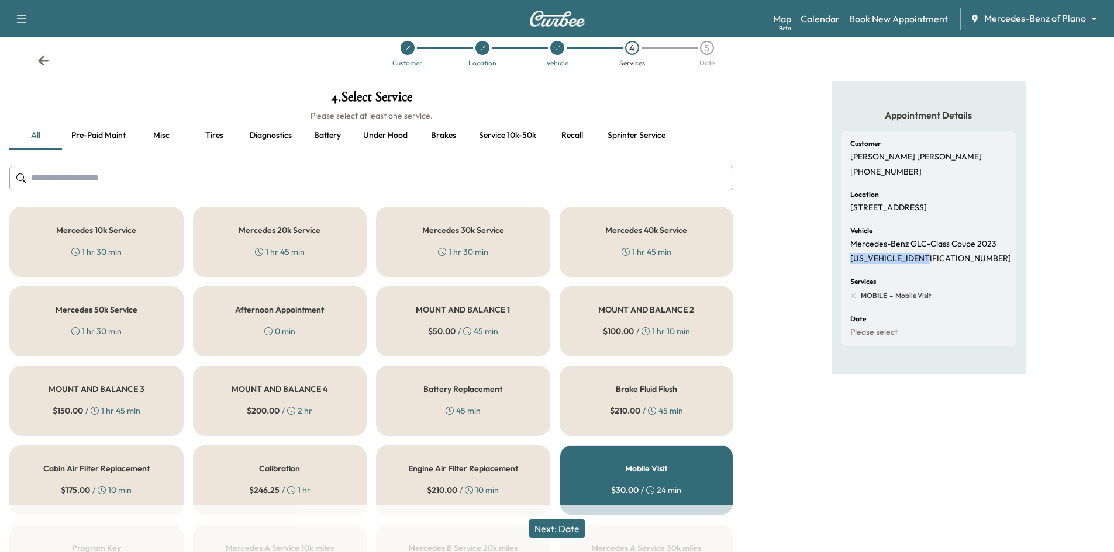
scroll to position [0, 0]
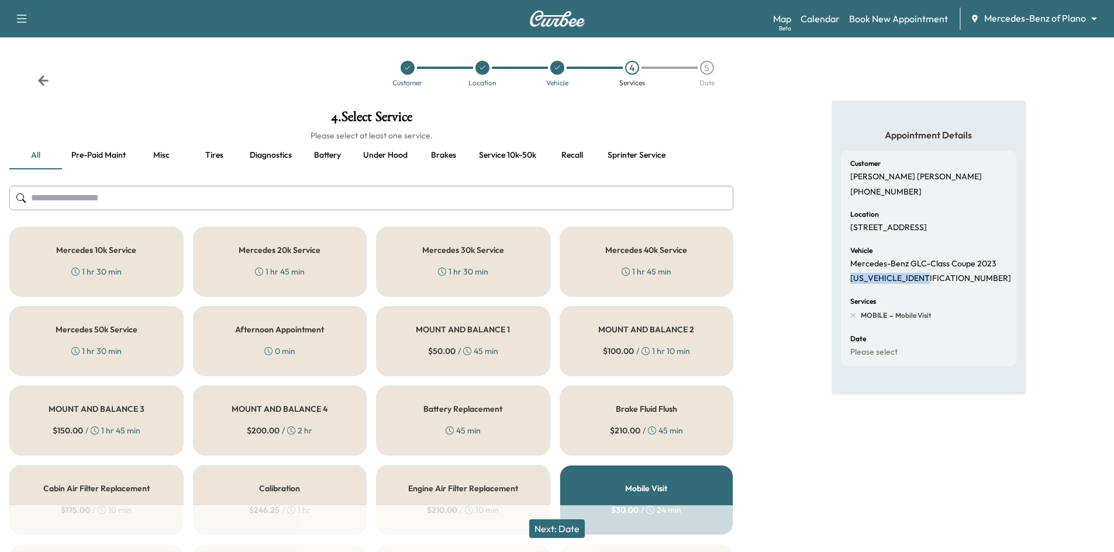
click at [293, 268] on div "1 hr 45 min" at bounding box center [280, 272] width 50 height 12
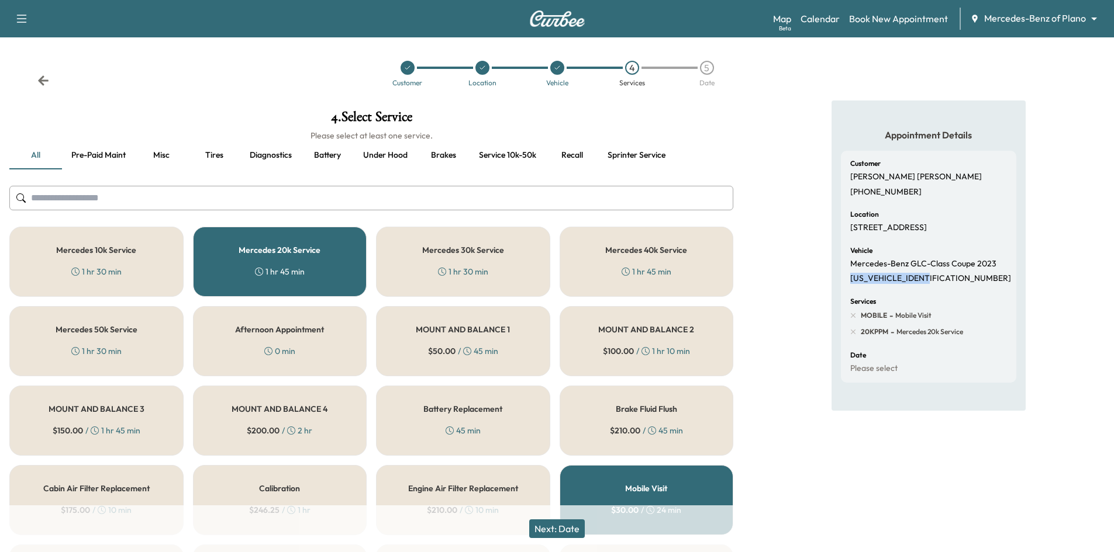
click at [571, 530] on button "Next: Date" at bounding box center [557, 529] width 56 height 19
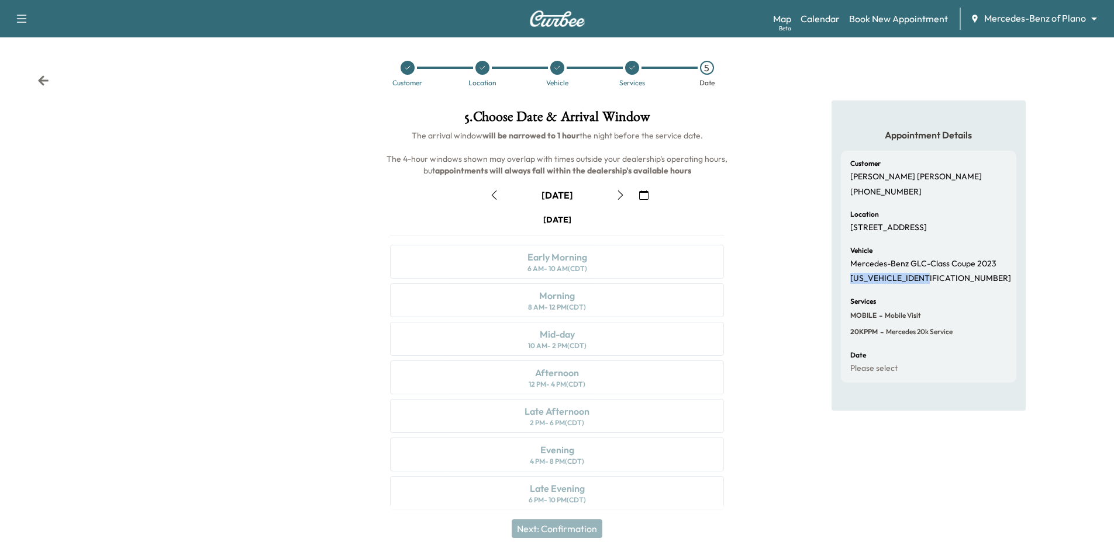
click at [617, 196] on icon "button" at bounding box center [620, 195] width 9 height 9
click at [623, 196] on icon "button" at bounding box center [620, 195] width 9 height 9
click at [623, 195] on icon "button" at bounding box center [620, 195] width 9 height 9
click at [624, 197] on icon "button" at bounding box center [620, 195] width 9 height 9
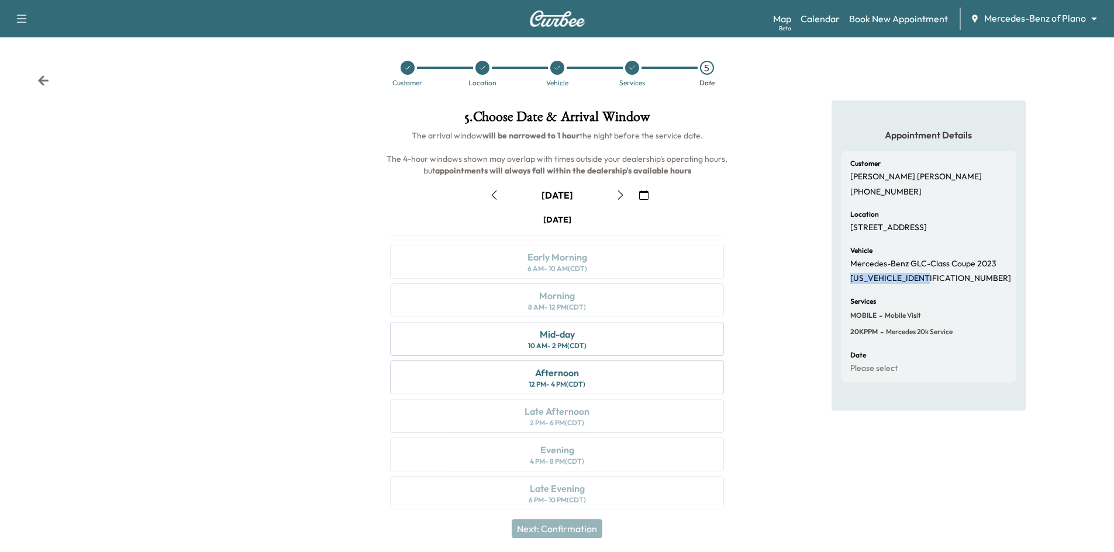
click at [623, 195] on icon "button" at bounding box center [620, 195] width 9 height 9
click at [812, 18] on link "Calendar" at bounding box center [819, 19] width 39 height 14
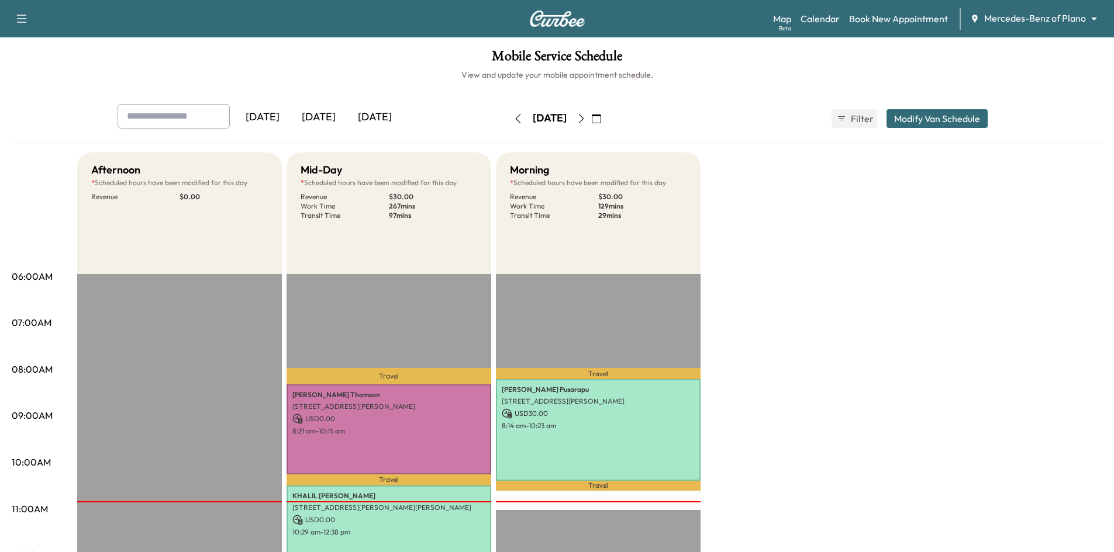
click at [601, 119] on icon "button" at bounding box center [596, 118] width 9 height 9
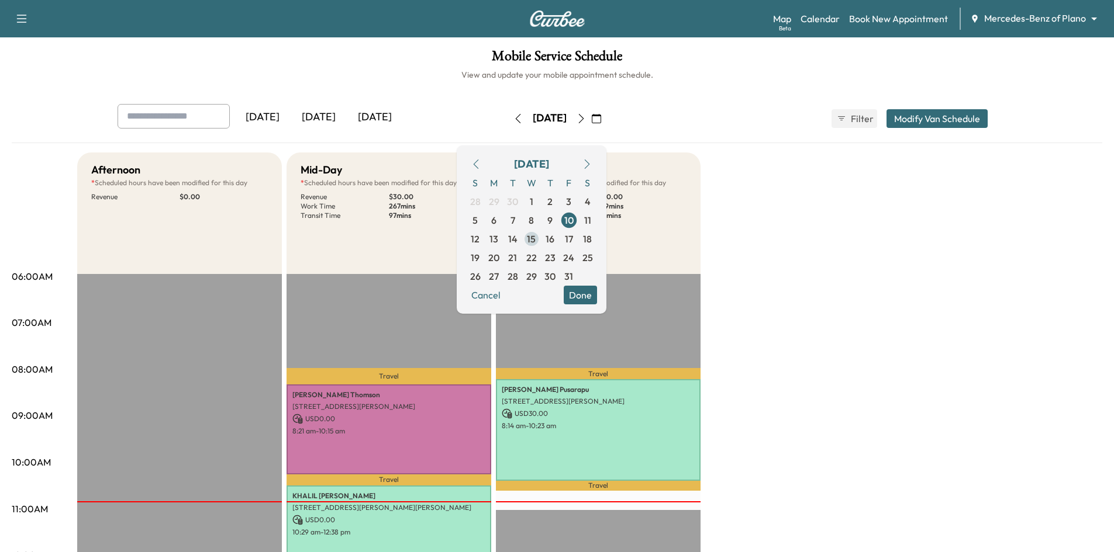
click at [535, 240] on span "15" at bounding box center [531, 239] width 9 height 14
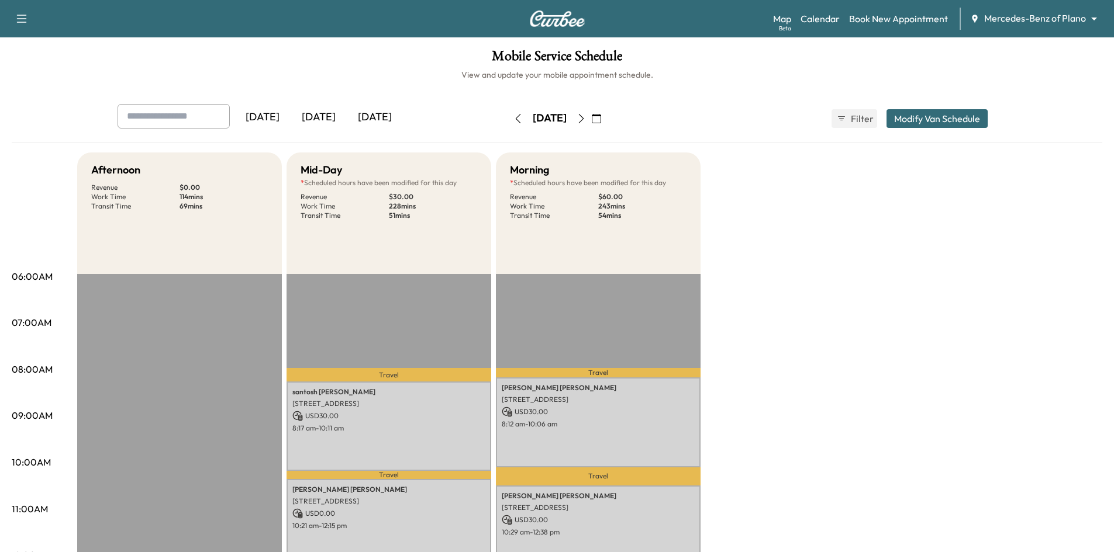
click at [586, 117] on icon "button" at bounding box center [580, 118] width 9 height 9
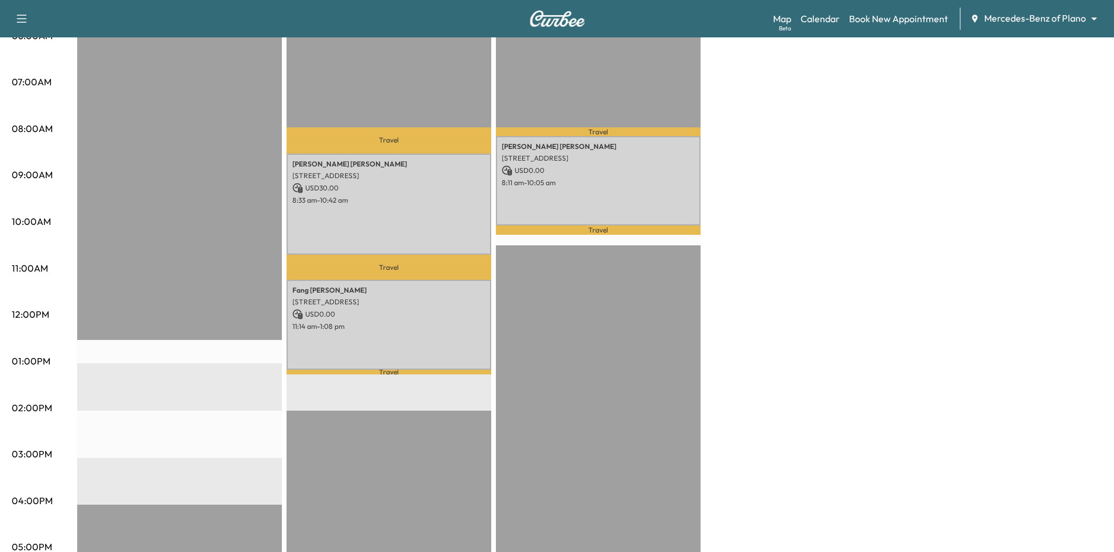
scroll to position [292, 0]
